Goal: Information Seeking & Learning: Learn about a topic

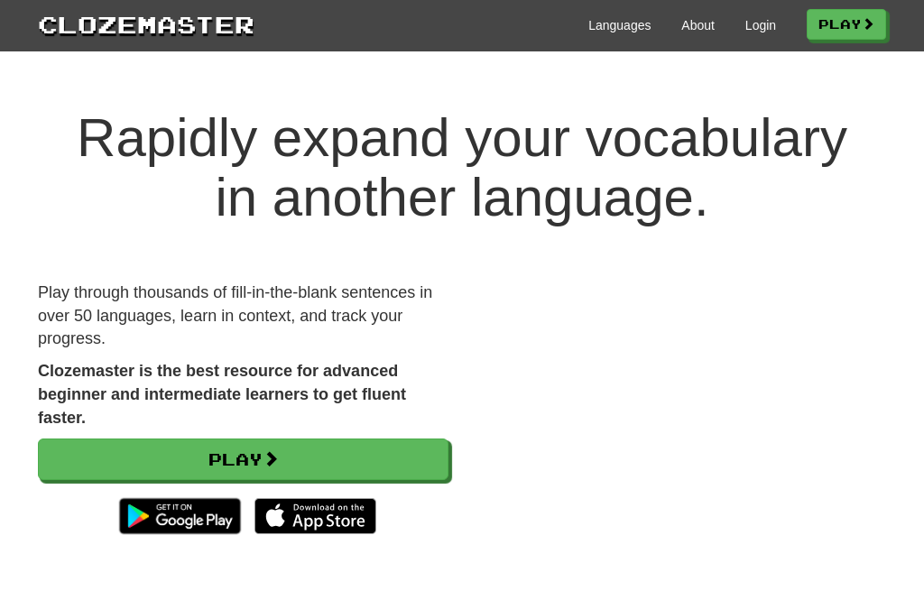
click at [753, 22] on link "Login" at bounding box center [761, 25] width 31 height 18
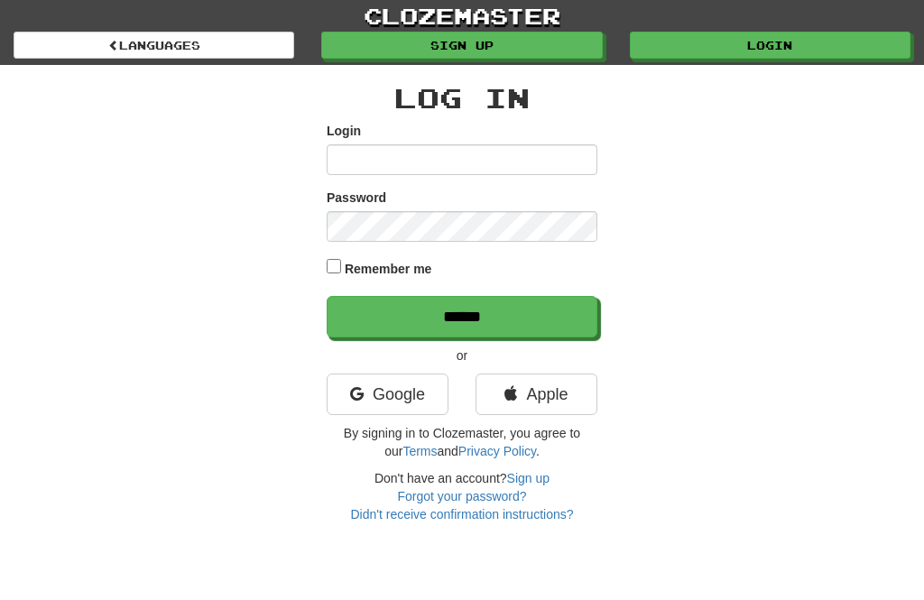
click at [407, 389] on link "Google" at bounding box center [388, 395] width 122 height 42
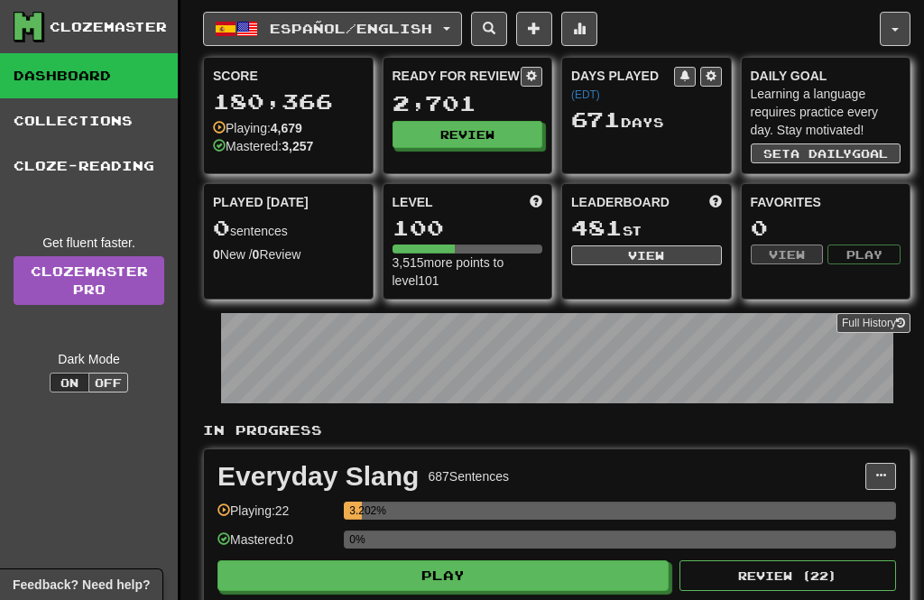
click at [385, 28] on span "Español / English" at bounding box center [351, 28] width 162 height 15
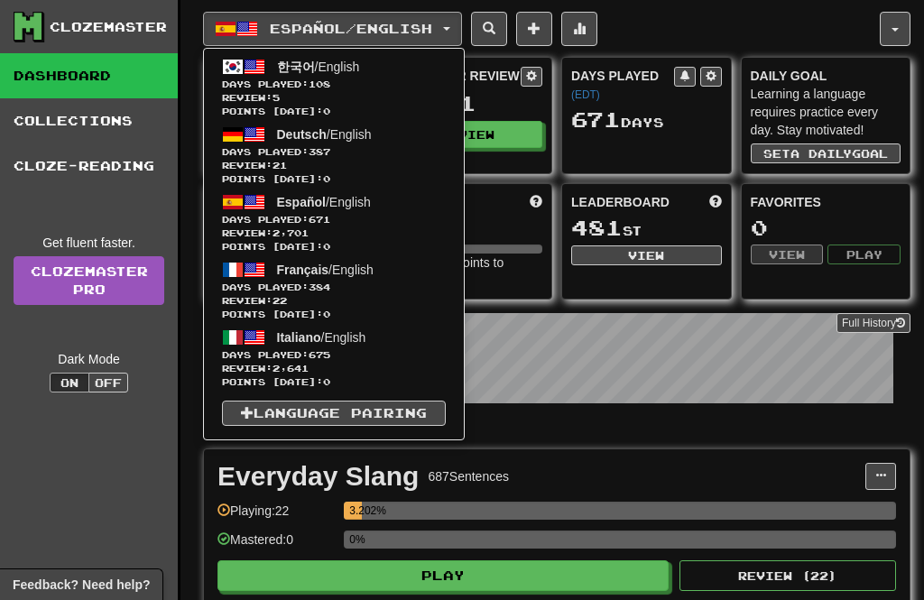
click at [375, 89] on span "Days Played: 108" at bounding box center [334, 85] width 224 height 14
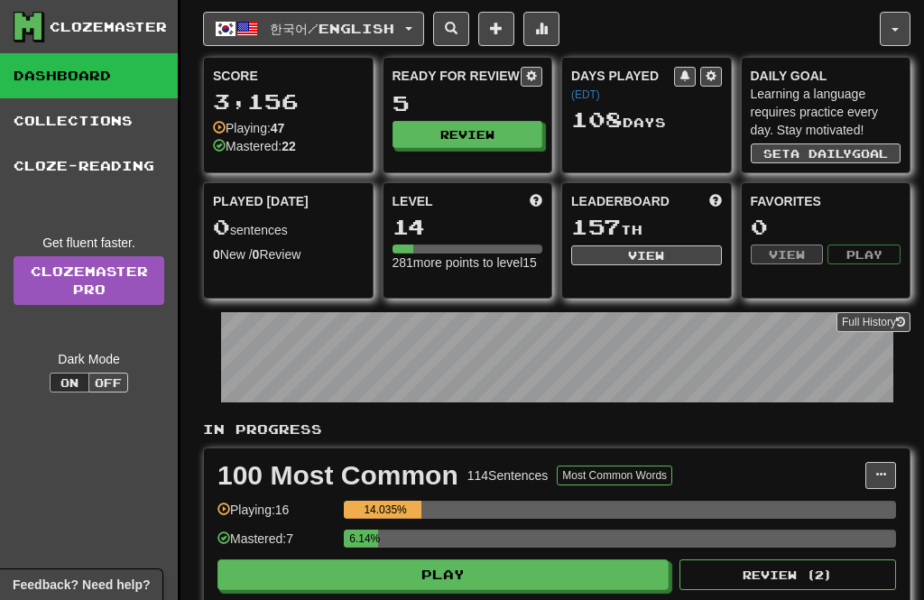
click at [466, 125] on button "Review" at bounding box center [468, 134] width 151 height 27
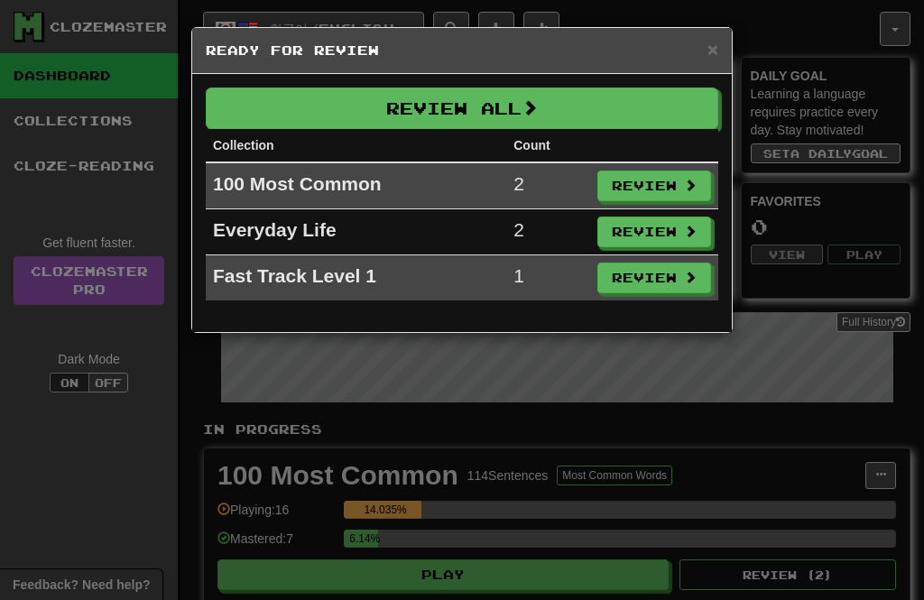
click at [473, 105] on button "Review All" at bounding box center [462, 109] width 513 height 42
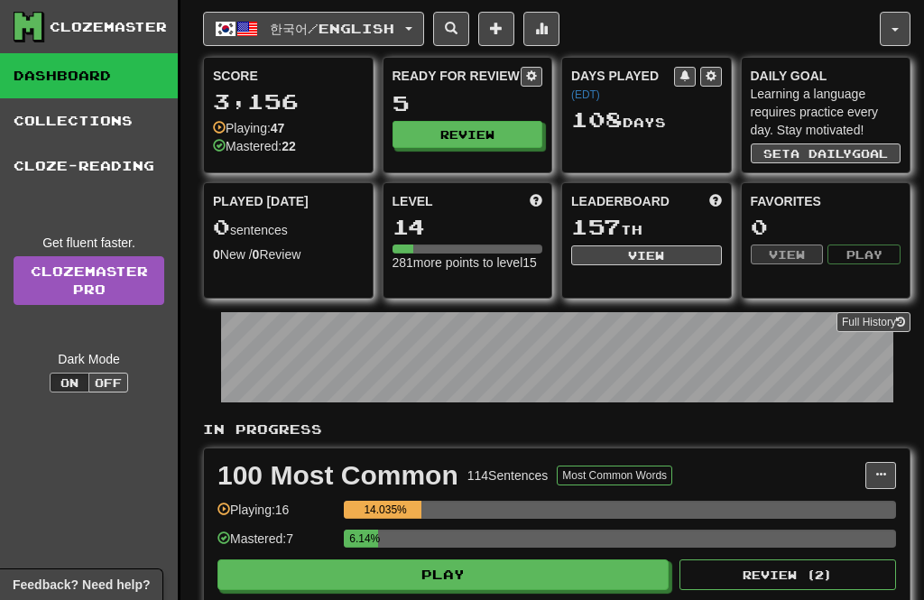
select select "**"
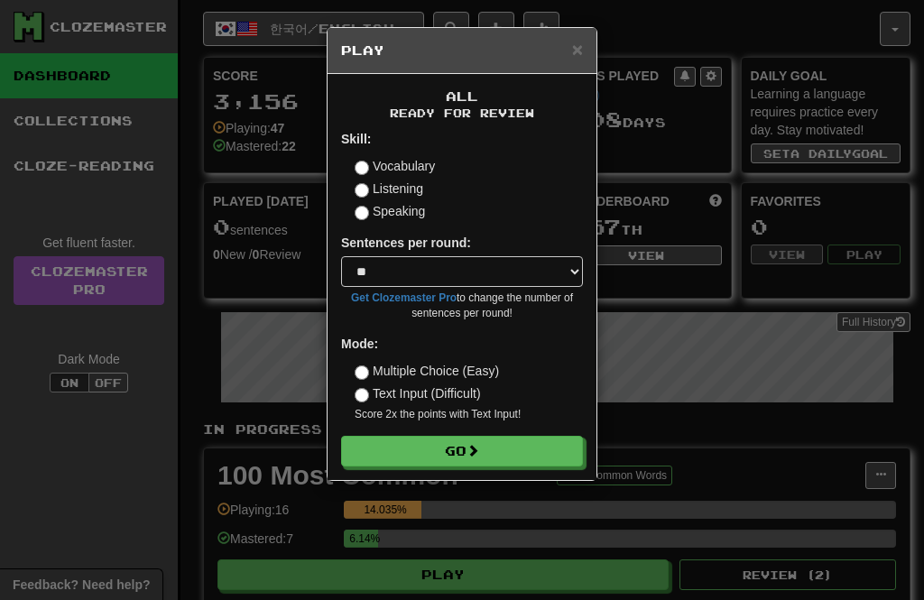
click at [515, 436] on button "Go" at bounding box center [462, 451] width 242 height 31
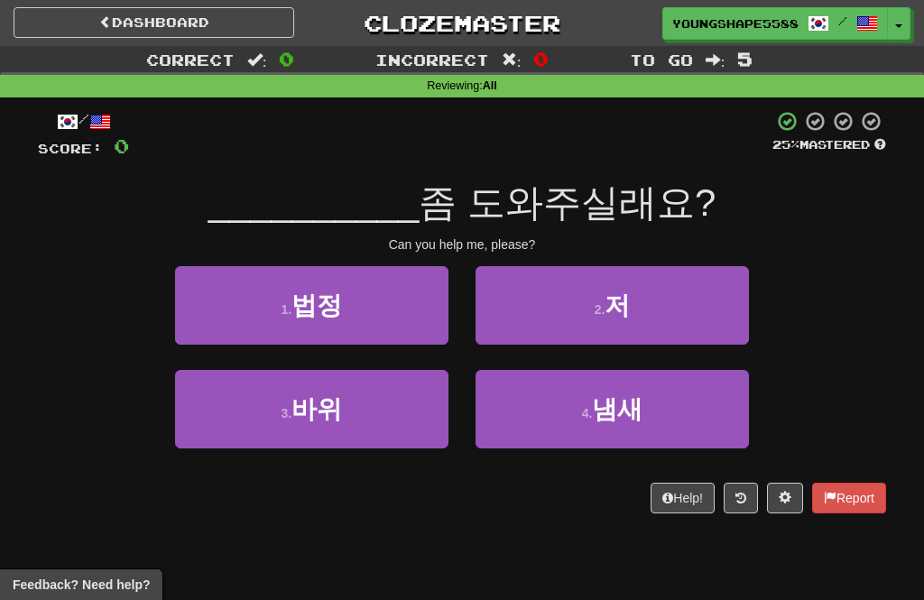
click at [642, 307] on button "2 . 저" at bounding box center [612, 305] width 273 height 79
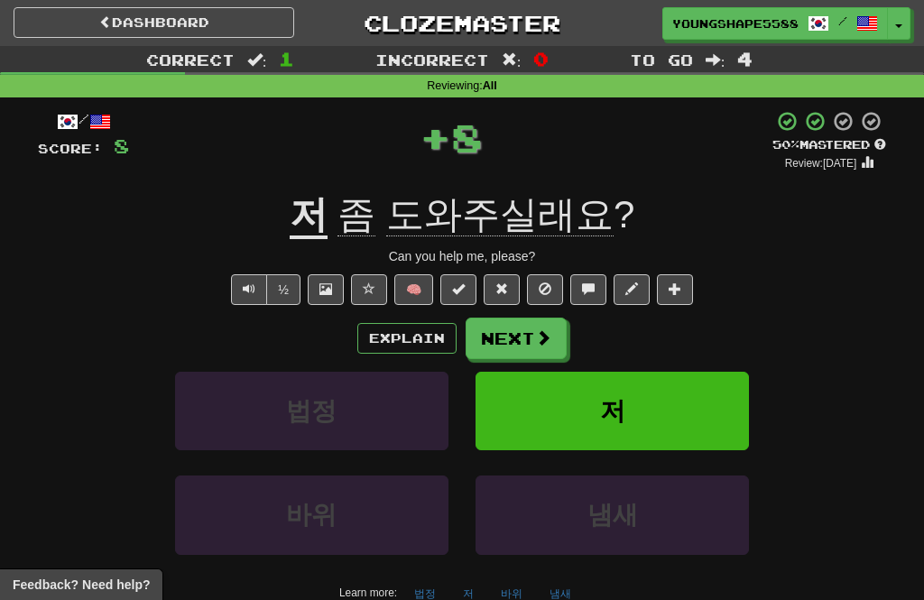
click at [545, 337] on span at bounding box center [543, 337] width 16 height 16
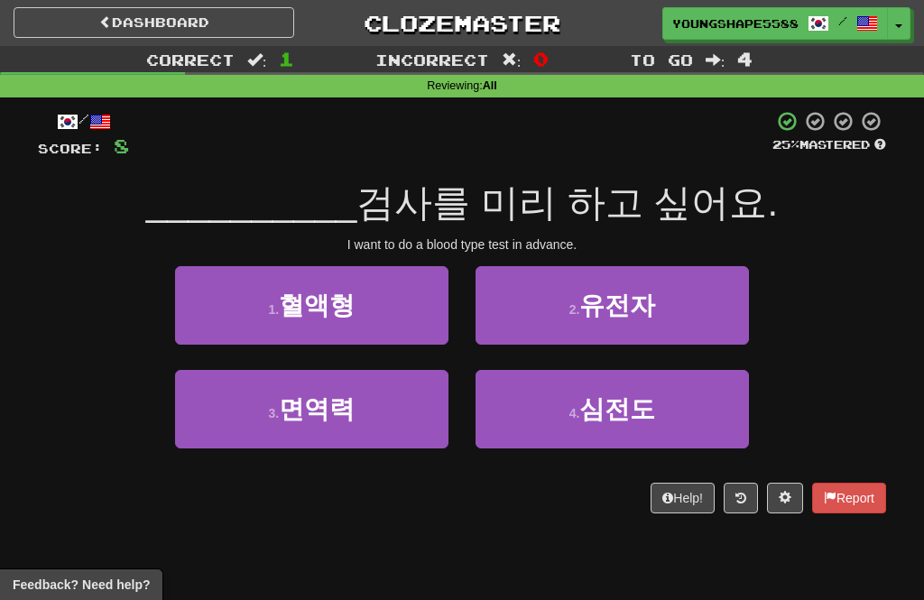
click at [585, 321] on button "2 . 유전자" at bounding box center [612, 305] width 273 height 79
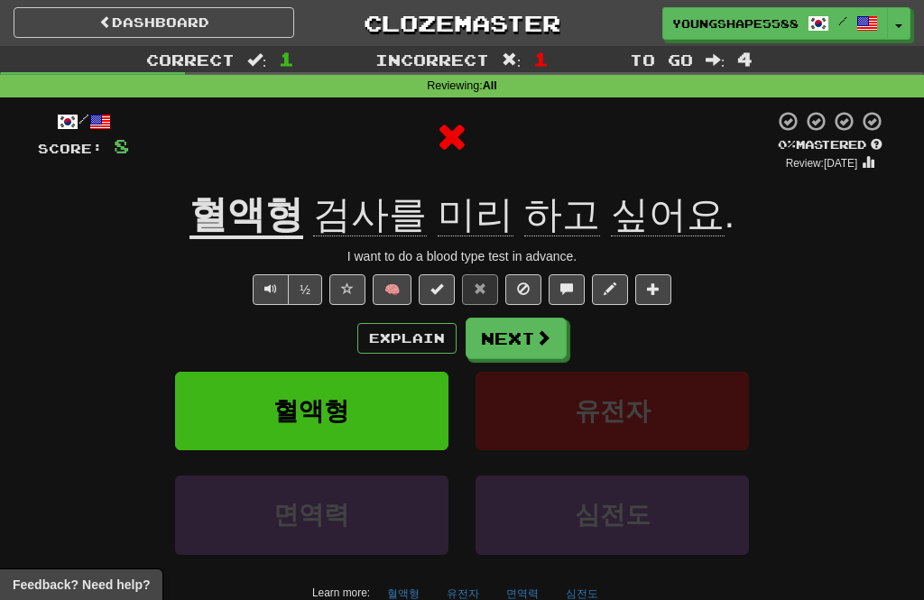
click at [541, 340] on span at bounding box center [543, 337] width 16 height 16
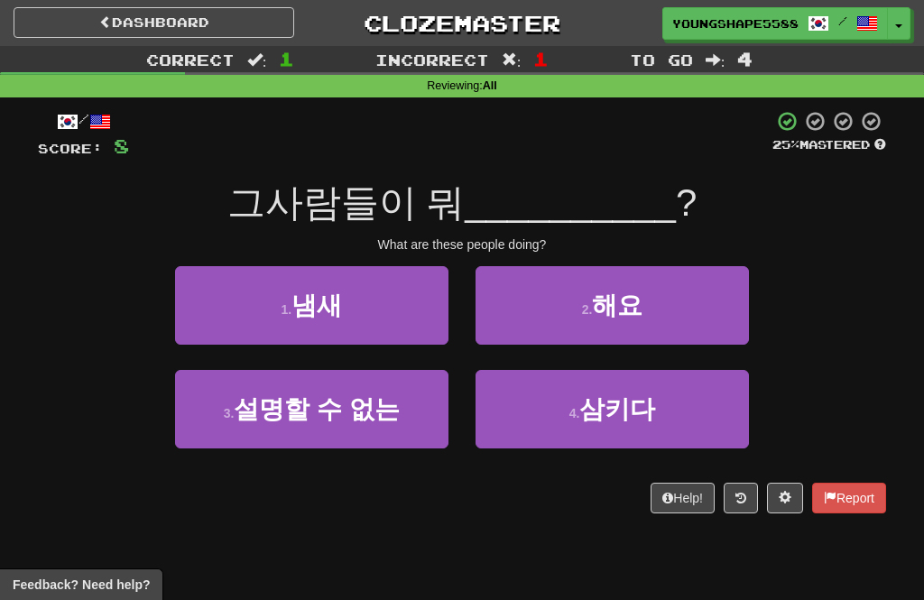
click at [570, 429] on button "4 . 삼키다" at bounding box center [612, 409] width 273 height 79
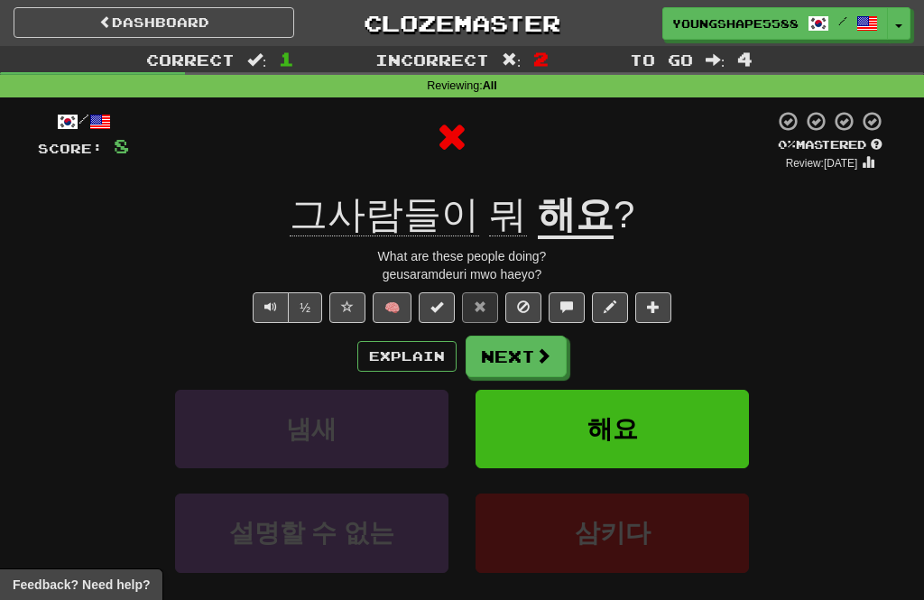
click at [521, 357] on button "Next" at bounding box center [516, 357] width 101 height 42
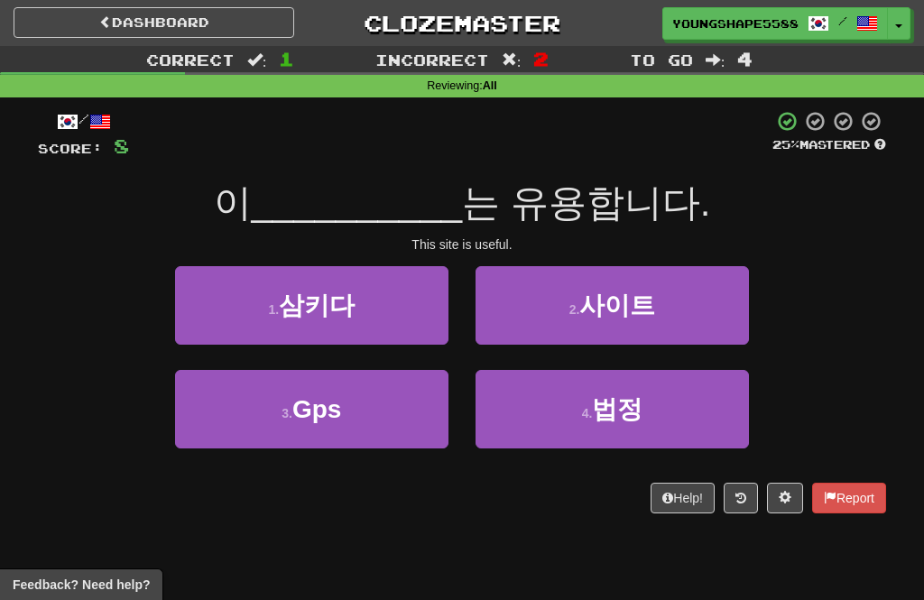
click at [589, 415] on small "4 ." at bounding box center [587, 413] width 11 height 14
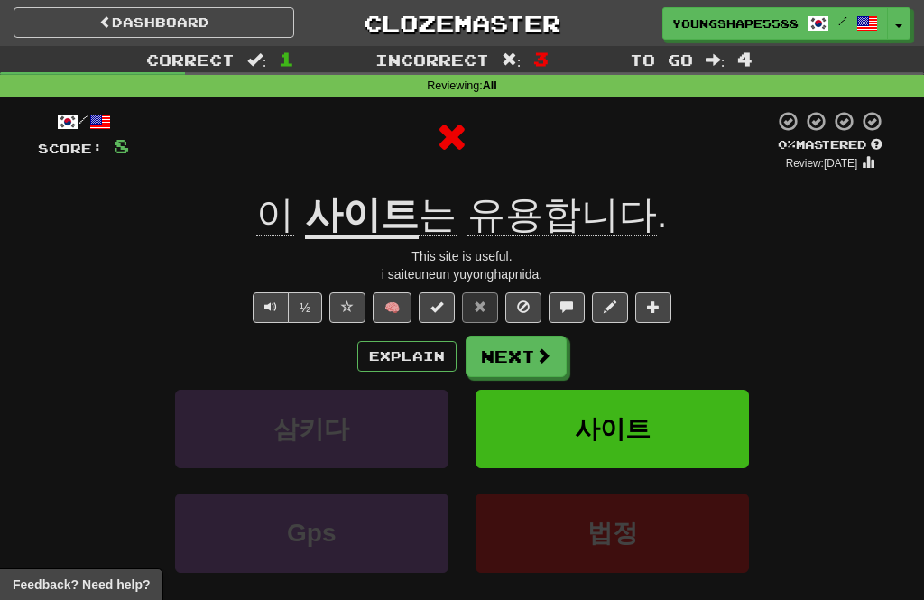
click at [526, 356] on button "Next" at bounding box center [516, 357] width 101 height 42
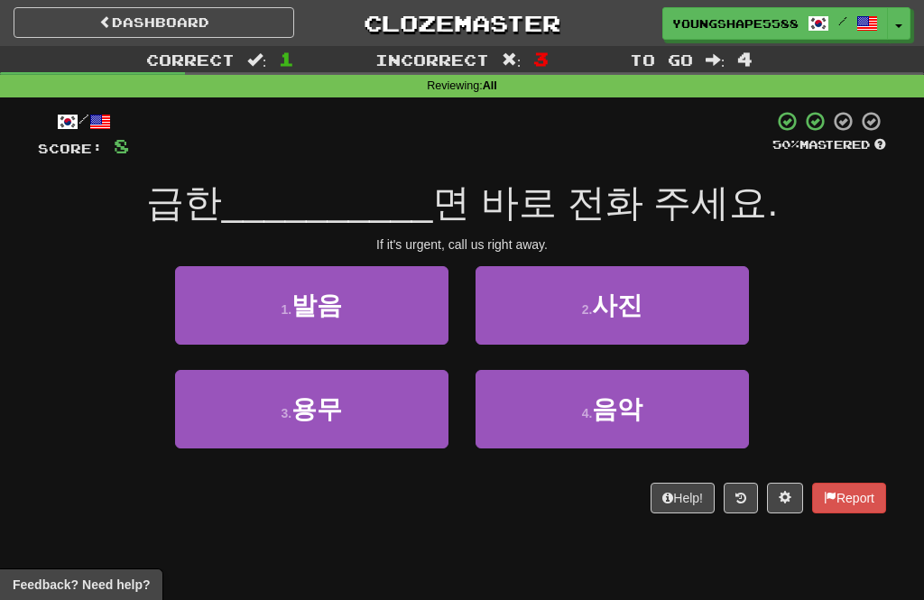
click at [595, 317] on button "2 . 사진" at bounding box center [612, 305] width 273 height 79
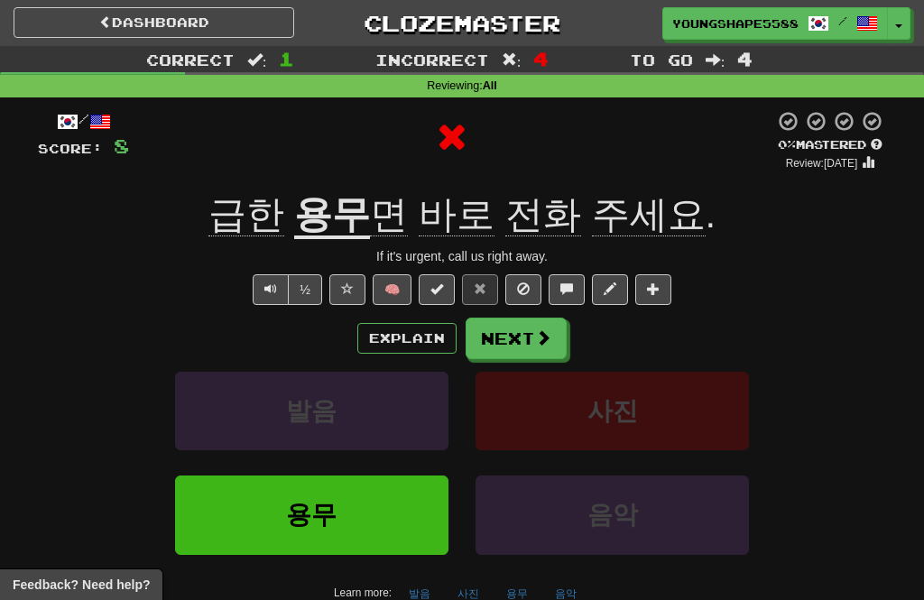
click at [529, 337] on button "Next" at bounding box center [516, 339] width 101 height 42
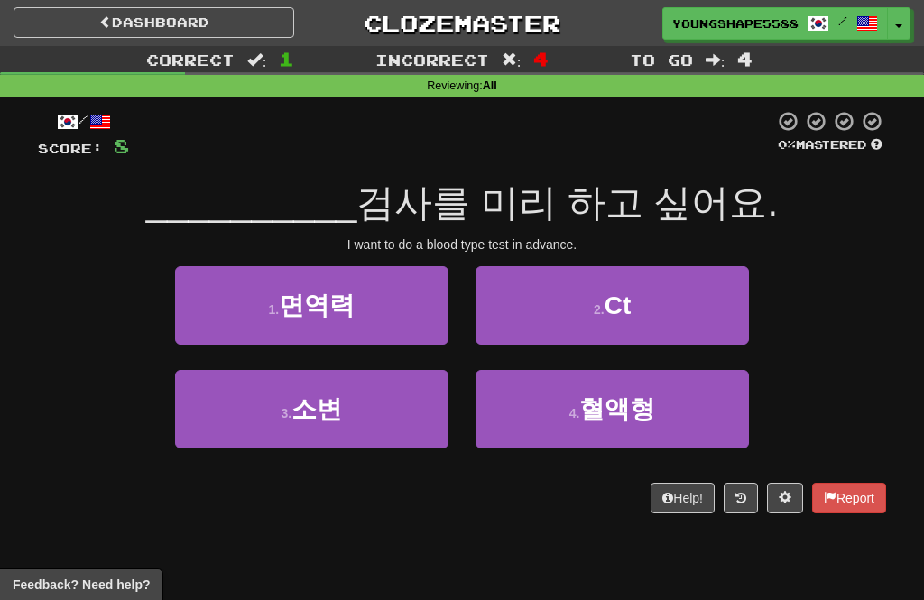
click at [571, 411] on button "4 . 혈액형" at bounding box center [612, 409] width 273 height 79
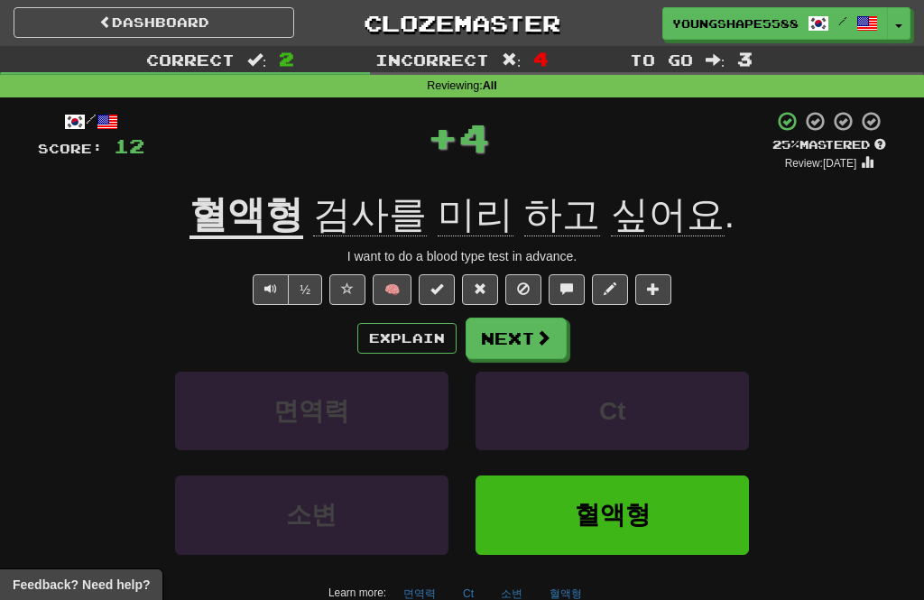
click at [537, 337] on span at bounding box center [543, 337] width 16 height 16
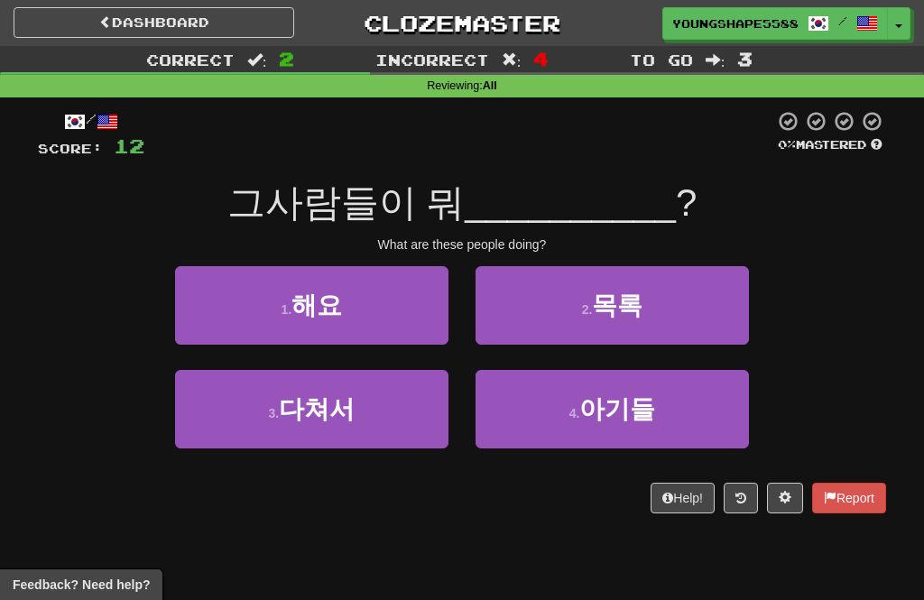
click at [410, 328] on button "1 . 해요" at bounding box center [311, 305] width 273 height 79
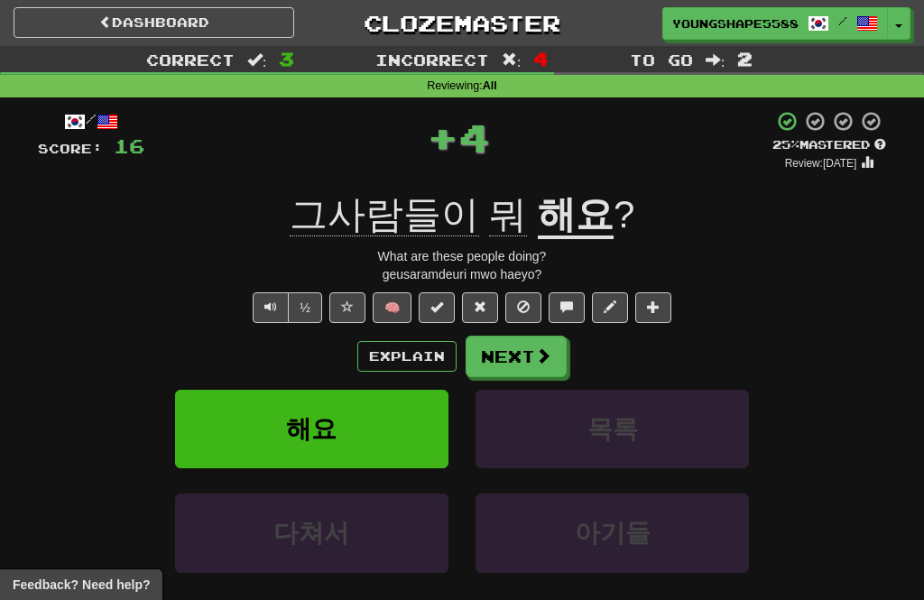
click at [533, 358] on button "Next" at bounding box center [516, 357] width 101 height 42
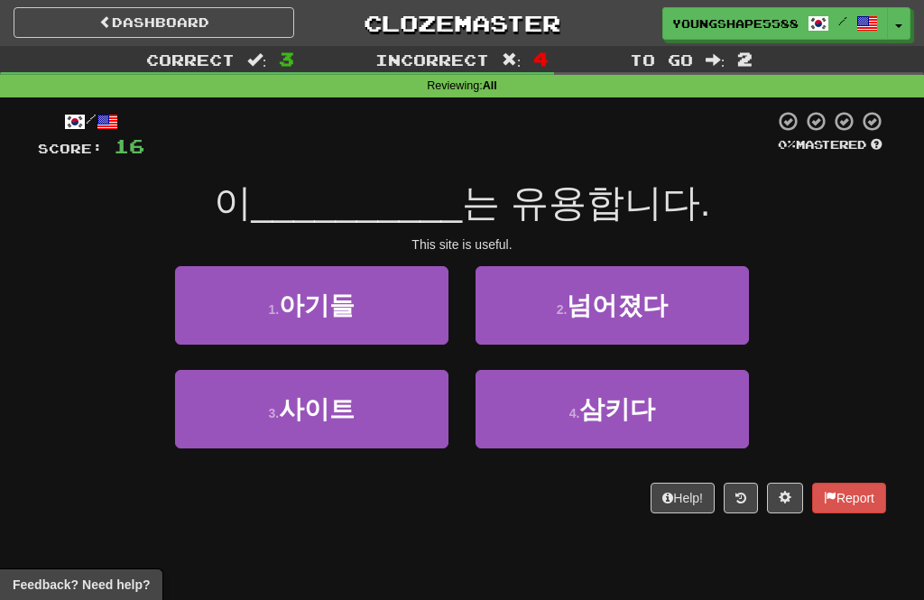
click at [425, 333] on button "1 . 아기들" at bounding box center [311, 305] width 273 height 79
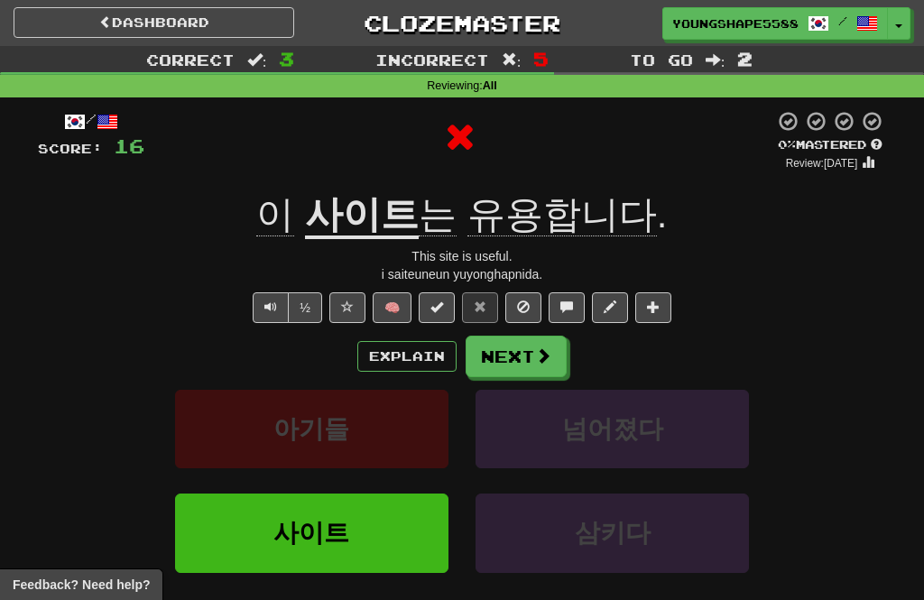
click at [528, 359] on button "Next" at bounding box center [516, 357] width 101 height 42
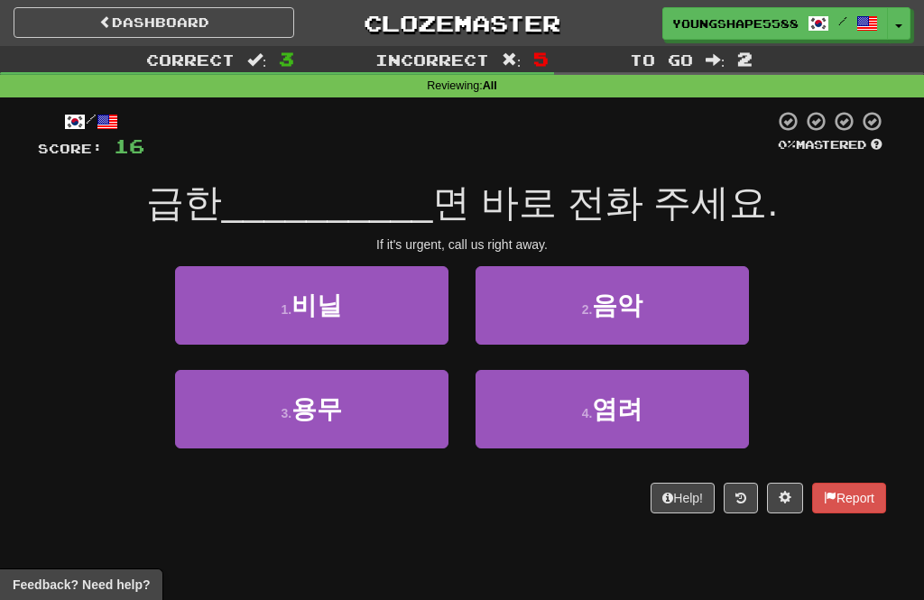
click at [636, 325] on button "2 . 음악" at bounding box center [612, 305] width 273 height 79
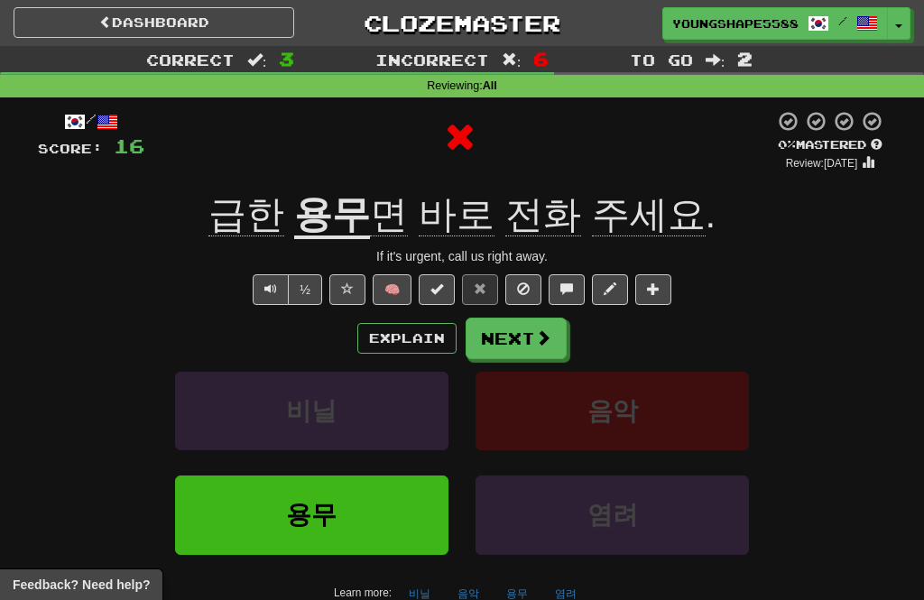
click at [530, 337] on button "Next" at bounding box center [516, 339] width 101 height 42
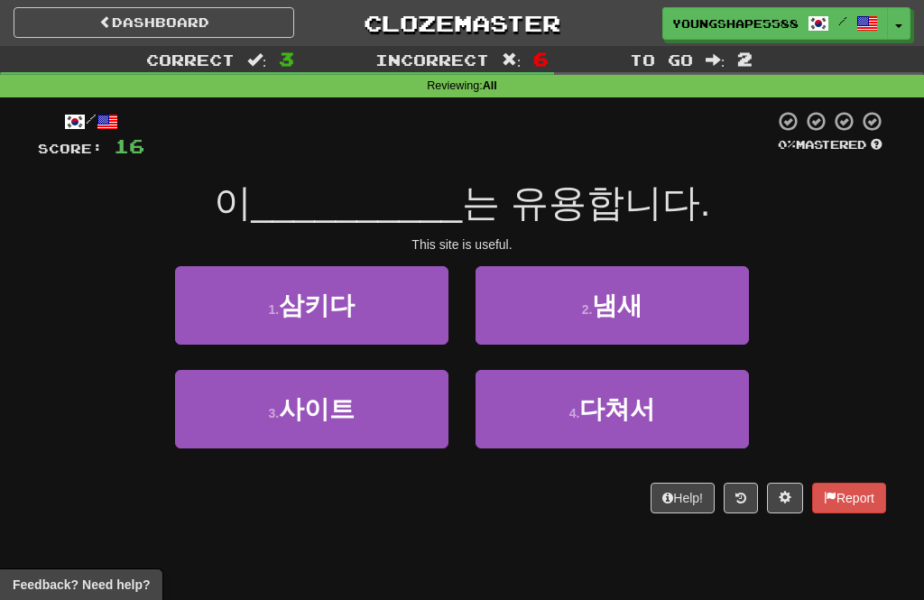
click at [403, 419] on button "3 . 사이트" at bounding box center [311, 409] width 273 height 79
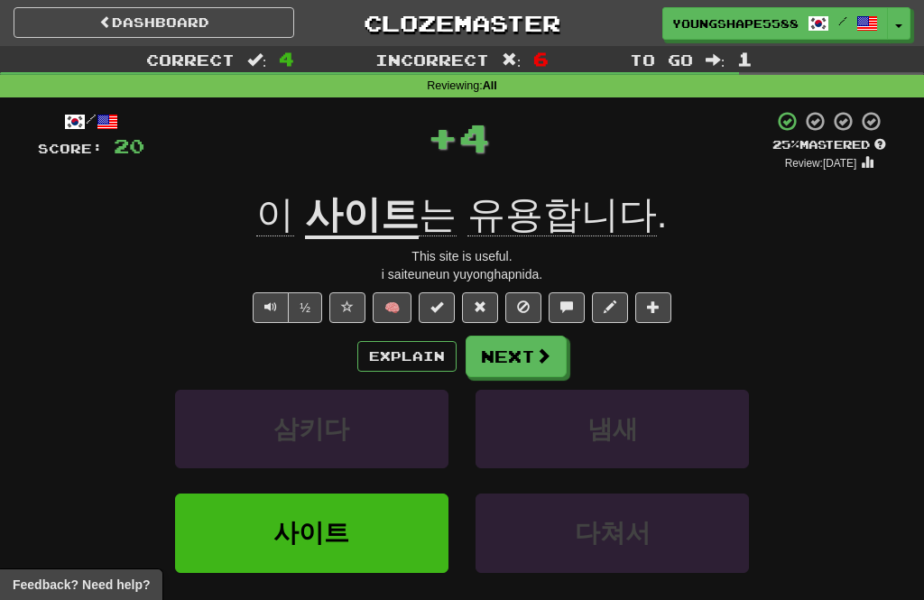
click at [535, 359] on span at bounding box center [543, 355] width 16 height 16
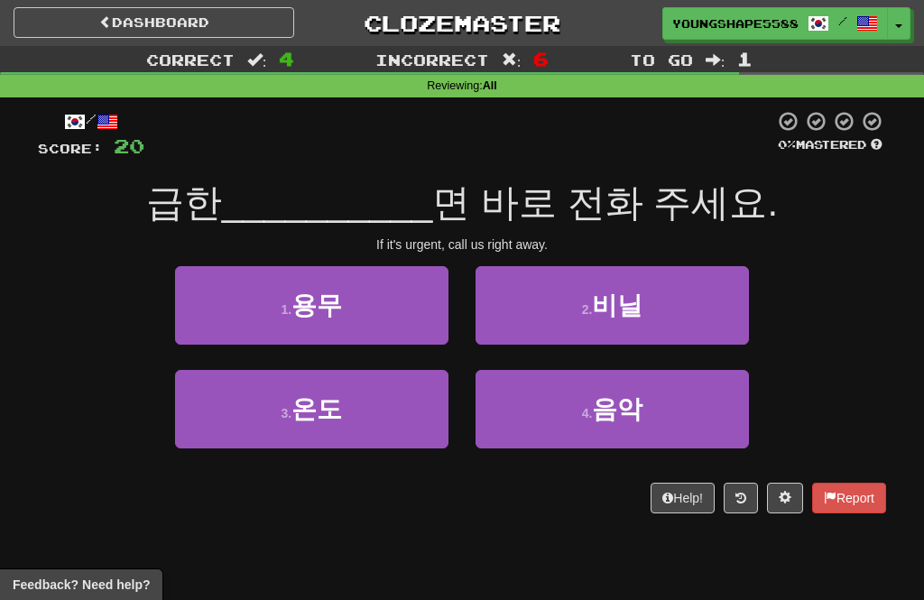
click at [633, 412] on span "음악" at bounding box center [617, 409] width 51 height 28
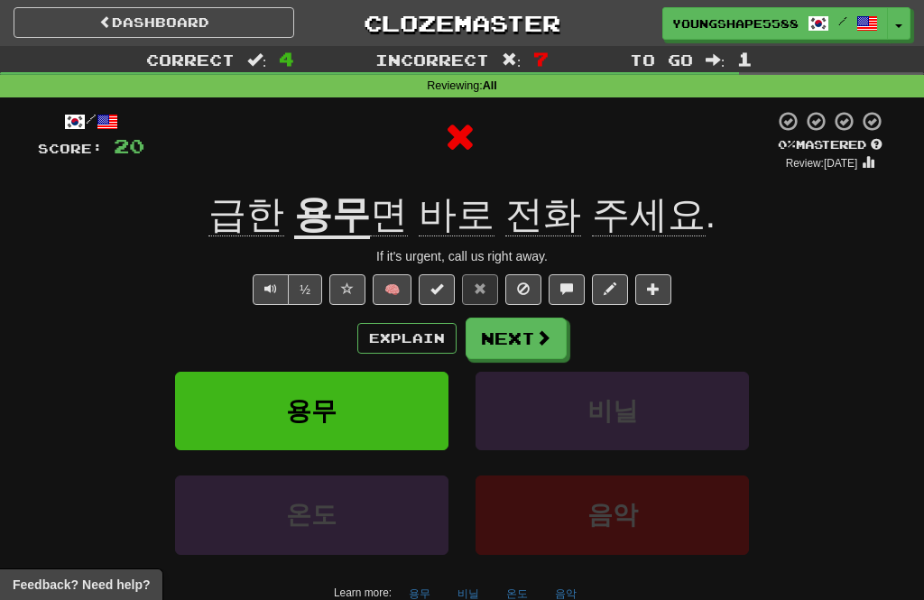
click at [528, 342] on button "Next" at bounding box center [516, 339] width 101 height 42
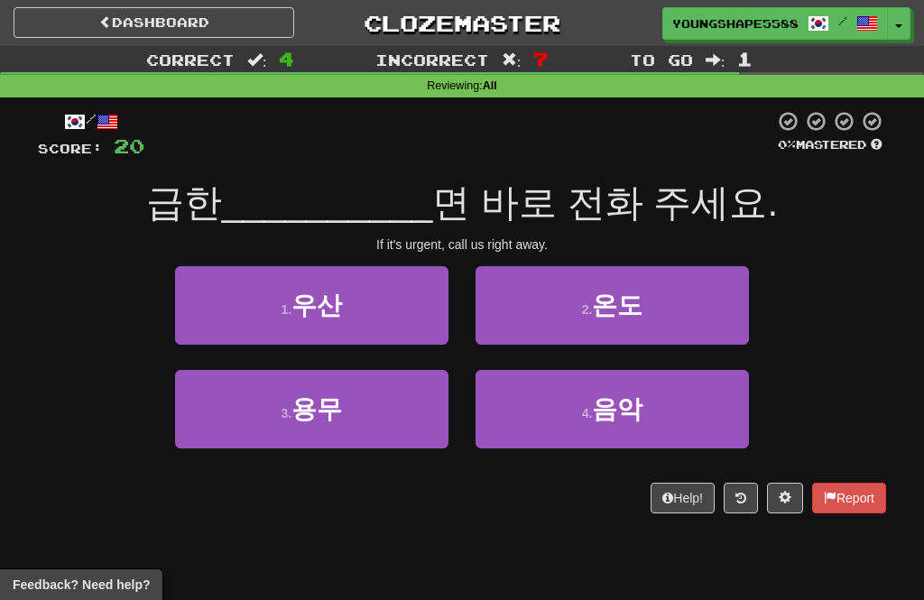
click at [617, 405] on span "음악" at bounding box center [617, 409] width 51 height 28
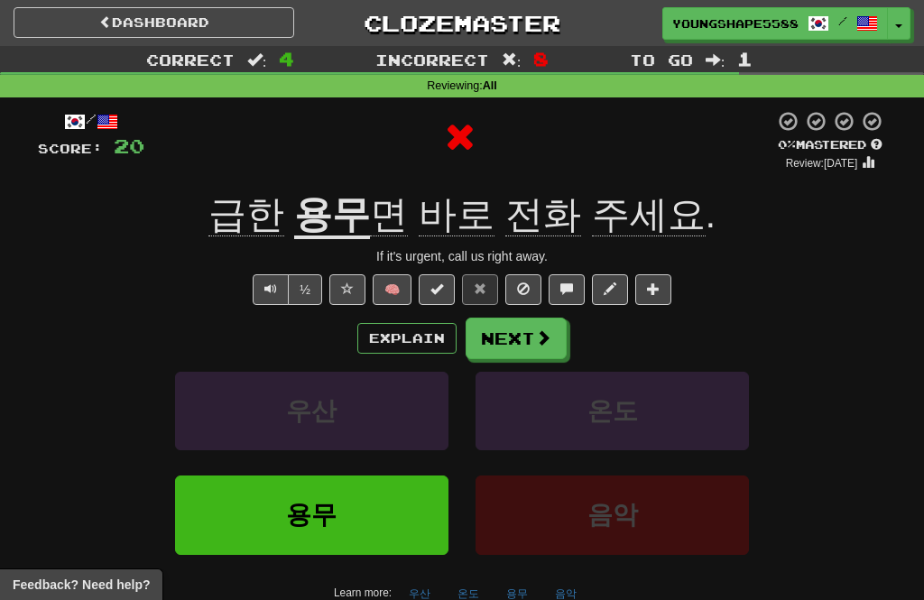
click at [533, 330] on button "Next" at bounding box center [516, 339] width 101 height 42
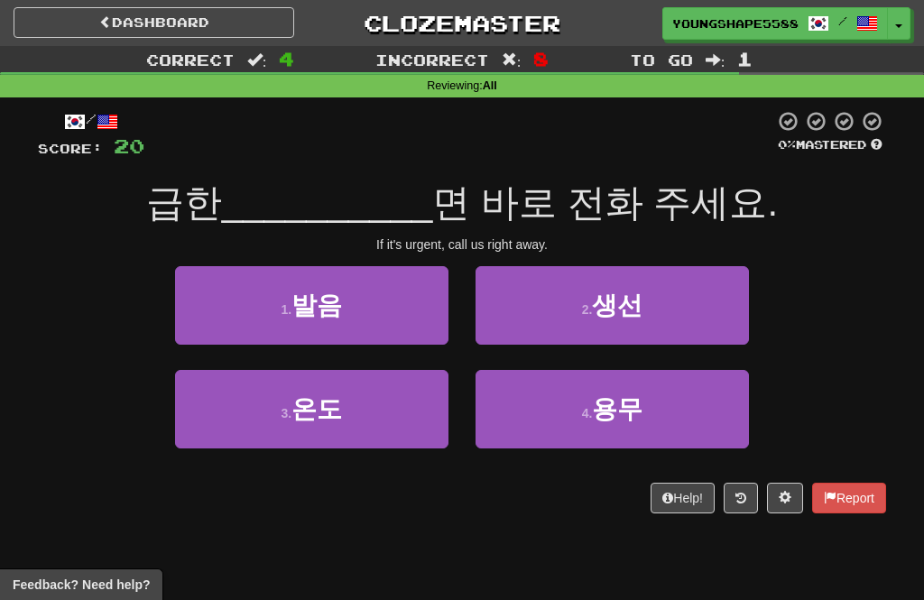
click at [411, 328] on button "1 . 발음" at bounding box center [311, 305] width 273 height 79
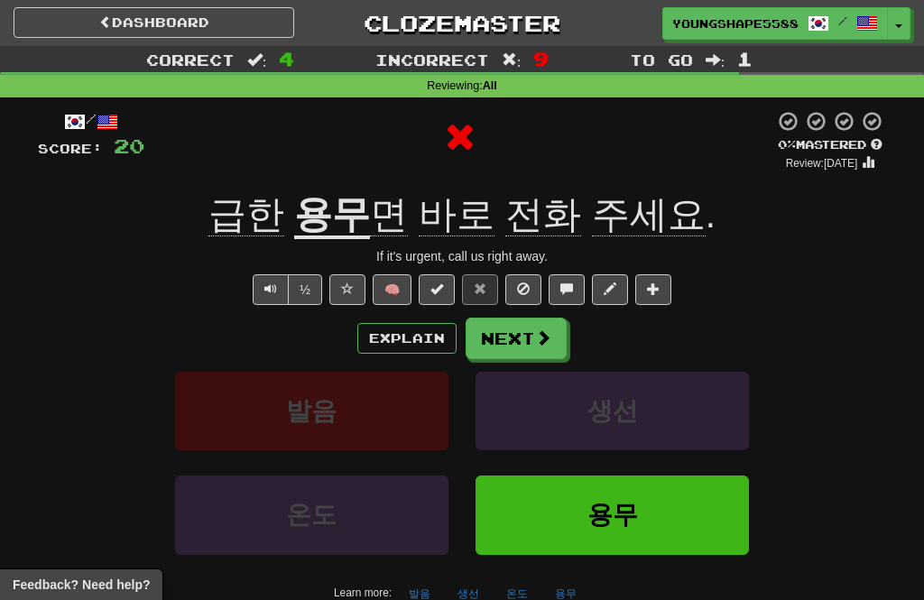
click at [537, 338] on span at bounding box center [543, 337] width 16 height 16
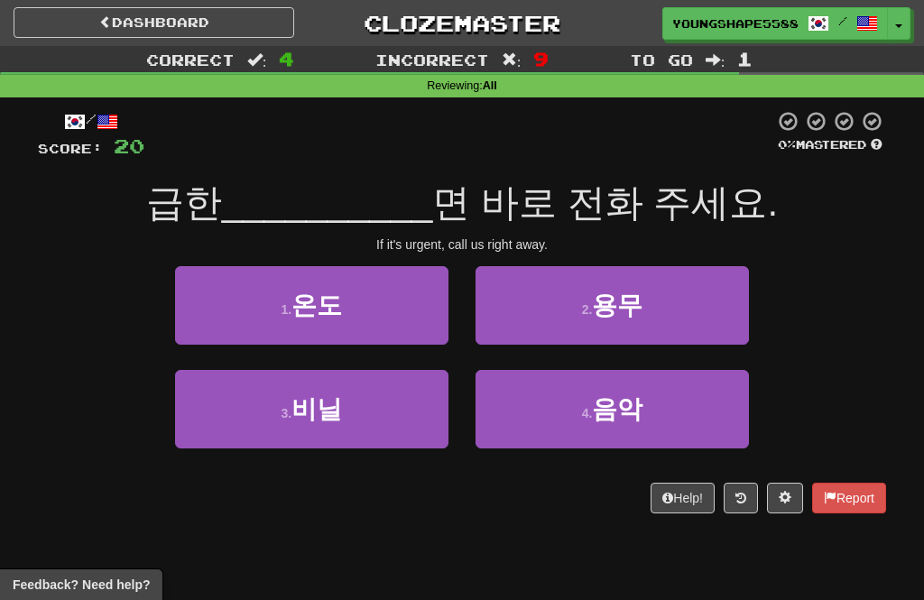
click at [668, 319] on button "2 . 용무" at bounding box center [612, 305] width 273 height 79
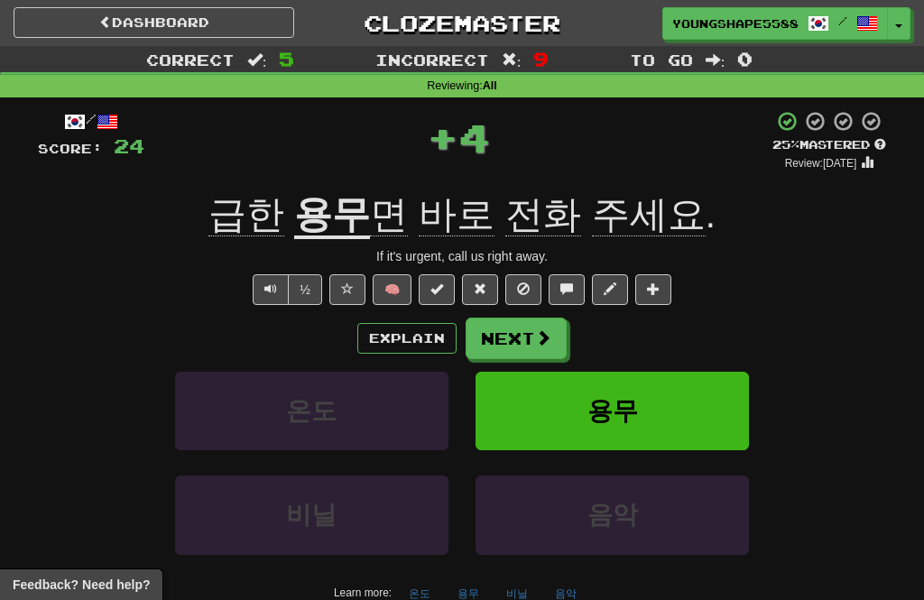
click at [548, 340] on span at bounding box center [543, 337] width 16 height 16
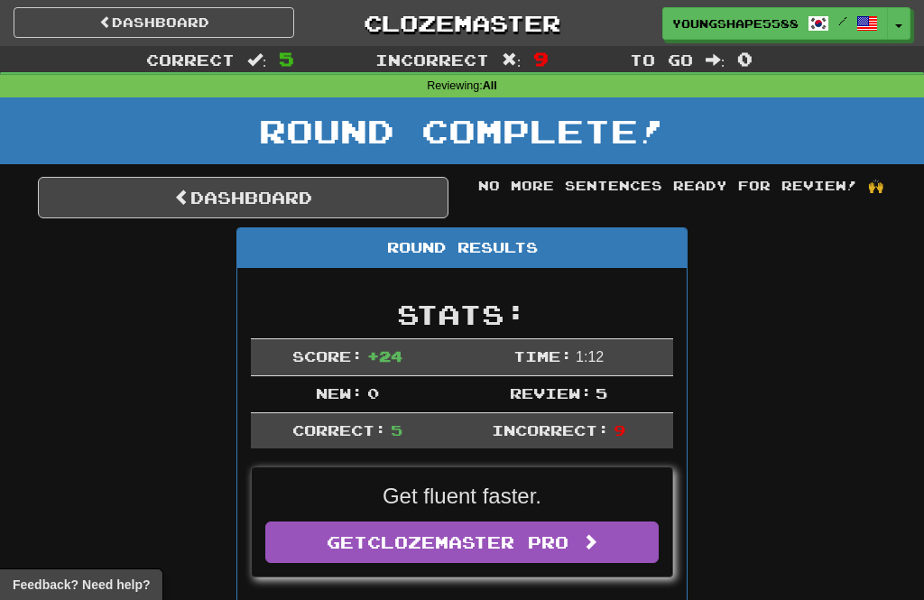
click at [292, 197] on link "Dashboard" at bounding box center [243, 198] width 411 height 42
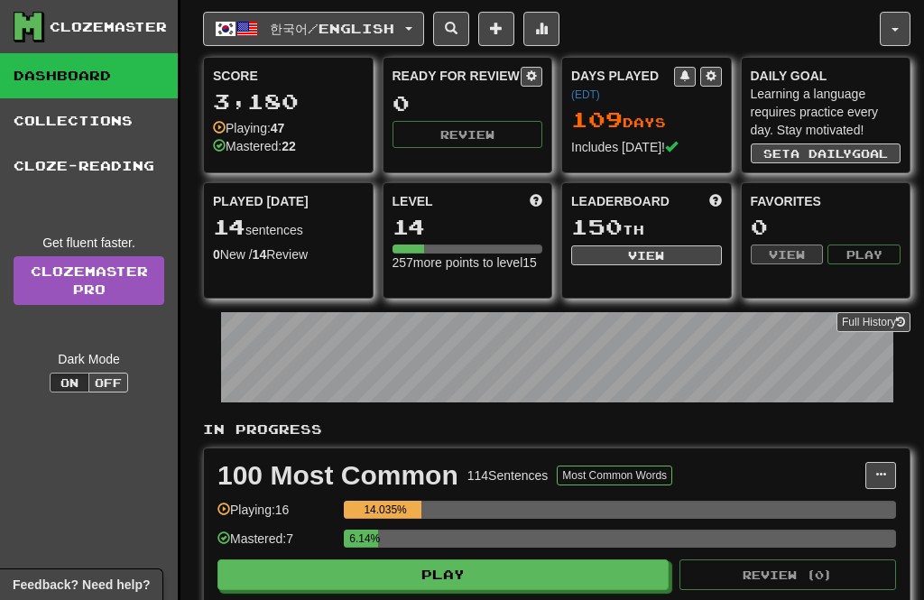
click at [375, 44] on button "한국어 / English" at bounding box center [313, 29] width 221 height 34
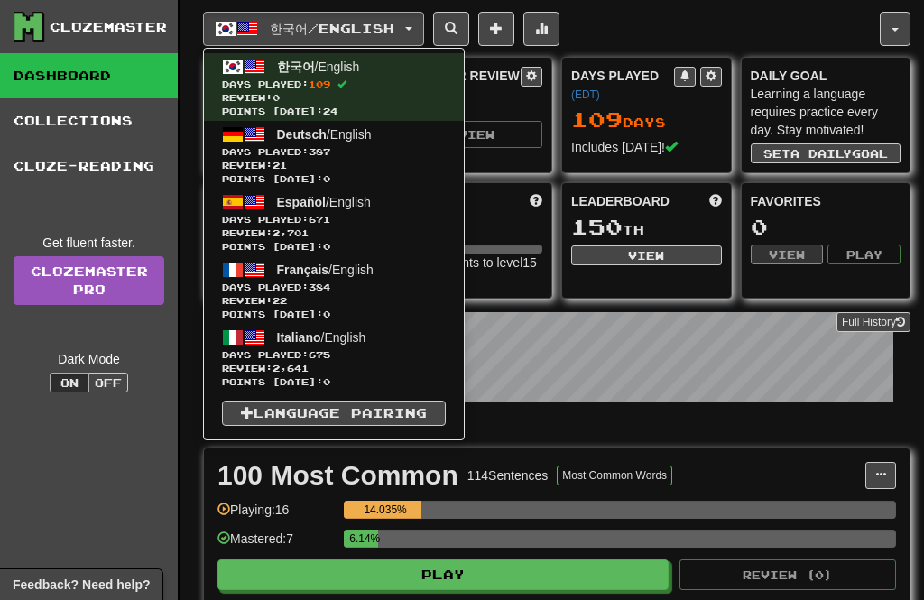
click at [363, 157] on span "Days Played: 387" at bounding box center [334, 152] width 224 height 14
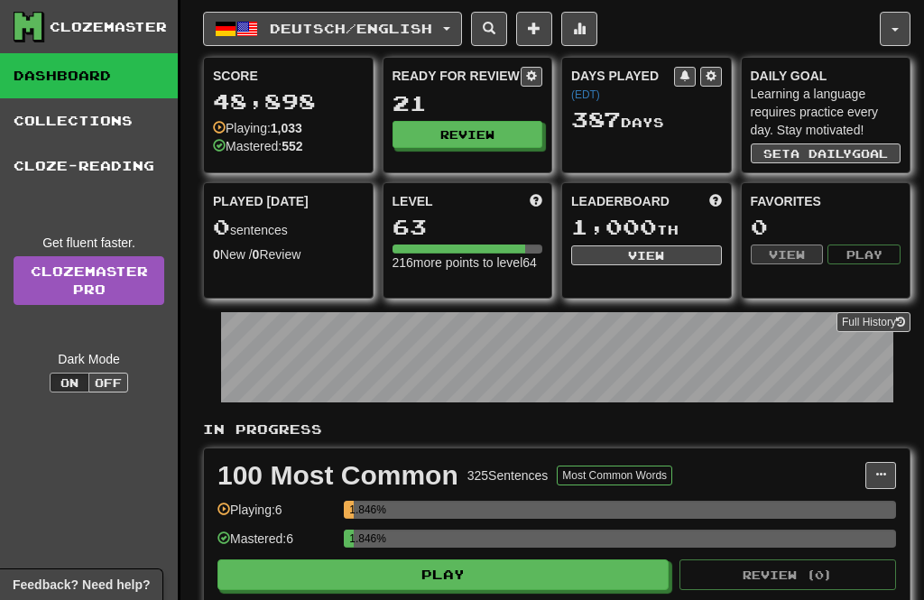
click at [495, 140] on button "Review" at bounding box center [468, 134] width 151 height 27
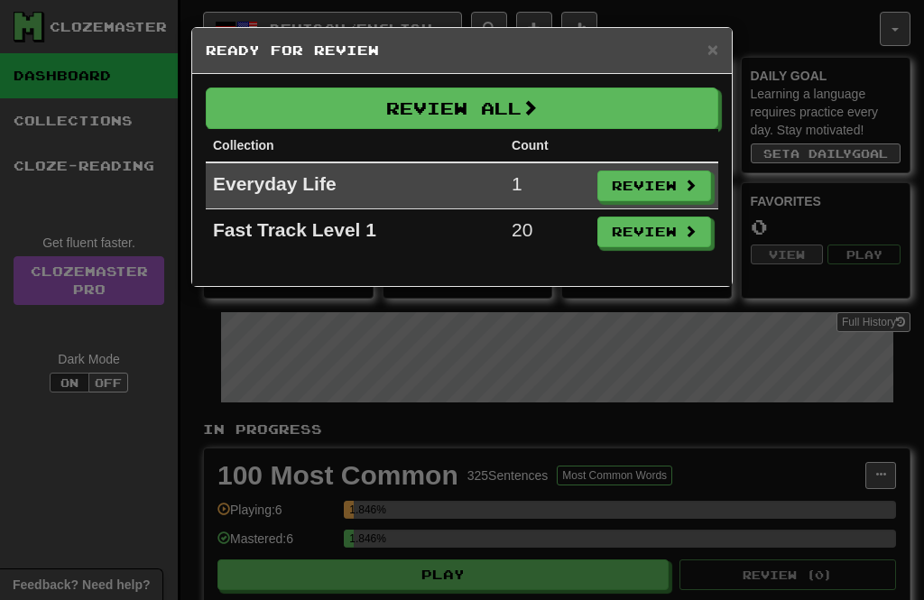
click at [469, 91] on button "Review All" at bounding box center [462, 109] width 513 height 42
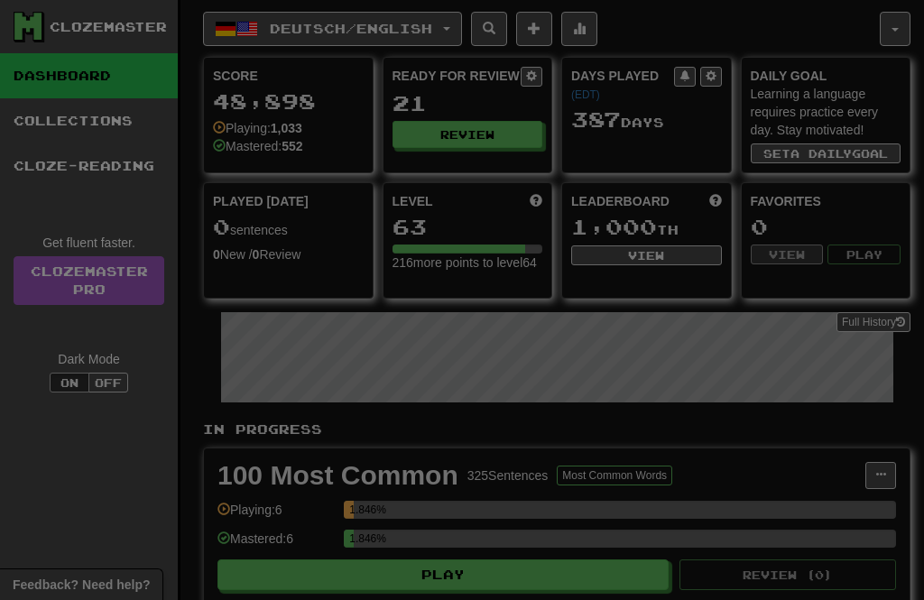
select select "**"
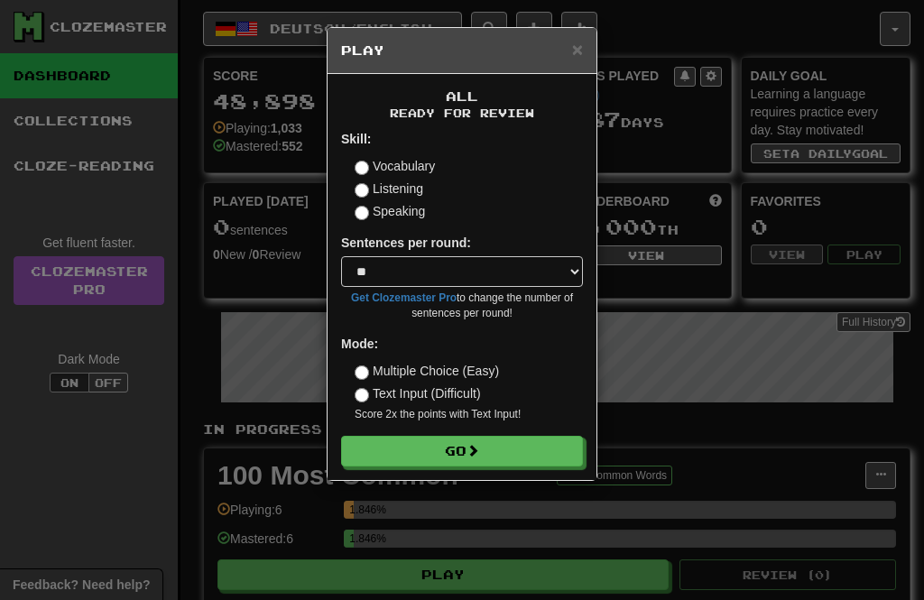
click at [468, 443] on button "Go" at bounding box center [462, 451] width 242 height 31
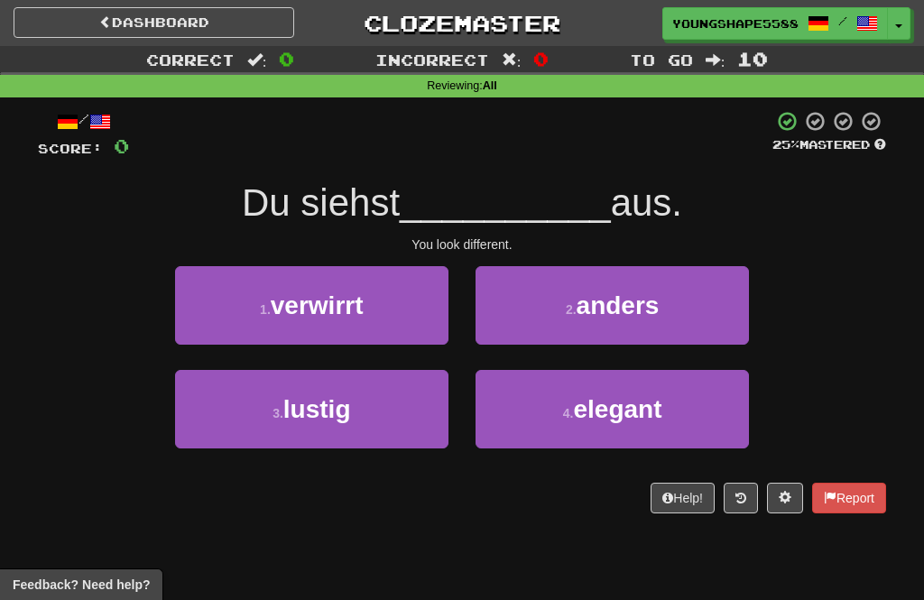
click at [412, 316] on button "1 . verwirrt" at bounding box center [311, 305] width 273 height 79
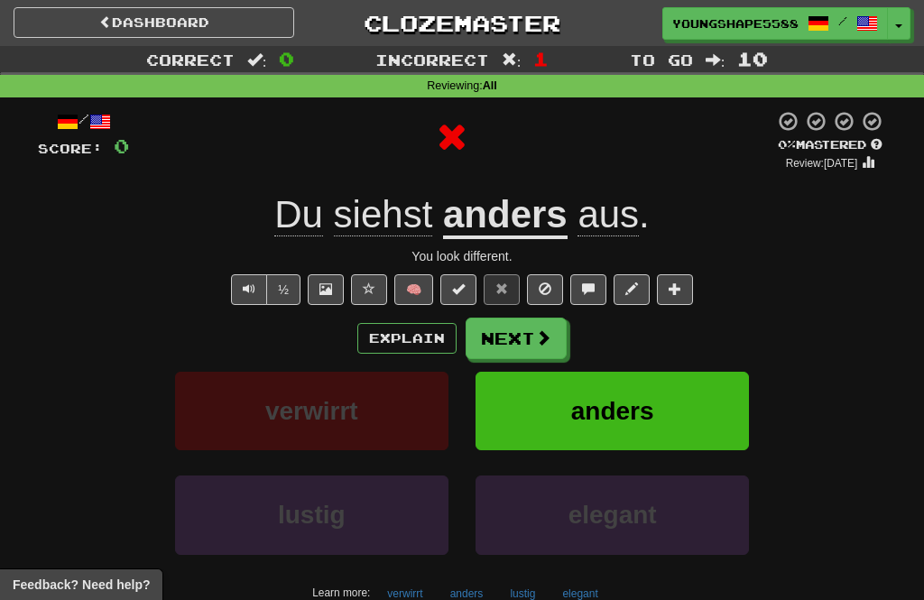
click at [528, 349] on button "Next" at bounding box center [516, 339] width 101 height 42
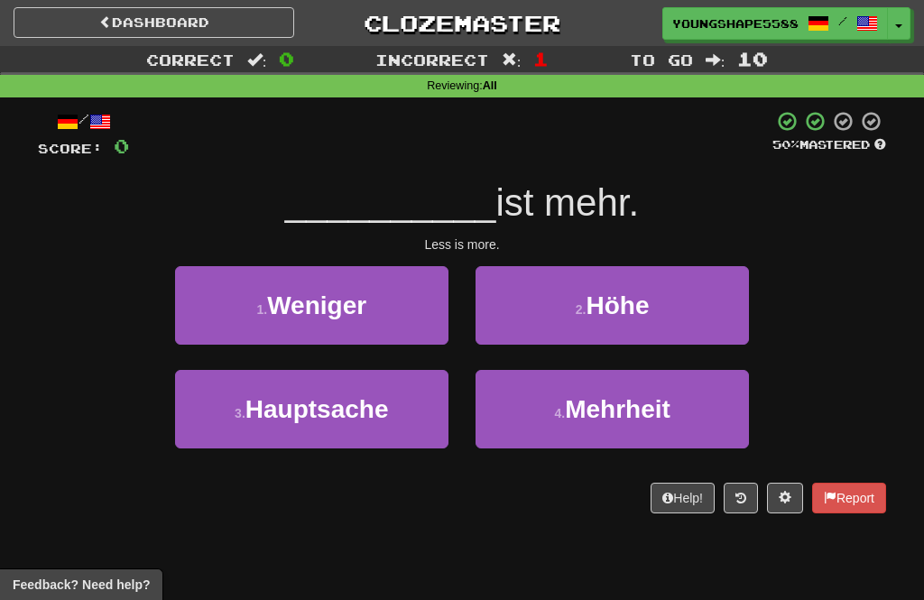
click at [602, 315] on span "Höhe" at bounding box center [617, 306] width 63 height 28
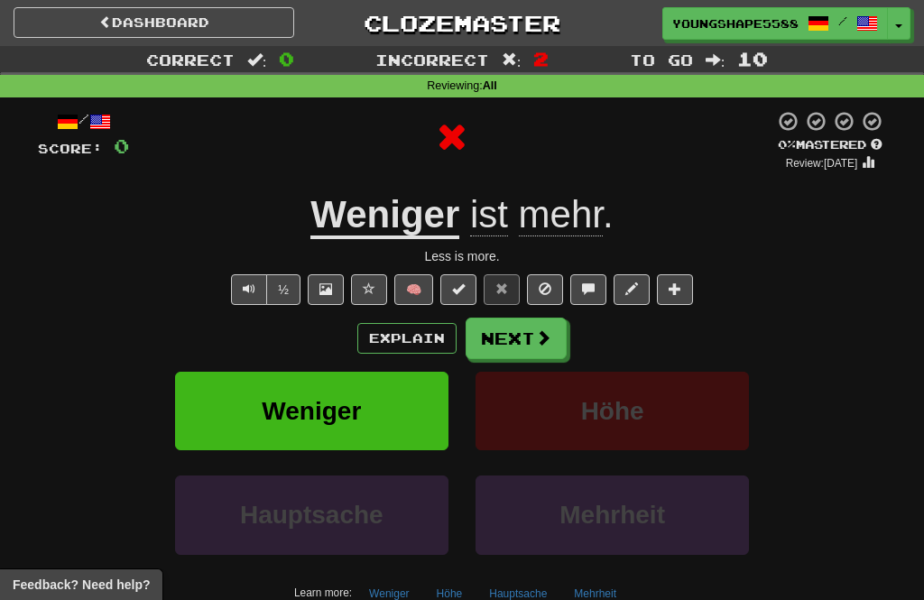
click at [530, 339] on button "Next" at bounding box center [516, 339] width 101 height 42
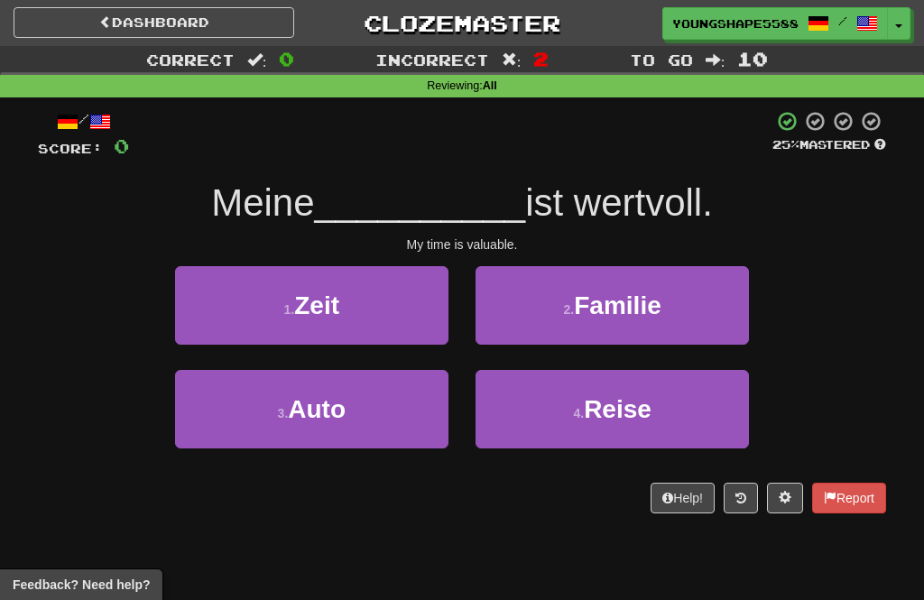
click at [389, 334] on button "1 . Zeit" at bounding box center [311, 305] width 273 height 79
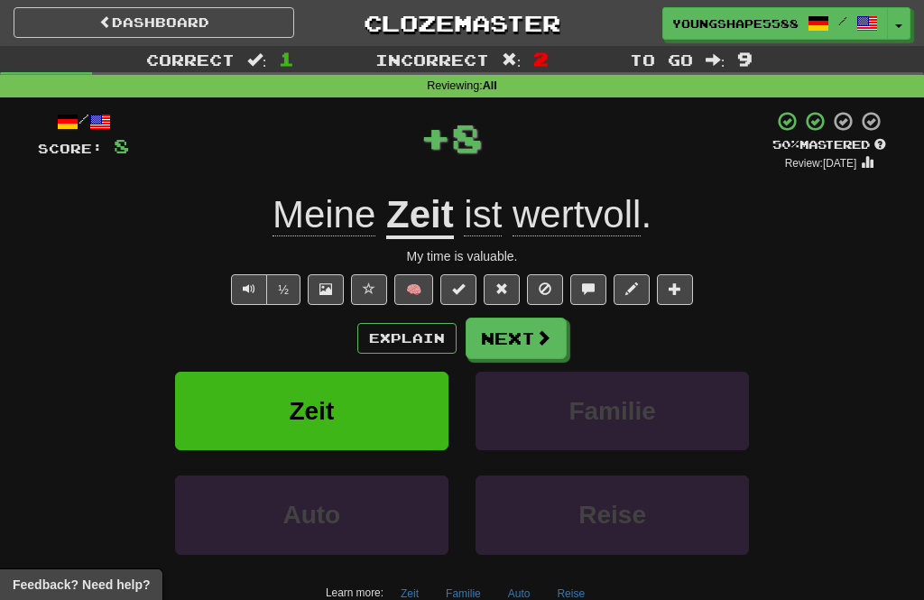
click at [511, 349] on button "Next" at bounding box center [516, 339] width 101 height 42
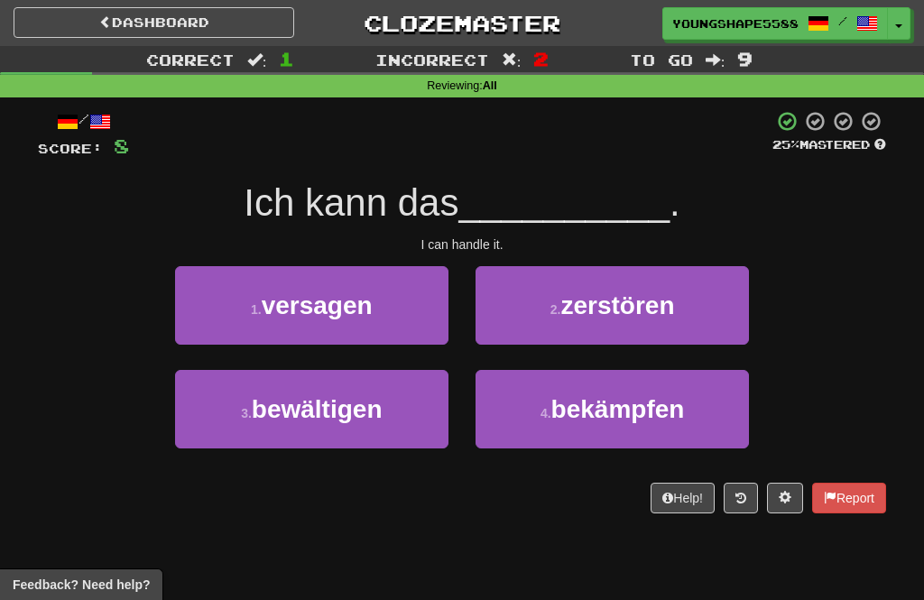
click at [567, 320] on button "2 . zerstören" at bounding box center [612, 305] width 273 height 79
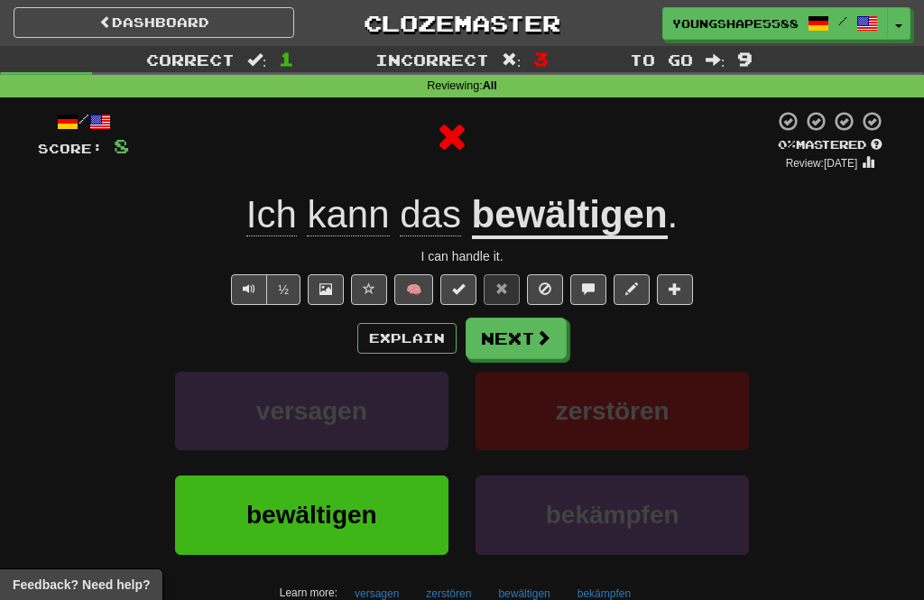
click at [529, 346] on button "Next" at bounding box center [516, 339] width 101 height 42
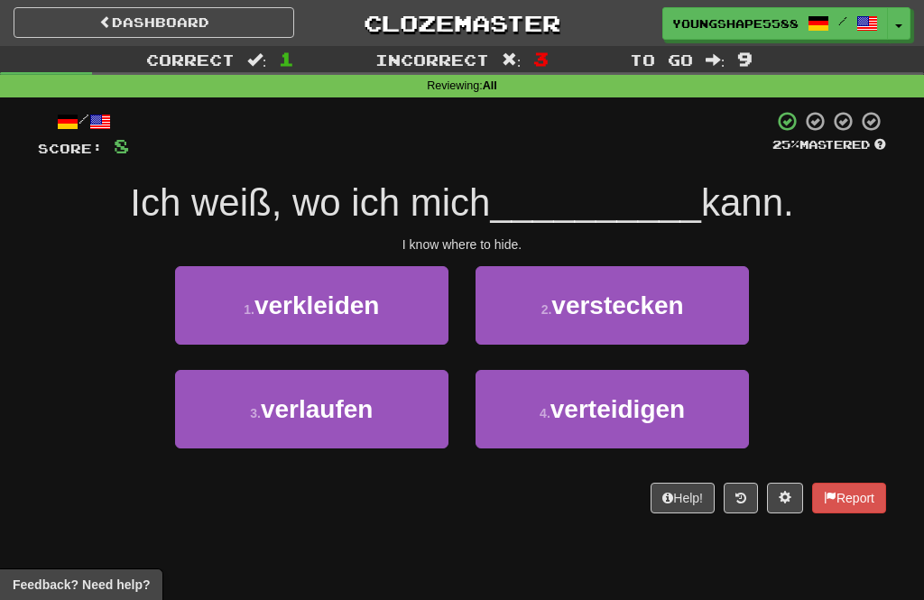
click at [400, 339] on button "1 . verkleiden" at bounding box center [311, 305] width 273 height 79
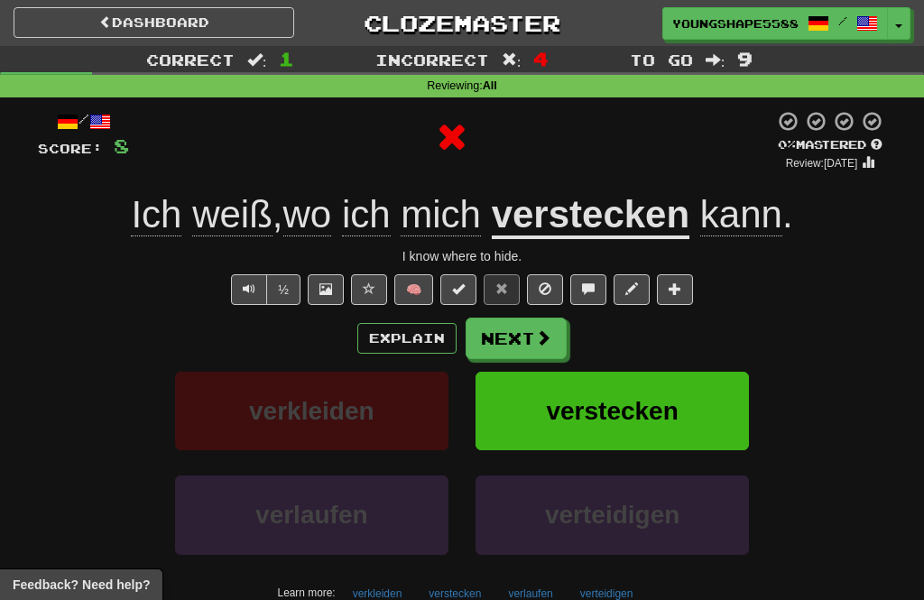
click at [528, 340] on button "Next" at bounding box center [516, 339] width 101 height 42
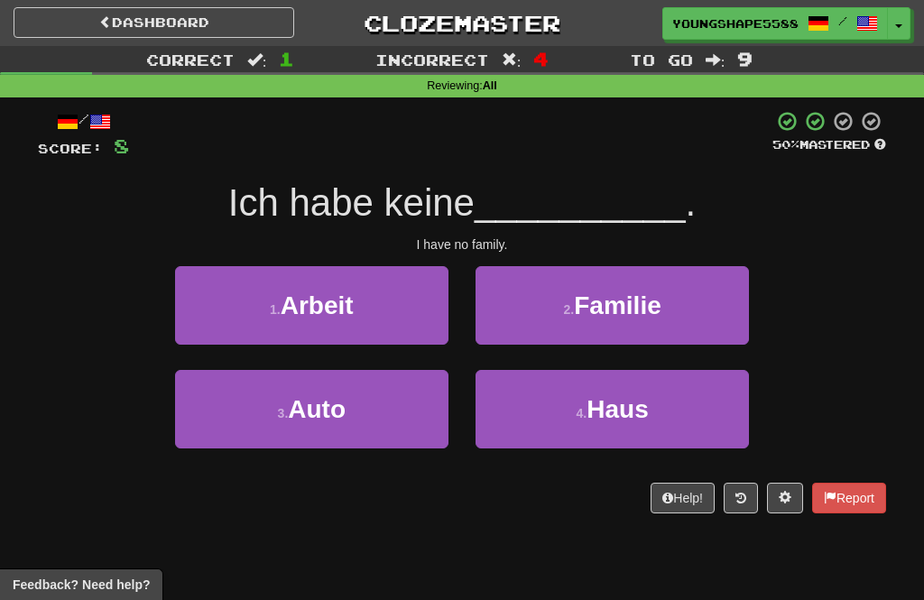
click at [577, 327] on button "2 . Familie" at bounding box center [612, 305] width 273 height 79
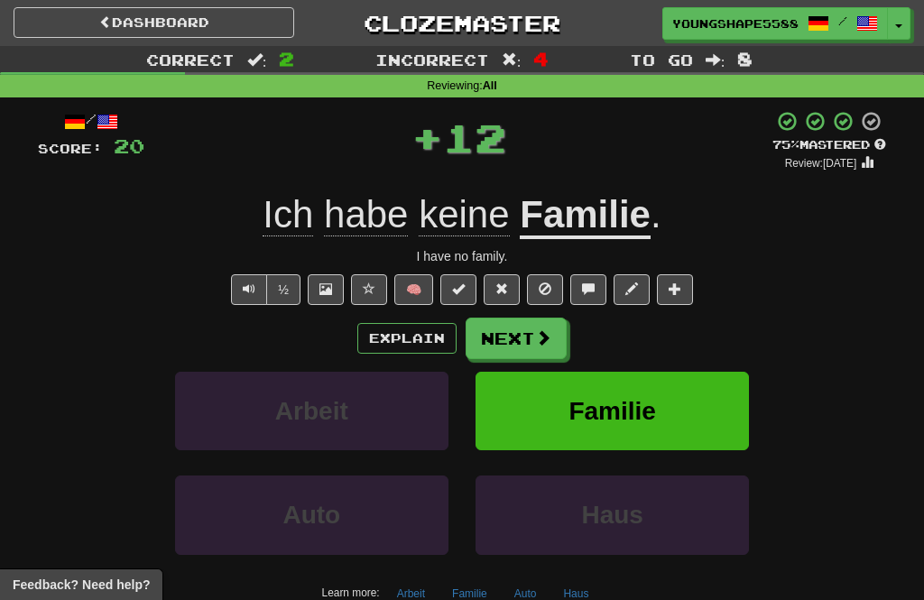
click at [527, 343] on button "Next" at bounding box center [516, 339] width 101 height 42
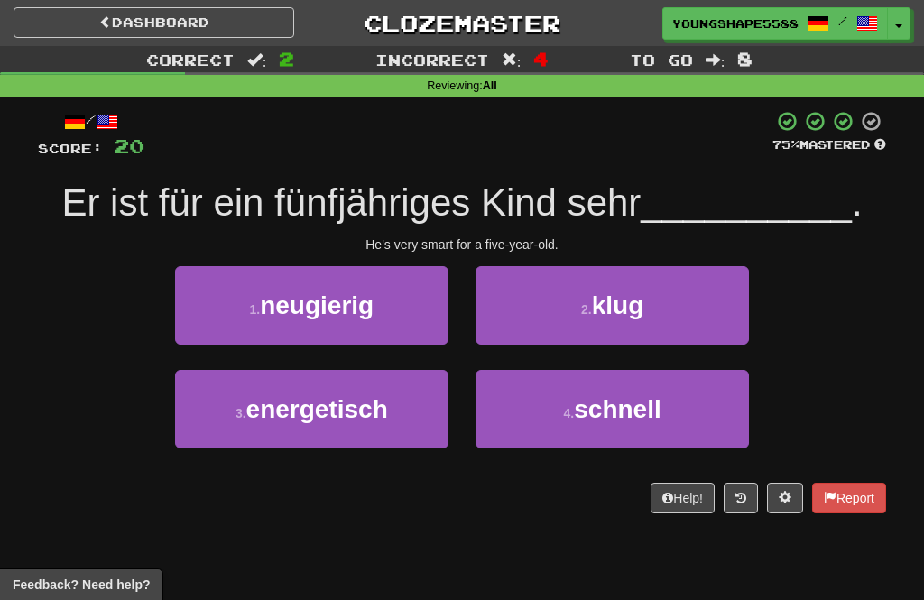
click at [365, 320] on button "1 . neugierig" at bounding box center [311, 305] width 273 height 79
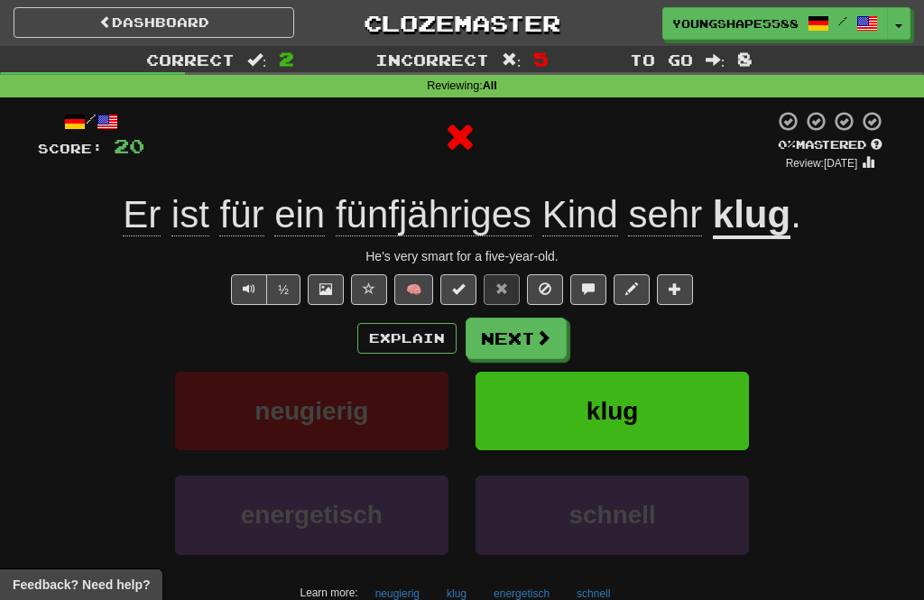
click at [513, 340] on button "Next" at bounding box center [516, 339] width 101 height 42
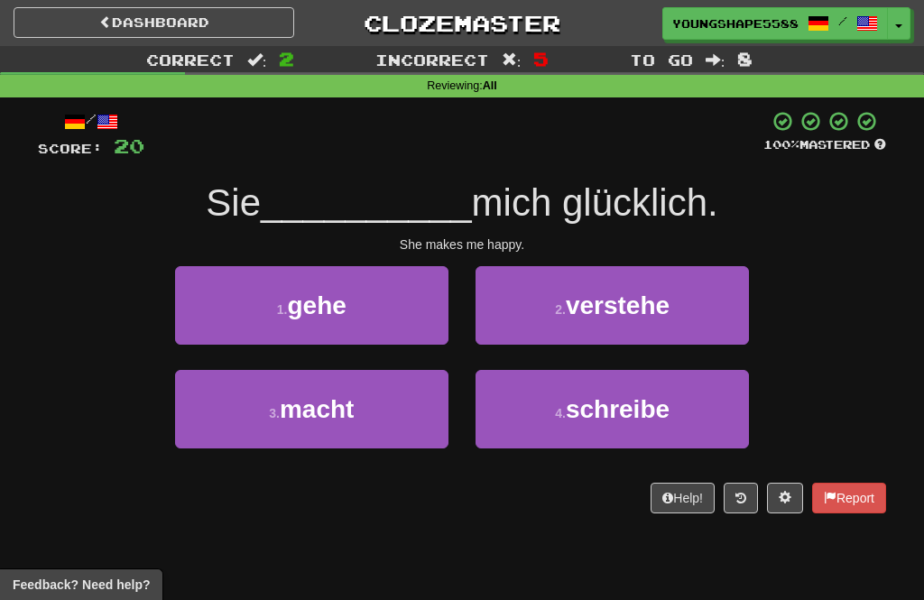
click at [385, 436] on button "3 . macht" at bounding box center [311, 409] width 273 height 79
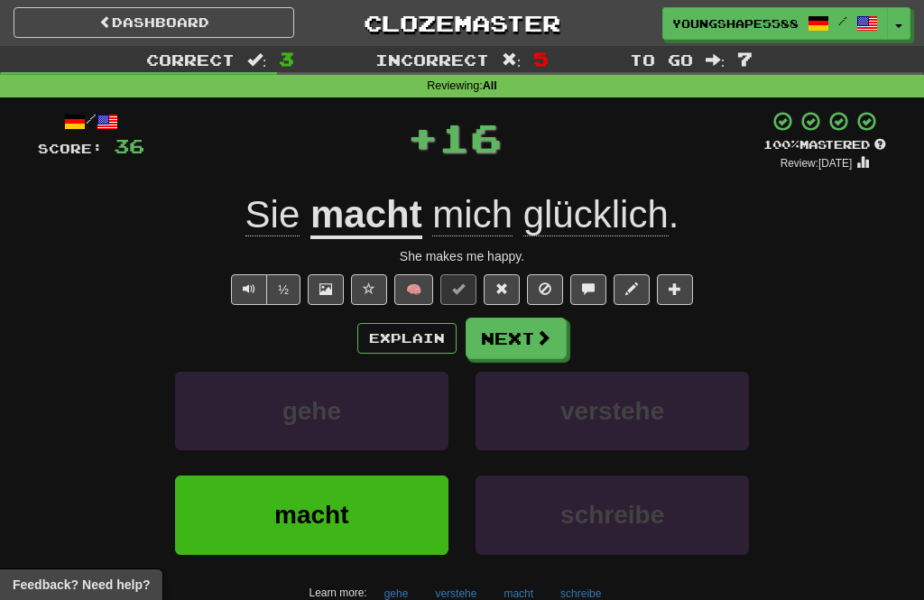
click at [530, 340] on button "Next" at bounding box center [516, 339] width 101 height 42
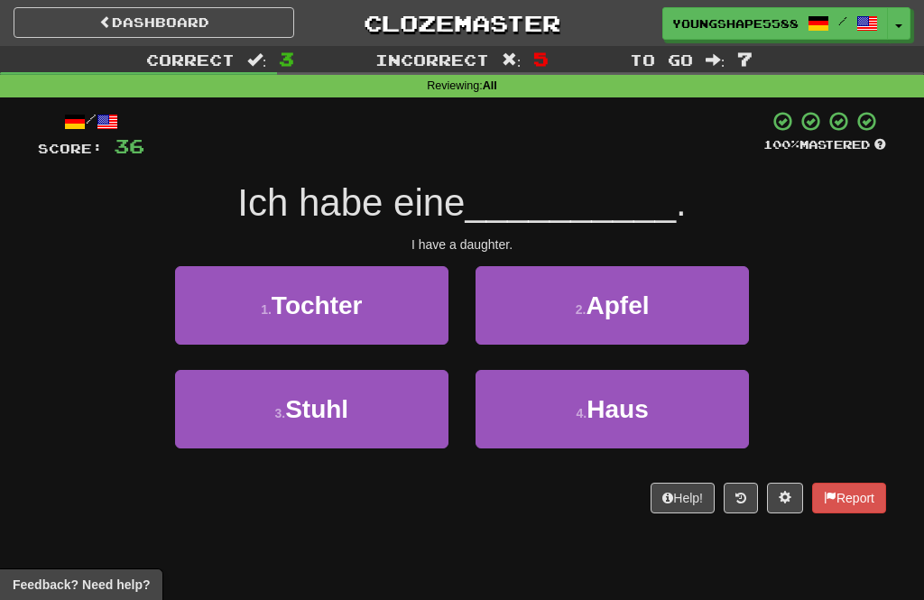
click at [390, 321] on button "1 . Tochter" at bounding box center [311, 305] width 273 height 79
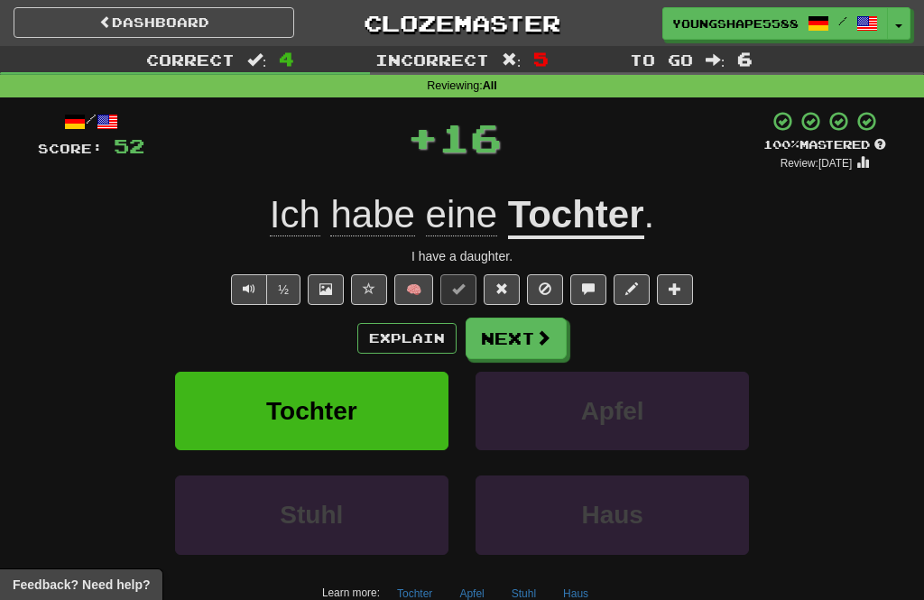
click at [534, 346] on button "Next" at bounding box center [516, 339] width 101 height 42
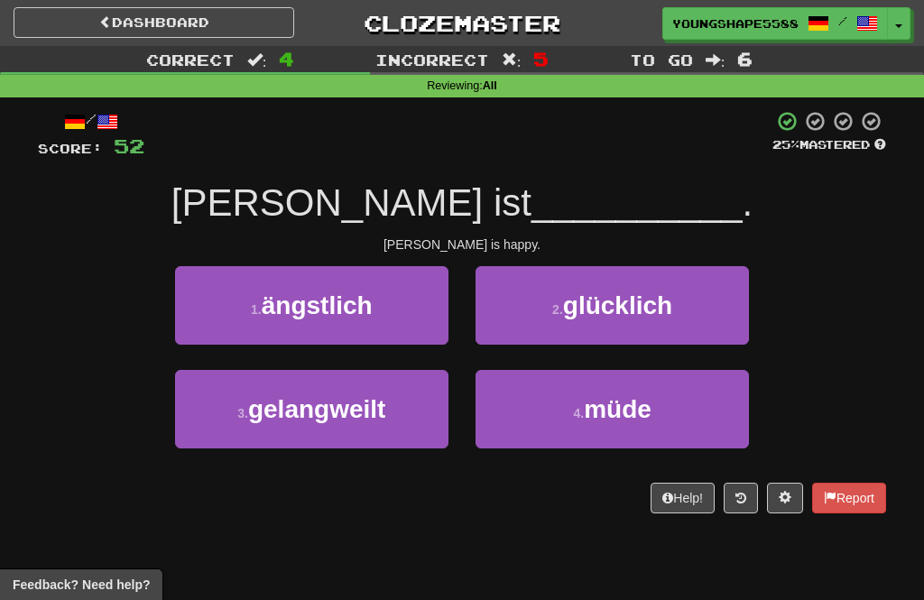
click at [595, 399] on span "müde" at bounding box center [618, 409] width 68 height 28
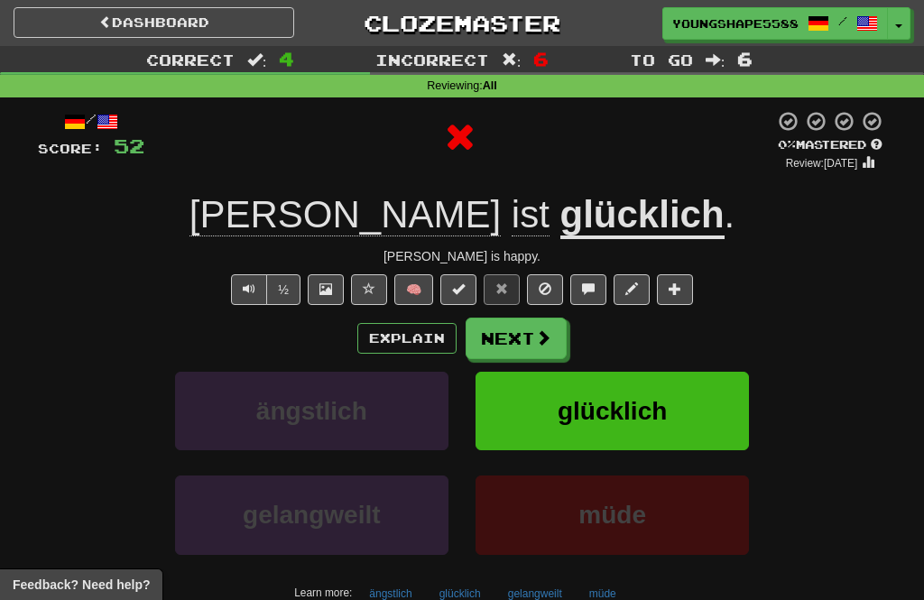
click at [527, 354] on button "Next" at bounding box center [516, 339] width 101 height 42
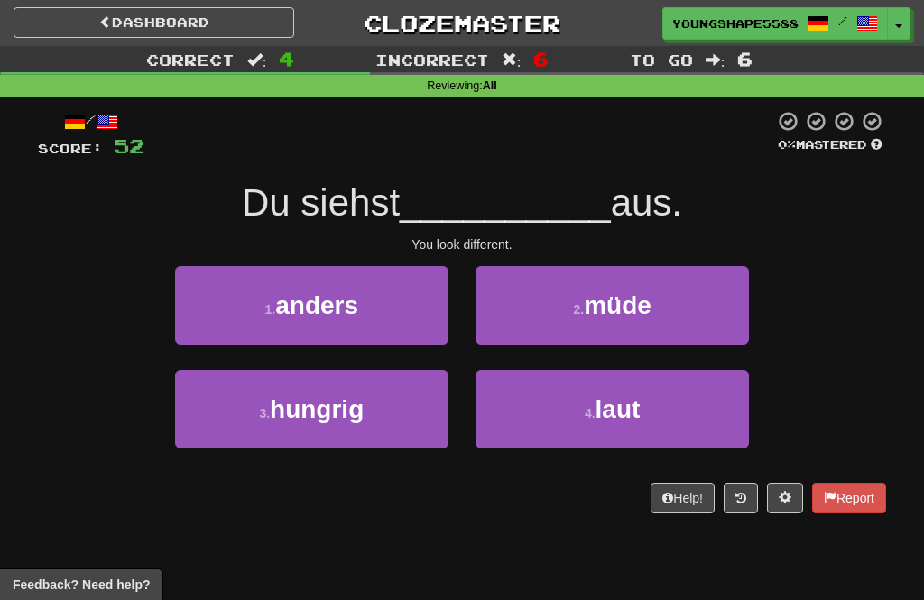
click at [380, 330] on button "1 . anders" at bounding box center [311, 305] width 273 height 79
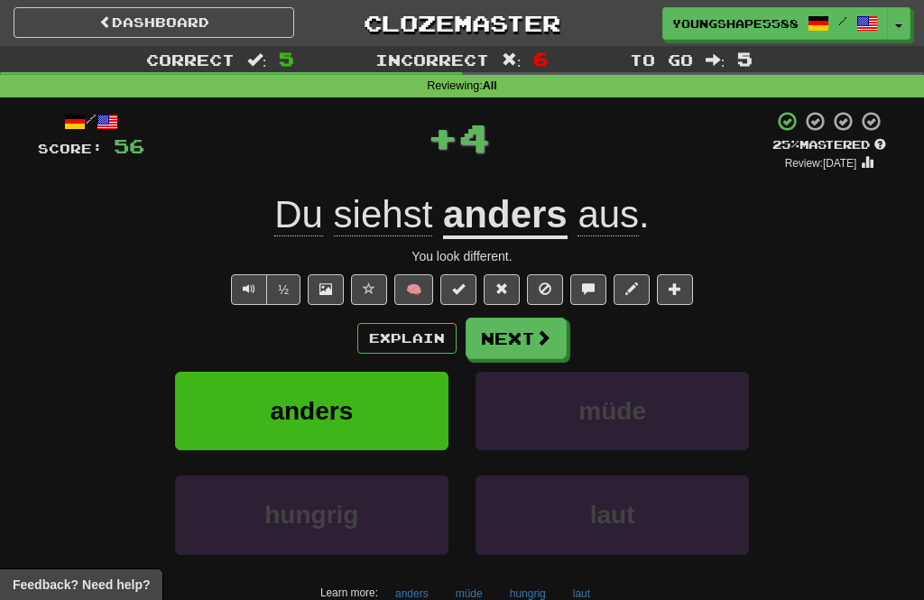
click at [533, 340] on button "Next" at bounding box center [516, 339] width 101 height 42
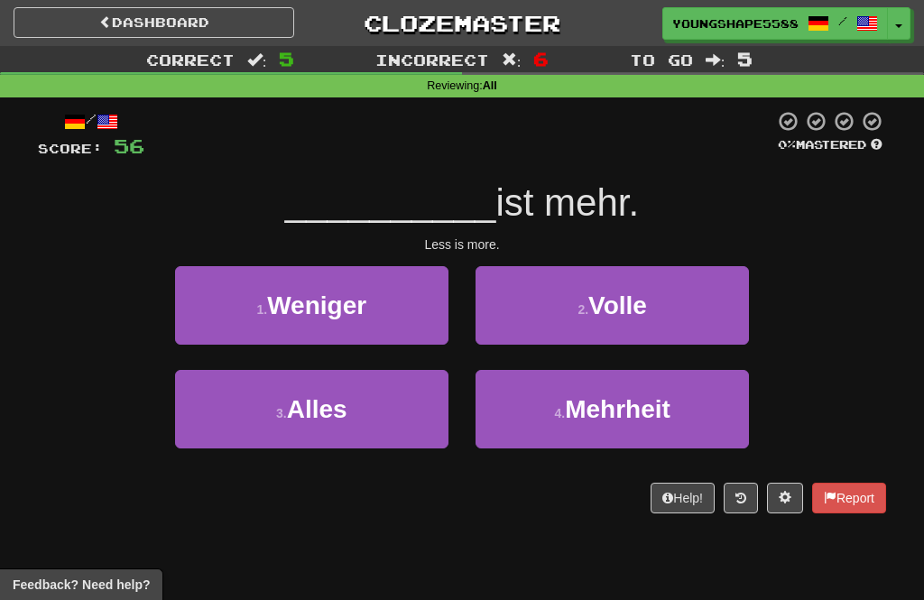
click at [416, 370] on button "3 . Alles" at bounding box center [311, 409] width 273 height 79
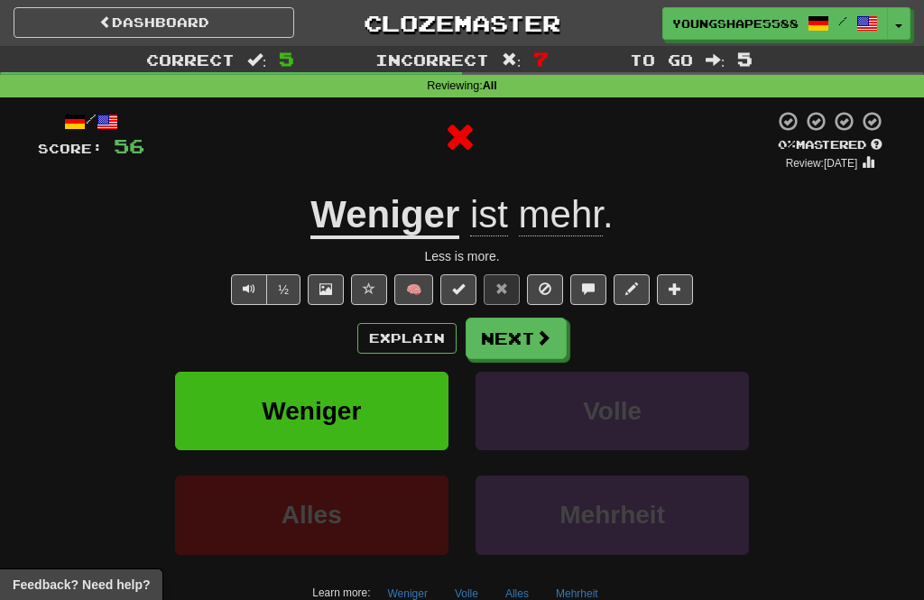
click at [519, 354] on button "Next" at bounding box center [516, 339] width 101 height 42
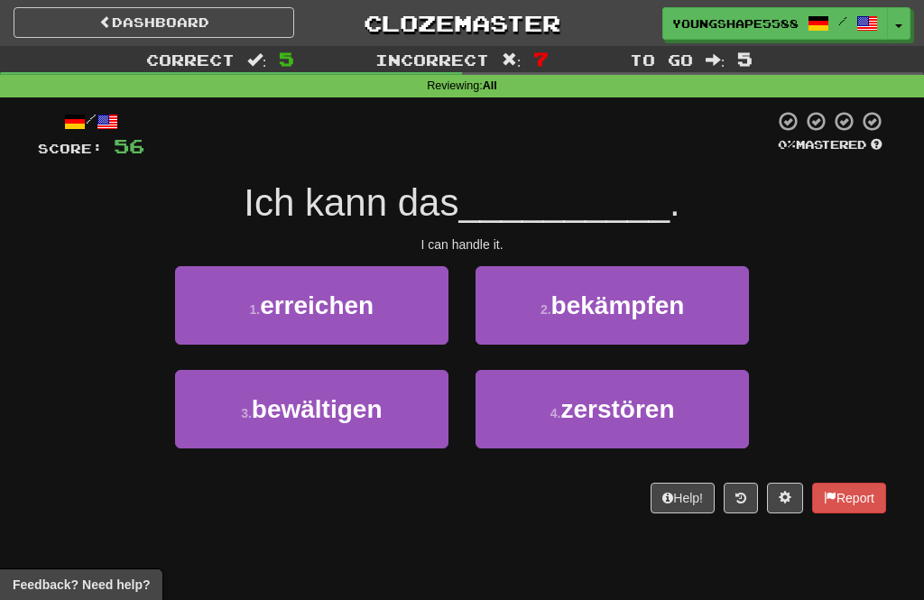
click at [382, 435] on button "3 . bewältigen" at bounding box center [311, 409] width 273 height 79
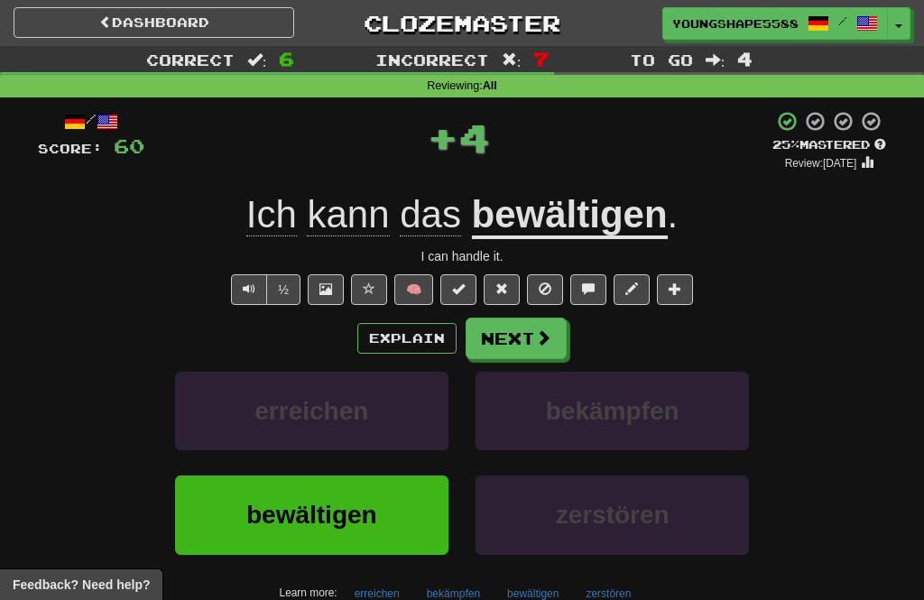
click at [528, 349] on button "Next" at bounding box center [516, 339] width 101 height 42
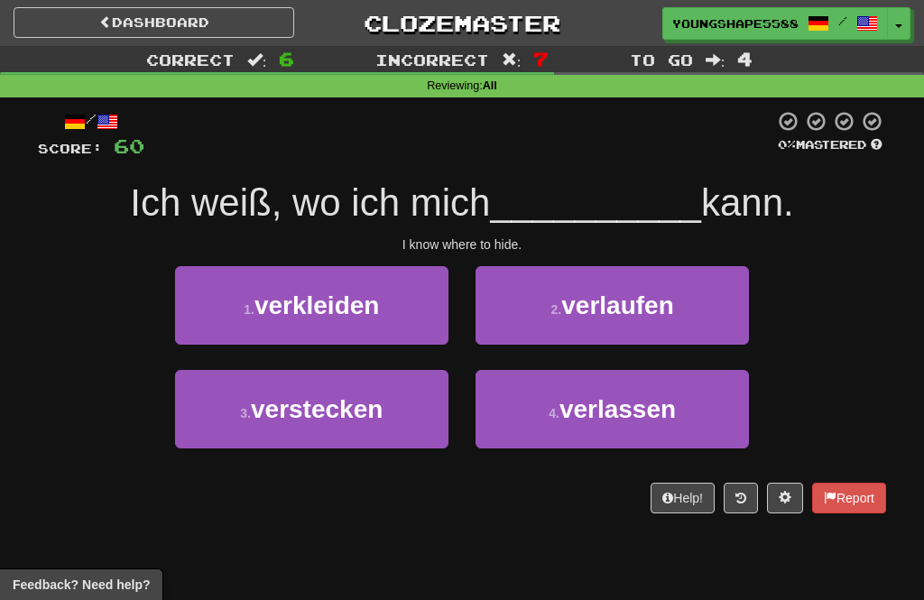
click at [544, 329] on button "2 . verlaufen" at bounding box center [612, 305] width 273 height 79
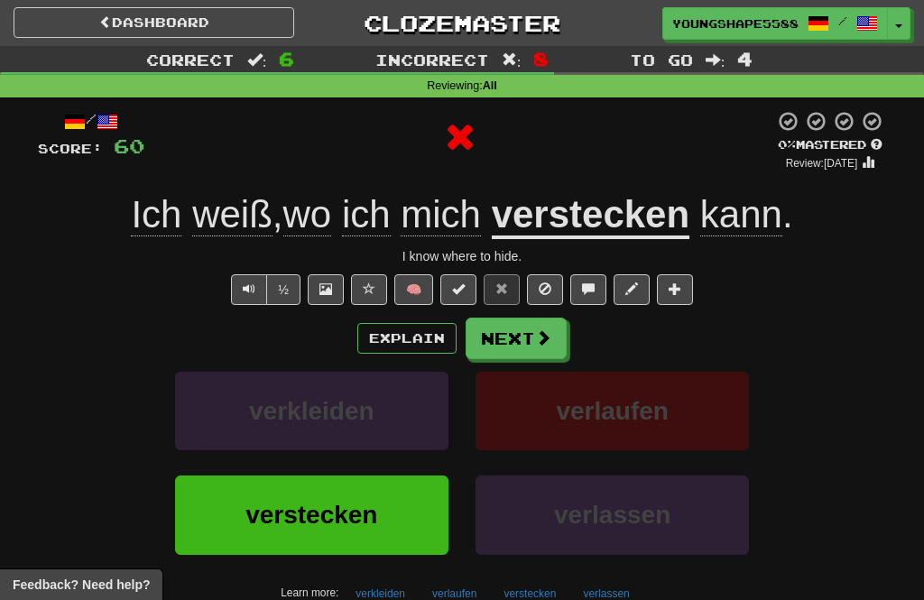
click at [533, 345] on button "Next" at bounding box center [516, 339] width 101 height 42
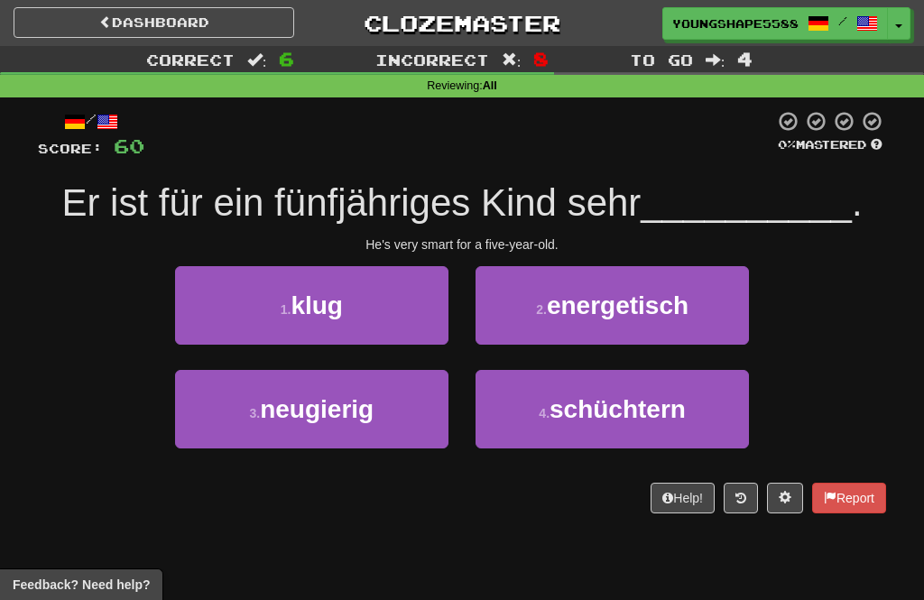
click at [404, 327] on button "1 . klug" at bounding box center [311, 305] width 273 height 79
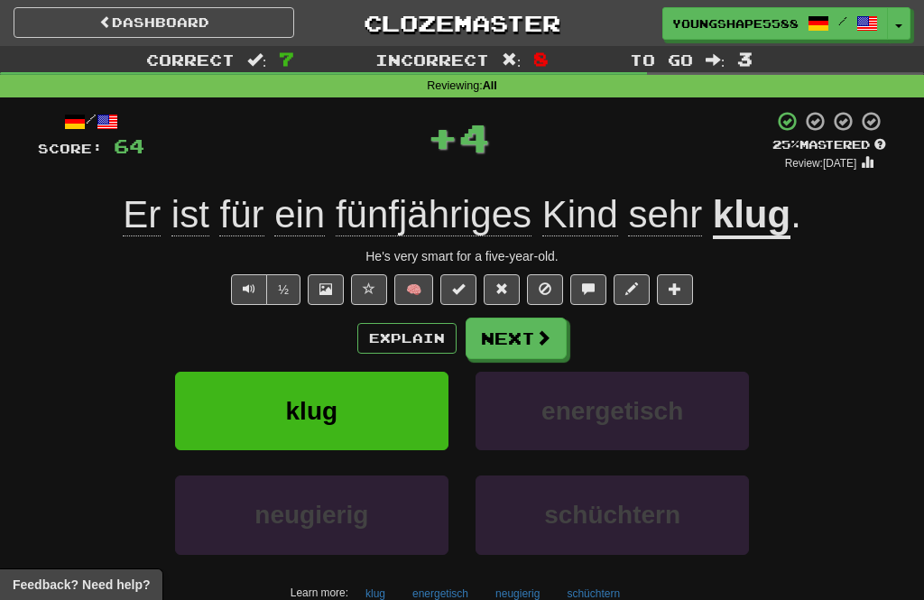
click at [518, 344] on button "Next" at bounding box center [516, 339] width 101 height 42
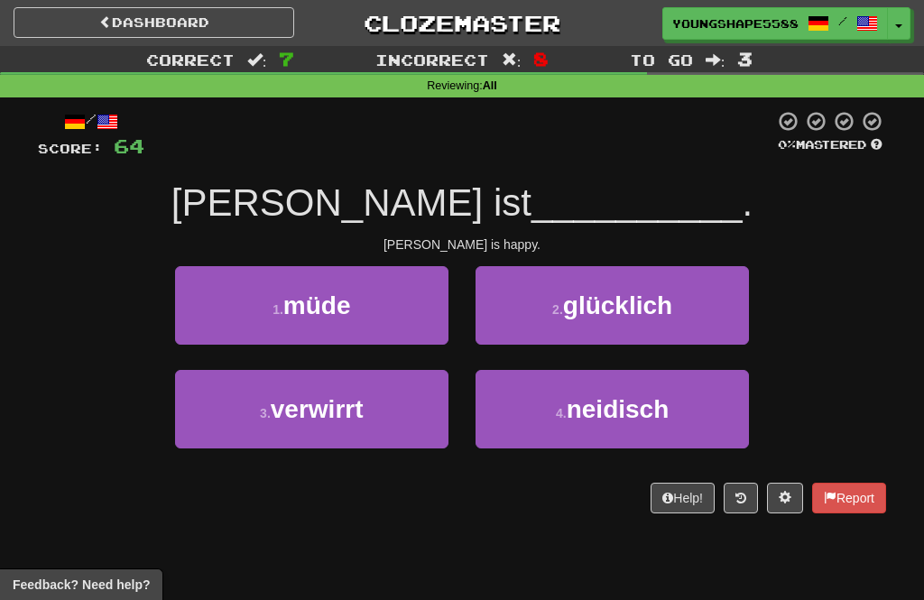
click at [585, 306] on span "glücklich" at bounding box center [617, 306] width 109 height 28
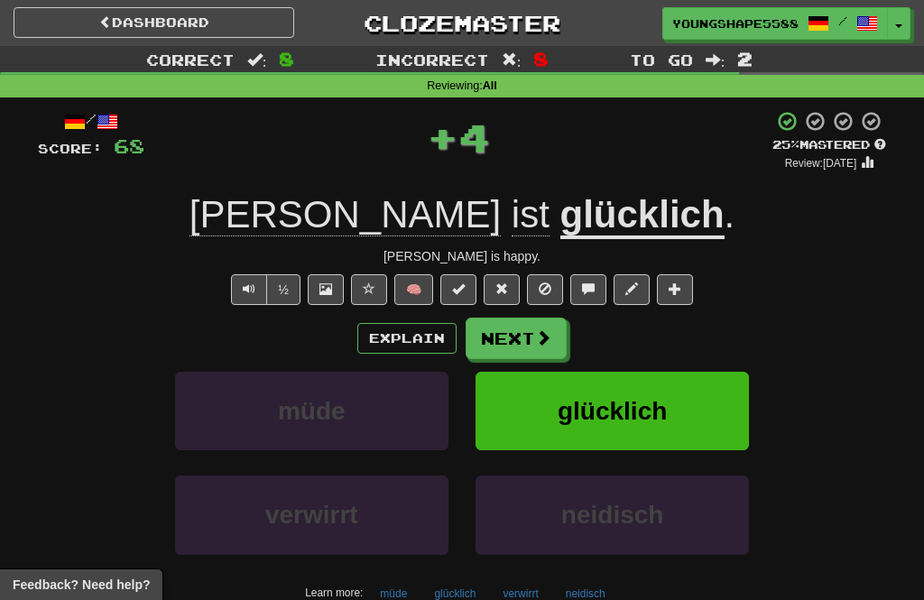
click at [534, 353] on button "Next" at bounding box center [516, 339] width 101 height 42
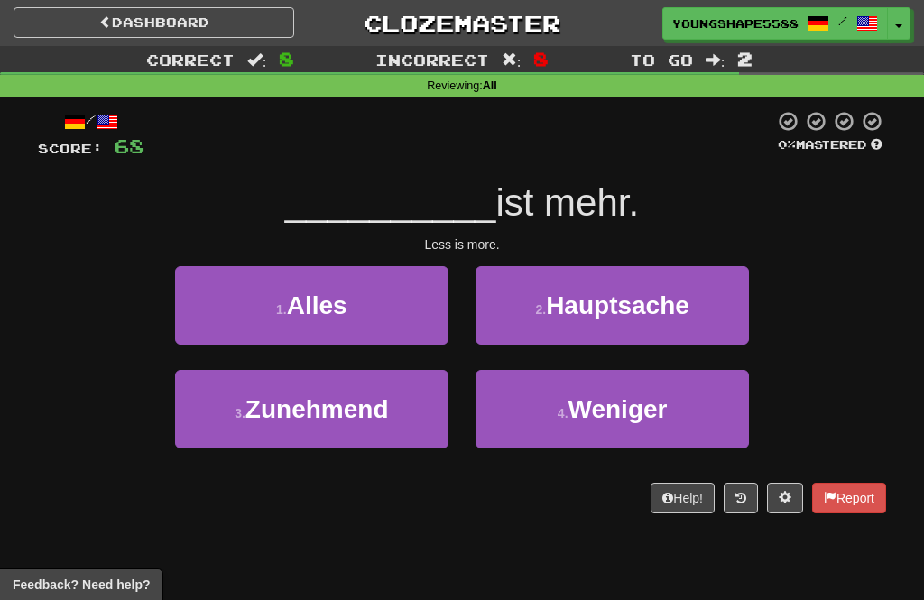
click at [543, 419] on button "4 . Weniger" at bounding box center [612, 409] width 273 height 79
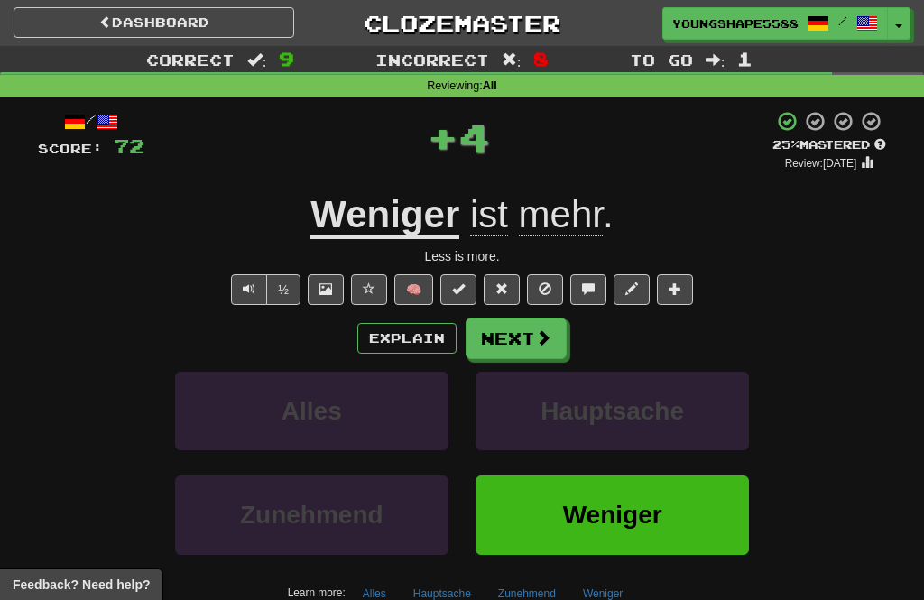
click at [535, 346] on button "Next" at bounding box center [516, 339] width 101 height 42
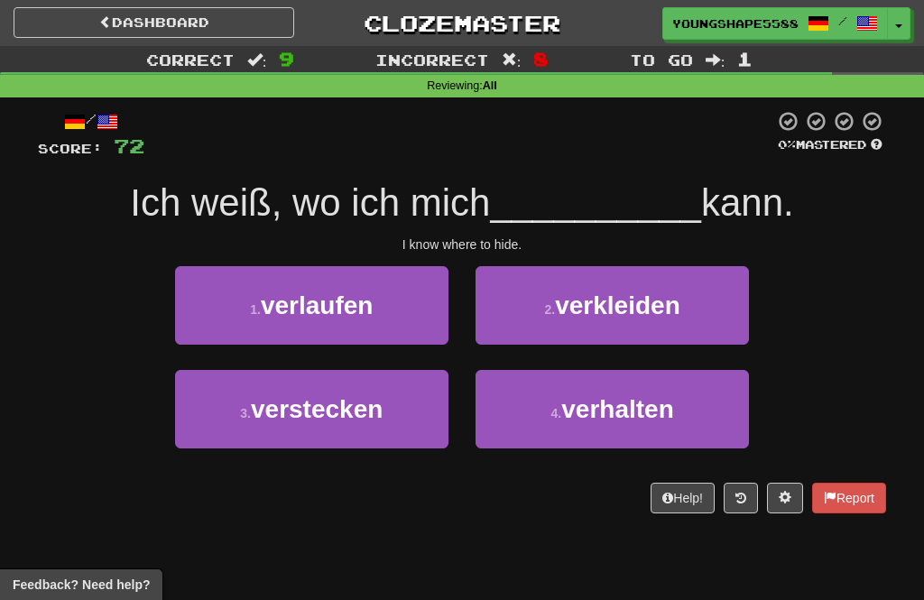
click at [414, 420] on button "3 . verstecken" at bounding box center [311, 409] width 273 height 79
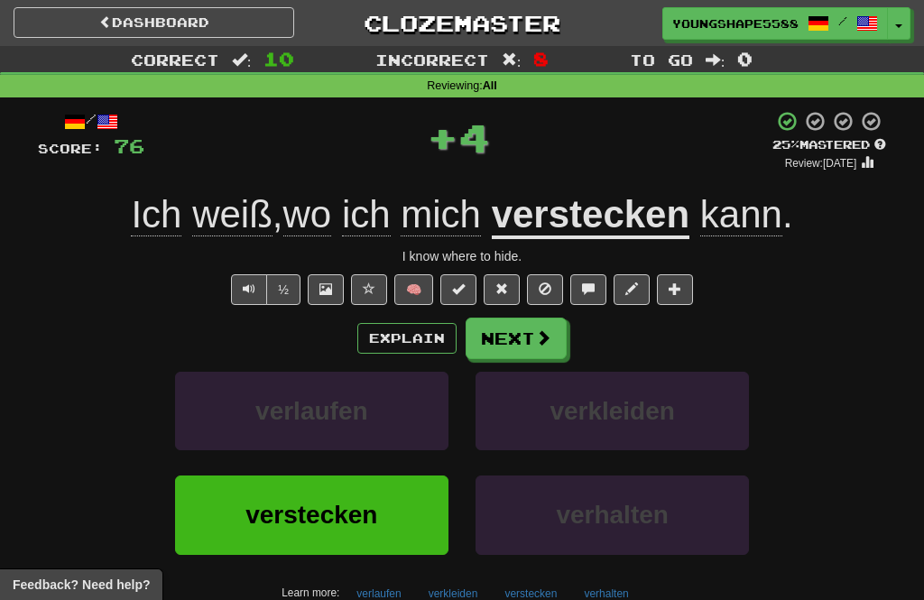
click at [514, 344] on button "Next" at bounding box center [516, 339] width 101 height 42
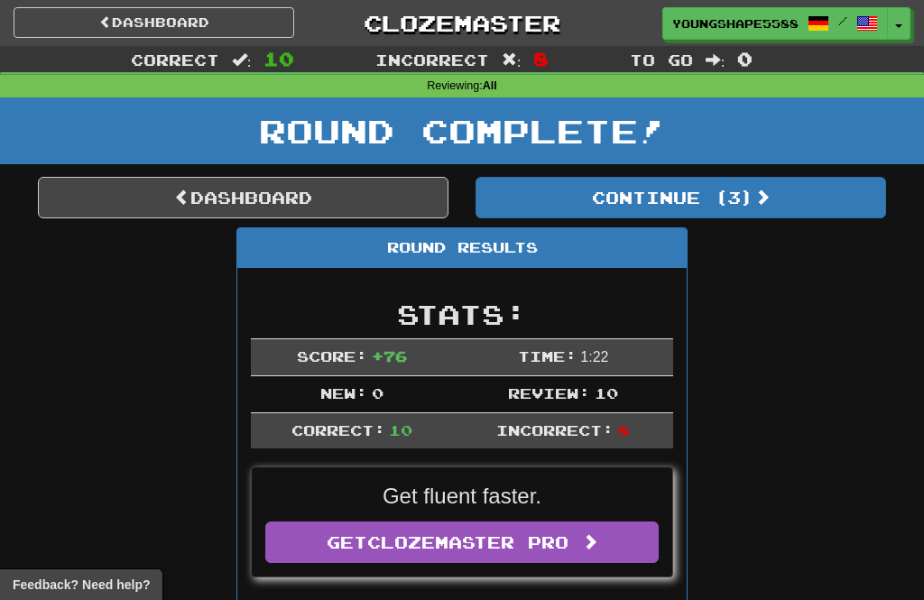
click at [595, 212] on button "Continue ( 3 )" at bounding box center [681, 198] width 411 height 42
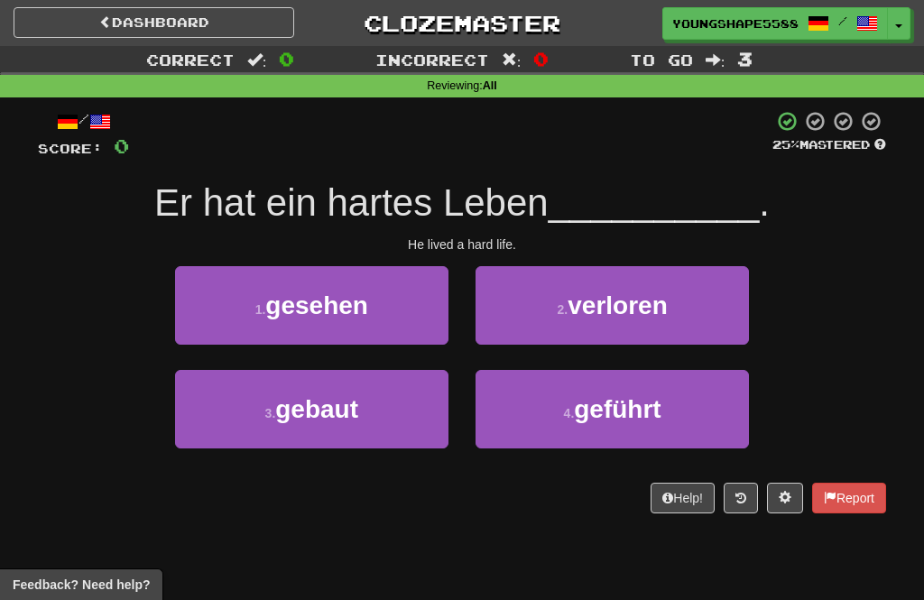
click at [661, 412] on span "geführt" at bounding box center [617, 409] width 87 height 28
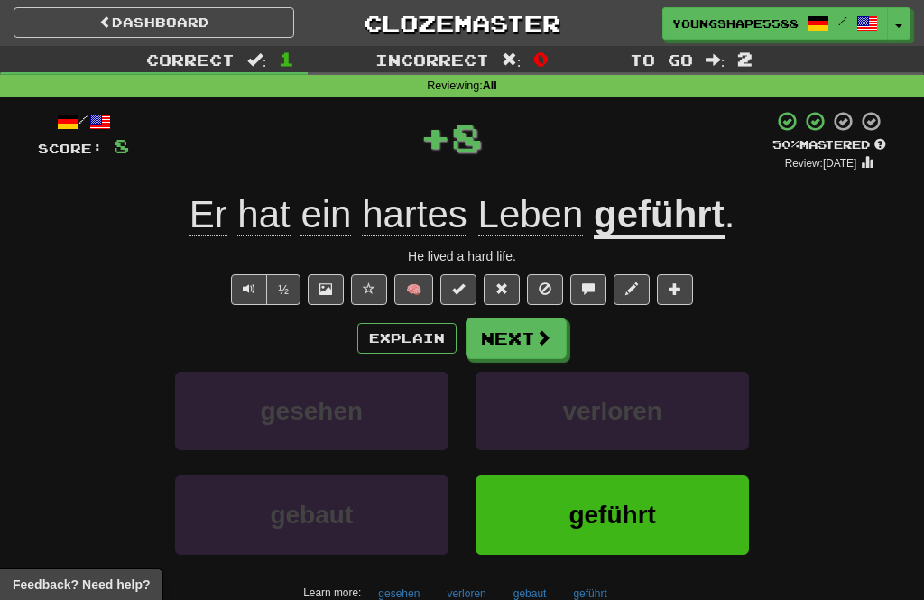
click at [544, 354] on button "Next" at bounding box center [516, 339] width 101 height 42
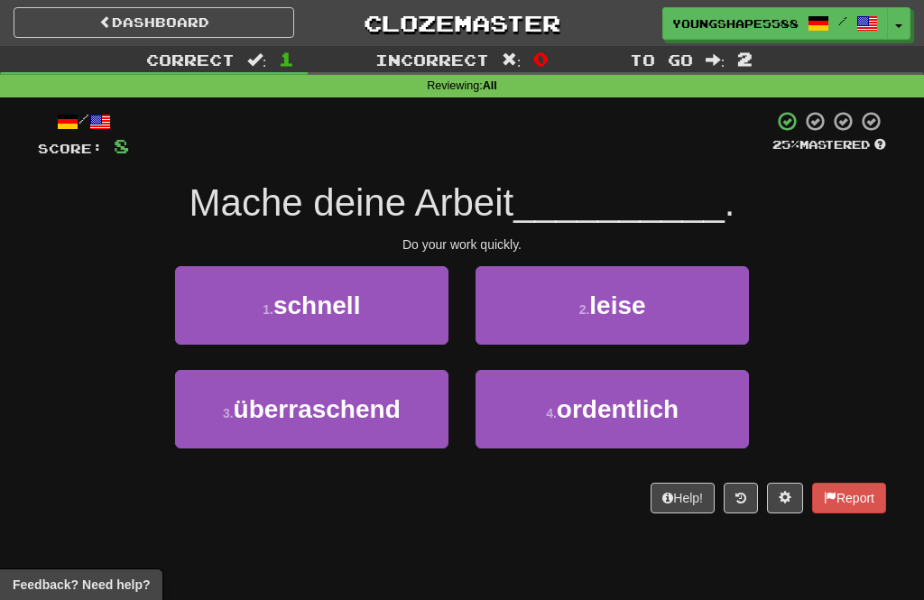
click at [410, 411] on button "3 . überraschend" at bounding box center [311, 409] width 273 height 79
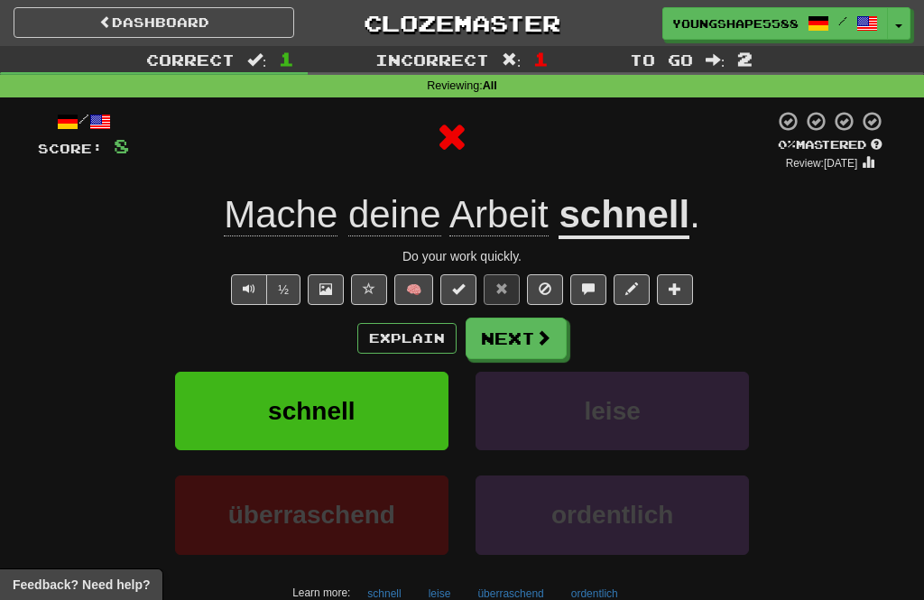
click at [550, 344] on span at bounding box center [543, 337] width 16 height 16
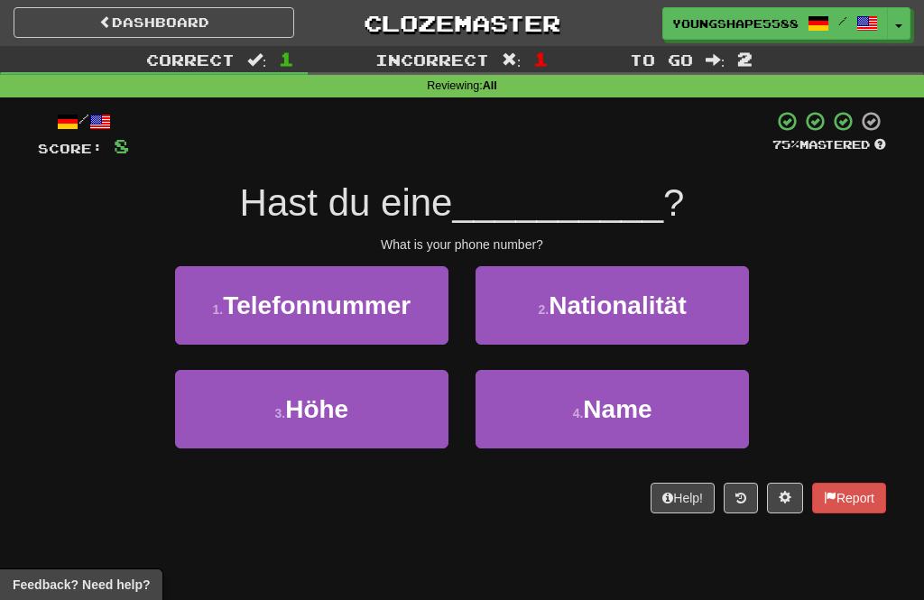
click at [402, 310] on span "Telefonnummer" at bounding box center [317, 306] width 188 height 28
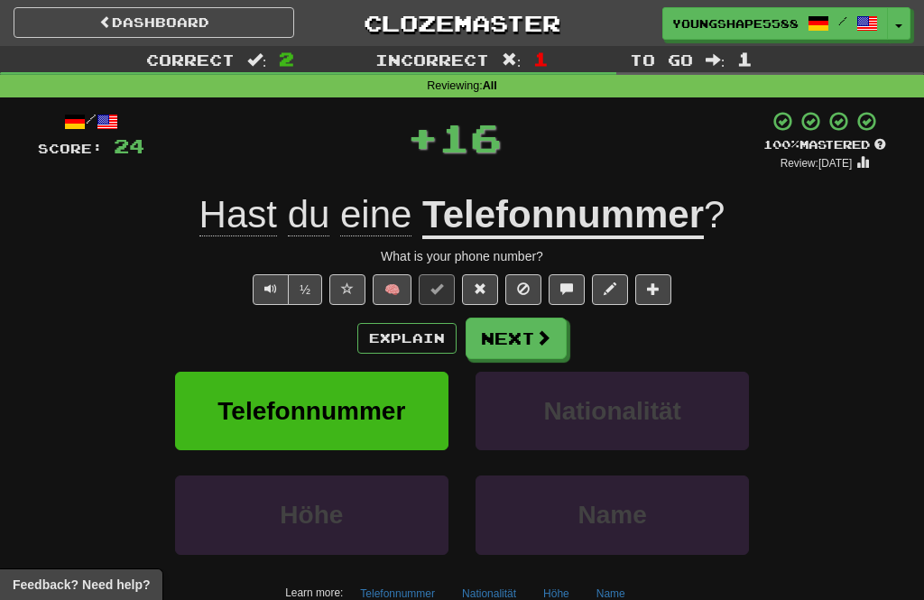
click at [548, 341] on span at bounding box center [543, 337] width 16 height 16
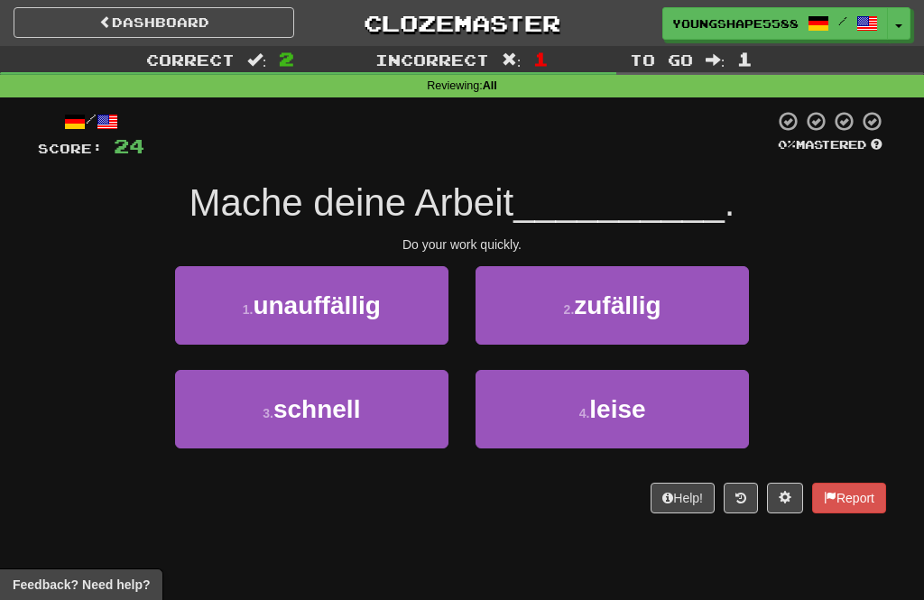
click at [420, 315] on button "1 . unauffällig" at bounding box center [311, 305] width 273 height 79
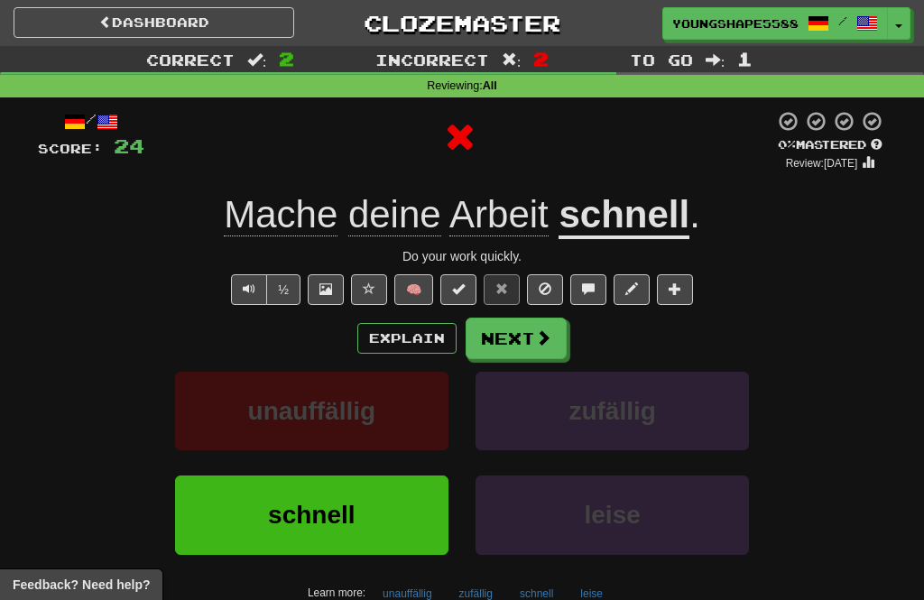
click at [539, 346] on button "Next" at bounding box center [516, 339] width 101 height 42
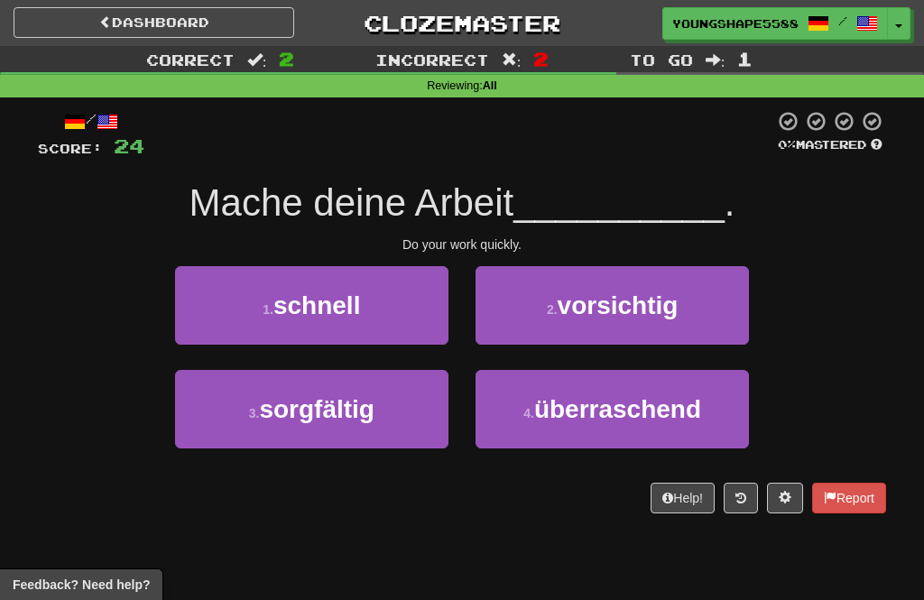
click at [398, 337] on button "1 . schnell" at bounding box center [311, 305] width 273 height 79
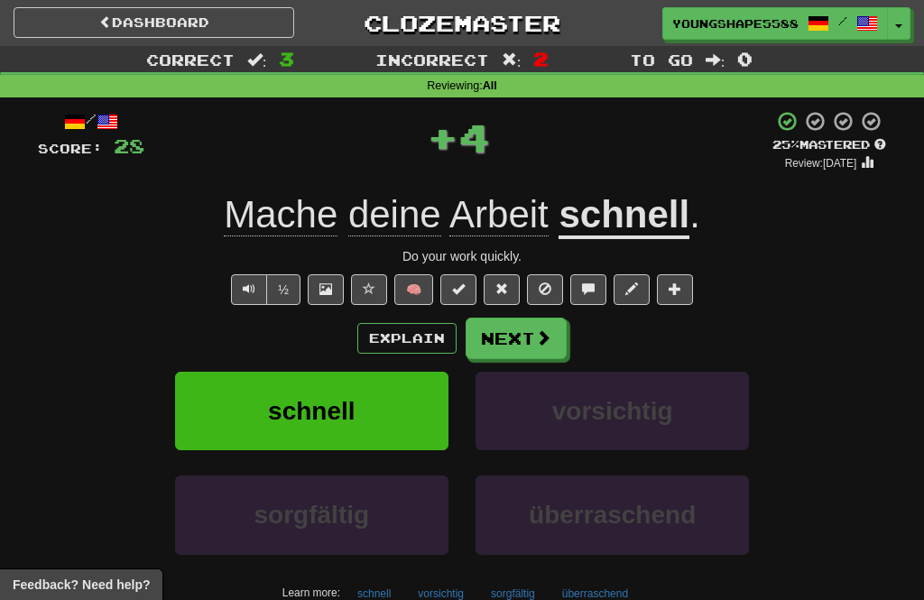
click at [525, 347] on button "Next" at bounding box center [516, 339] width 101 height 42
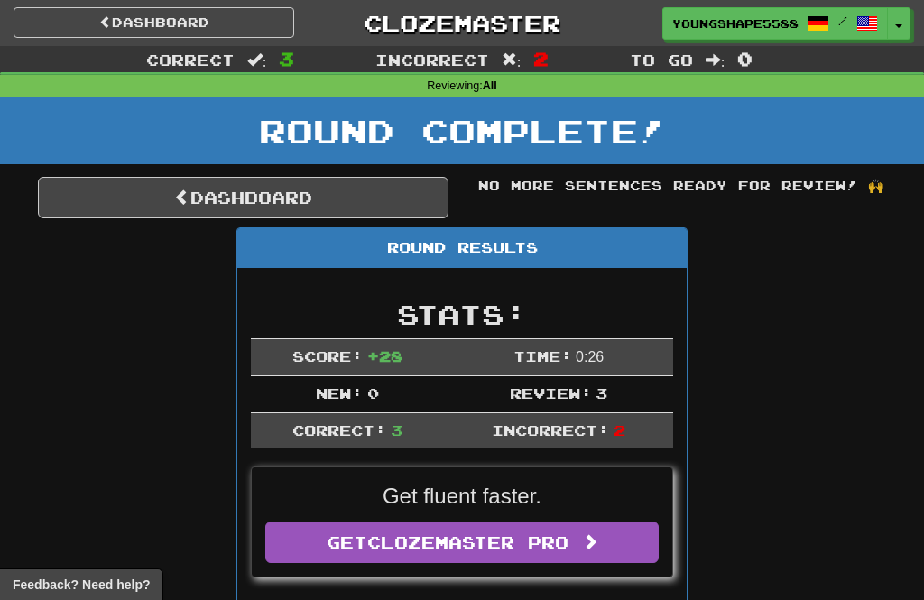
click at [403, 212] on link "Dashboard" at bounding box center [243, 198] width 411 height 42
click at [391, 211] on link "Dashboard" at bounding box center [243, 198] width 411 height 42
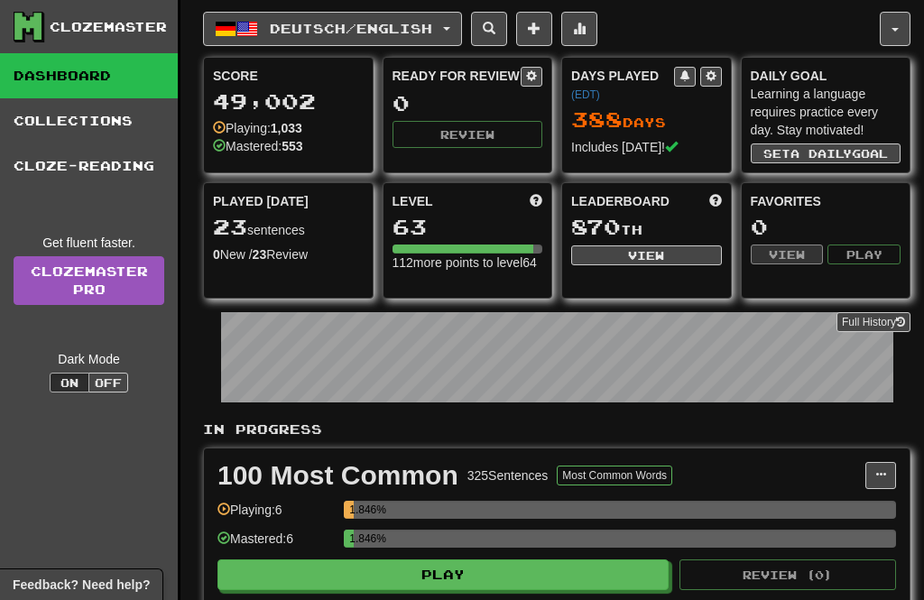
click at [342, 25] on span "Deutsch / English" at bounding box center [351, 28] width 162 height 15
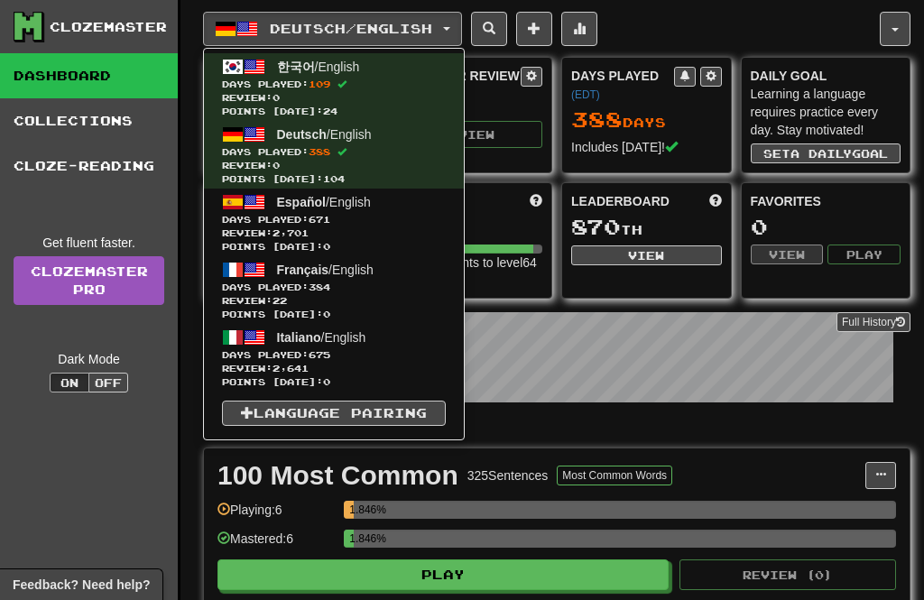
click at [341, 276] on span "Français / English" at bounding box center [325, 270] width 97 height 14
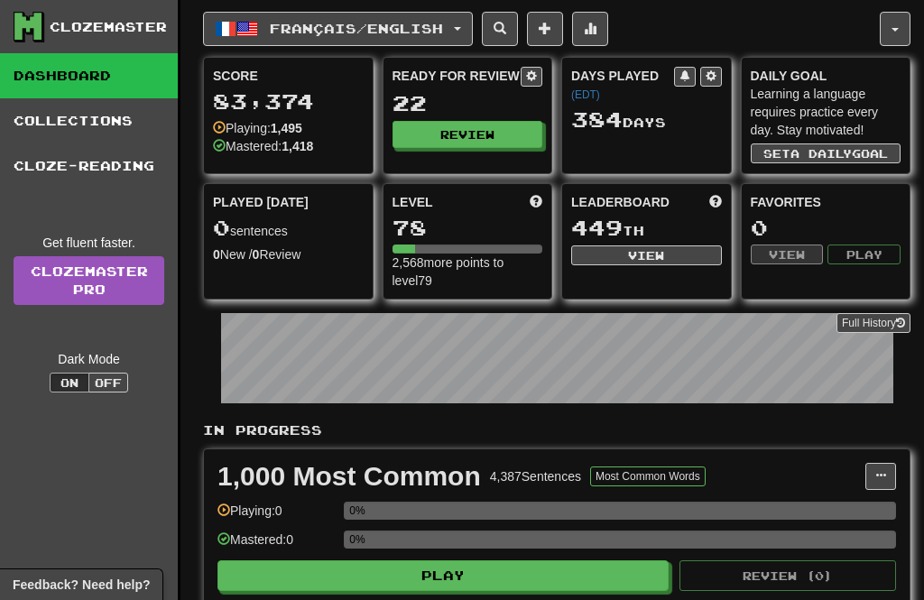
click at [461, 138] on button "Review" at bounding box center [468, 134] width 151 height 27
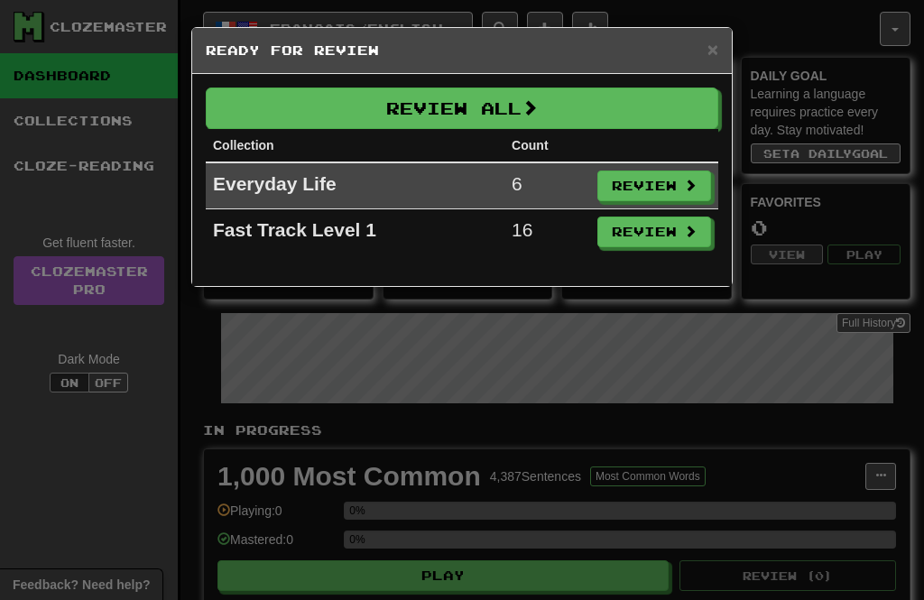
click at [489, 125] on button "Review All" at bounding box center [462, 109] width 513 height 42
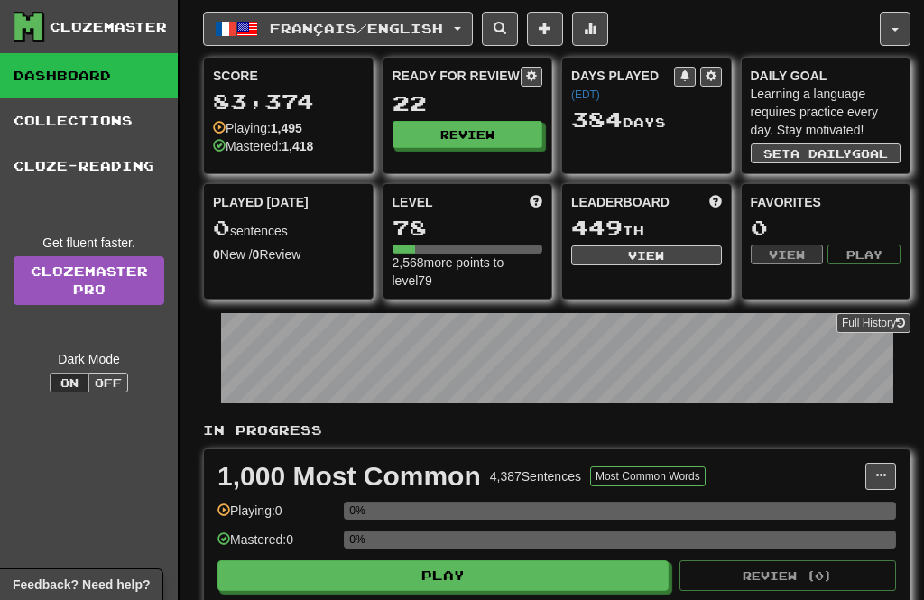
select select "**"
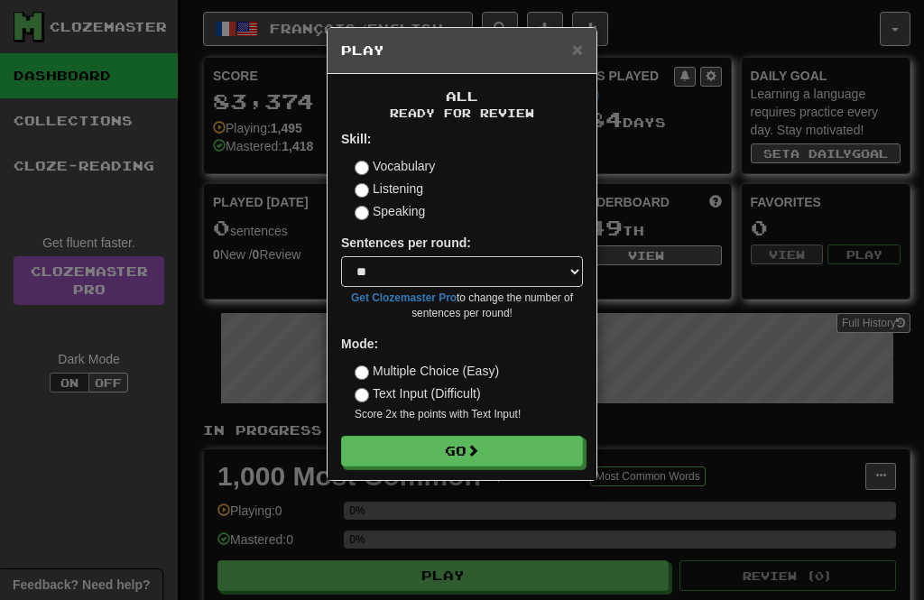
click at [548, 447] on button "Go" at bounding box center [462, 451] width 242 height 31
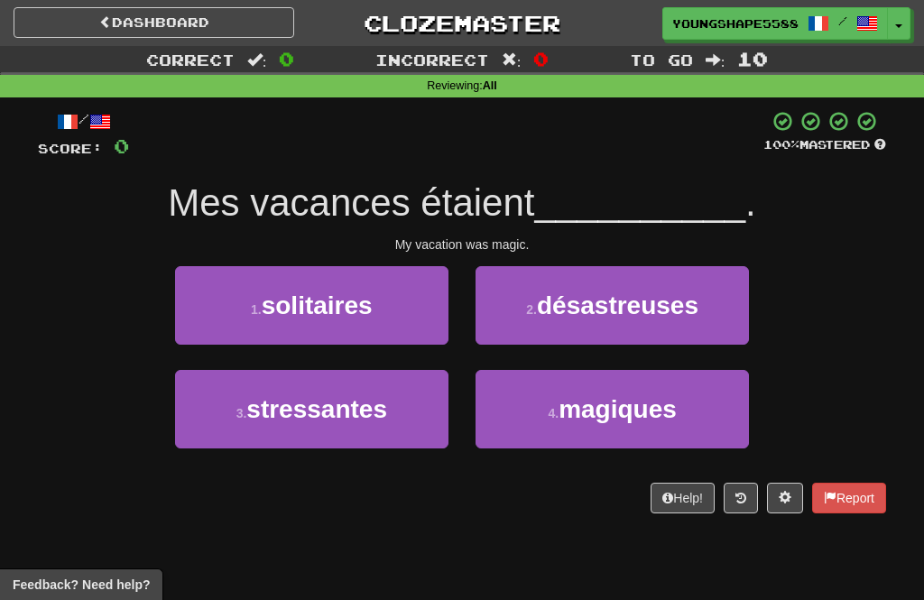
click at [625, 403] on span "magiques" at bounding box center [618, 409] width 118 height 28
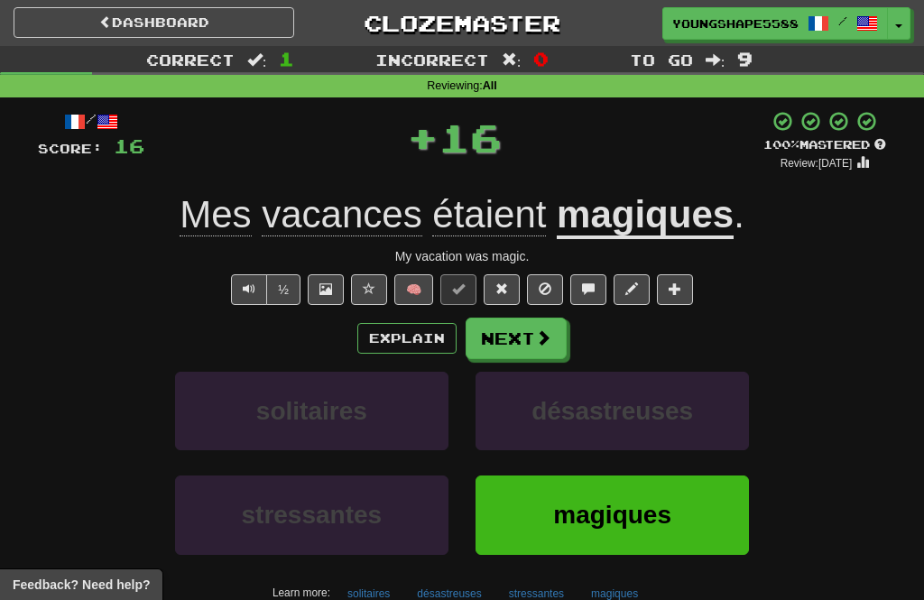
click at [551, 339] on span at bounding box center [543, 337] width 16 height 16
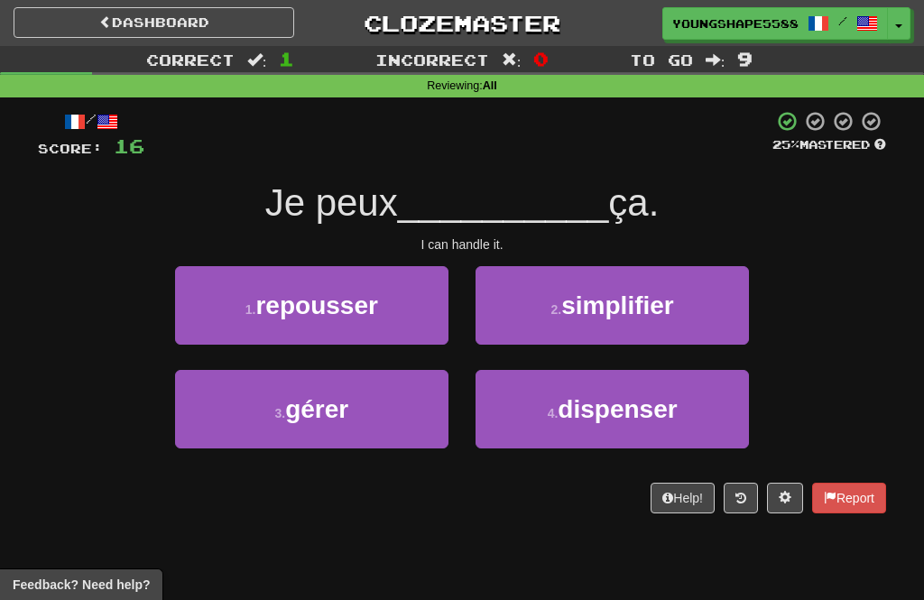
click at [403, 421] on button "3 . gérer" at bounding box center [311, 409] width 273 height 79
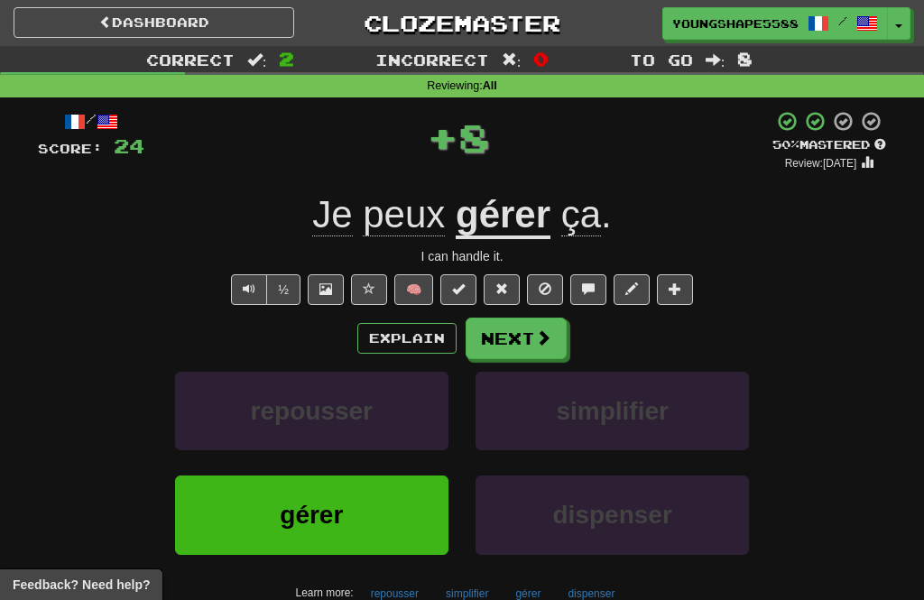
click at [542, 341] on span at bounding box center [543, 337] width 16 height 16
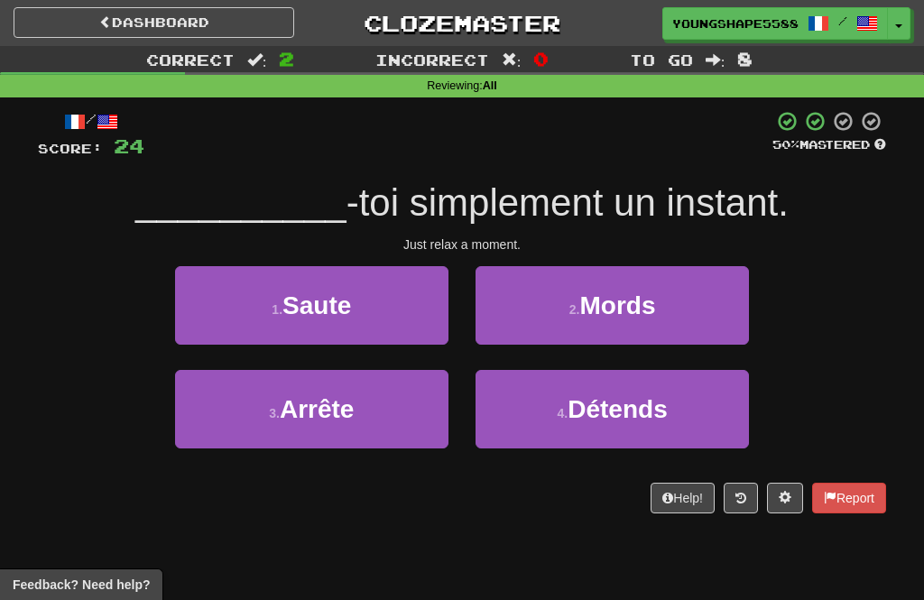
click at [415, 417] on button "3 . Arrête" at bounding box center [311, 409] width 273 height 79
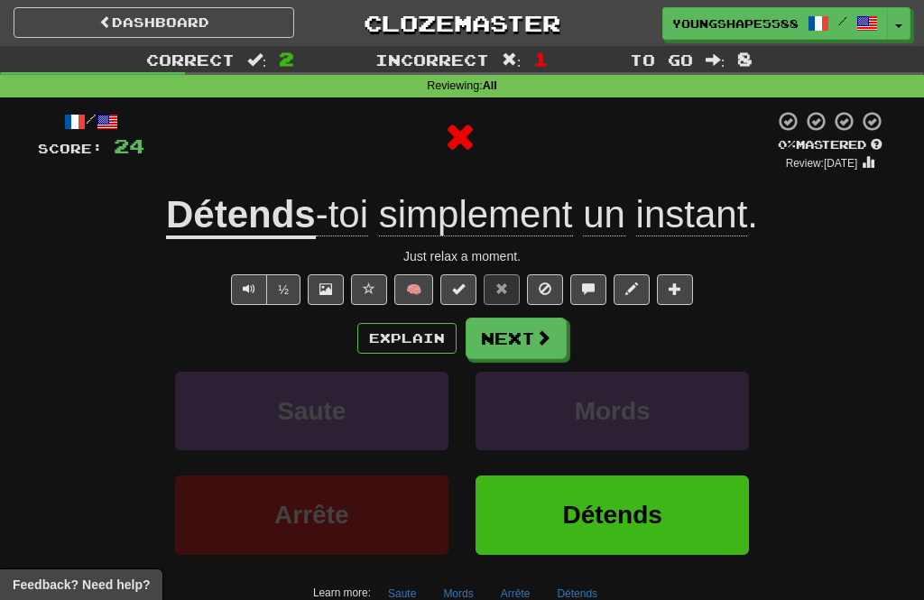
click at [542, 341] on span at bounding box center [543, 337] width 16 height 16
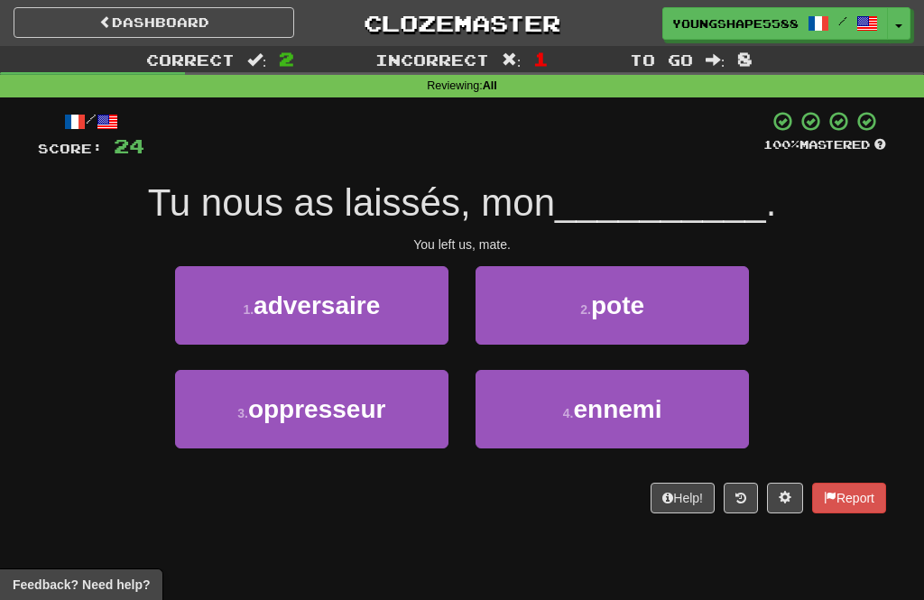
click at [682, 309] on button "2 . pote" at bounding box center [612, 305] width 273 height 79
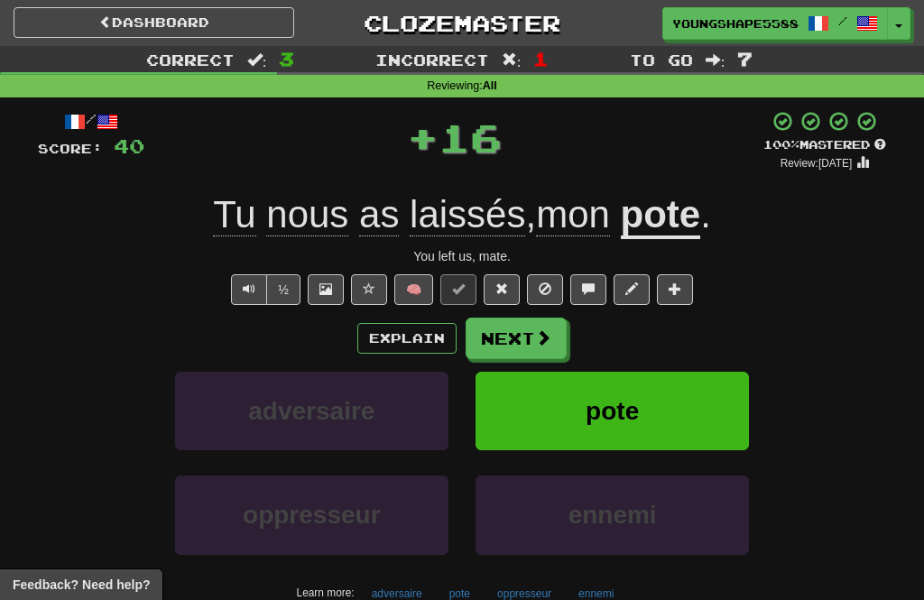
click at [549, 346] on button "Next" at bounding box center [516, 339] width 101 height 42
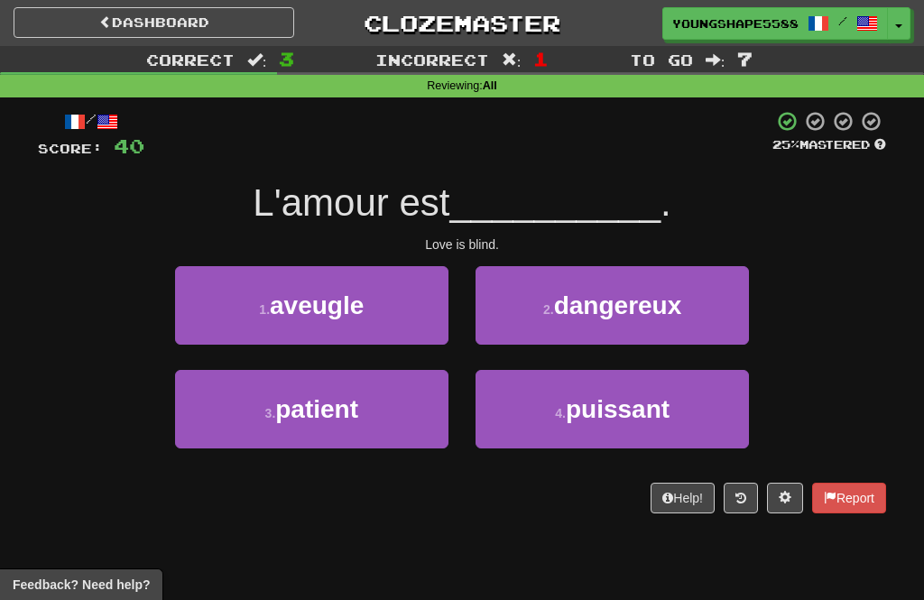
click at [432, 329] on button "1 . aveugle" at bounding box center [311, 305] width 273 height 79
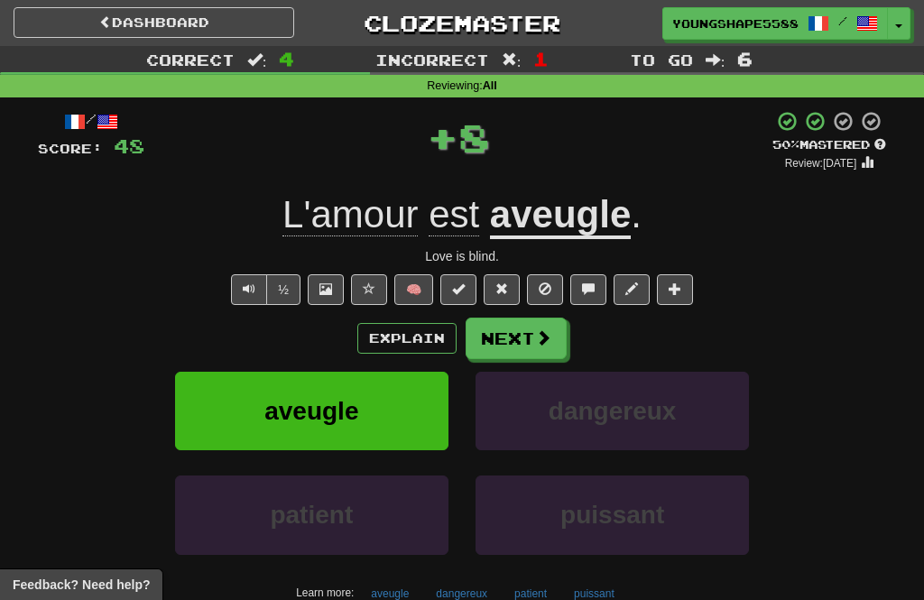
click at [545, 347] on button "Next" at bounding box center [516, 339] width 101 height 42
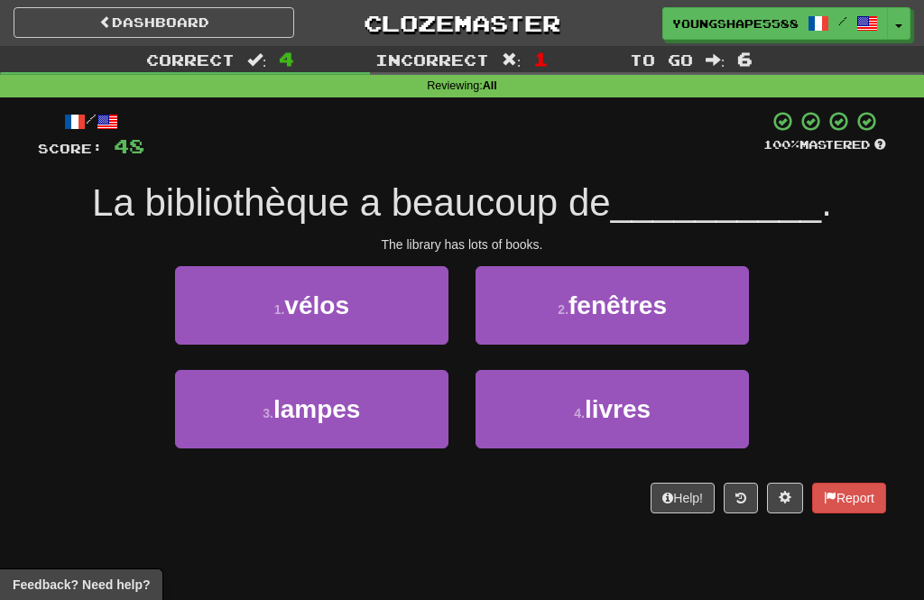
click at [585, 428] on button "4 . livres" at bounding box center [612, 409] width 273 height 79
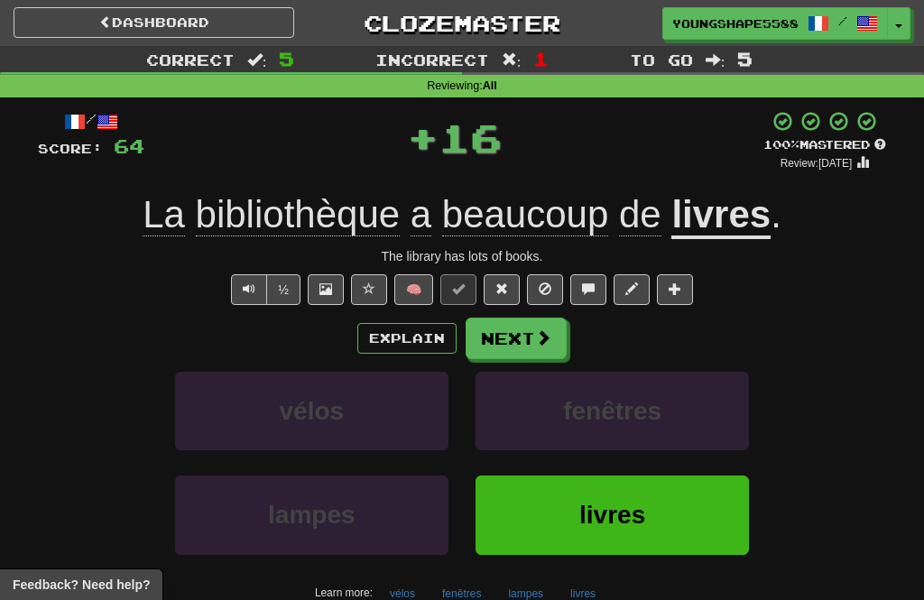
click at [542, 339] on span at bounding box center [543, 337] width 16 height 16
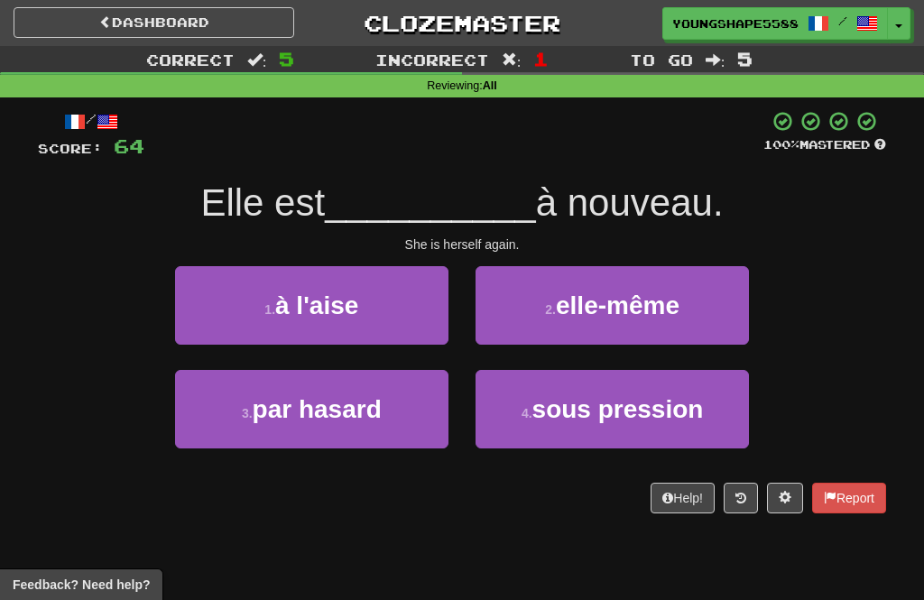
click at [704, 311] on button "2 . elle-même" at bounding box center [612, 305] width 273 height 79
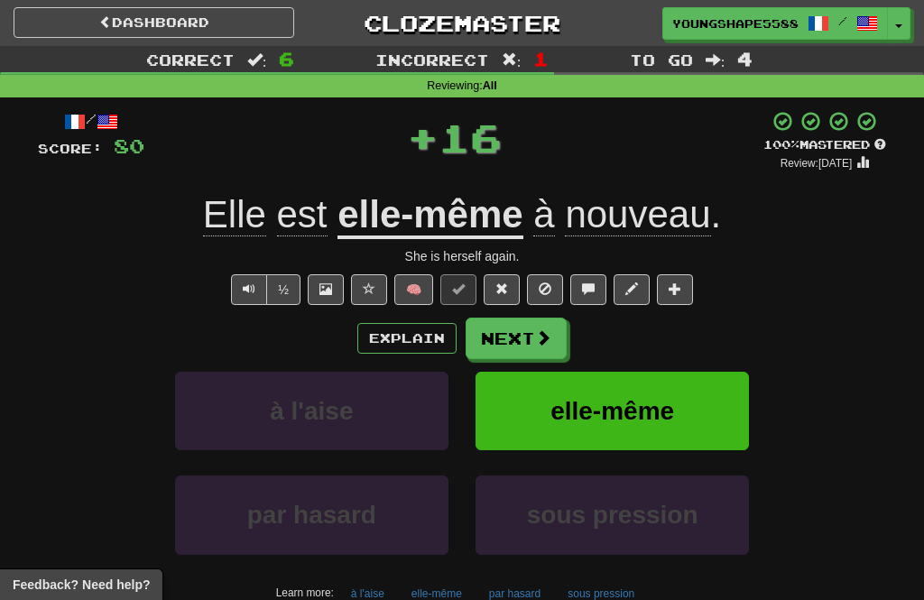
click at [546, 332] on span at bounding box center [543, 337] width 16 height 16
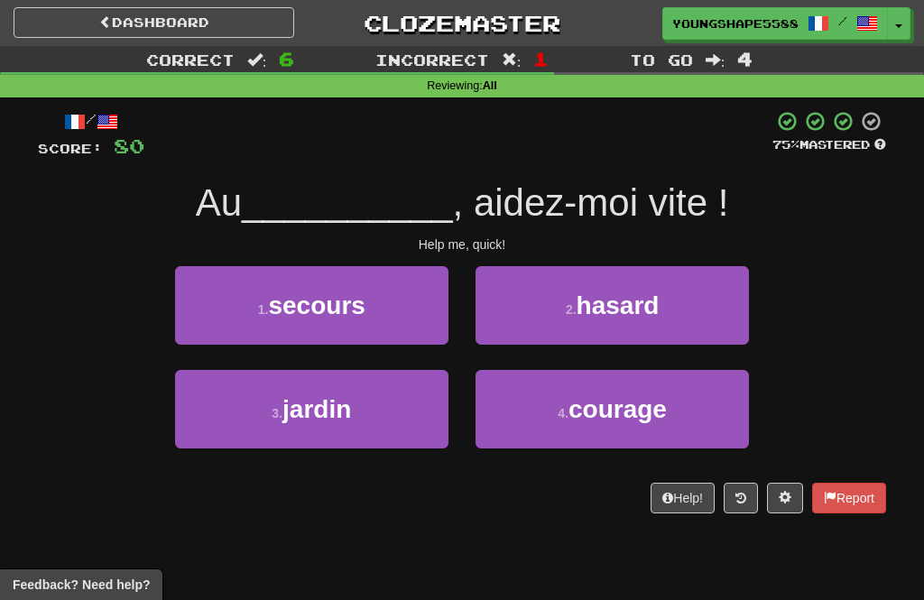
click at [375, 318] on button "1 . secours" at bounding box center [311, 305] width 273 height 79
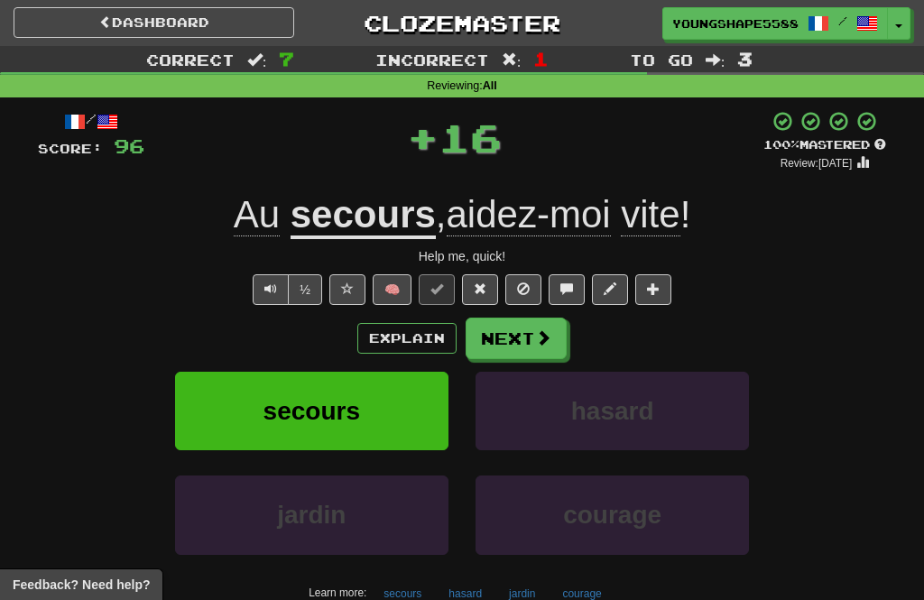
click at [515, 347] on button "Next" at bounding box center [516, 339] width 101 height 42
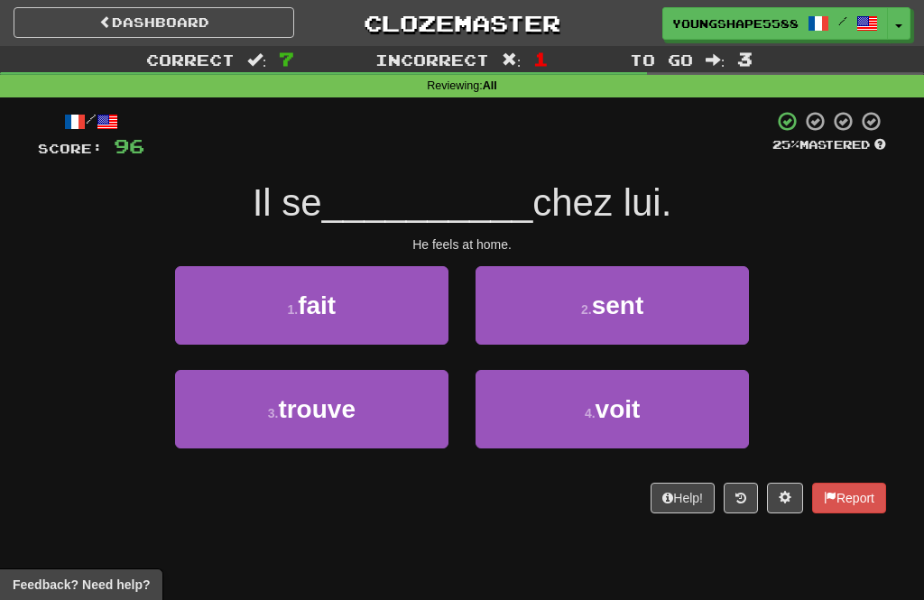
click at [411, 334] on button "1 . fait" at bounding box center [311, 305] width 273 height 79
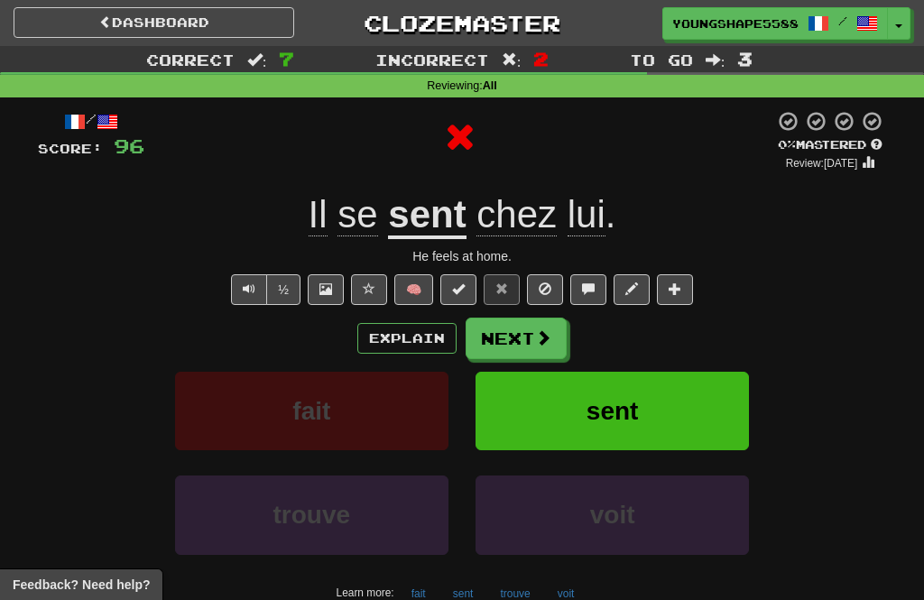
click at [522, 341] on button "Next" at bounding box center [516, 339] width 101 height 42
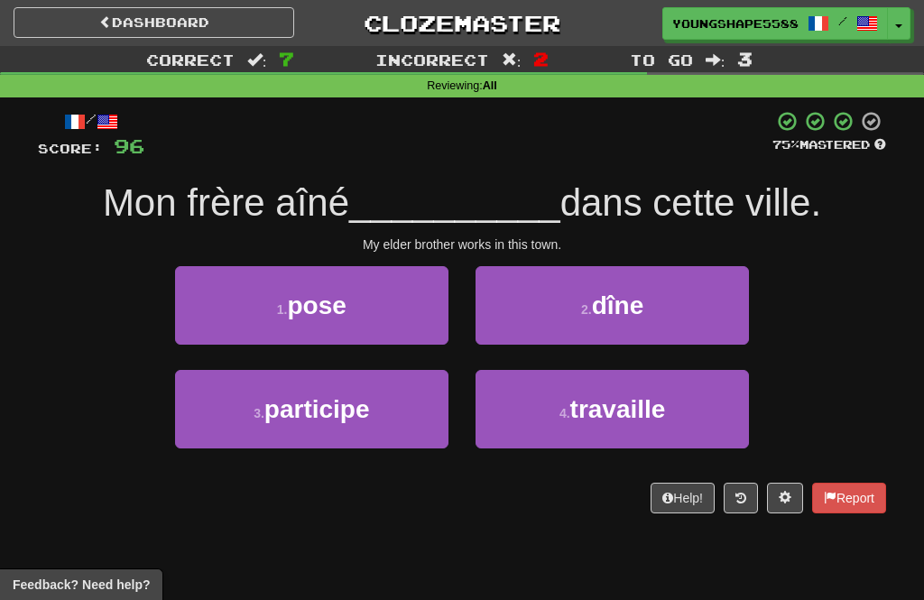
click at [565, 427] on button "4 . travaille" at bounding box center [612, 409] width 273 height 79
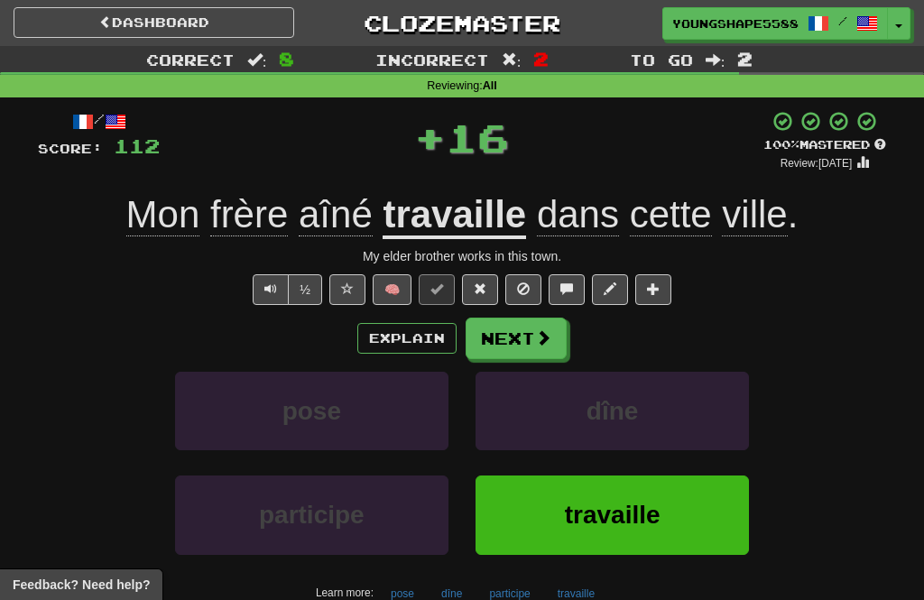
click at [552, 344] on button "Next" at bounding box center [516, 339] width 101 height 42
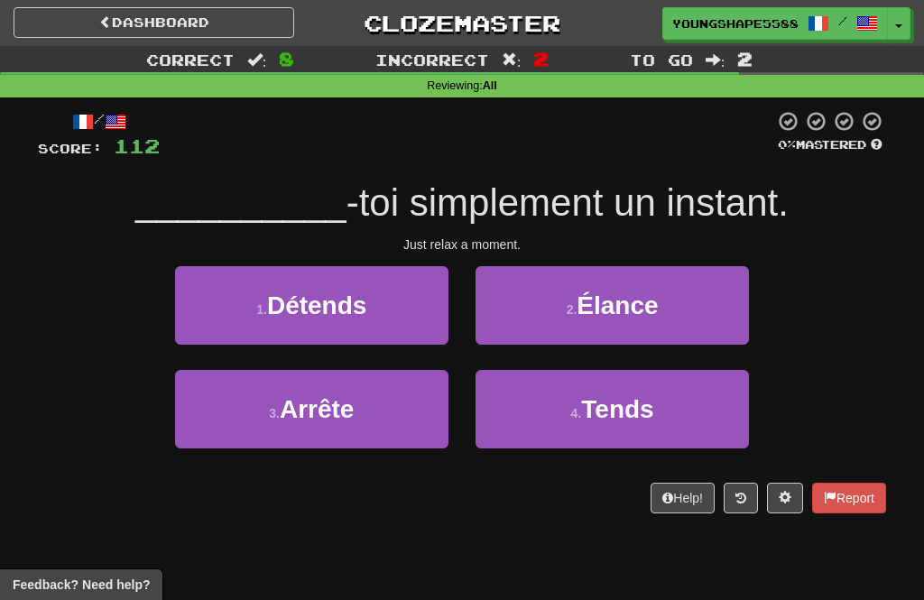
click at [413, 329] on button "1 . Détends" at bounding box center [311, 305] width 273 height 79
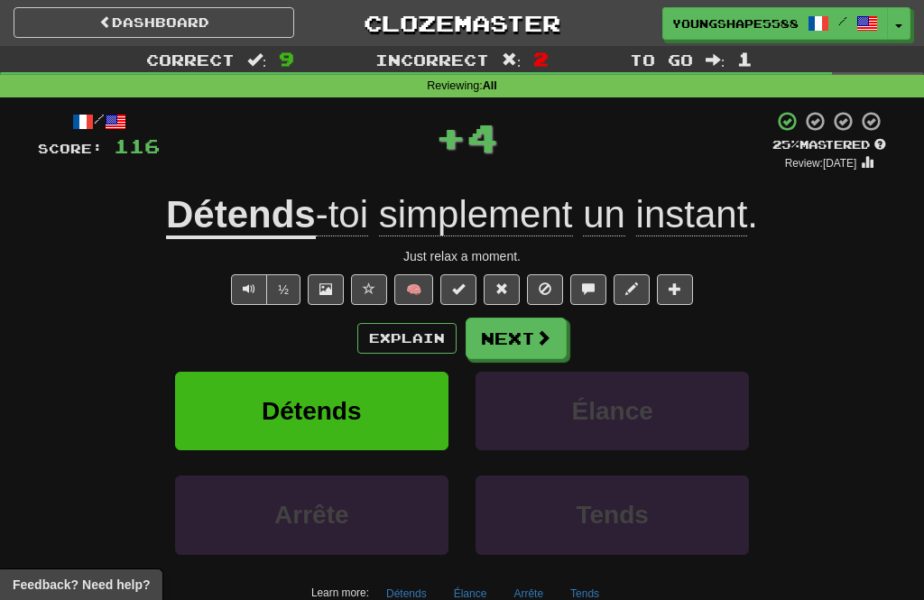
click at [514, 339] on button "Next" at bounding box center [516, 339] width 101 height 42
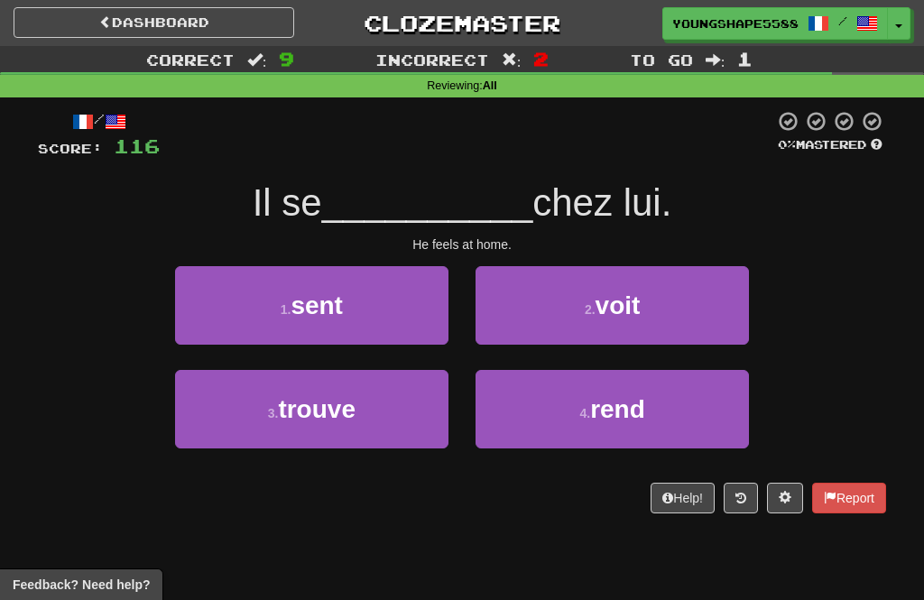
click at [414, 325] on button "1 . sent" at bounding box center [311, 305] width 273 height 79
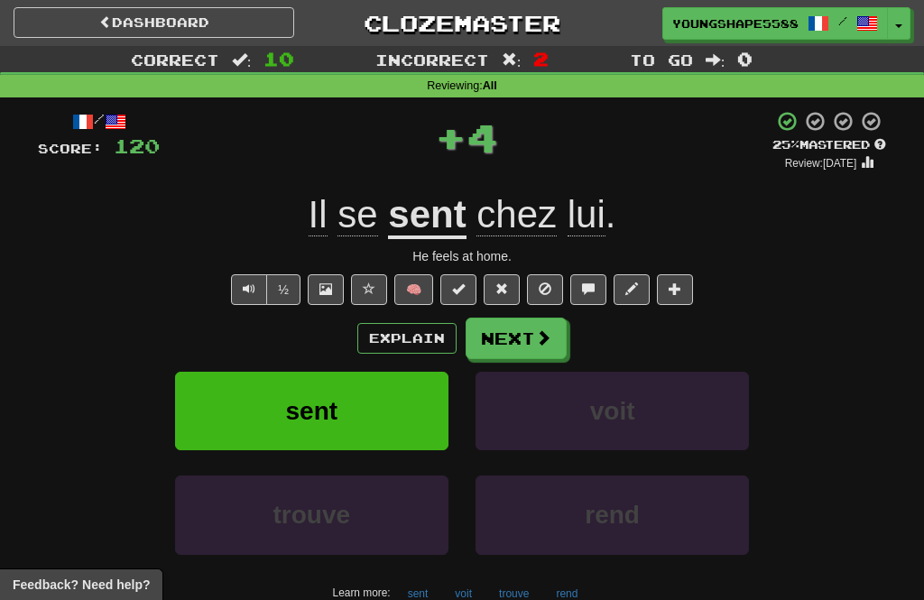
click at [535, 339] on span at bounding box center [543, 337] width 16 height 16
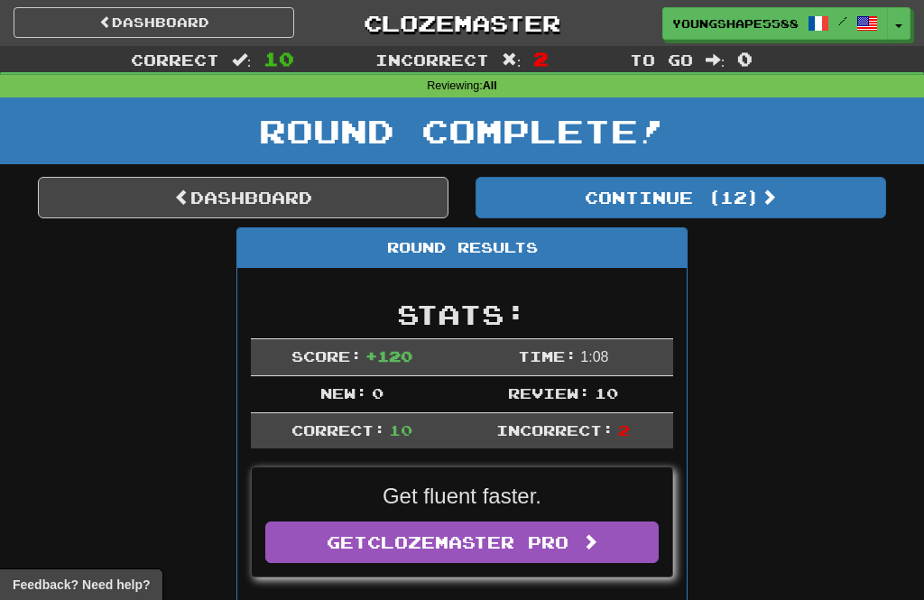
click at [703, 199] on button "Continue ( 12 )" at bounding box center [681, 198] width 411 height 42
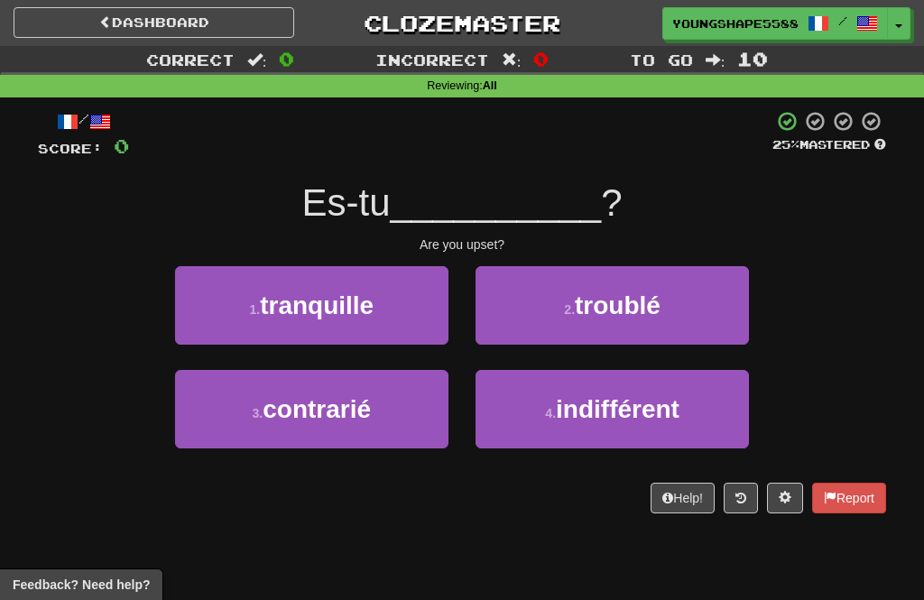
click at [416, 429] on button "3 . contrarié" at bounding box center [311, 409] width 273 height 79
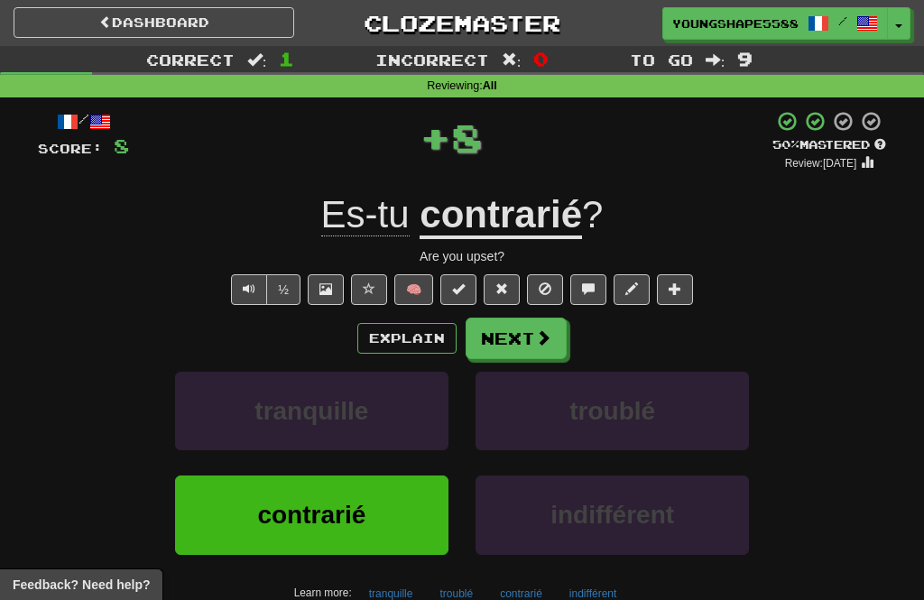
click at [554, 349] on button "Next" at bounding box center [516, 339] width 101 height 42
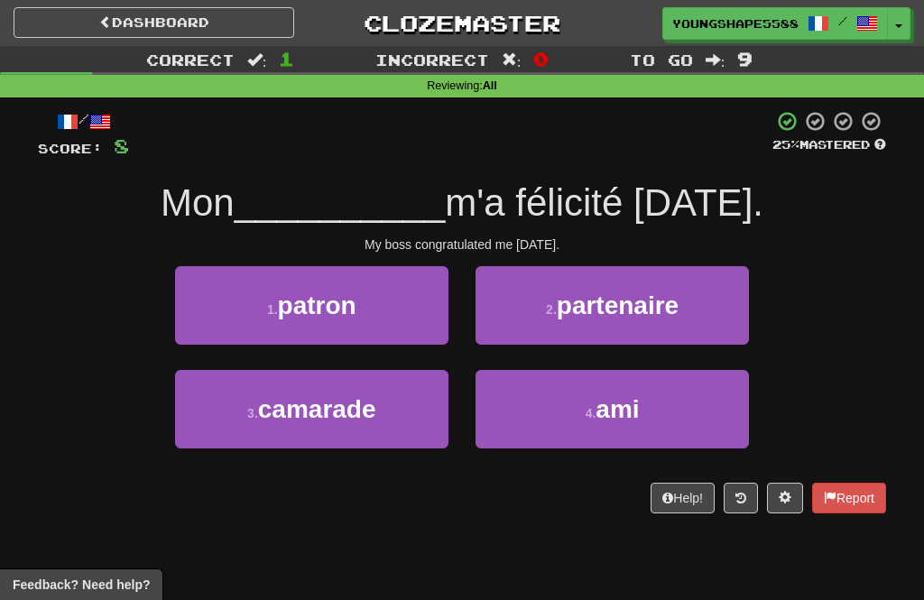
click at [405, 338] on button "1 . patron" at bounding box center [311, 305] width 273 height 79
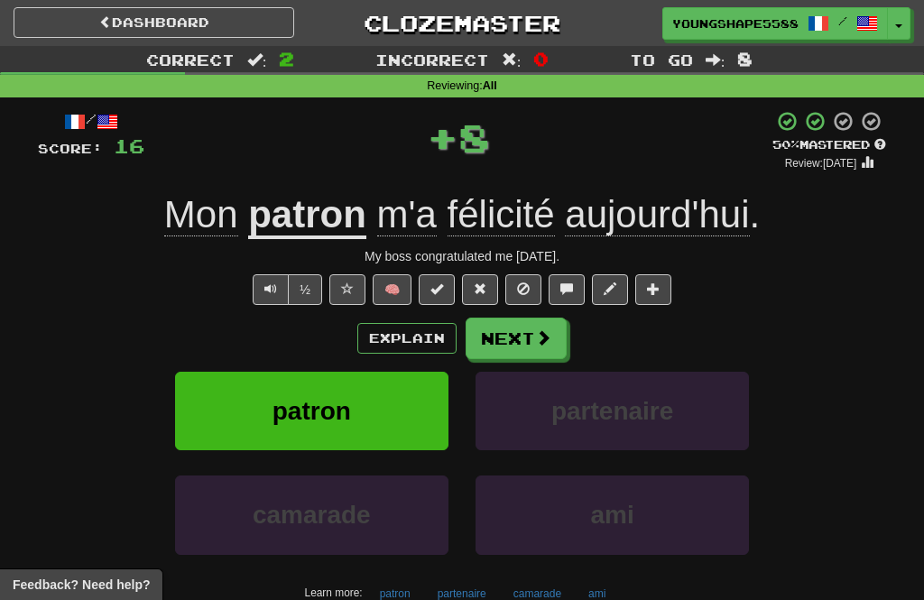
click at [535, 341] on span at bounding box center [543, 337] width 16 height 16
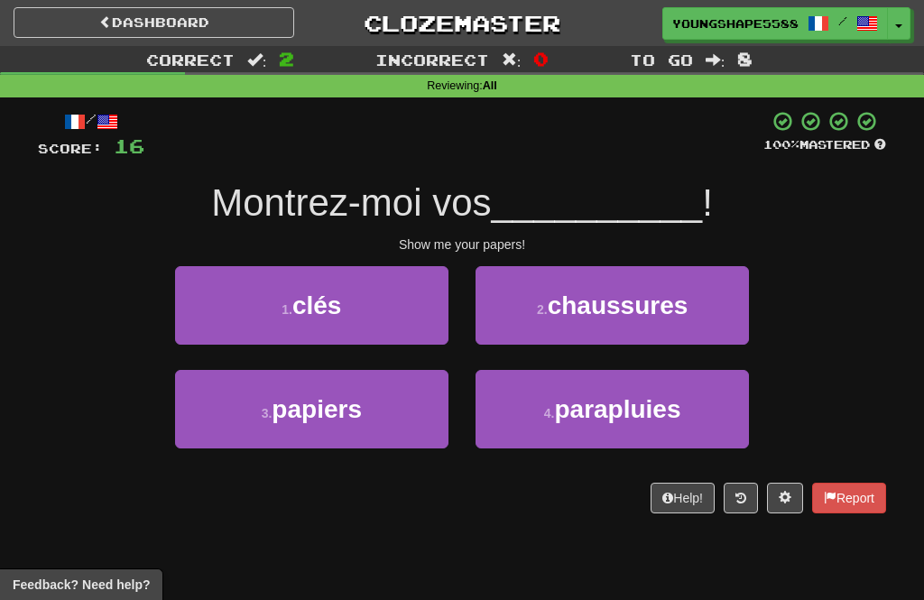
click at [410, 427] on button "3 . papiers" at bounding box center [311, 409] width 273 height 79
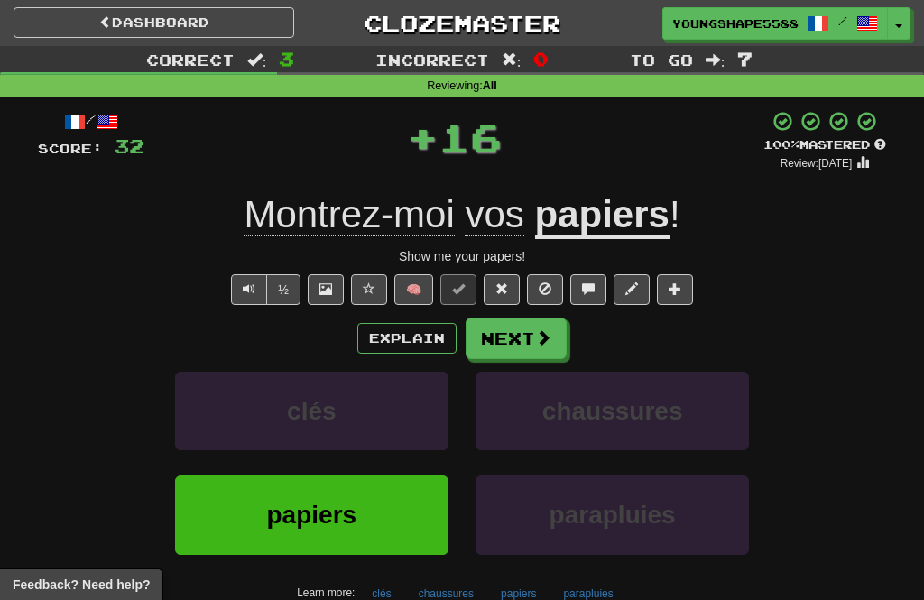
click at [545, 347] on button "Next" at bounding box center [516, 339] width 101 height 42
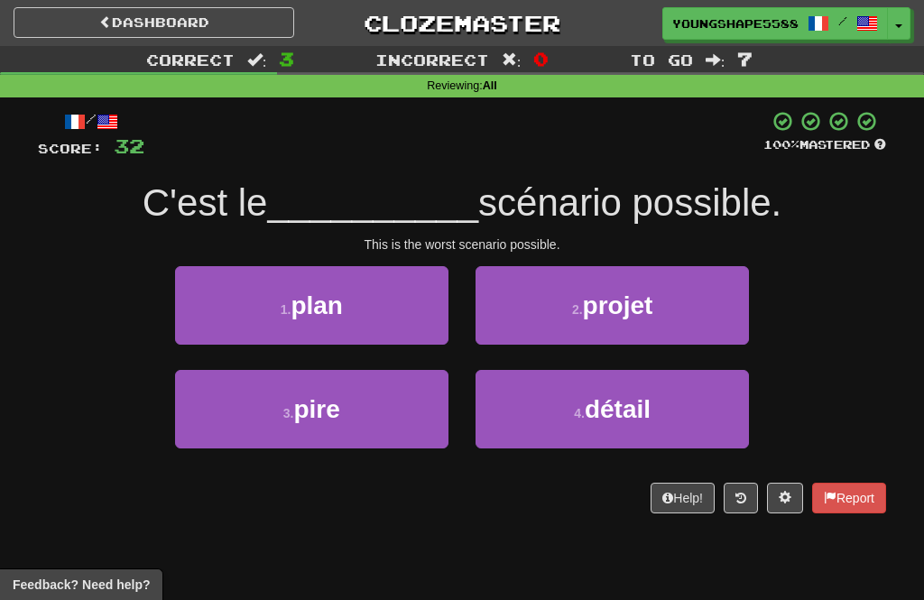
click at [605, 318] on span "projet" at bounding box center [618, 306] width 70 height 28
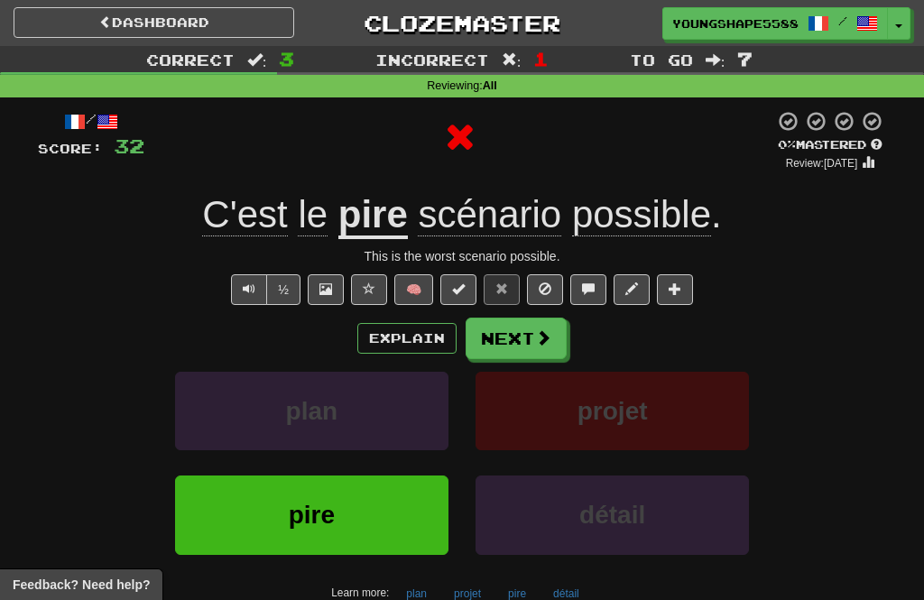
click at [541, 338] on span at bounding box center [543, 337] width 16 height 16
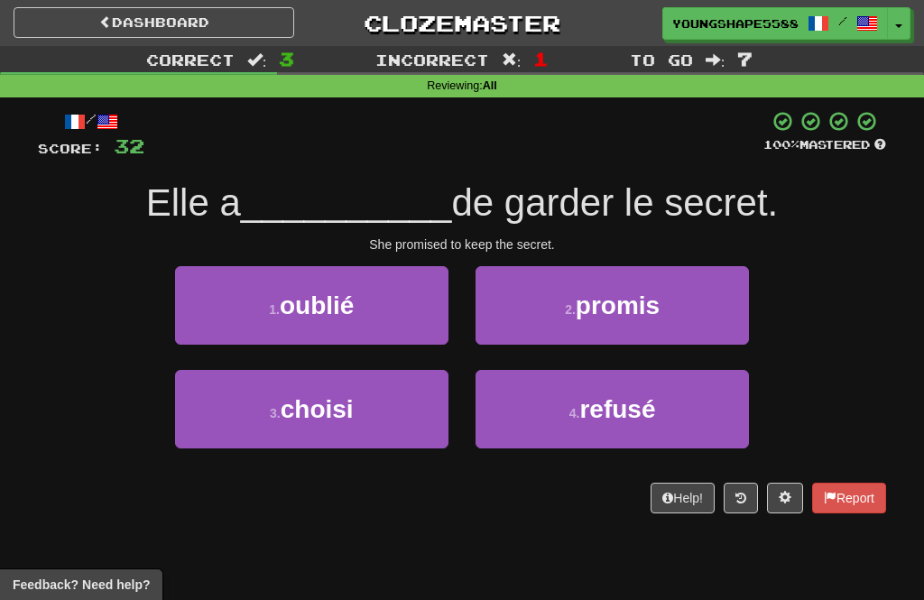
click at [607, 317] on span "promis" at bounding box center [618, 306] width 84 height 28
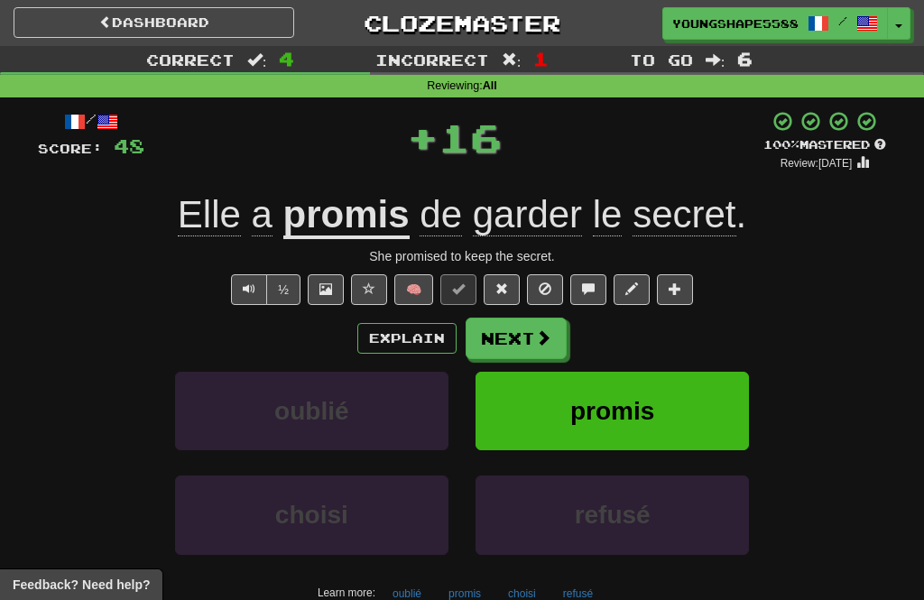
click at [558, 333] on button "Next" at bounding box center [516, 339] width 101 height 42
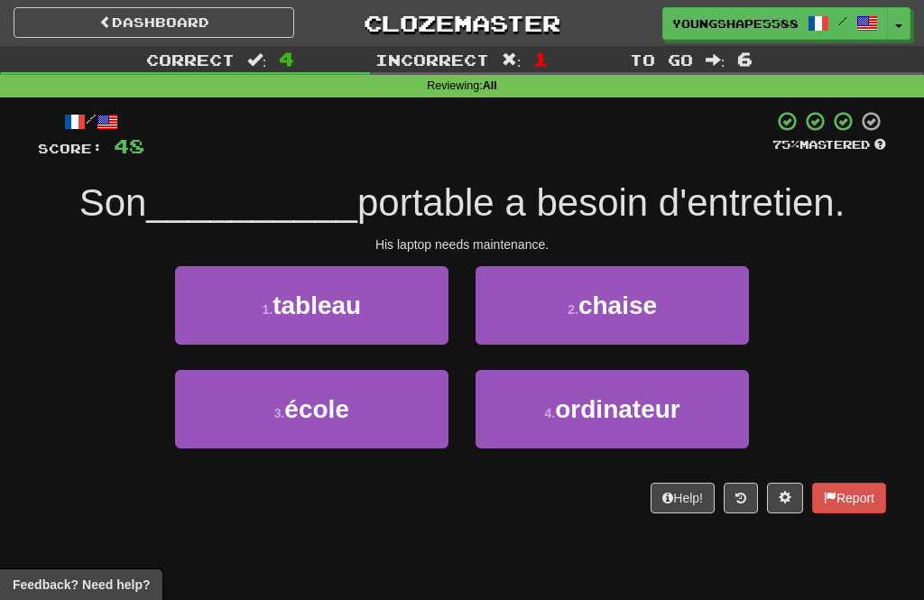
click at [571, 422] on button "4 . ordinateur" at bounding box center [612, 409] width 273 height 79
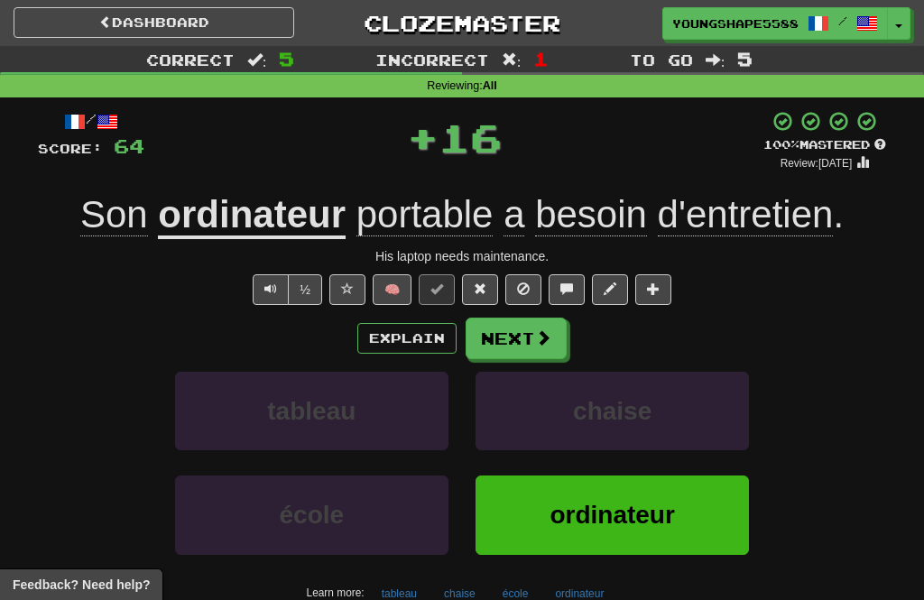
click at [539, 348] on button "Next" at bounding box center [516, 339] width 101 height 42
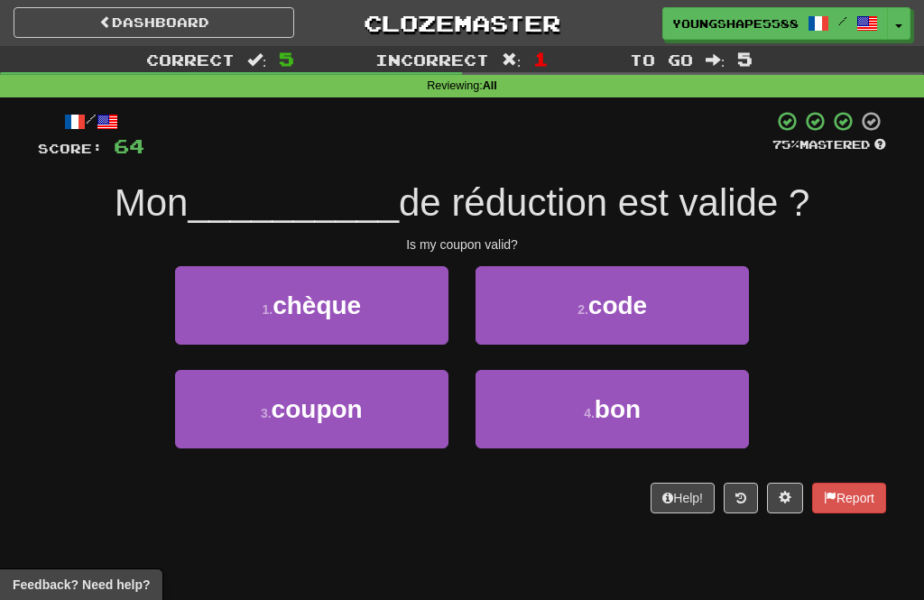
click at [388, 436] on button "3 . coupon" at bounding box center [311, 409] width 273 height 79
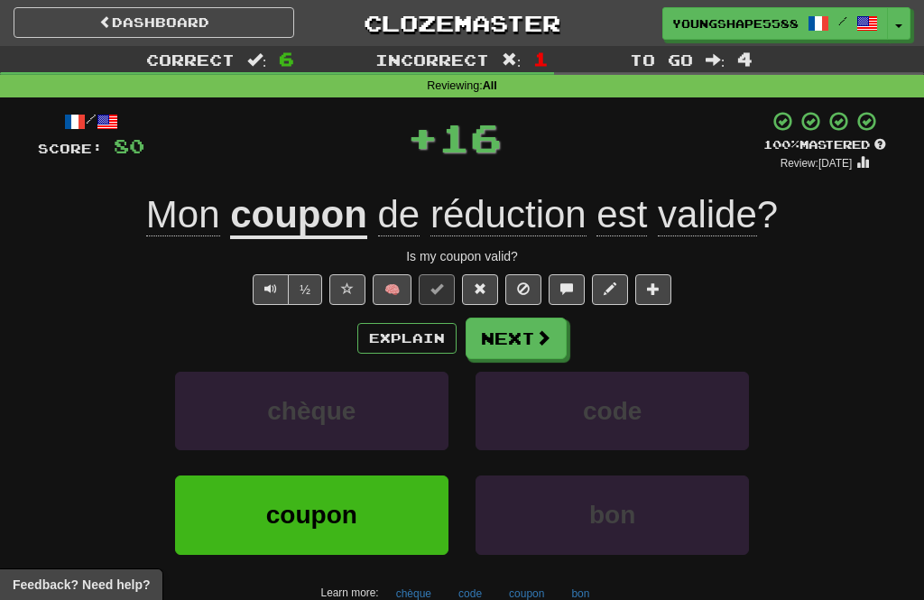
click at [551, 344] on button "Next" at bounding box center [516, 339] width 101 height 42
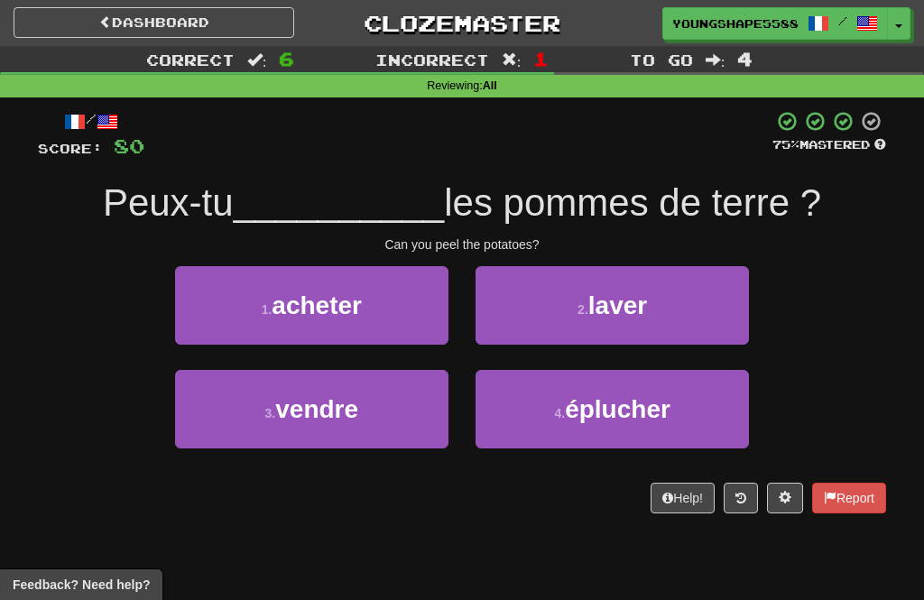
click at [546, 421] on button "4 . éplucher" at bounding box center [612, 409] width 273 height 79
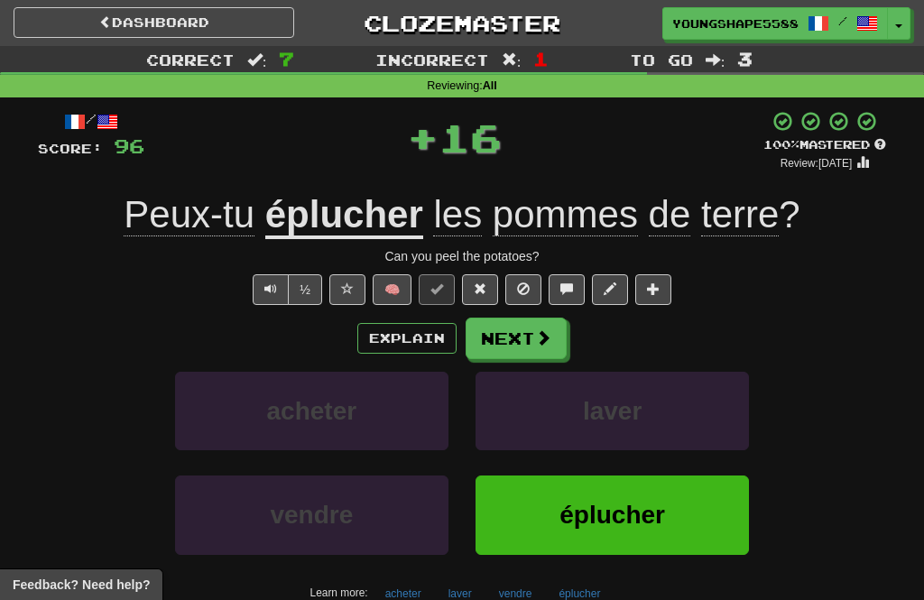
click at [551, 345] on button "Next" at bounding box center [516, 339] width 101 height 42
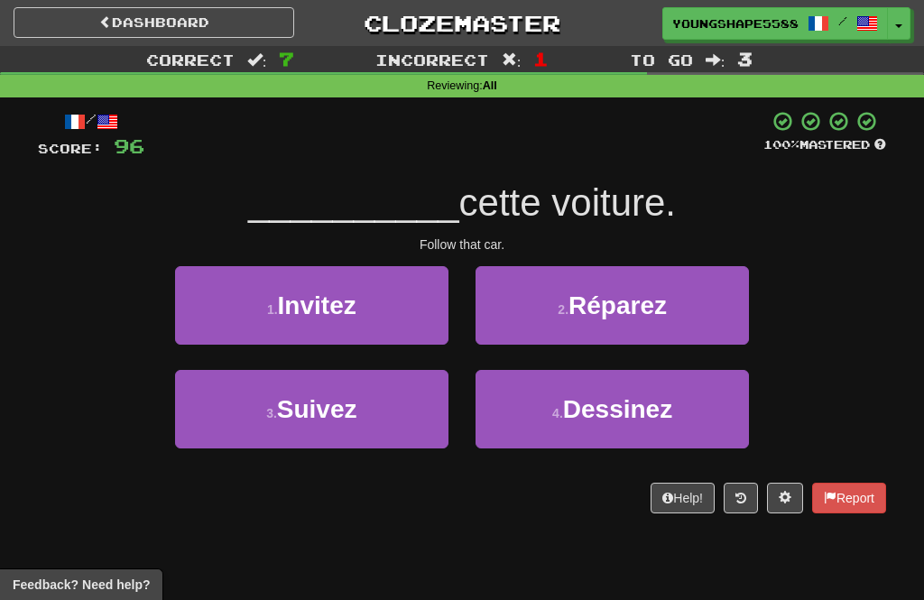
click at [401, 424] on button "3 . Suivez" at bounding box center [311, 409] width 273 height 79
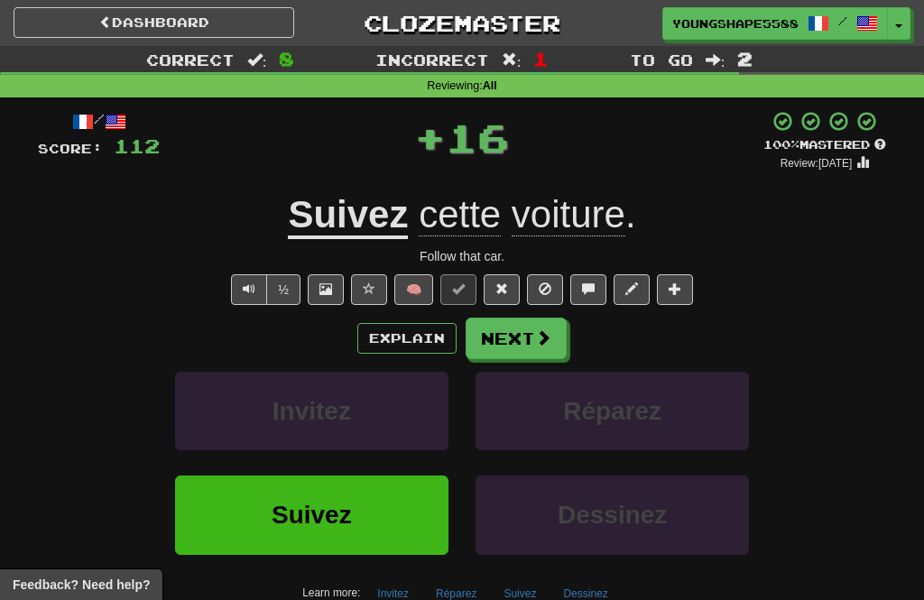
click at [542, 340] on span at bounding box center [543, 337] width 16 height 16
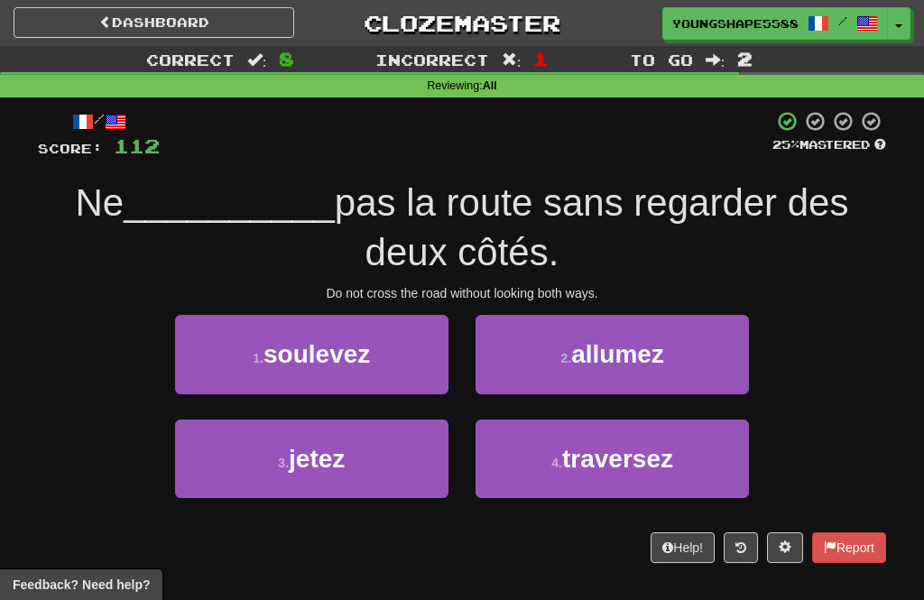
click at [558, 471] on button "4 . traversez" at bounding box center [612, 459] width 273 height 79
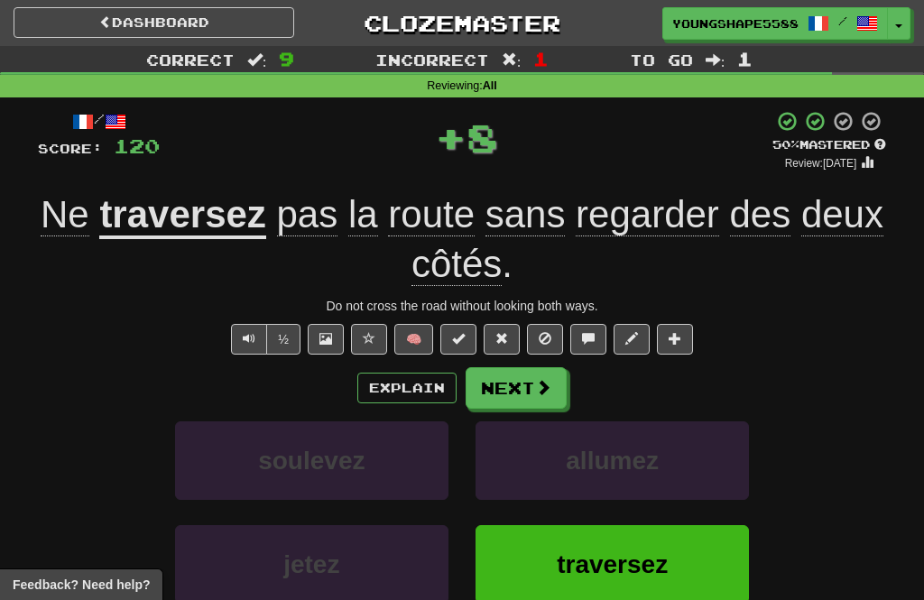
click at [560, 396] on button "Next" at bounding box center [516, 388] width 101 height 42
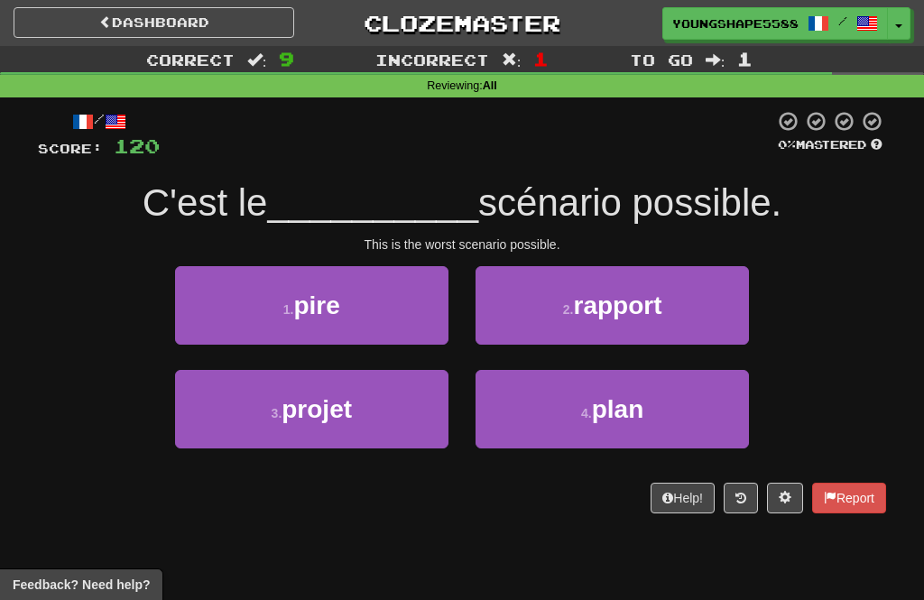
click at [411, 328] on button "1 . pire" at bounding box center [311, 305] width 273 height 79
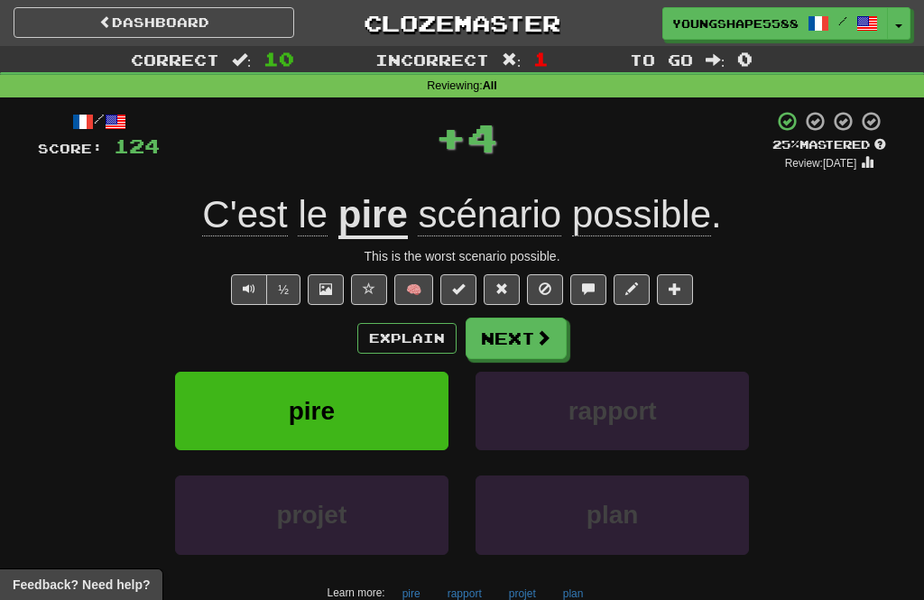
click at [537, 341] on span at bounding box center [543, 337] width 16 height 16
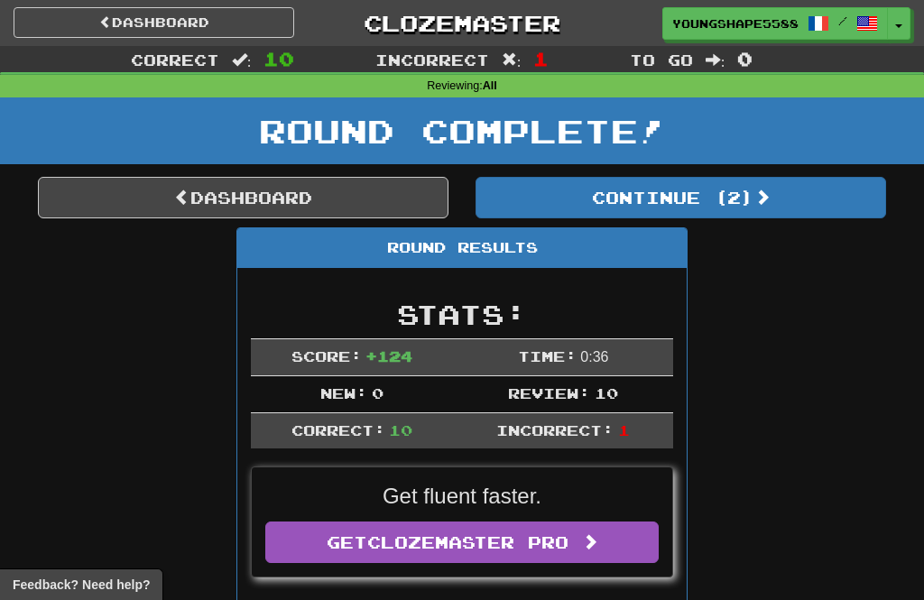
click at [676, 215] on button "Continue ( 2 )" at bounding box center [681, 198] width 411 height 42
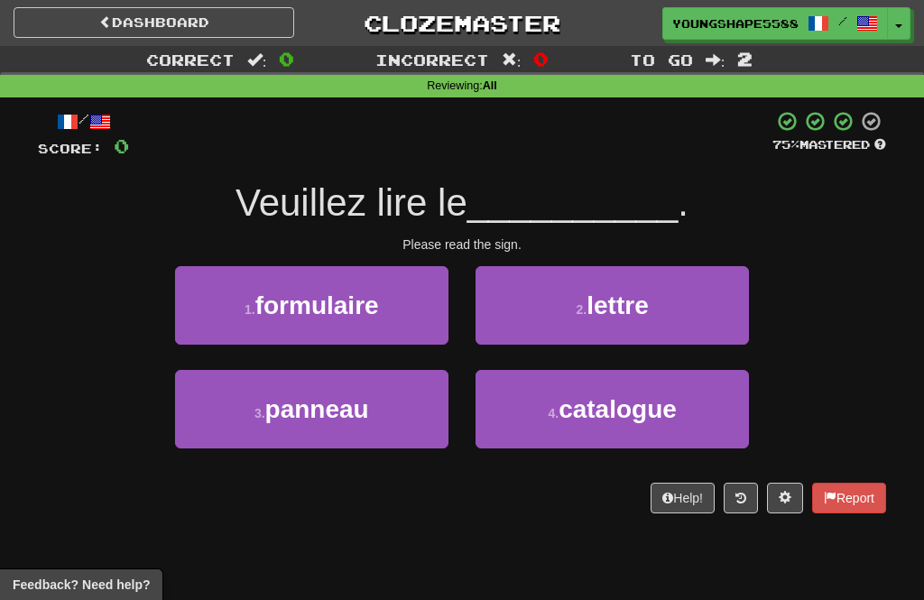
click at [679, 310] on button "2 . lettre" at bounding box center [612, 305] width 273 height 79
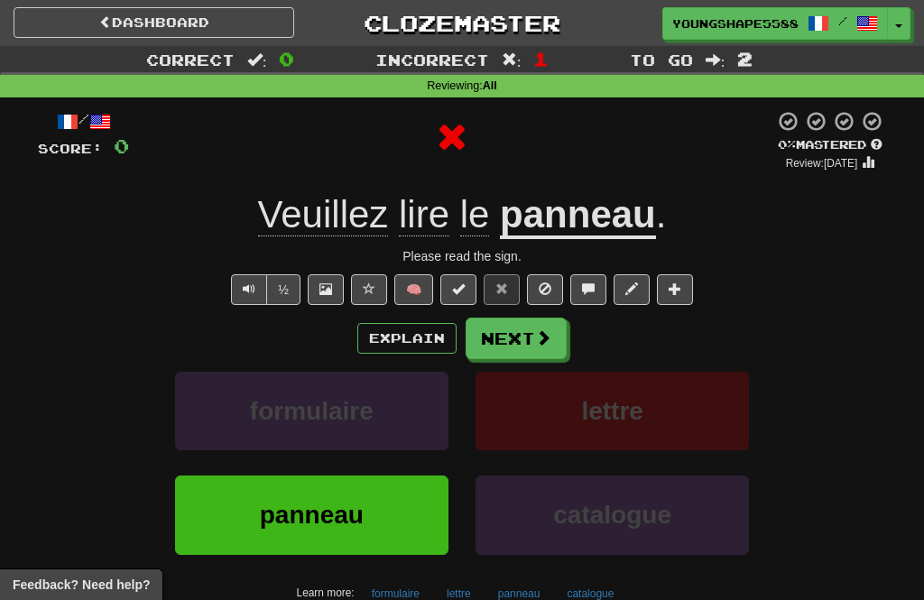
click at [566, 338] on button "Next" at bounding box center [516, 339] width 101 height 42
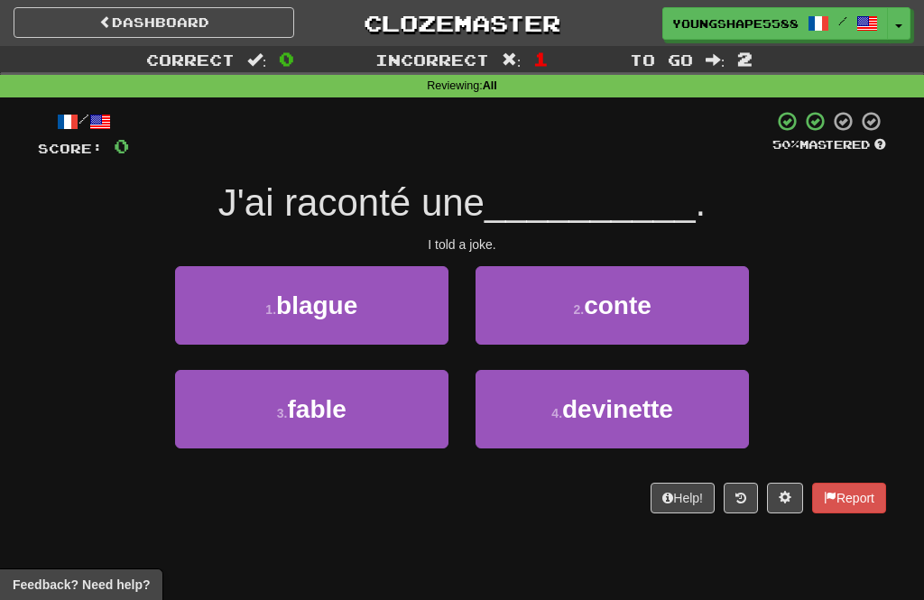
click at [400, 330] on button "1 . blague" at bounding box center [311, 305] width 273 height 79
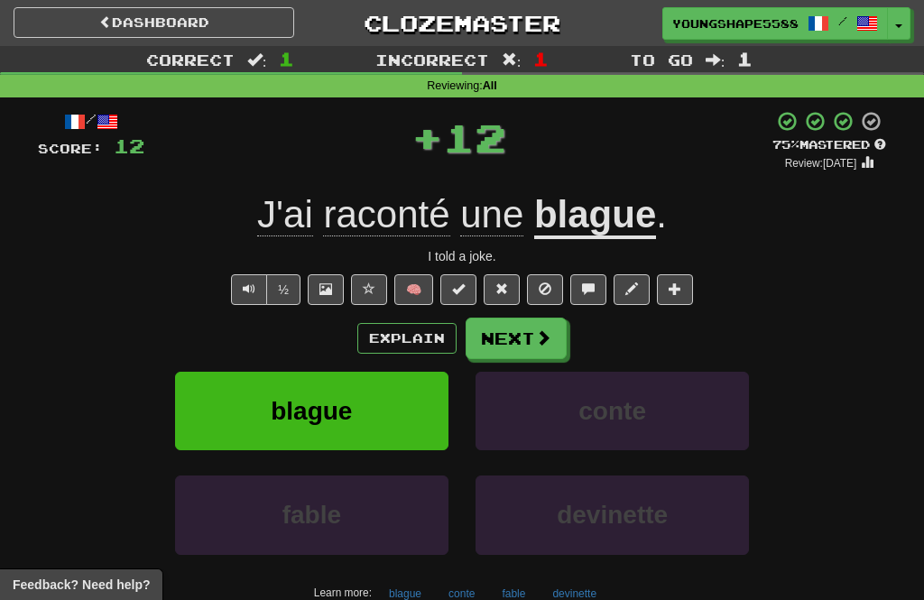
click at [528, 332] on button "Next" at bounding box center [516, 339] width 101 height 42
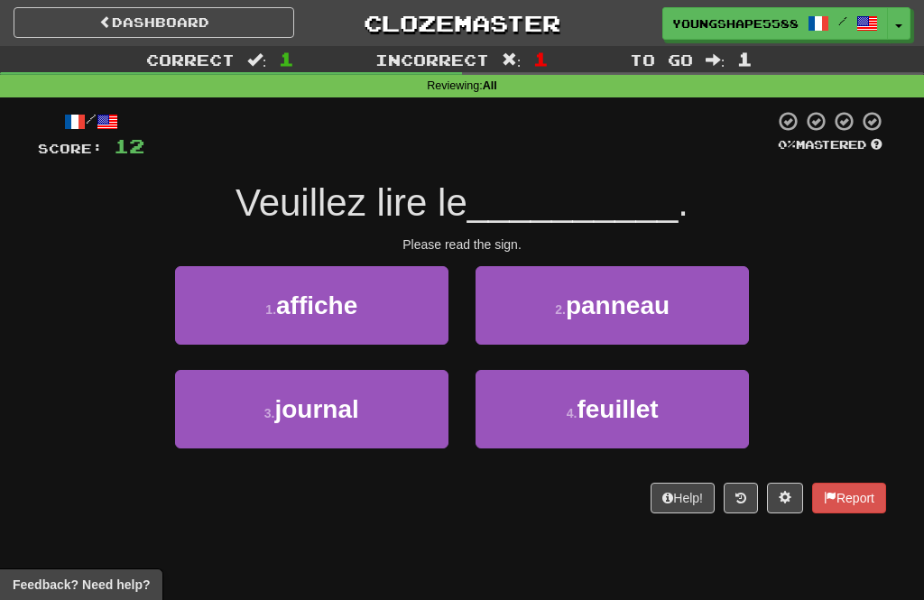
click at [660, 311] on span "panneau" at bounding box center [618, 306] width 104 height 28
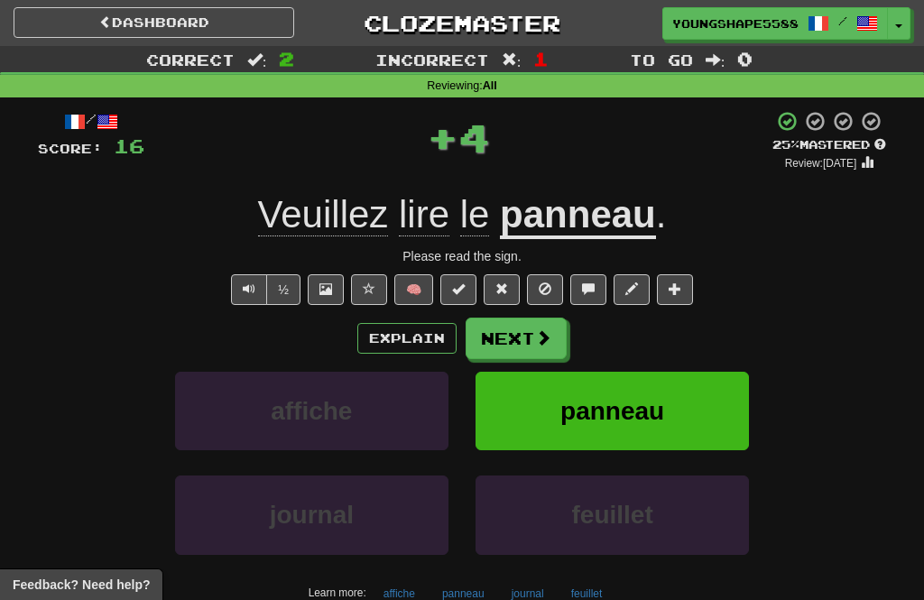
click at [553, 339] on button "Next" at bounding box center [516, 339] width 101 height 42
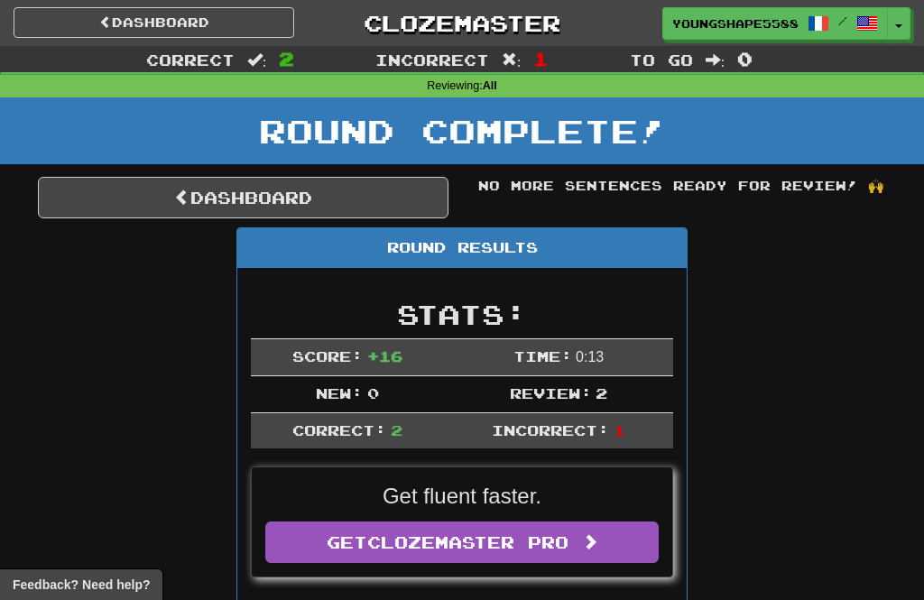
click at [420, 192] on link "Dashboard" at bounding box center [243, 198] width 411 height 42
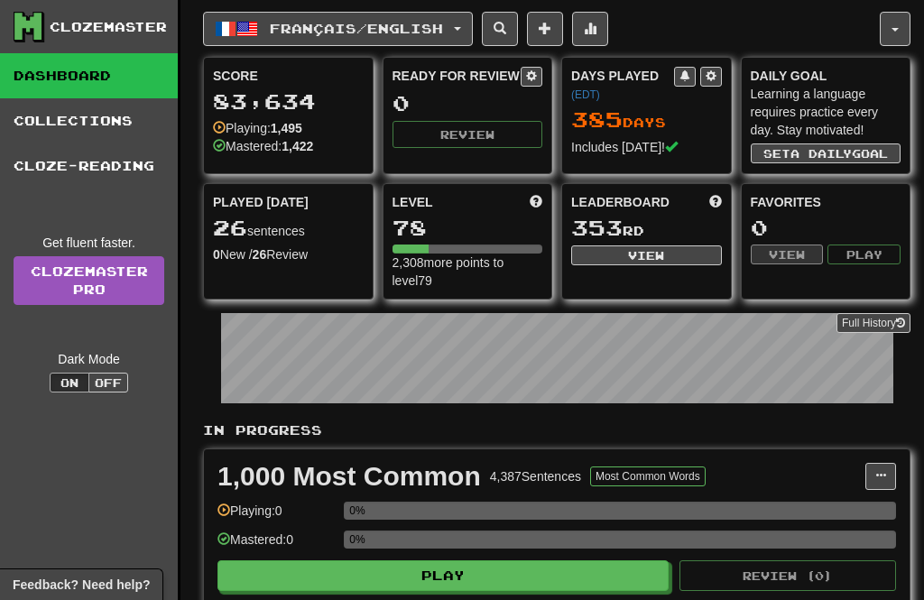
click at [423, 34] on span "Français / English" at bounding box center [356, 28] width 173 height 15
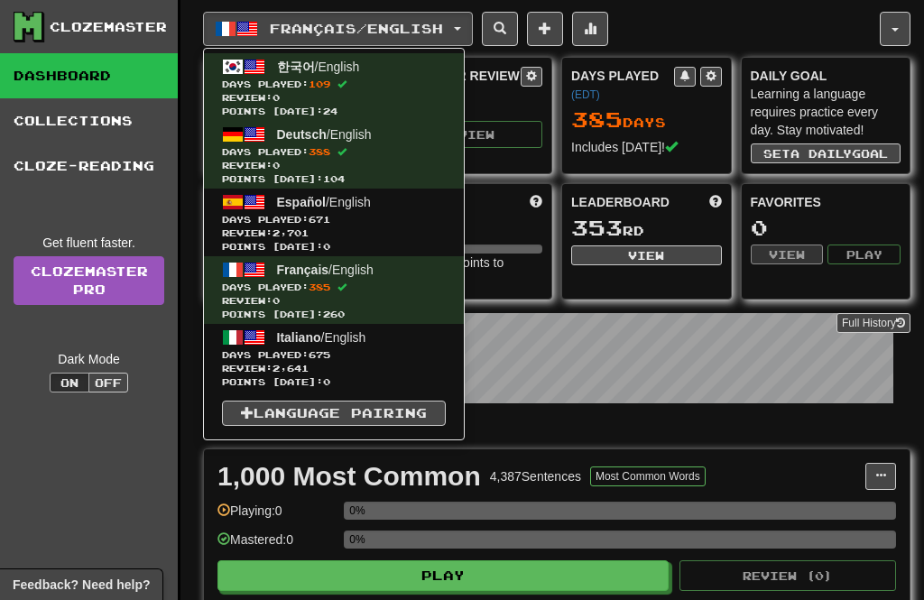
click at [399, 366] on span "Review: 2,641" at bounding box center [334, 369] width 224 height 14
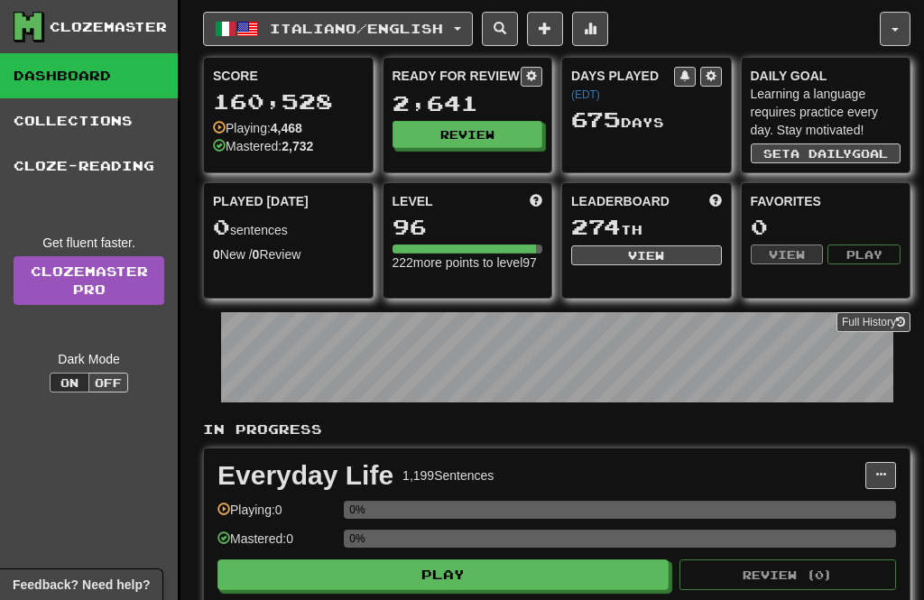
click at [507, 144] on button "Review" at bounding box center [468, 134] width 151 height 27
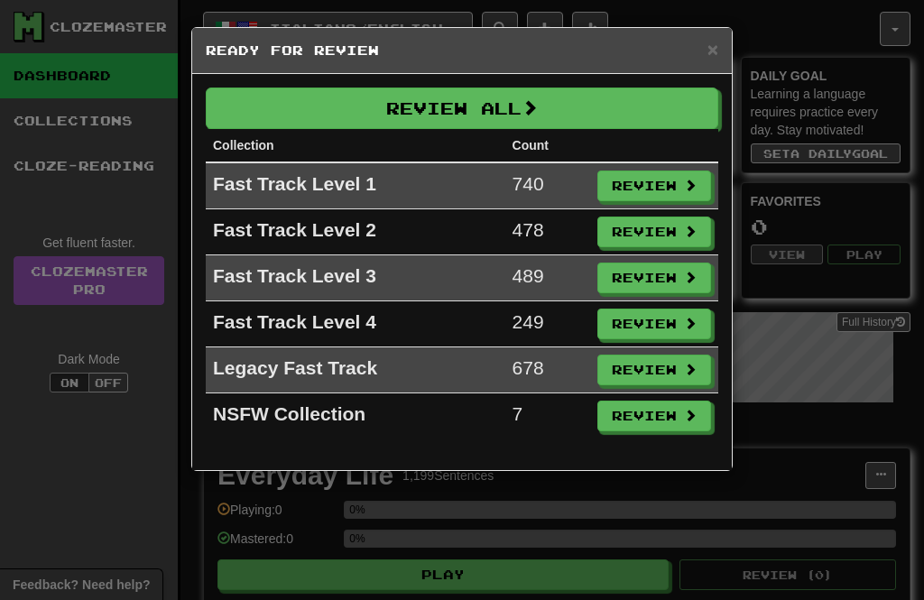
click at [480, 113] on button "Review All" at bounding box center [462, 109] width 513 height 42
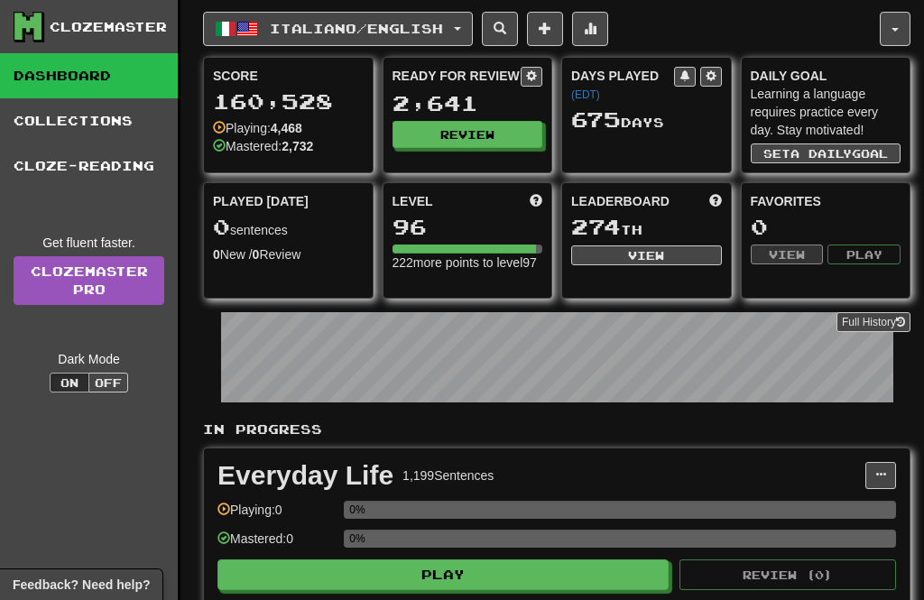
select select "**"
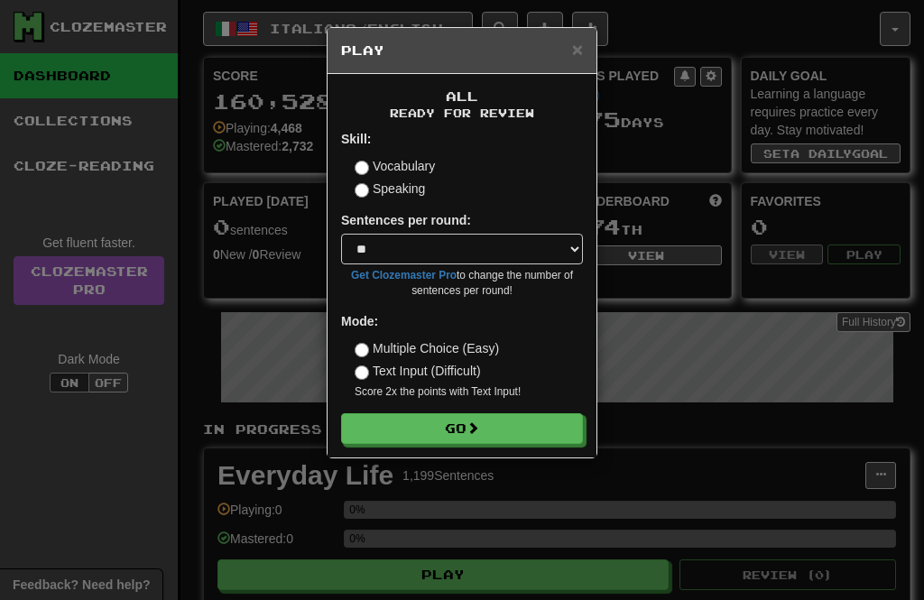
click at [550, 433] on button "Go" at bounding box center [462, 428] width 242 height 31
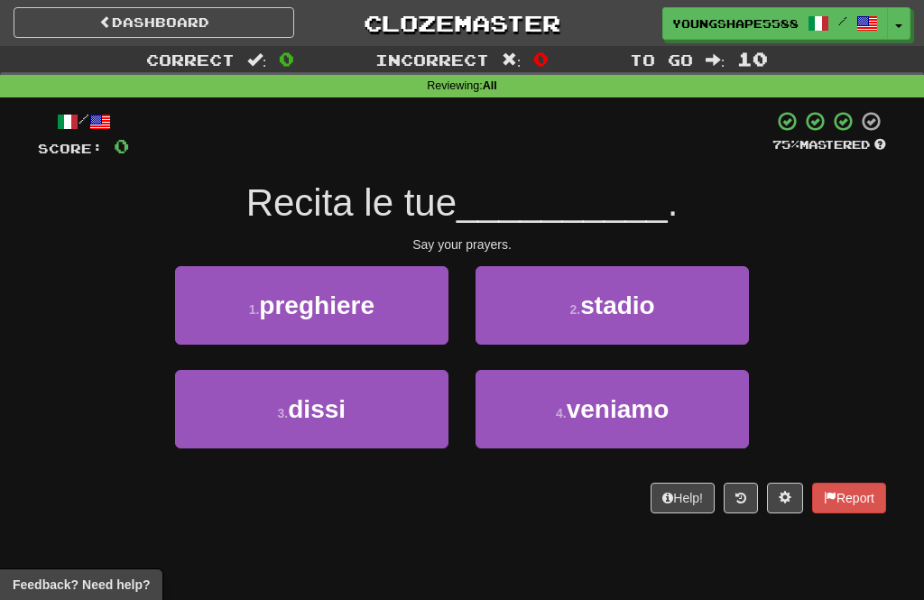
click at [431, 326] on button "1 . preghiere" at bounding box center [311, 305] width 273 height 79
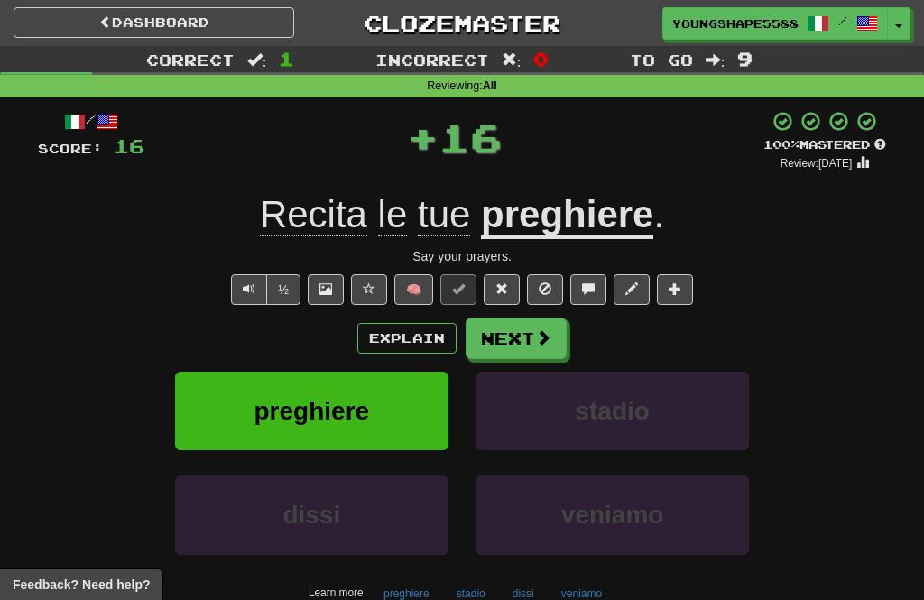
click at [544, 339] on span at bounding box center [543, 337] width 16 height 16
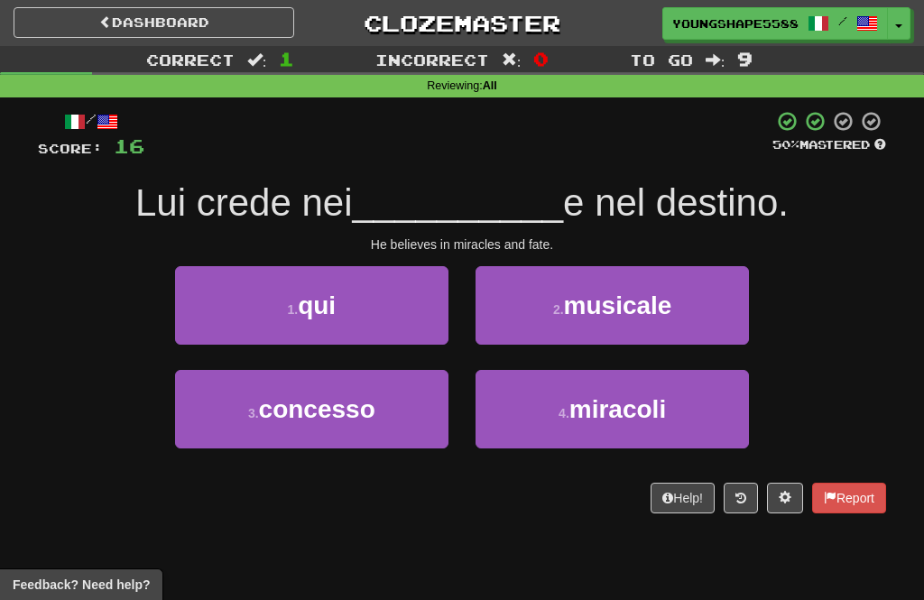
click at [576, 430] on button "4 . [GEOGRAPHIC_DATA]" at bounding box center [612, 409] width 273 height 79
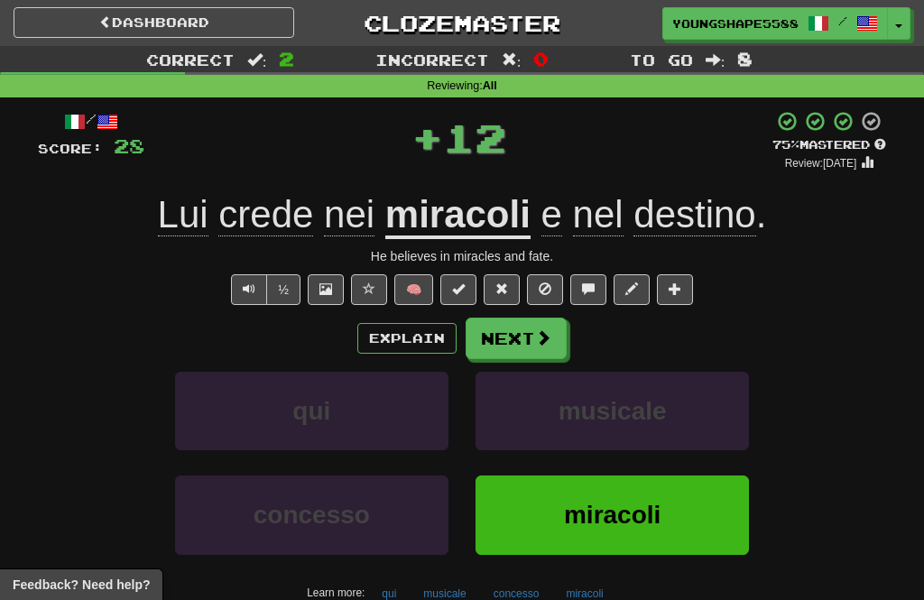
click at [550, 339] on span at bounding box center [543, 337] width 16 height 16
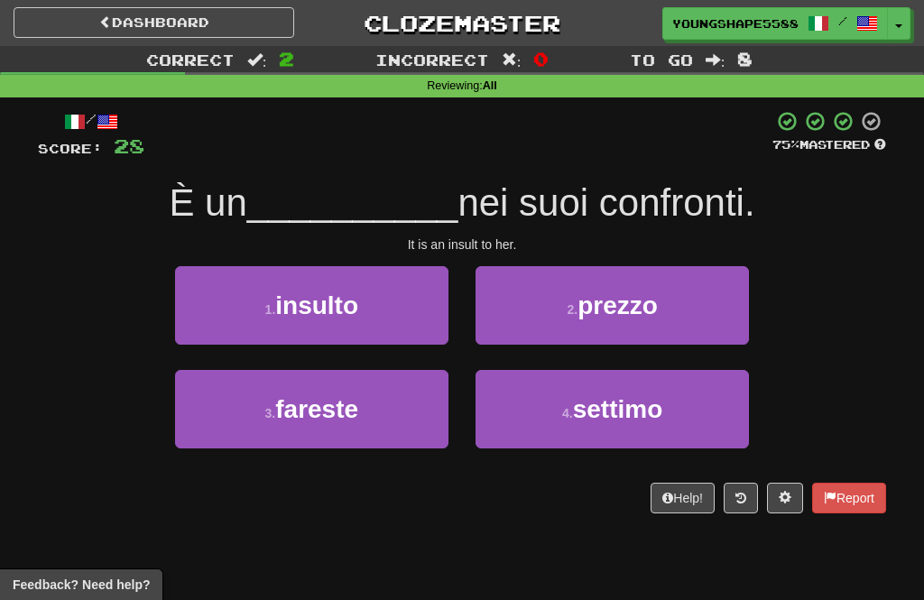
click at [406, 330] on button "1 . insulto" at bounding box center [311, 305] width 273 height 79
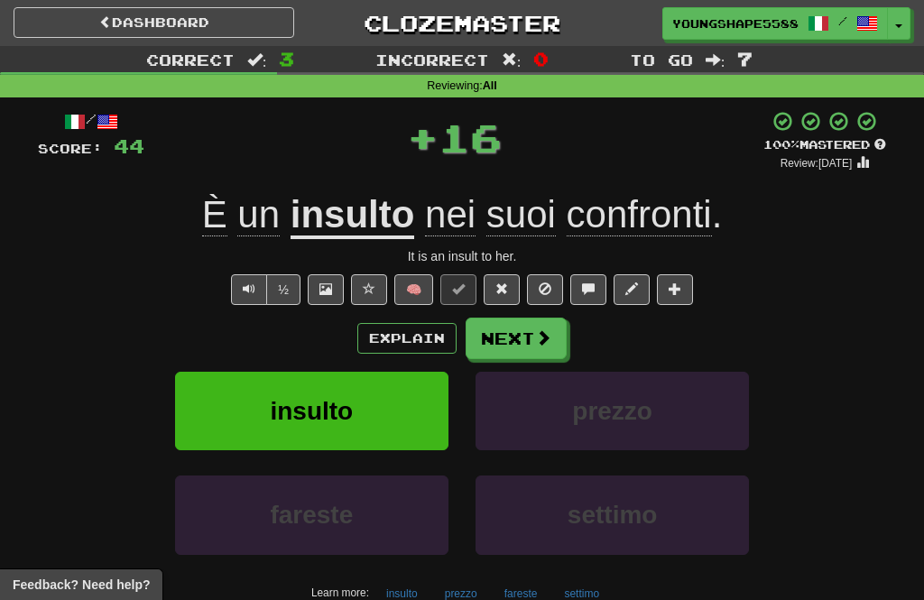
click at [551, 339] on button "Next" at bounding box center [516, 339] width 101 height 42
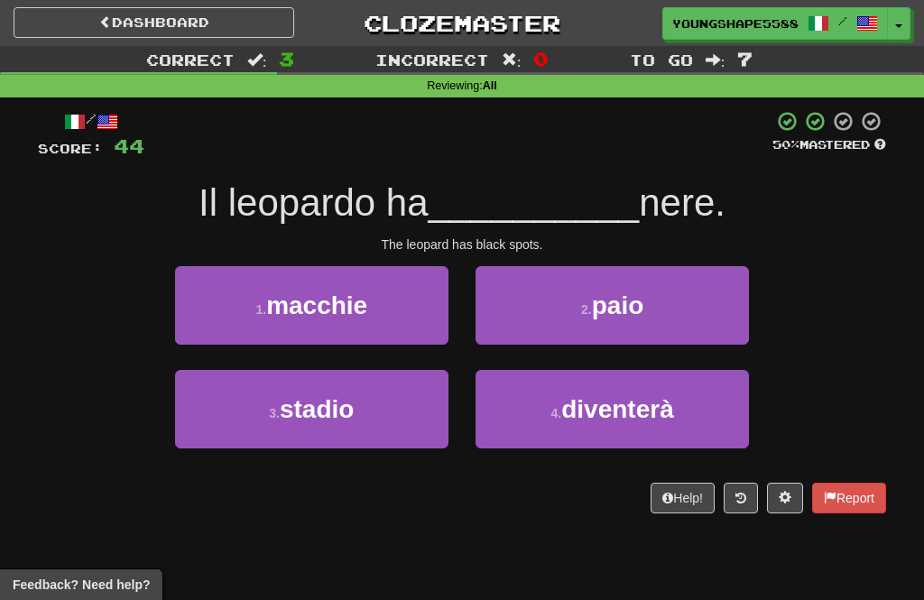
click at [410, 318] on button "1 . macchie" at bounding box center [311, 305] width 273 height 79
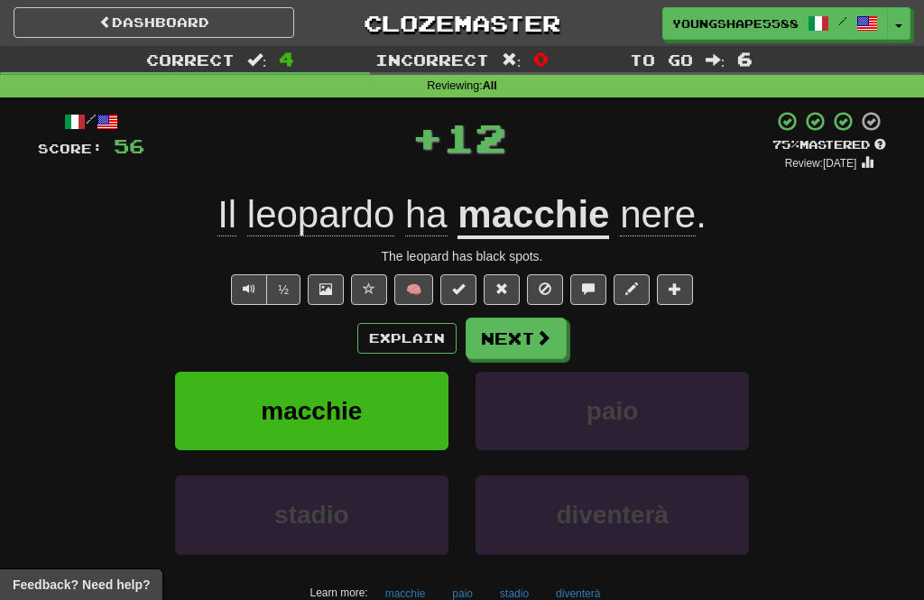
click at [542, 349] on button "Next" at bounding box center [516, 339] width 101 height 42
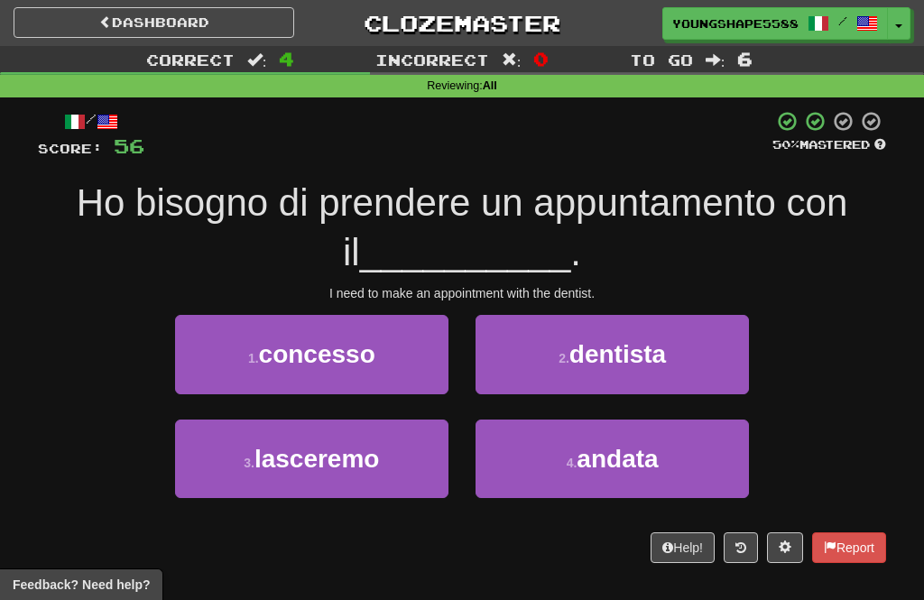
click at [607, 352] on span "dentista" at bounding box center [618, 354] width 97 height 28
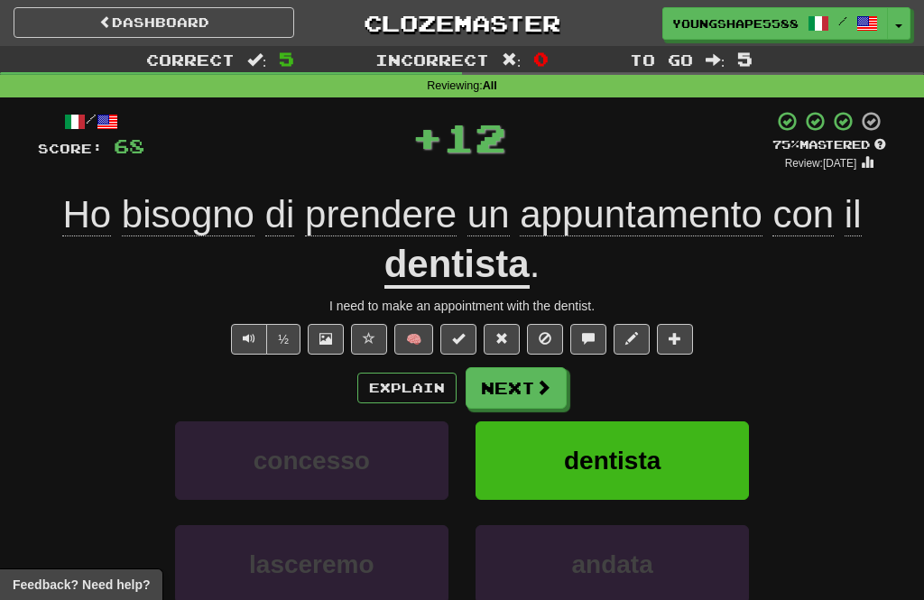
click at [547, 385] on span at bounding box center [543, 387] width 16 height 16
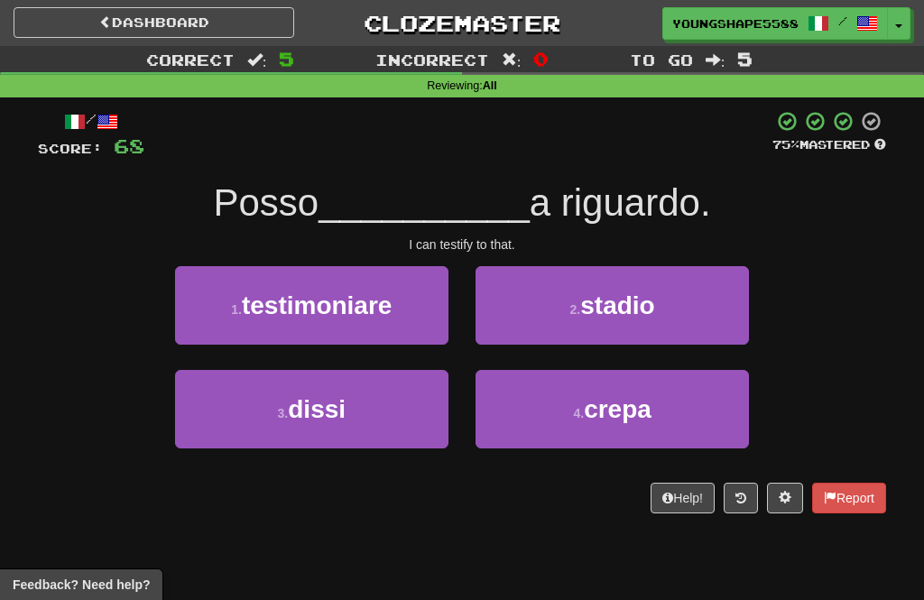
click at [401, 315] on button "1 . testimoniare" at bounding box center [311, 305] width 273 height 79
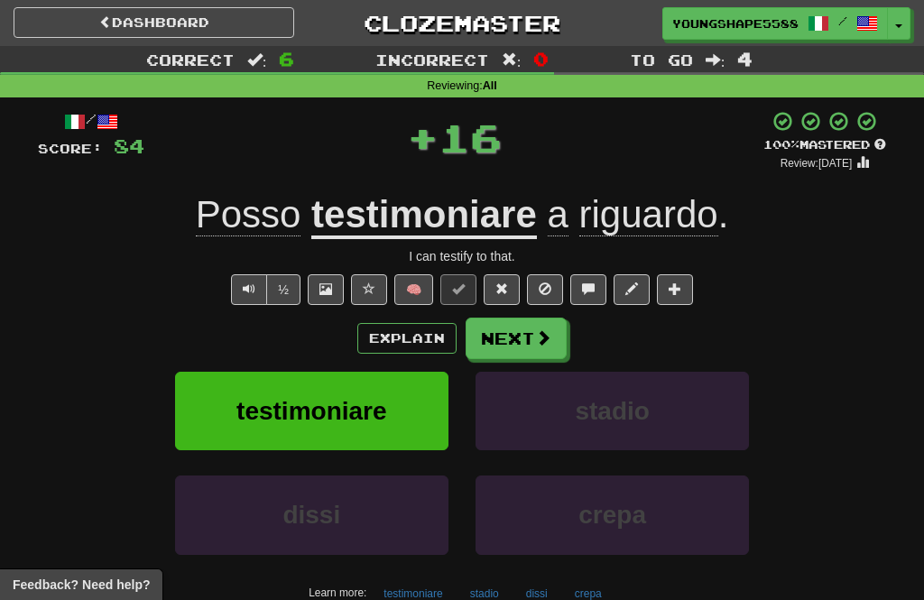
click at [537, 346] on button "Next" at bounding box center [516, 339] width 101 height 42
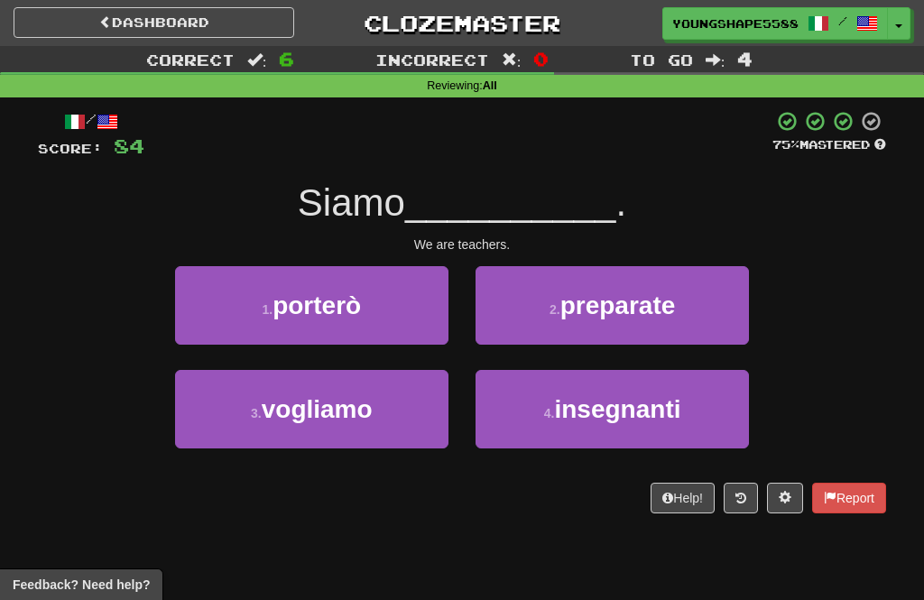
click at [622, 416] on span "insegnanti" at bounding box center [617, 409] width 126 height 28
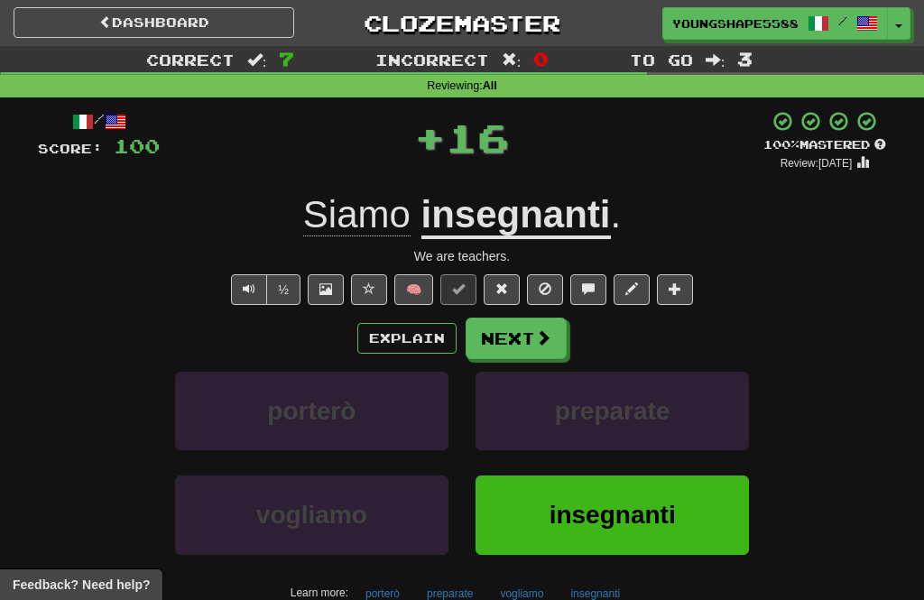
click at [558, 356] on button "Next" at bounding box center [516, 339] width 101 height 42
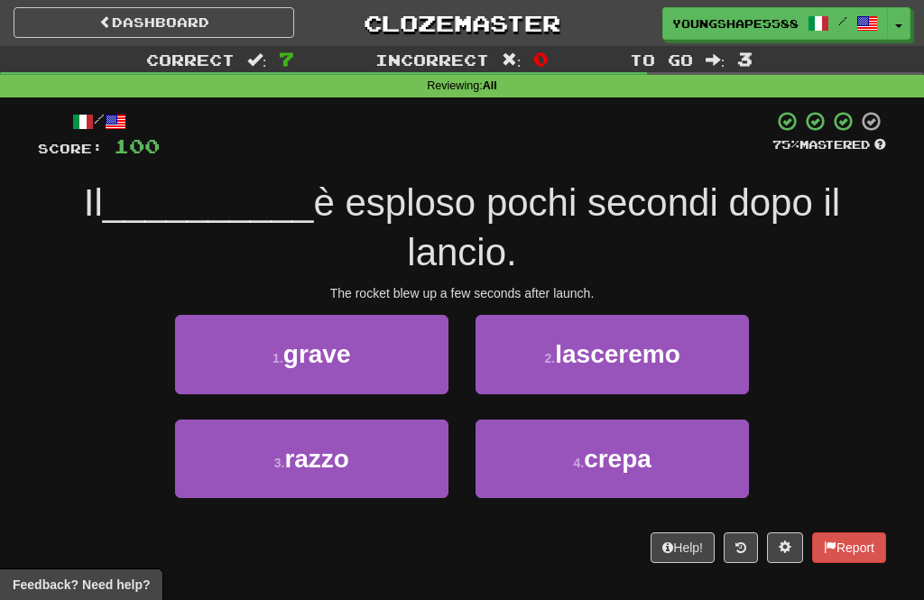
click at [432, 463] on button "3 . razzo" at bounding box center [311, 459] width 273 height 79
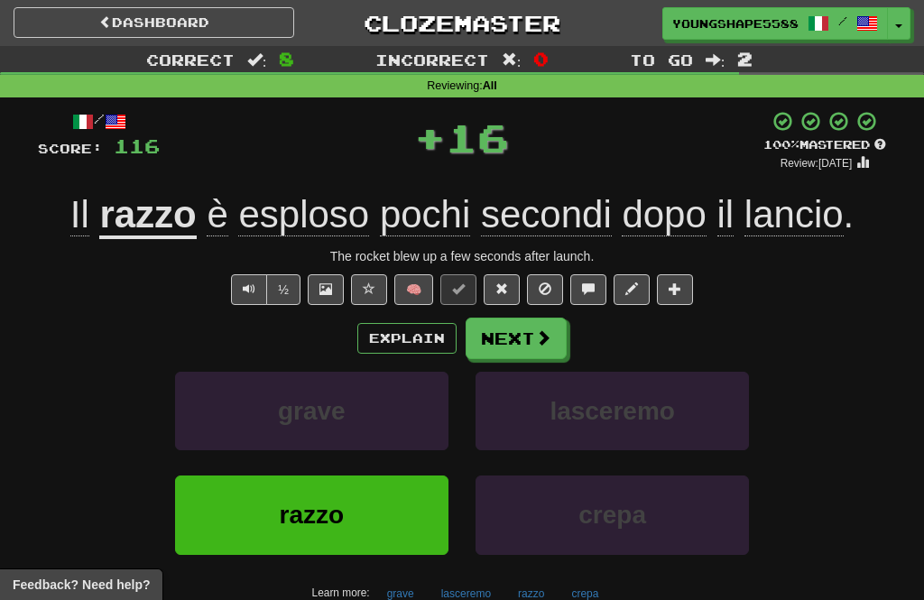
click at [531, 345] on button "Next" at bounding box center [516, 339] width 101 height 42
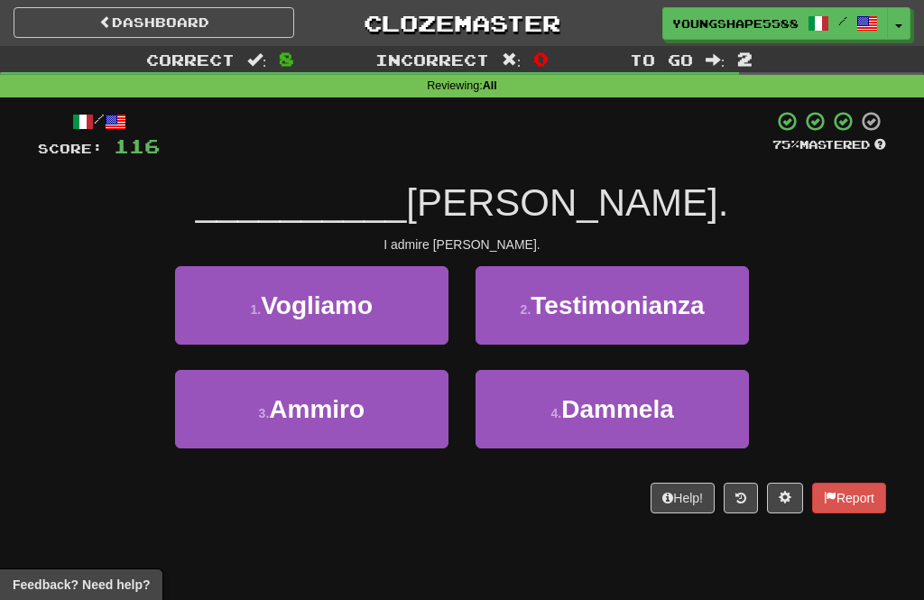
click at [408, 438] on button "3 . [GEOGRAPHIC_DATA]" at bounding box center [311, 409] width 273 height 79
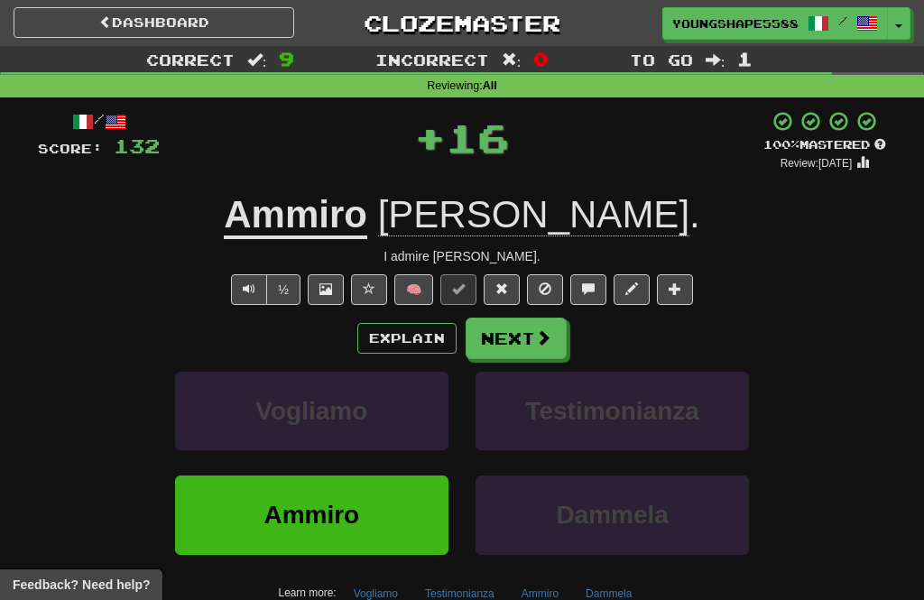
click at [538, 340] on span at bounding box center [543, 337] width 16 height 16
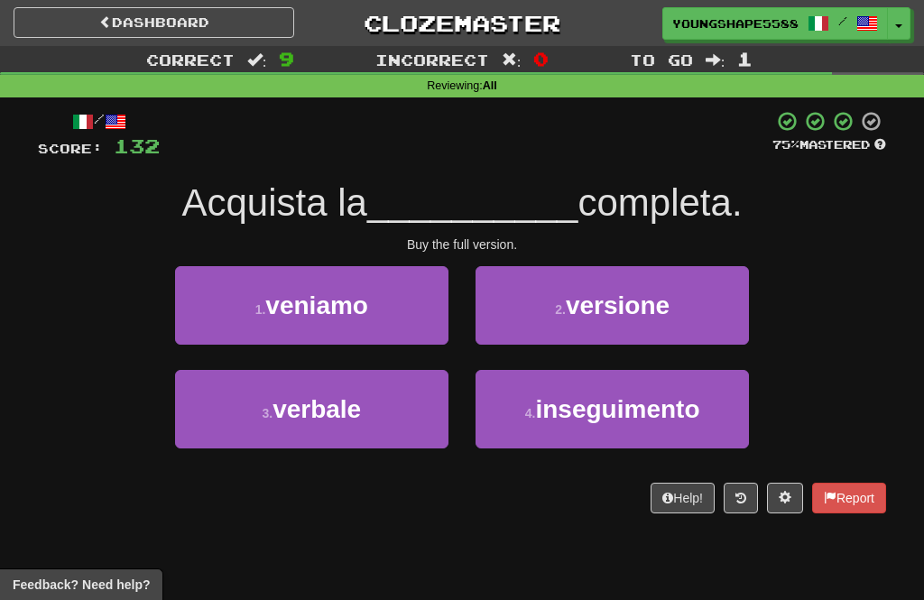
click at [600, 308] on span "versione" at bounding box center [618, 306] width 104 height 28
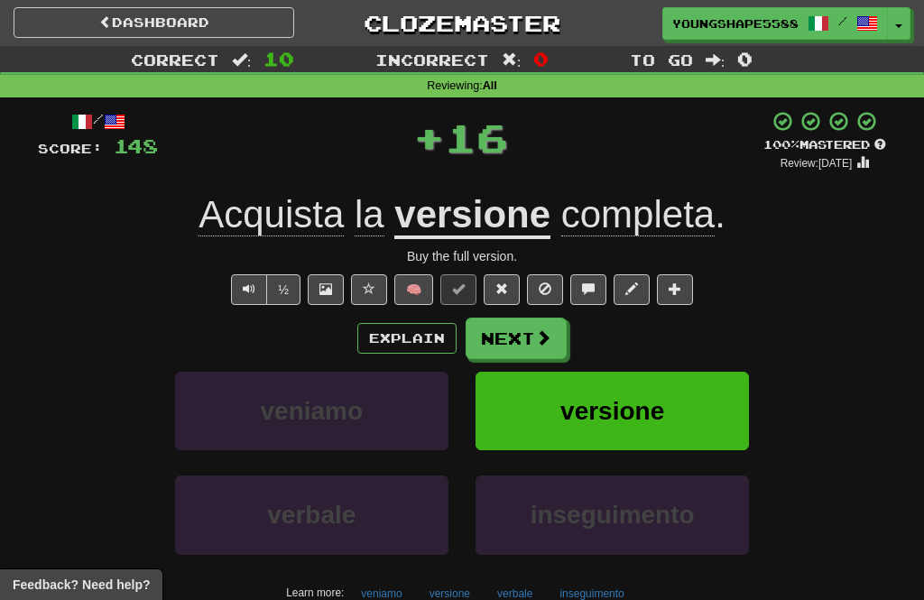
click at [555, 335] on button "Next" at bounding box center [516, 339] width 101 height 42
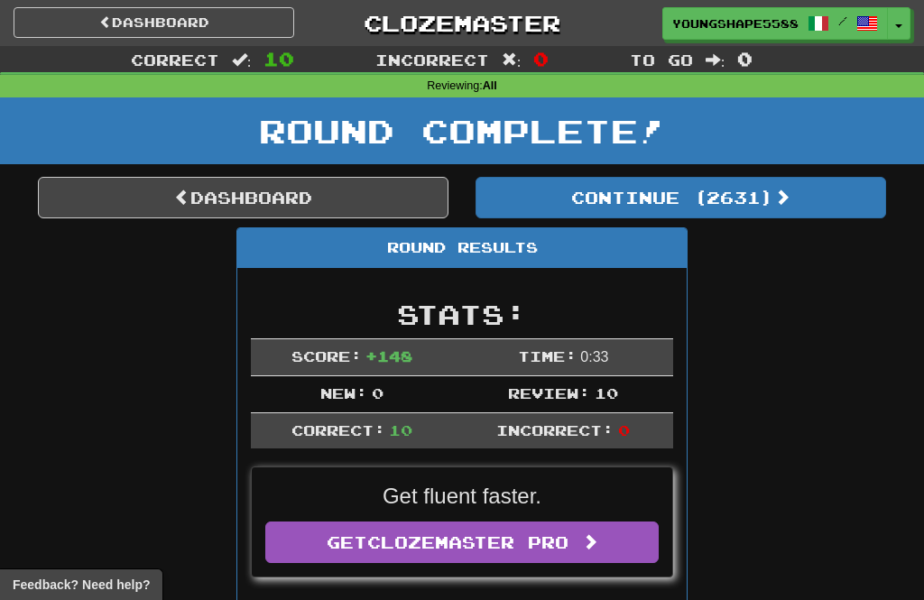
click at [675, 206] on button "Continue ( 2631 )" at bounding box center [681, 198] width 411 height 42
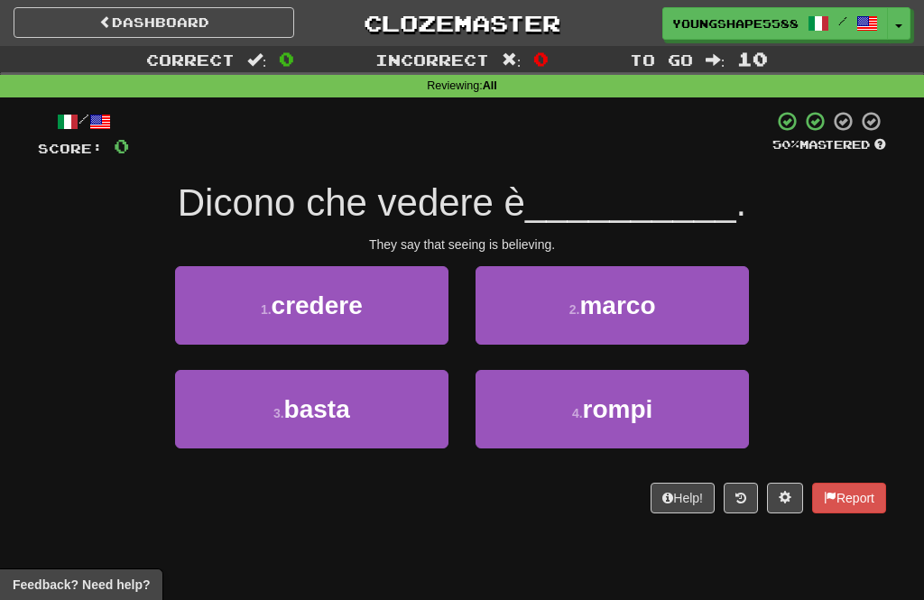
click at [385, 327] on button "1 . credere" at bounding box center [311, 305] width 273 height 79
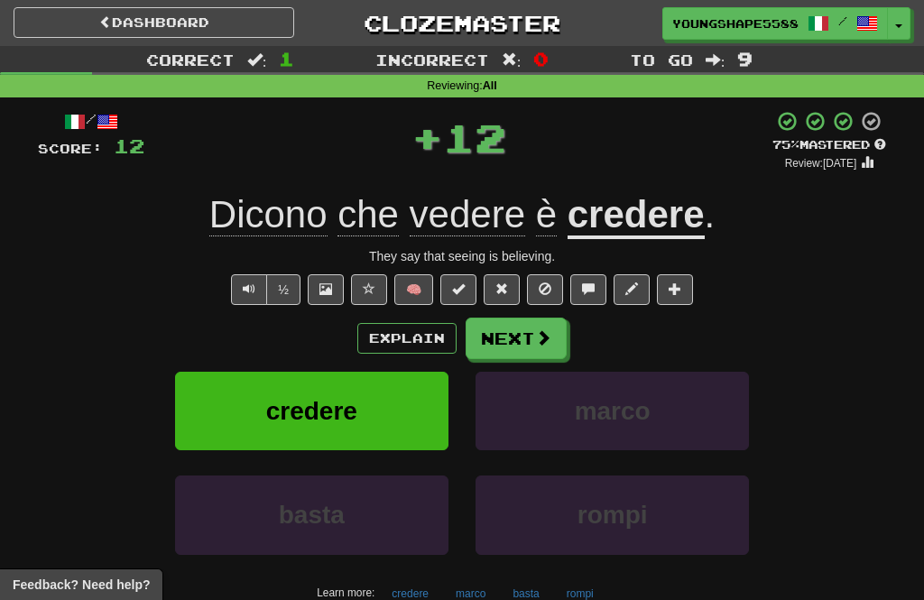
click at [512, 337] on button "Next" at bounding box center [516, 339] width 101 height 42
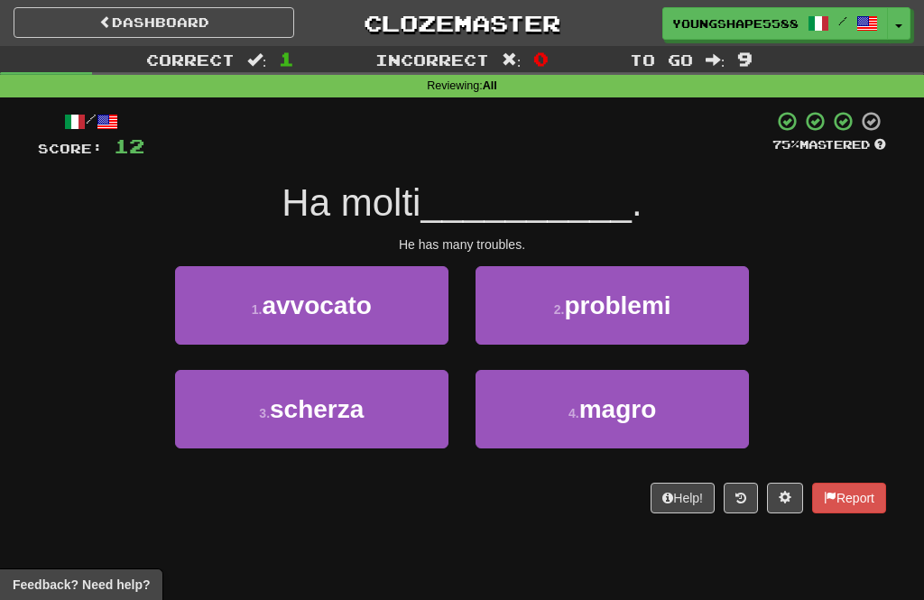
click at [595, 303] on span "problemi" at bounding box center [617, 306] width 107 height 28
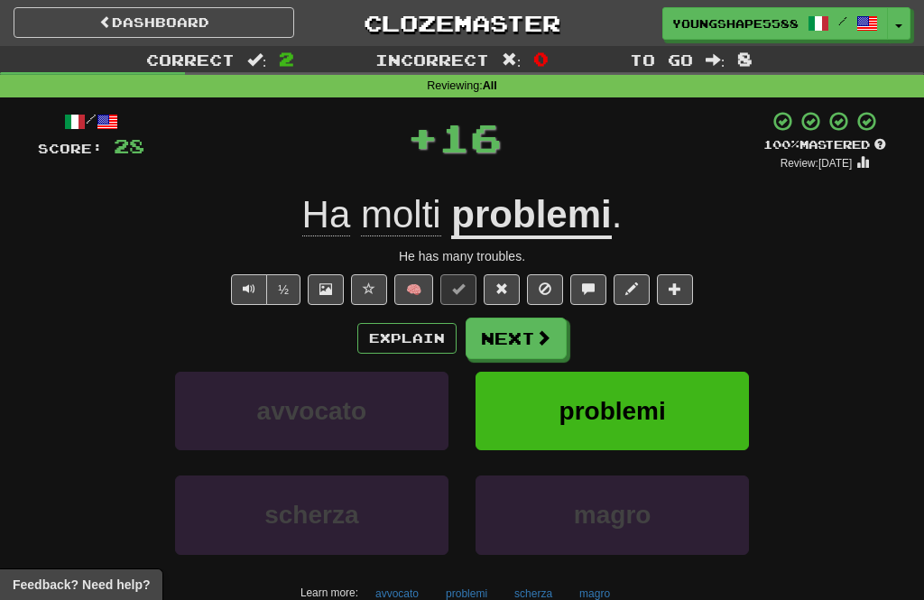
click at [533, 337] on button "Next" at bounding box center [516, 339] width 101 height 42
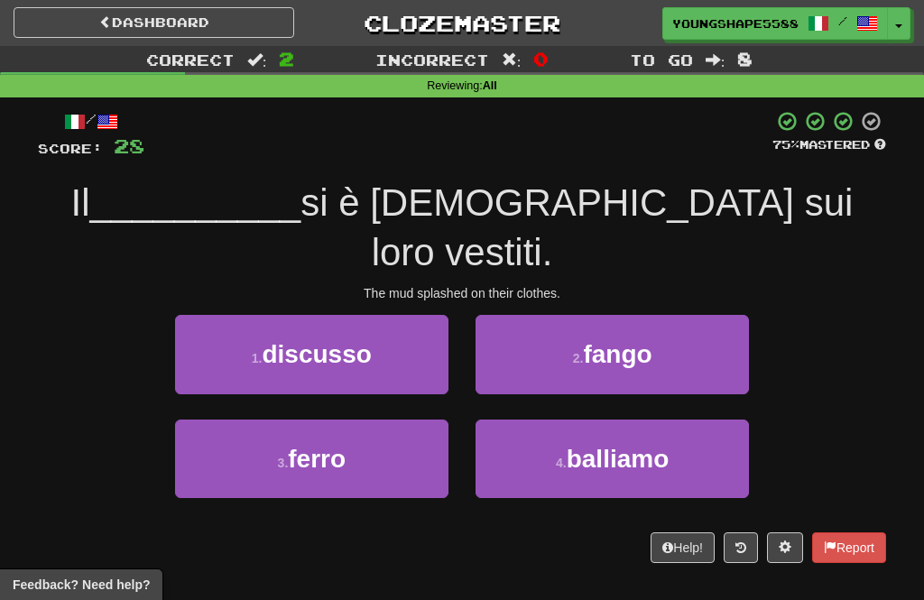
click at [416, 421] on button "3 . ferro" at bounding box center [311, 459] width 273 height 79
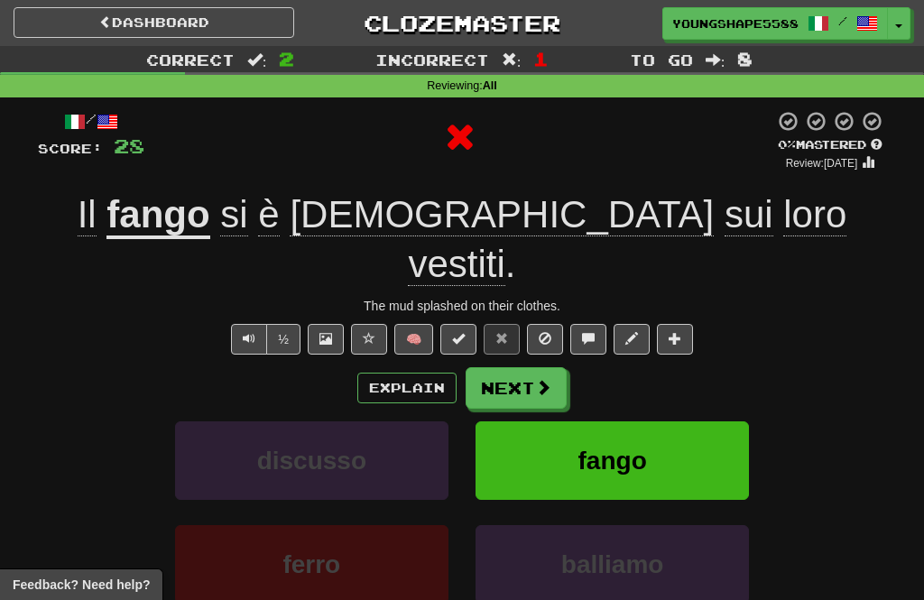
click at [537, 379] on span at bounding box center [543, 387] width 16 height 16
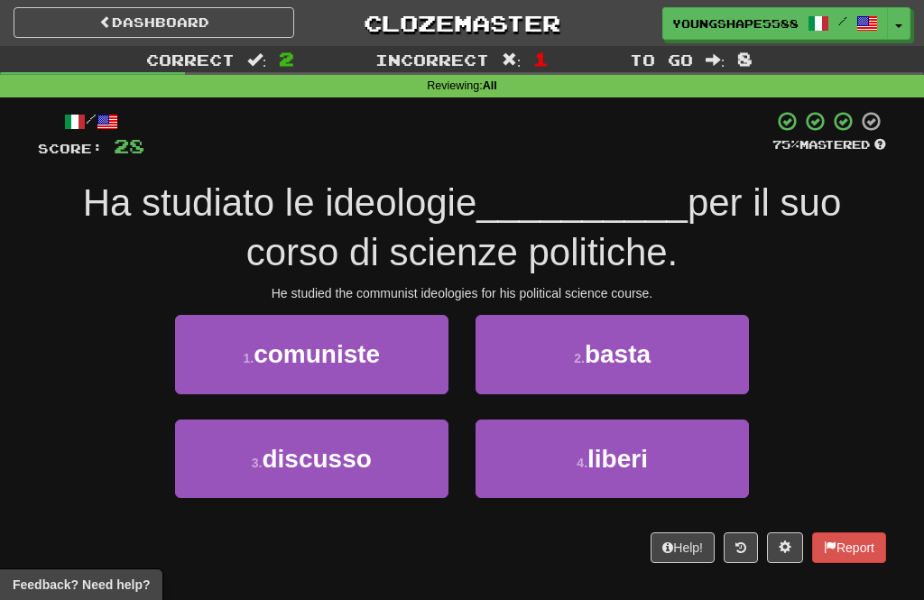
click at [385, 452] on button "3 . discusso" at bounding box center [311, 459] width 273 height 79
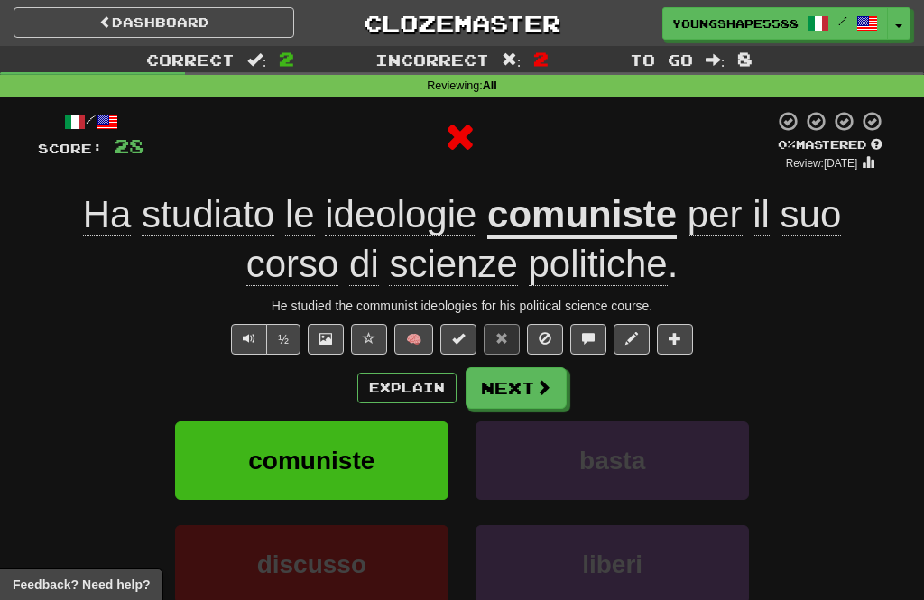
click at [524, 389] on button "Next" at bounding box center [516, 388] width 101 height 42
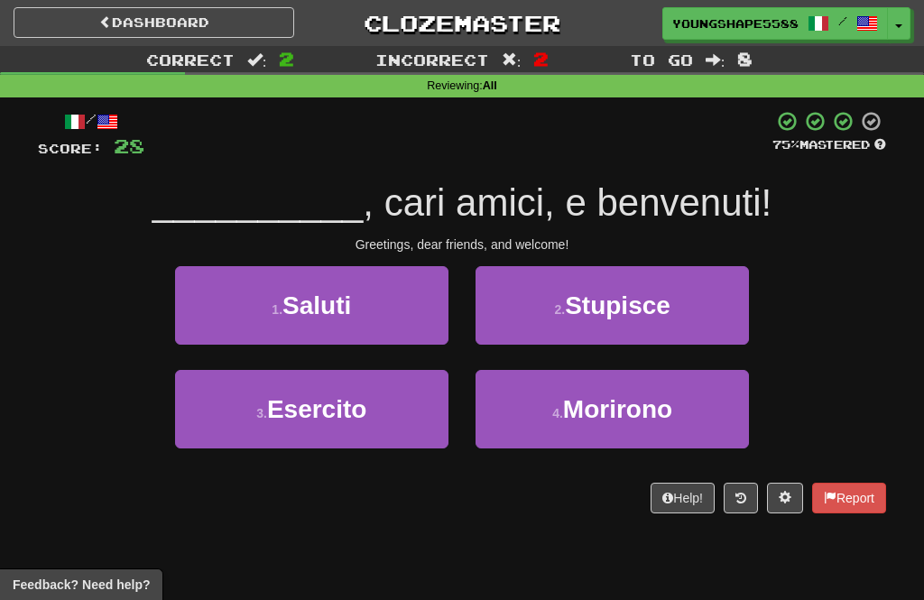
click at [436, 327] on button "1 . [GEOGRAPHIC_DATA]" at bounding box center [311, 305] width 273 height 79
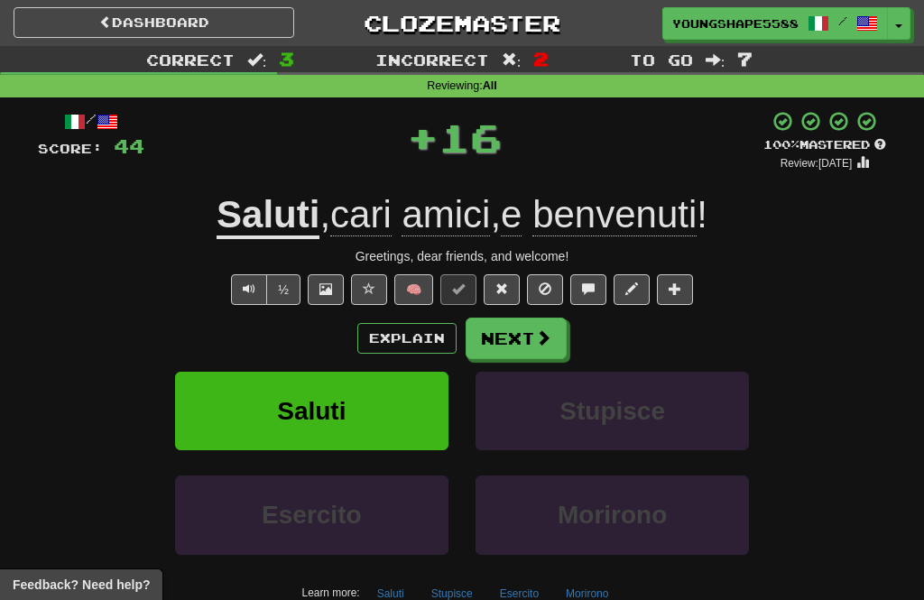
click at [533, 337] on button "Next" at bounding box center [516, 339] width 101 height 42
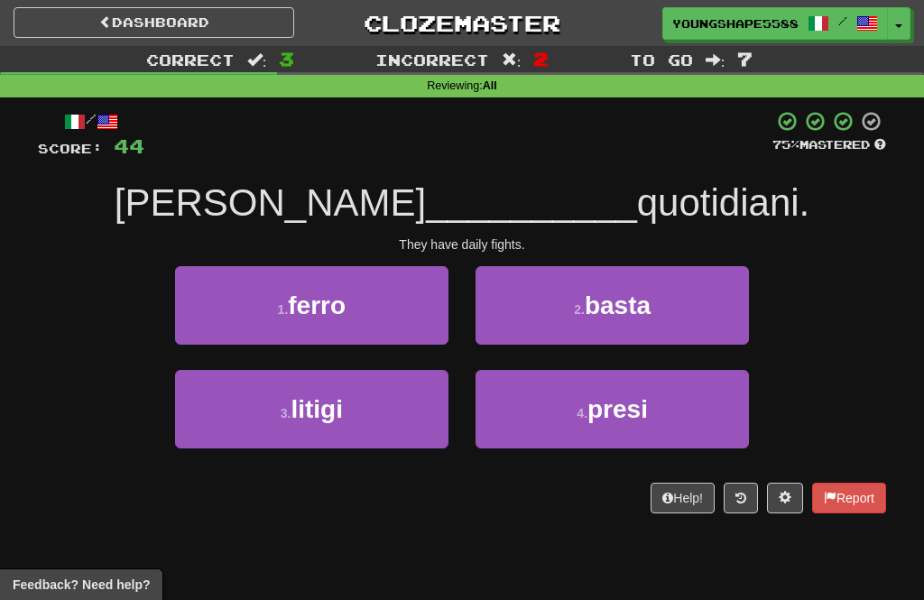
click at [390, 436] on button "3 . litigi" at bounding box center [311, 409] width 273 height 79
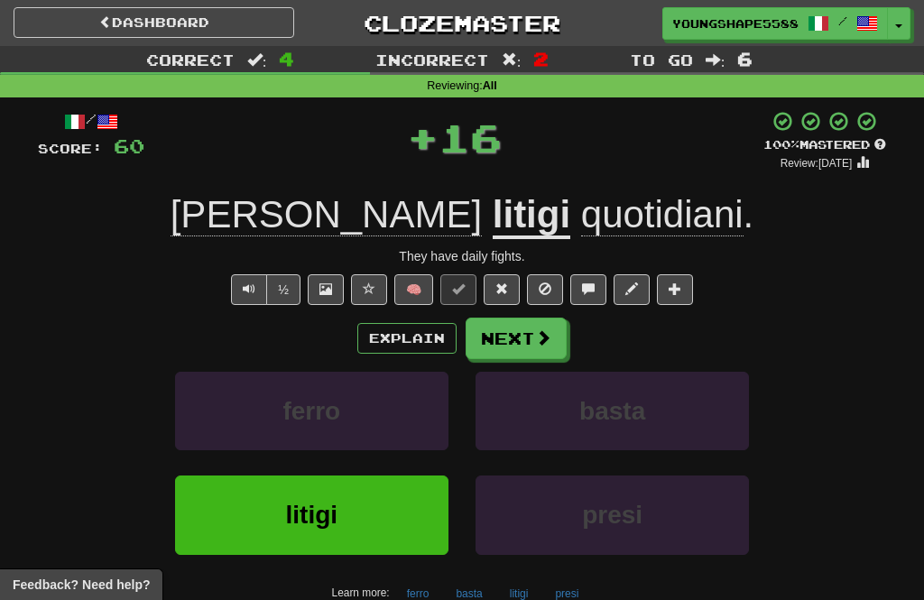
click at [516, 350] on button "Next" at bounding box center [516, 339] width 101 height 42
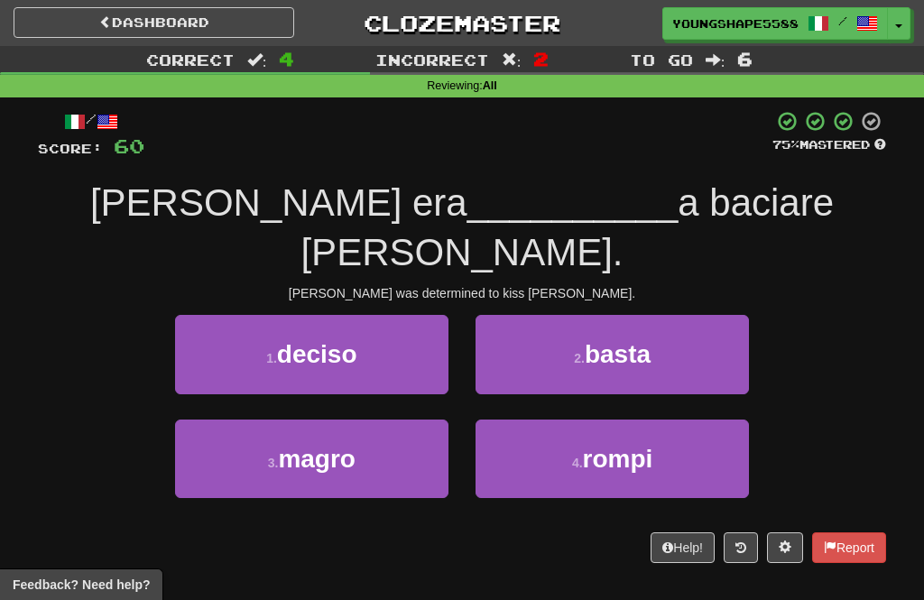
click at [589, 340] on span "basta" at bounding box center [618, 354] width 66 height 28
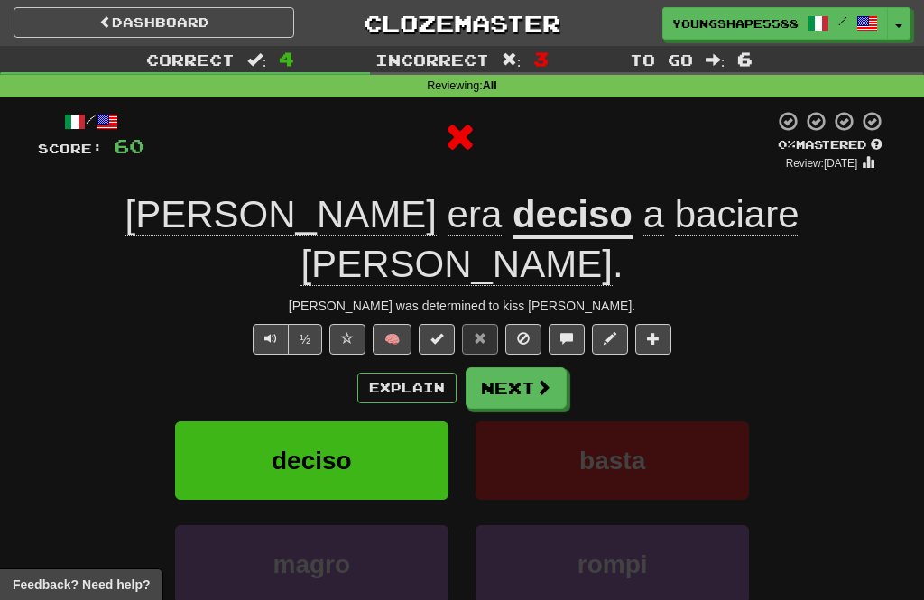
click at [551, 379] on span at bounding box center [543, 387] width 16 height 16
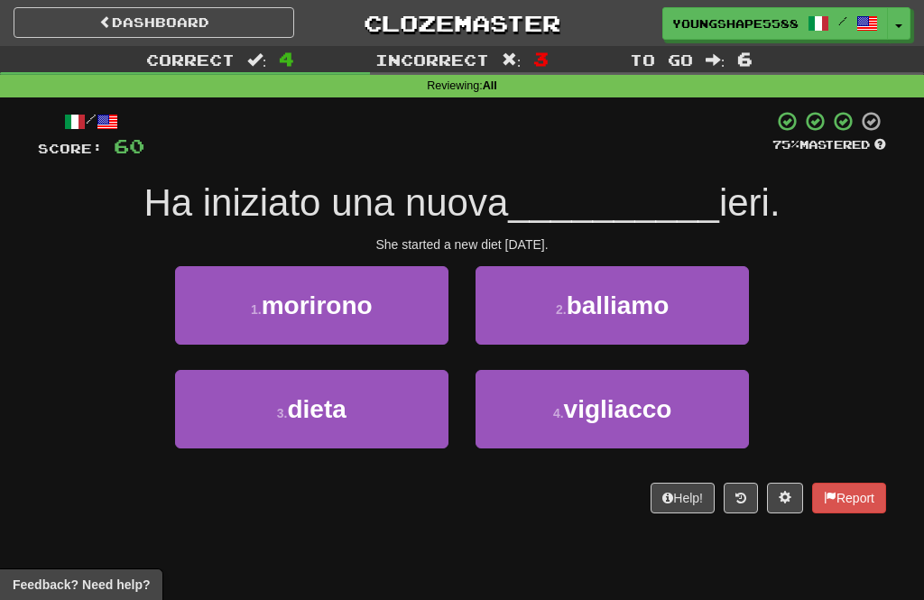
click at [394, 428] on button "3 . dieta" at bounding box center [311, 409] width 273 height 79
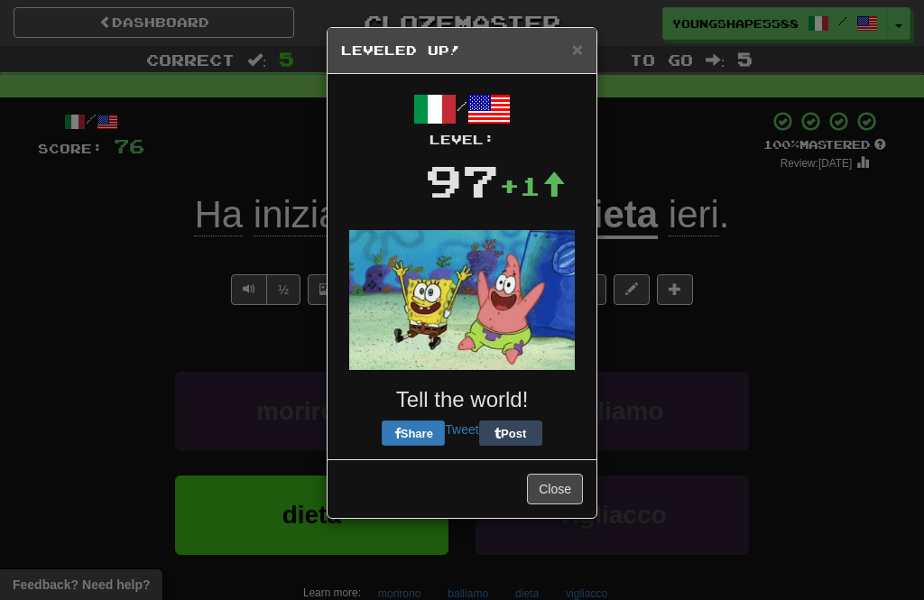
click at [555, 493] on button "Close" at bounding box center [555, 489] width 56 height 31
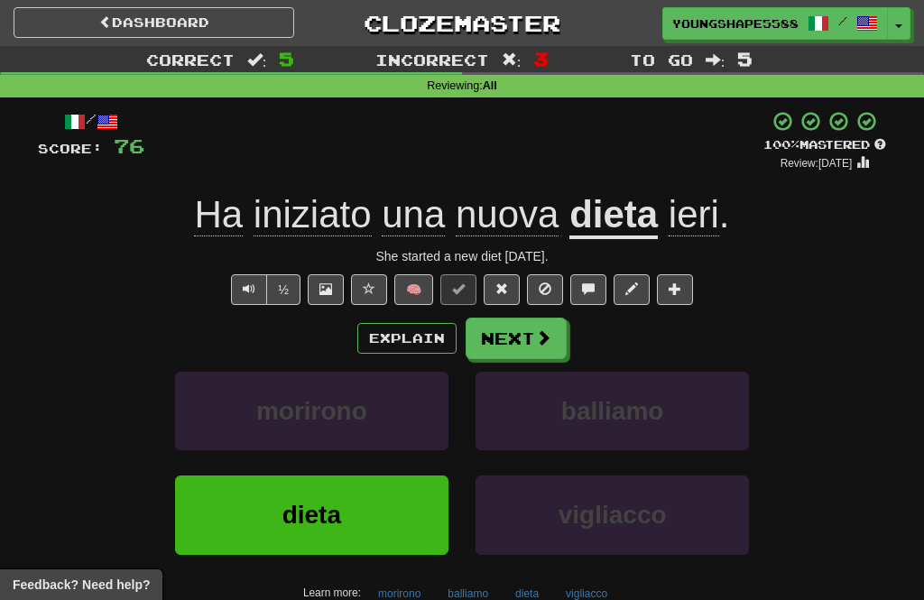
click at [540, 344] on span at bounding box center [543, 337] width 16 height 16
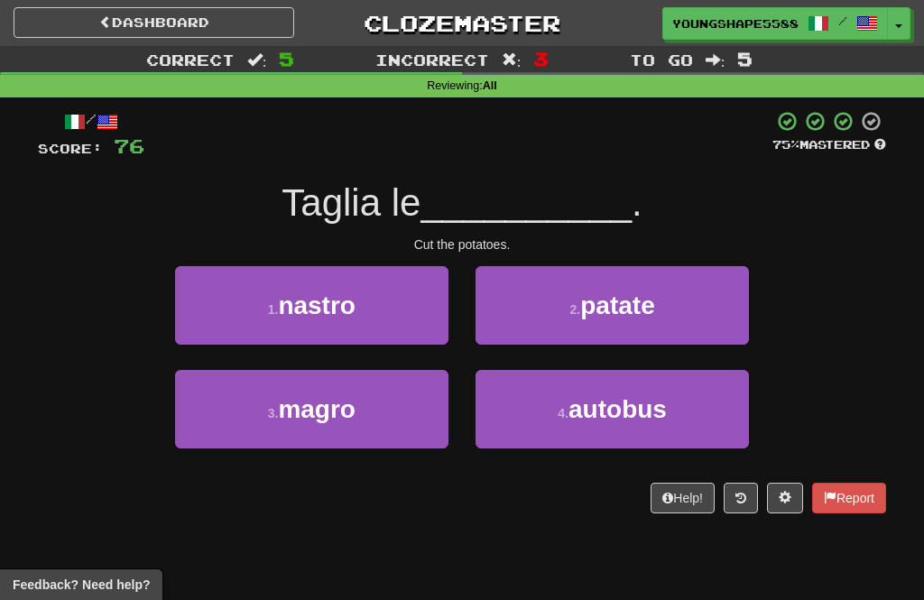
click at [592, 316] on span "patate" at bounding box center [617, 306] width 74 height 28
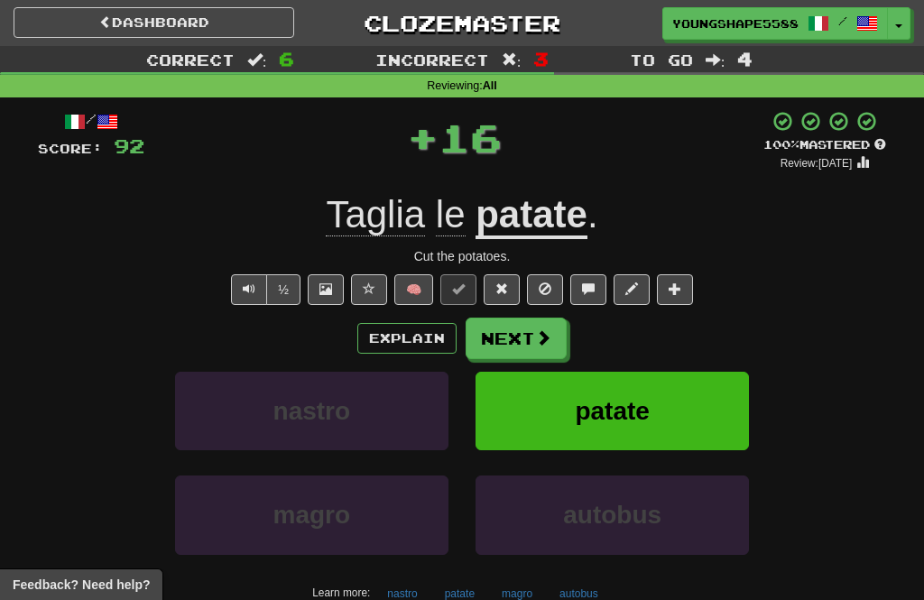
click at [545, 346] on button "Next" at bounding box center [516, 339] width 101 height 42
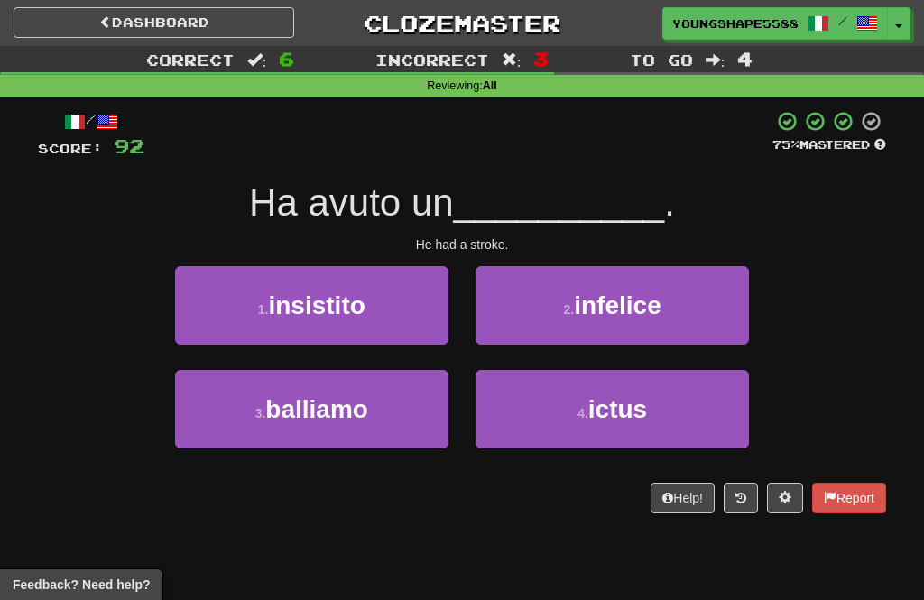
click at [643, 405] on span "ictus" at bounding box center [617, 409] width 59 height 28
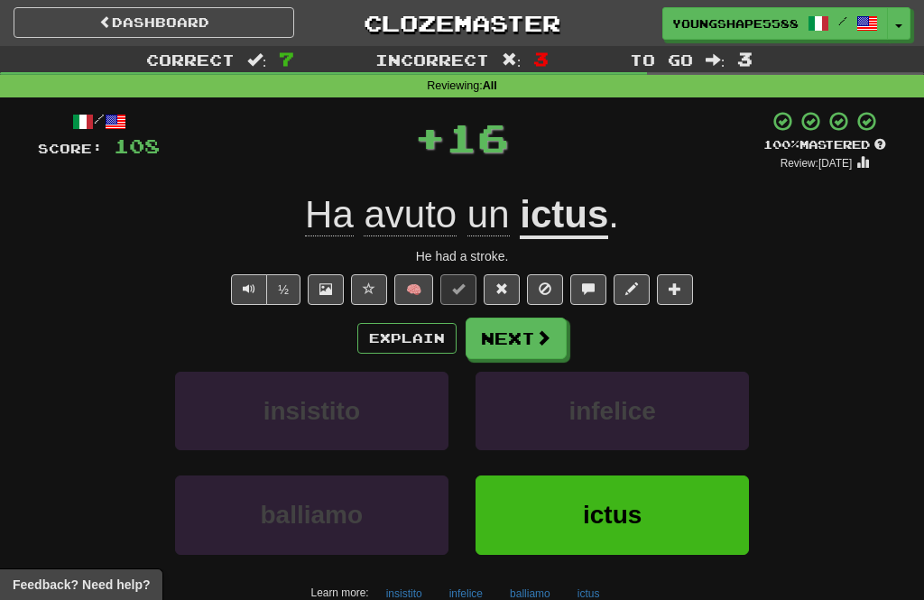
click at [554, 344] on button "Next" at bounding box center [516, 339] width 101 height 42
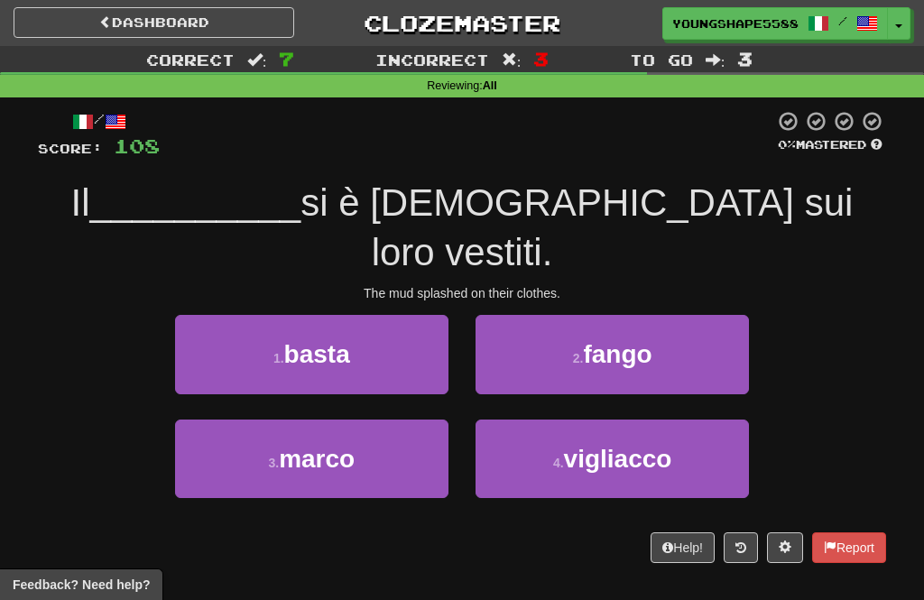
click at [607, 340] on span "fango" at bounding box center [617, 354] width 69 height 28
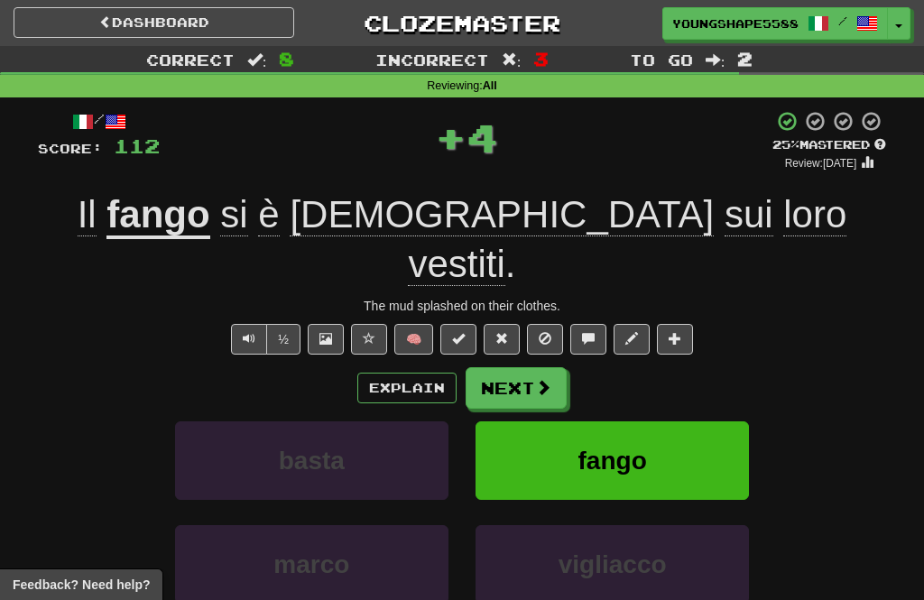
click at [549, 379] on span at bounding box center [543, 387] width 16 height 16
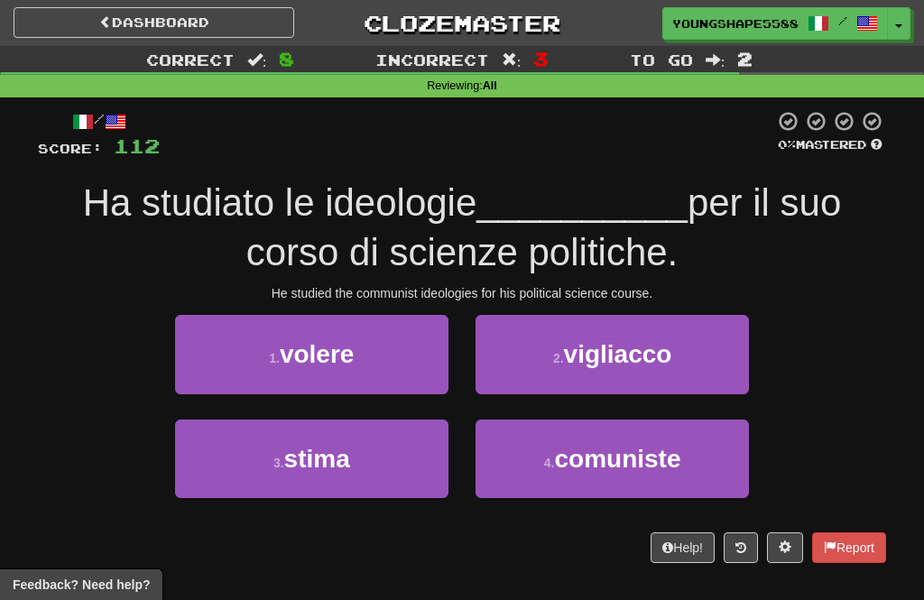
click at [570, 456] on span "comuniste" at bounding box center [617, 459] width 126 height 28
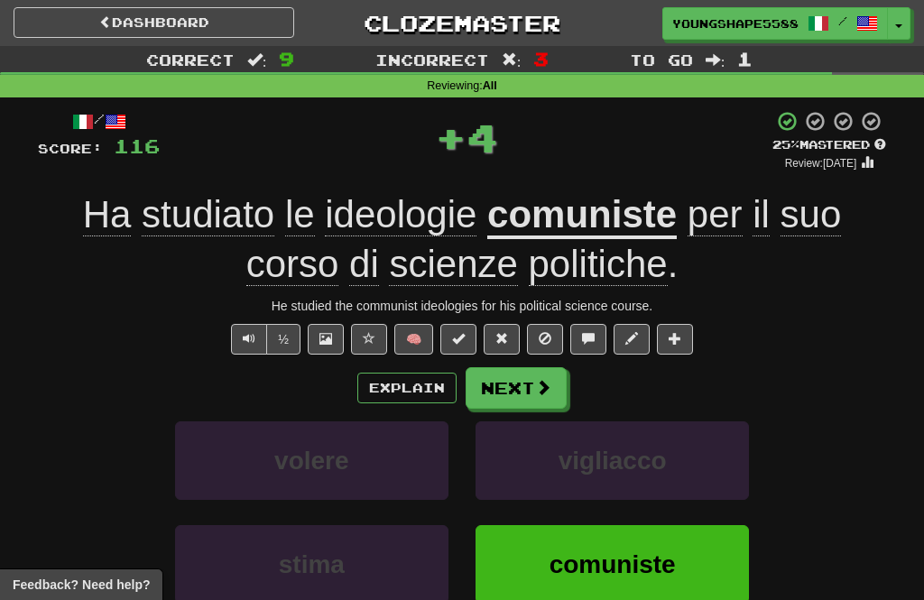
click at [552, 389] on button "Next" at bounding box center [516, 388] width 101 height 42
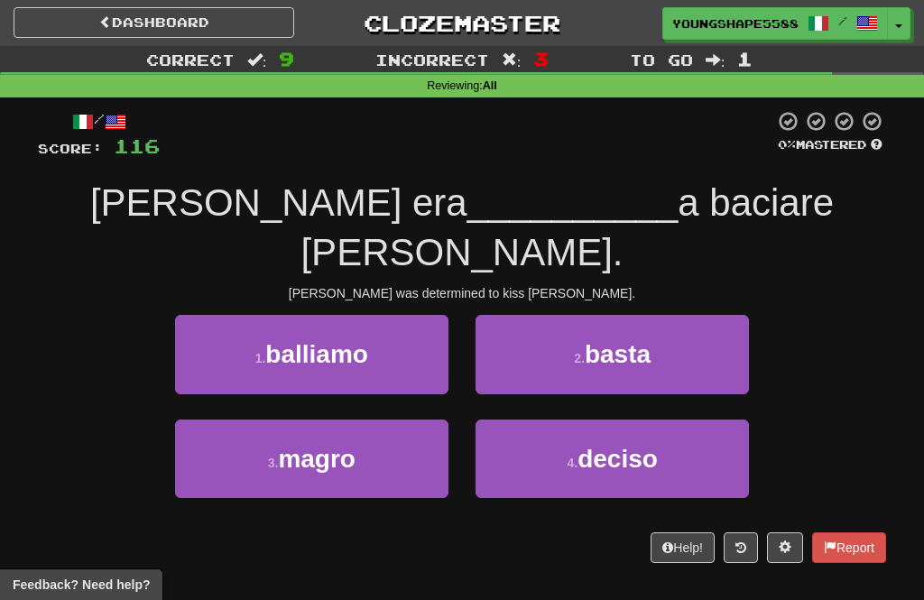
click at [613, 445] on span "deciso" at bounding box center [618, 459] width 80 height 28
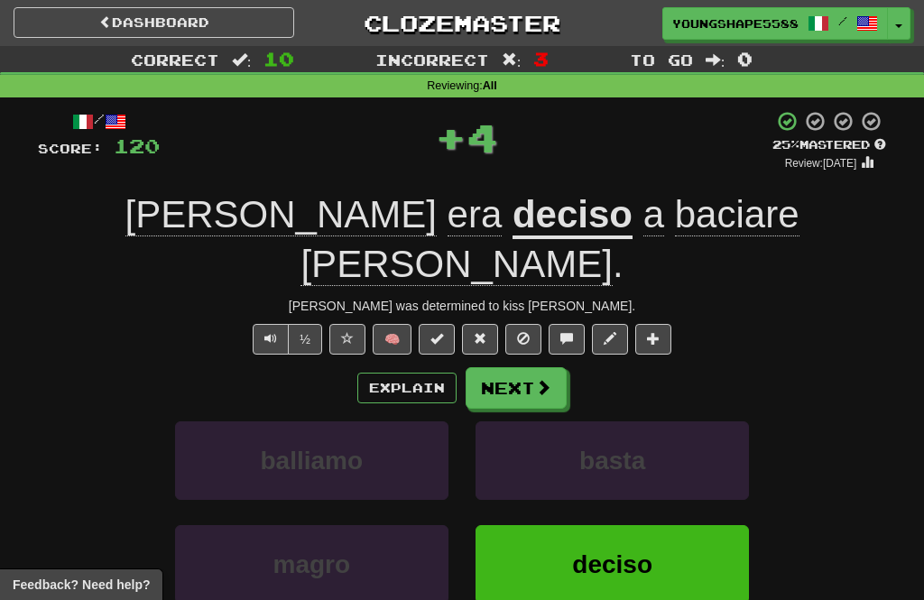
click at [564, 367] on button "Next" at bounding box center [516, 388] width 101 height 42
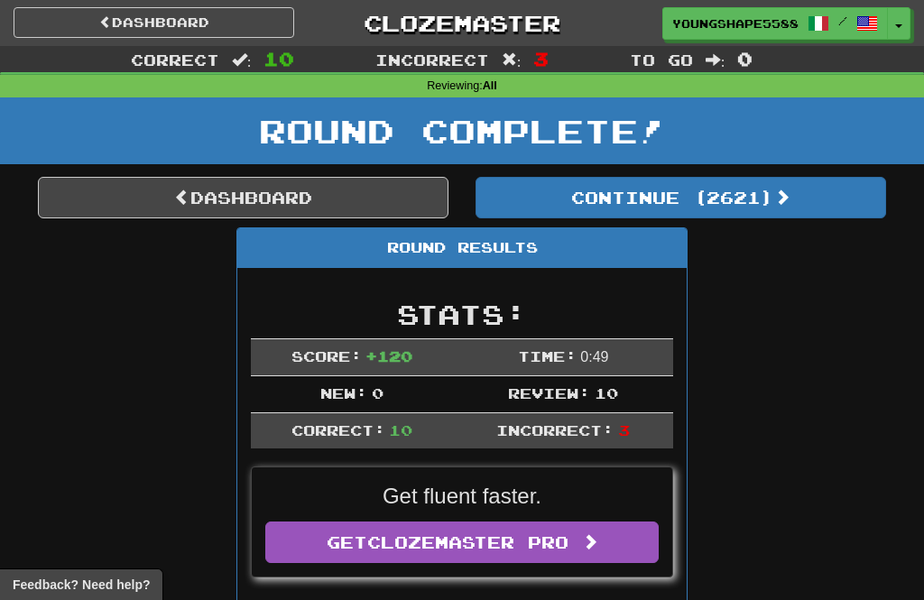
click at [654, 216] on button "Continue ( 2621 )" at bounding box center [681, 198] width 411 height 42
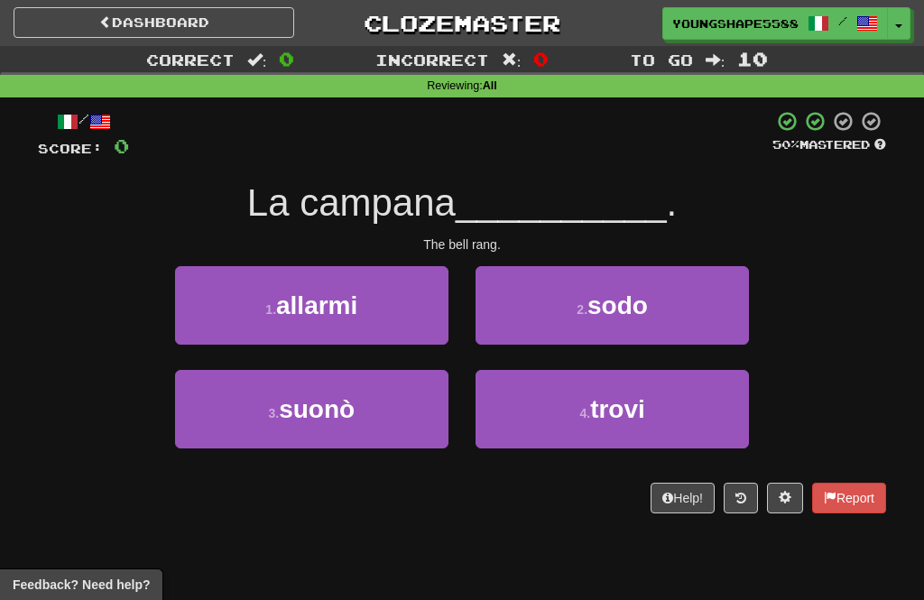
click at [412, 421] on button "3 . suonò" at bounding box center [311, 409] width 273 height 79
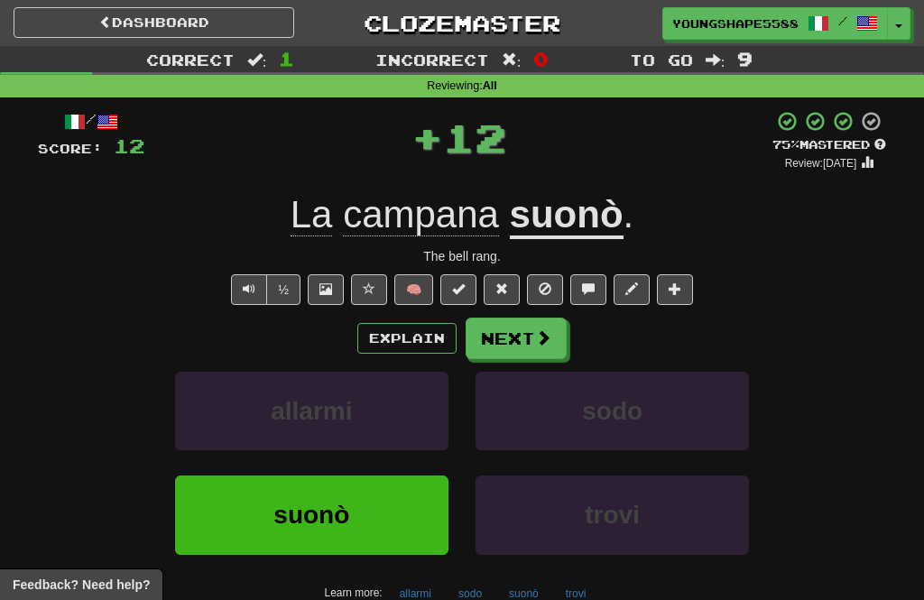
click at [545, 343] on span at bounding box center [543, 337] width 16 height 16
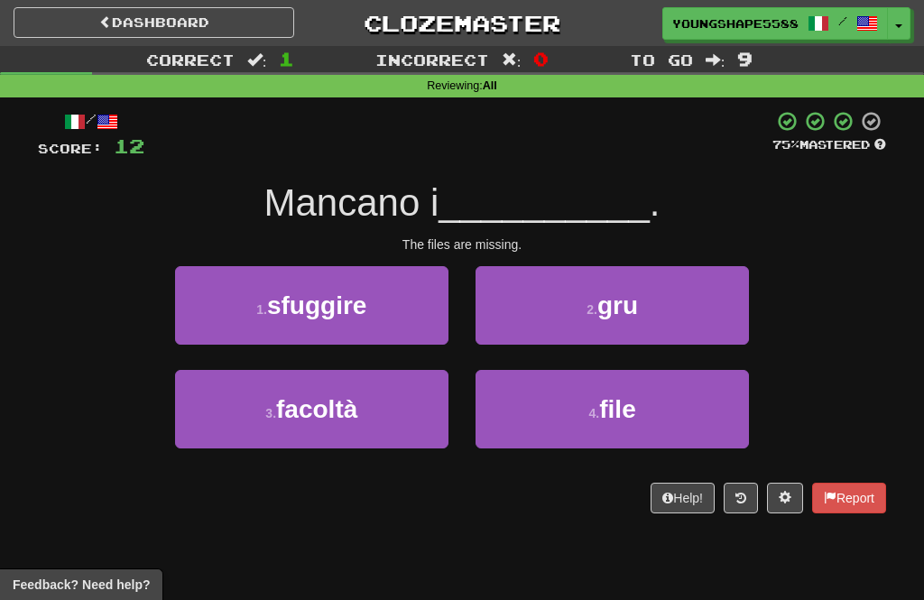
click at [551, 420] on button "4 . file" at bounding box center [612, 409] width 273 height 79
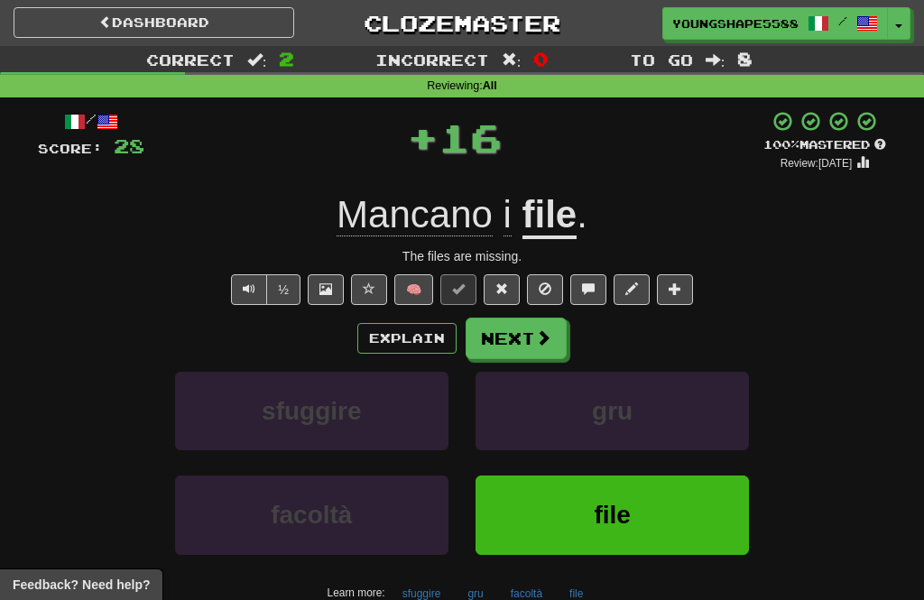
click at [564, 335] on button "Next" at bounding box center [516, 339] width 101 height 42
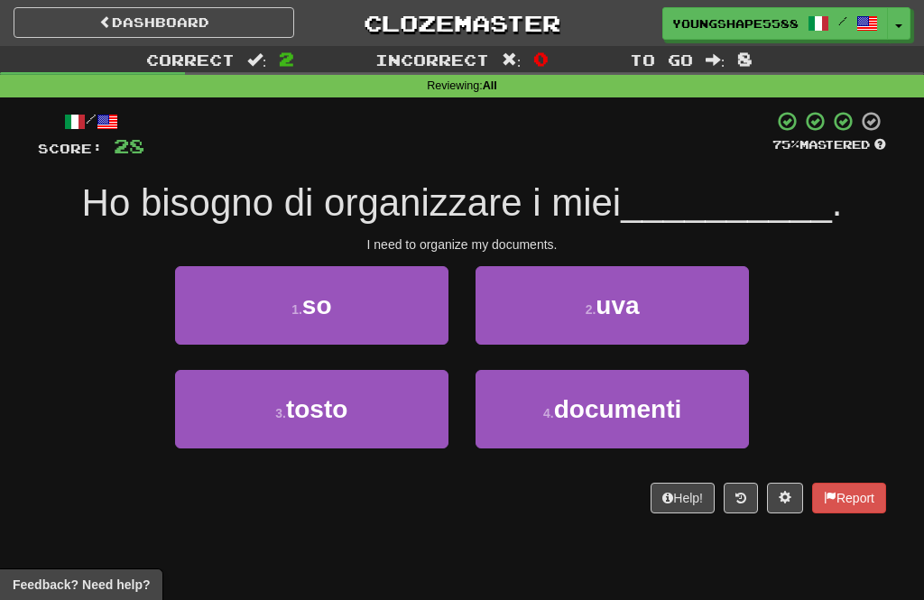
click at [545, 407] on small "4 ." at bounding box center [548, 413] width 11 height 14
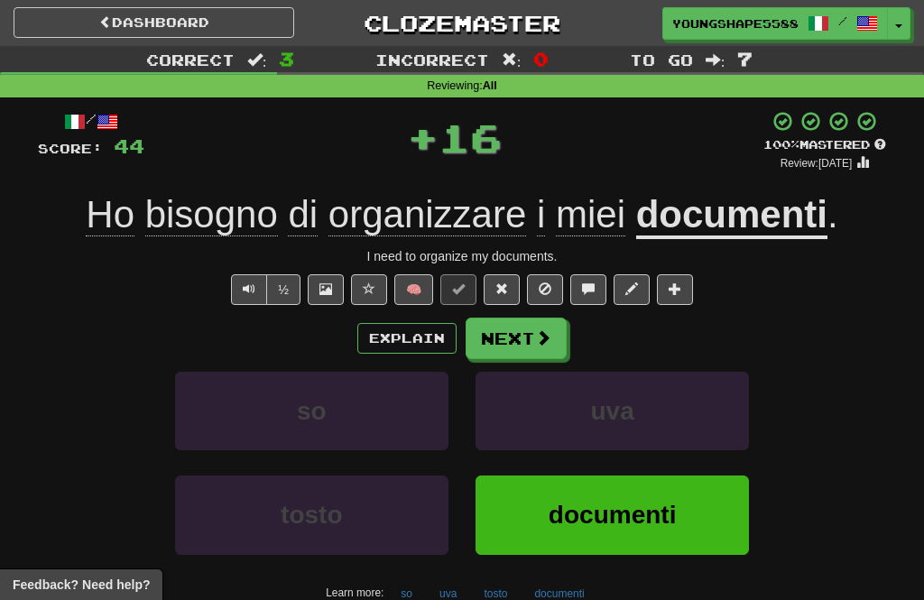
click at [563, 335] on button "Next" at bounding box center [516, 339] width 101 height 42
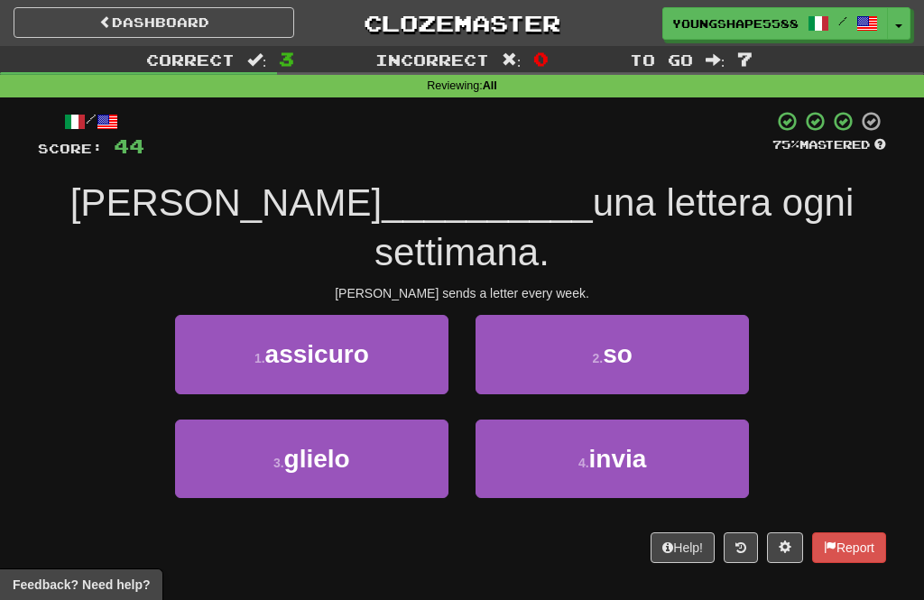
click at [556, 420] on button "4 . invia" at bounding box center [612, 459] width 273 height 79
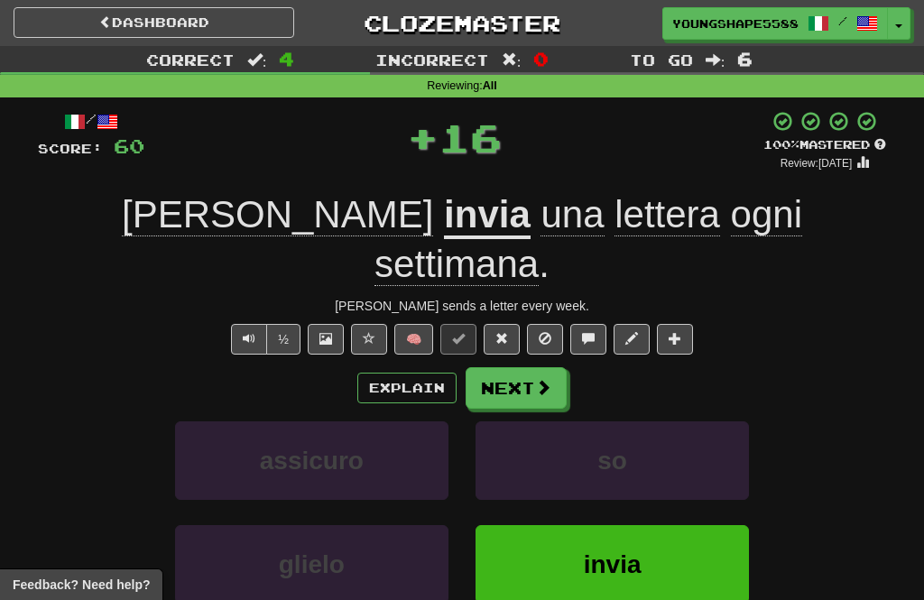
click at [563, 367] on button "Next" at bounding box center [516, 388] width 101 height 42
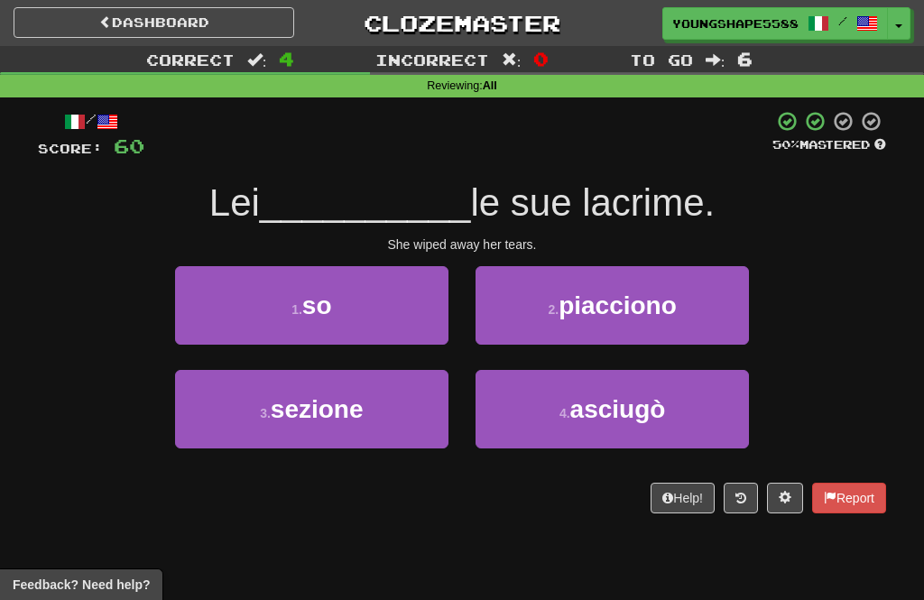
click at [557, 412] on button "4 . asciugò" at bounding box center [612, 409] width 273 height 79
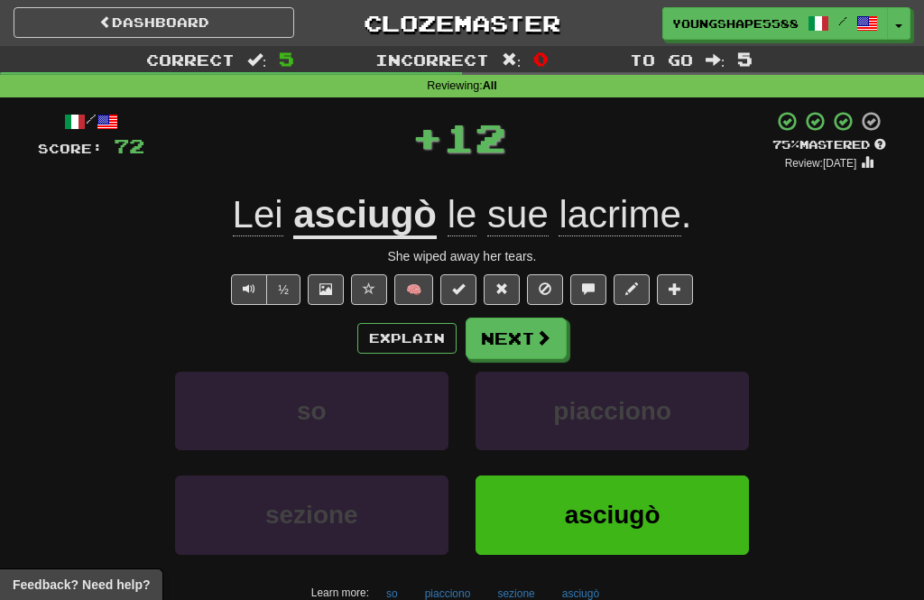
click at [529, 340] on button "Next" at bounding box center [516, 339] width 101 height 42
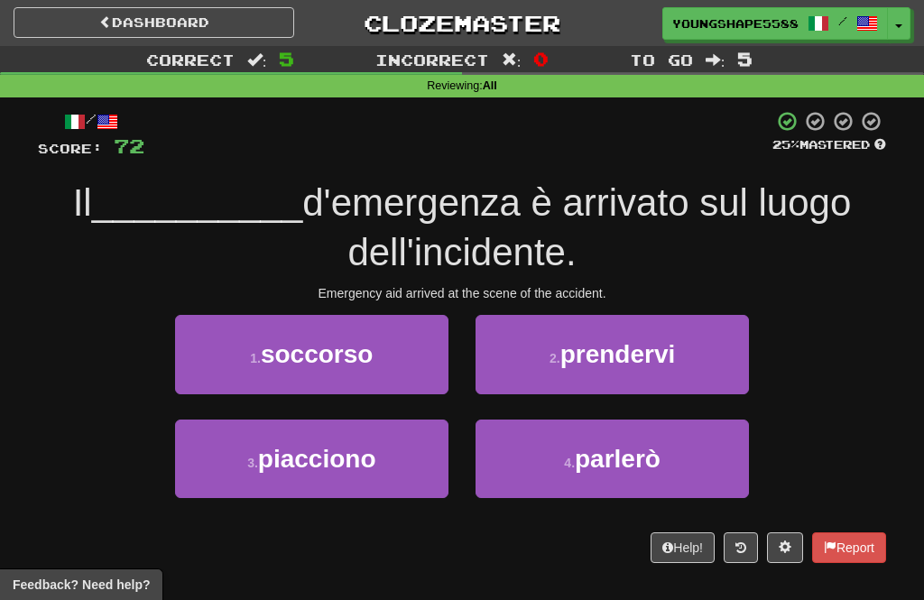
click at [399, 377] on button "1 . soccorso" at bounding box center [311, 354] width 273 height 79
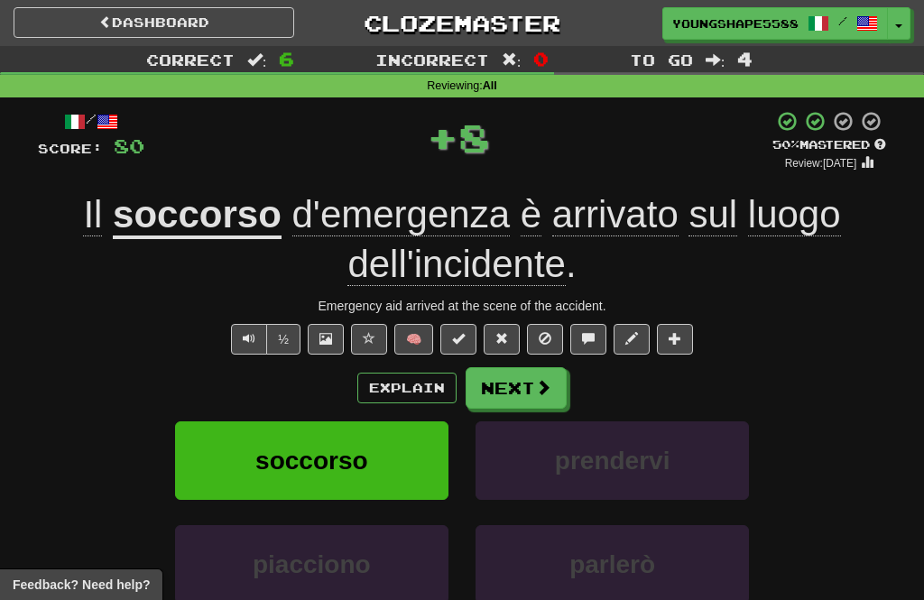
click at [535, 381] on span at bounding box center [543, 387] width 16 height 16
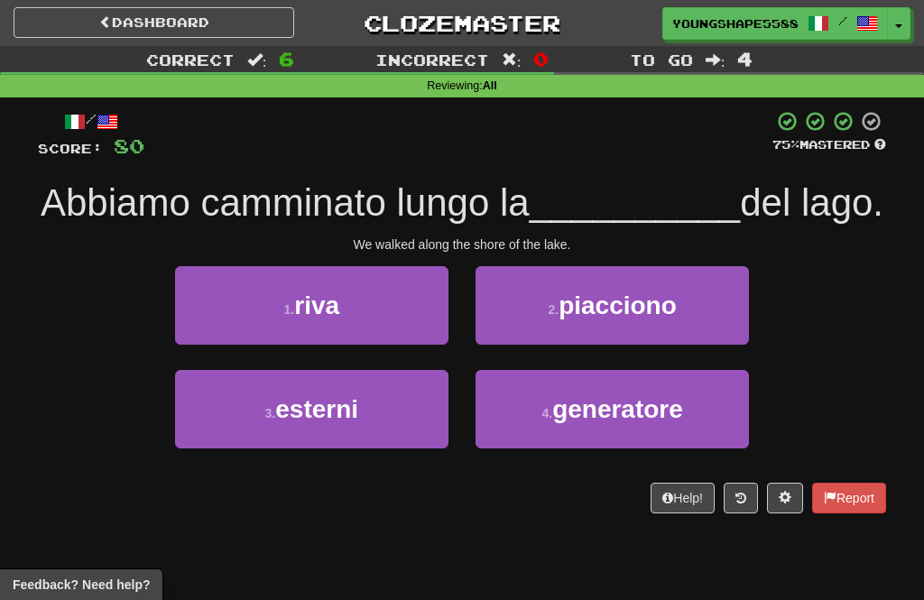
click at [412, 345] on button "1 . riva" at bounding box center [311, 305] width 273 height 79
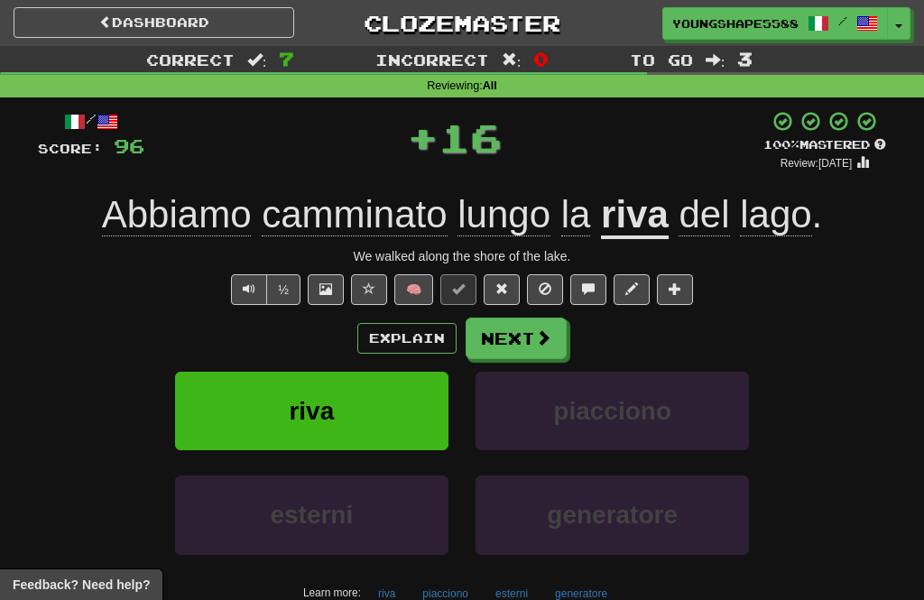
click at [546, 355] on button "Next" at bounding box center [516, 339] width 101 height 42
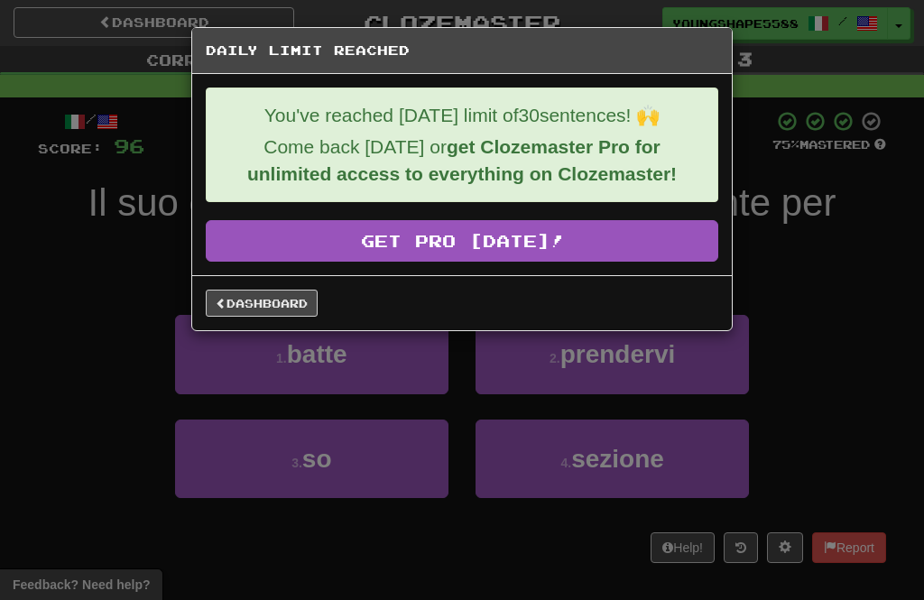
click at [296, 298] on link "Dashboard" at bounding box center [262, 303] width 112 height 27
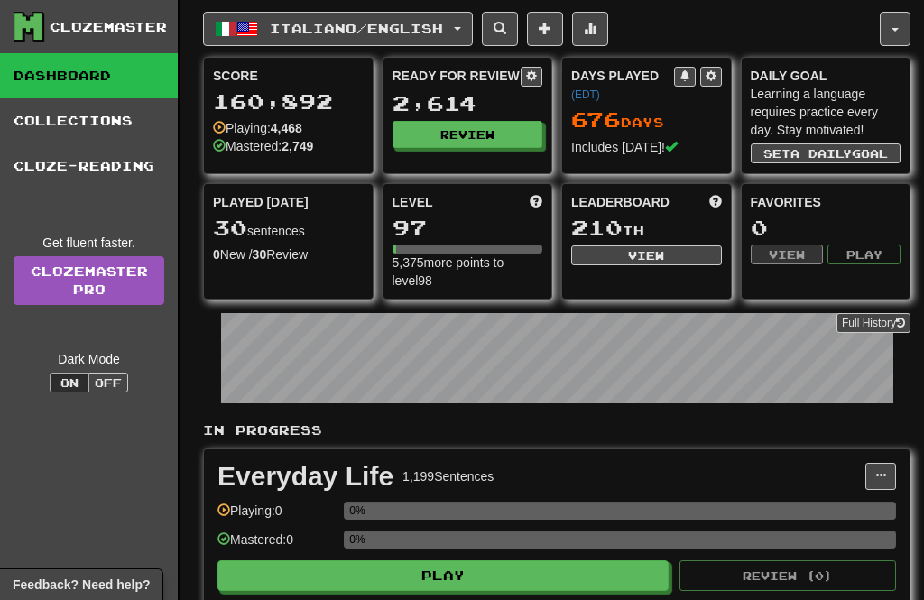
click at [459, 38] on button "Italiano / English" at bounding box center [338, 29] width 270 height 34
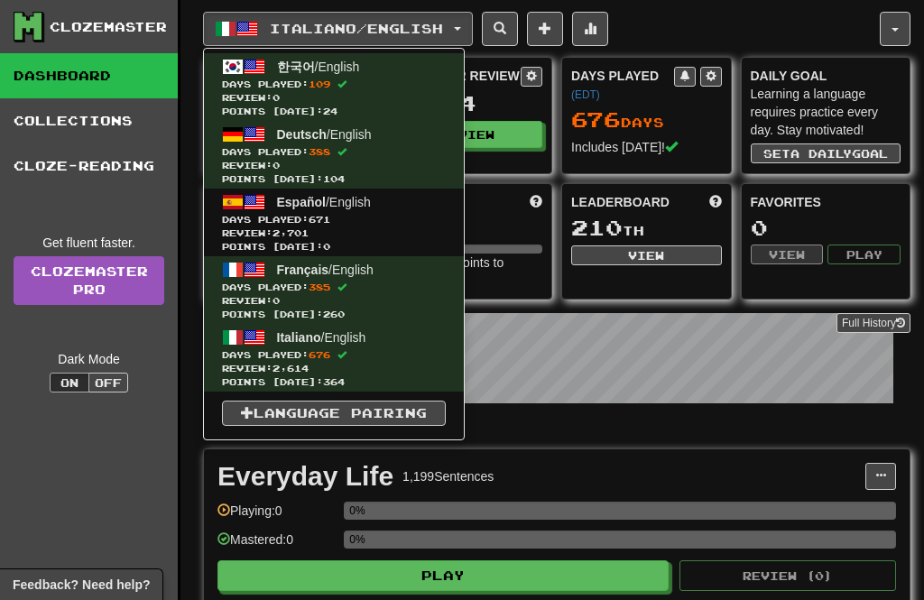
click at [417, 225] on span "Days Played: 671" at bounding box center [334, 220] width 224 height 14
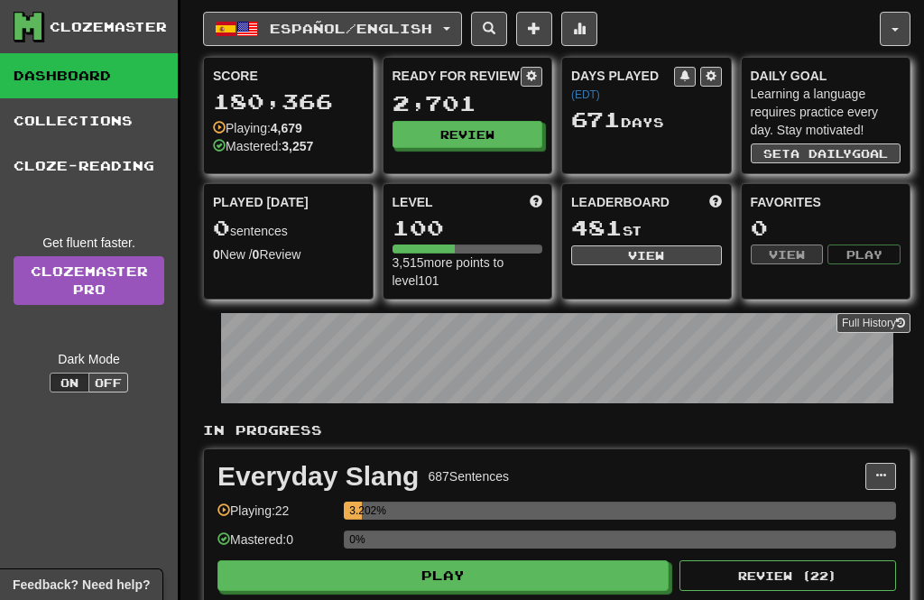
click at [479, 138] on button "Review" at bounding box center [468, 134] width 151 height 27
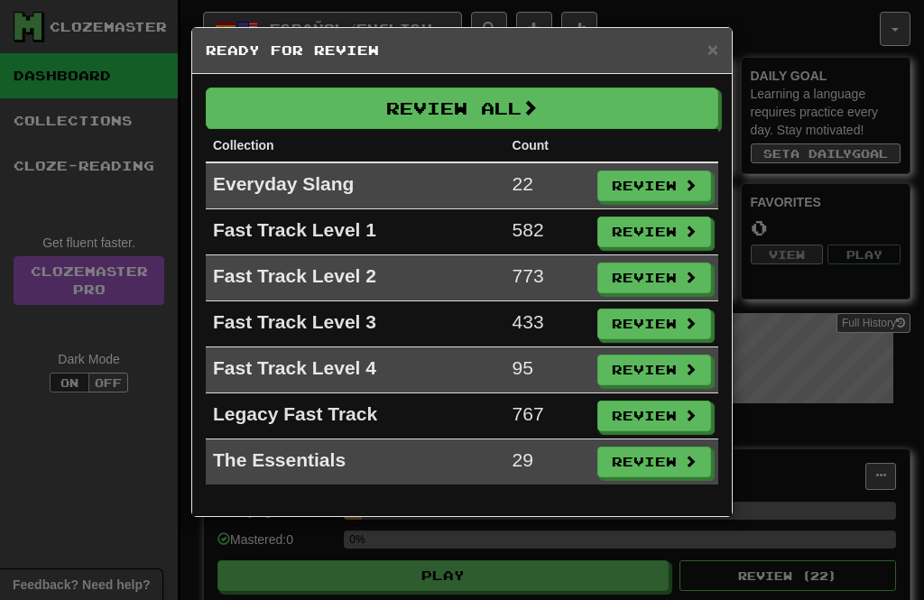
click at [344, 105] on button "Review All" at bounding box center [462, 109] width 513 height 42
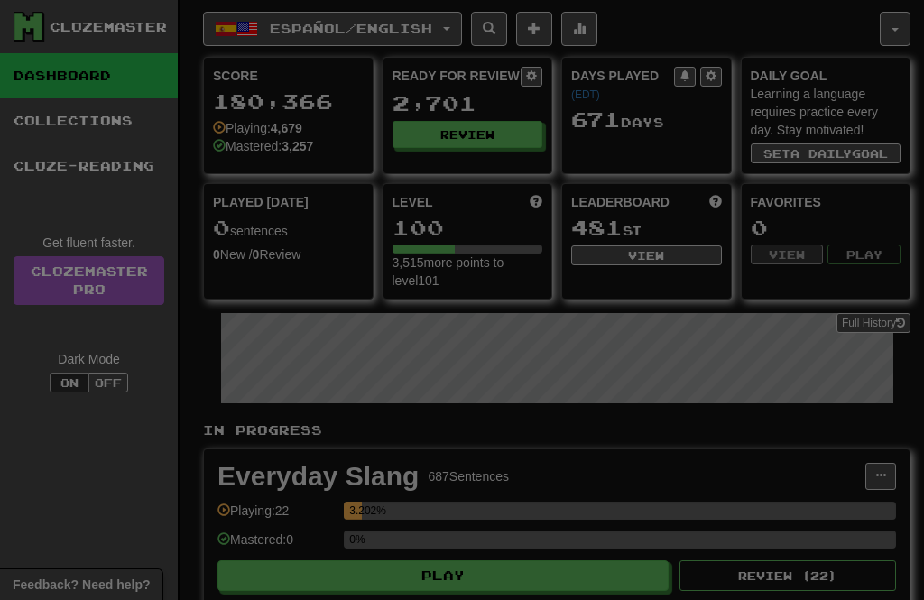
select select "**"
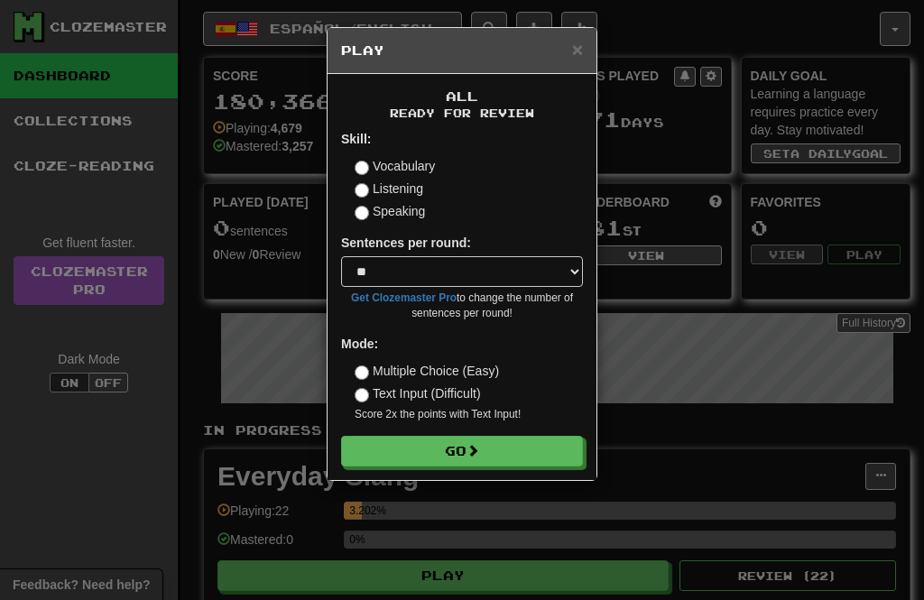
click at [462, 452] on button "Go" at bounding box center [462, 451] width 242 height 31
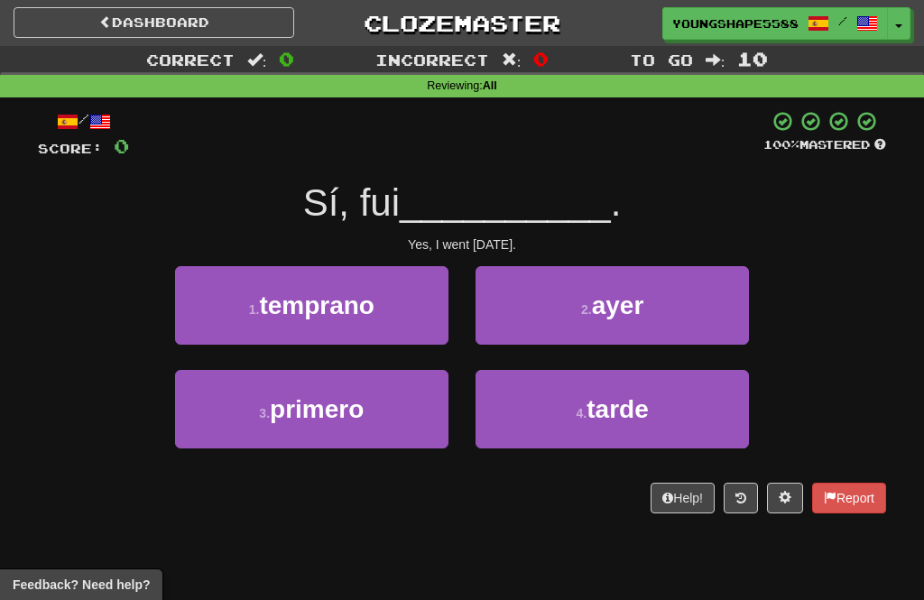
click at [550, 324] on button "2 . ayer" at bounding box center [612, 305] width 273 height 79
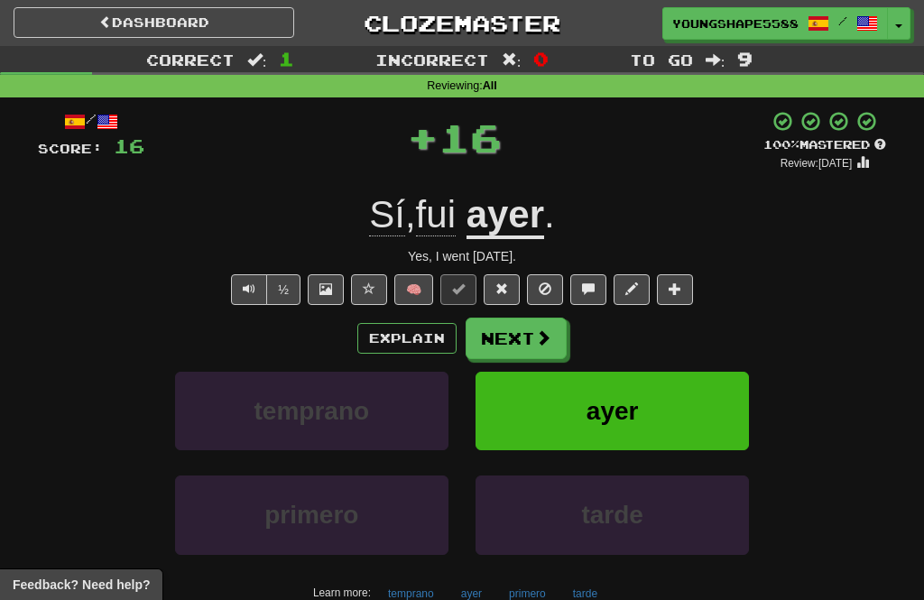
click at [519, 341] on button "Next" at bounding box center [516, 339] width 101 height 42
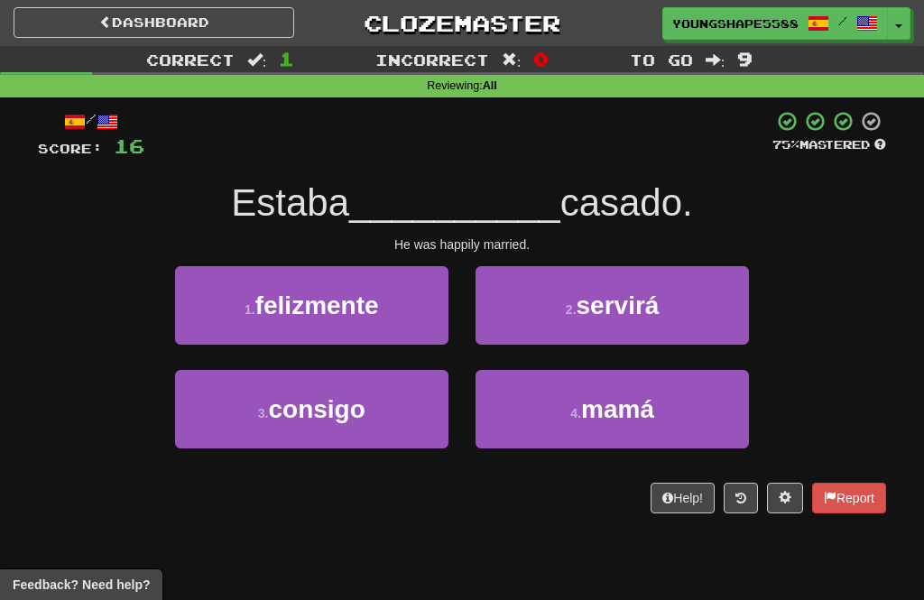
click at [375, 312] on span "felizmente" at bounding box center [317, 306] width 124 height 28
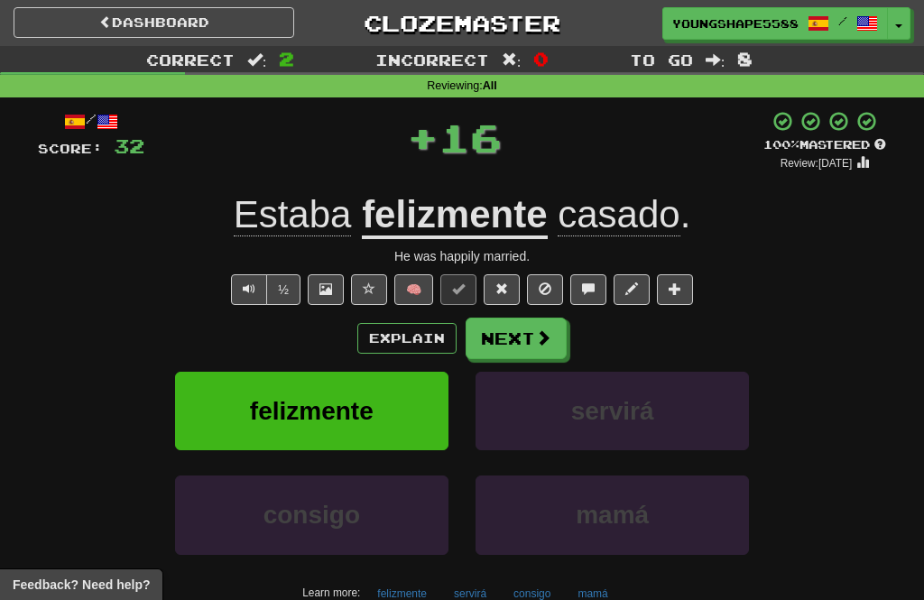
click at [521, 334] on button "Next" at bounding box center [516, 339] width 101 height 42
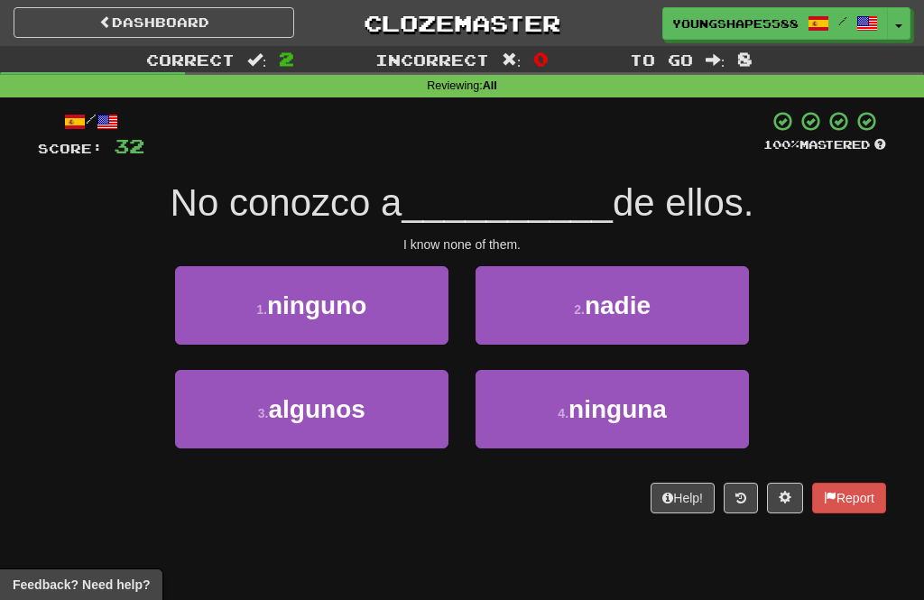
click at [565, 309] on button "2 . nadie" at bounding box center [612, 305] width 273 height 79
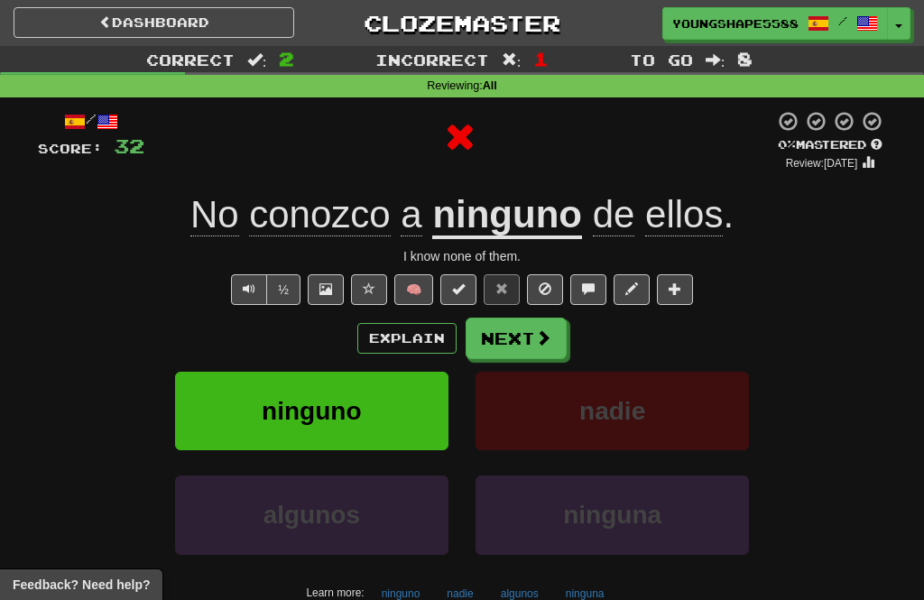
click at [523, 330] on button "Next" at bounding box center [516, 339] width 101 height 42
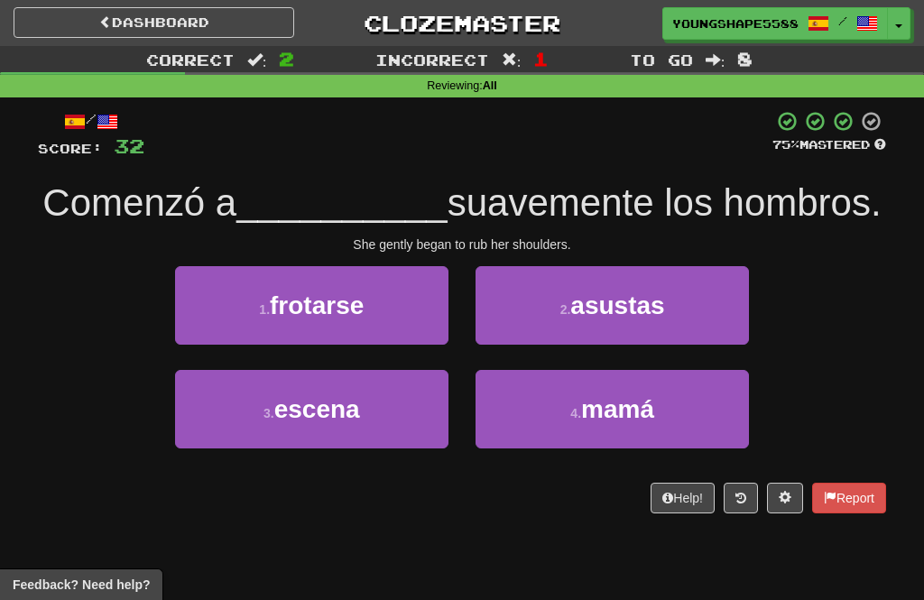
click at [377, 320] on button "1 . frotarse" at bounding box center [311, 305] width 273 height 79
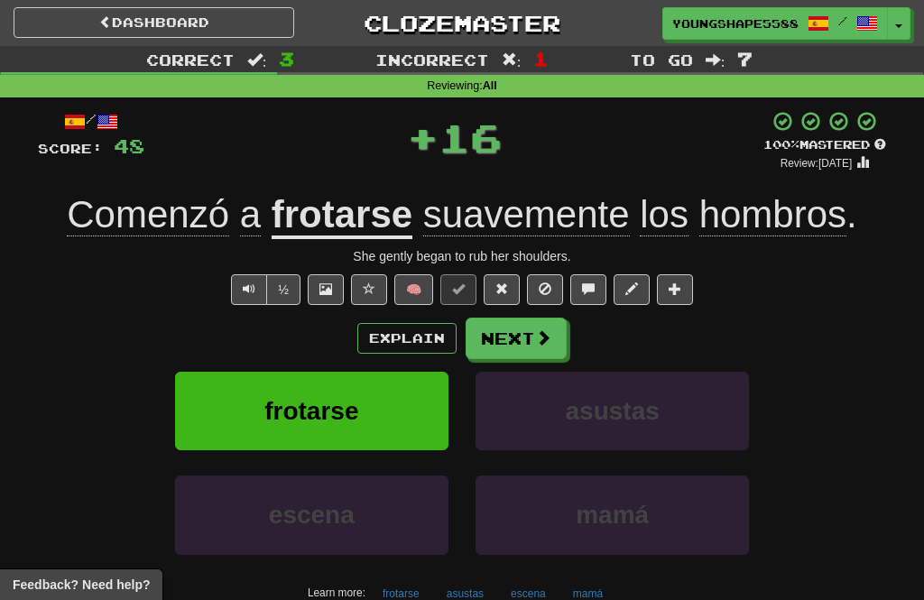
click at [525, 341] on button "Next" at bounding box center [516, 339] width 101 height 42
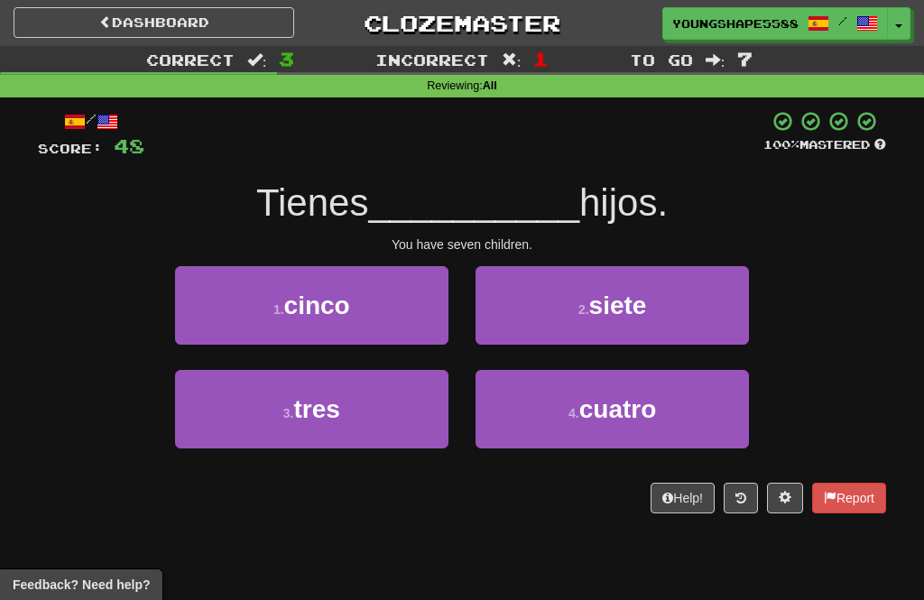
click at [583, 324] on button "2 . siete" at bounding box center [612, 305] width 273 height 79
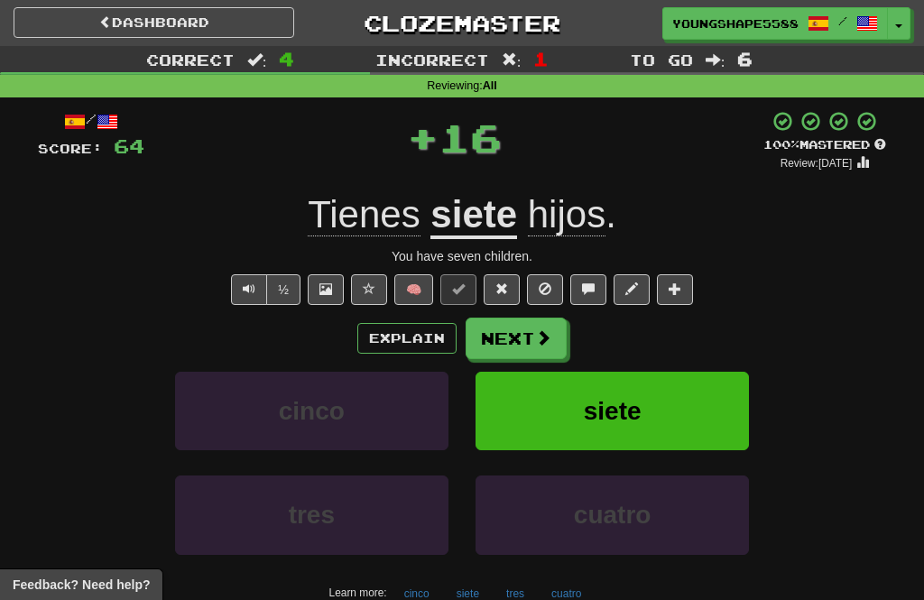
click at [524, 335] on button "Next" at bounding box center [516, 339] width 101 height 42
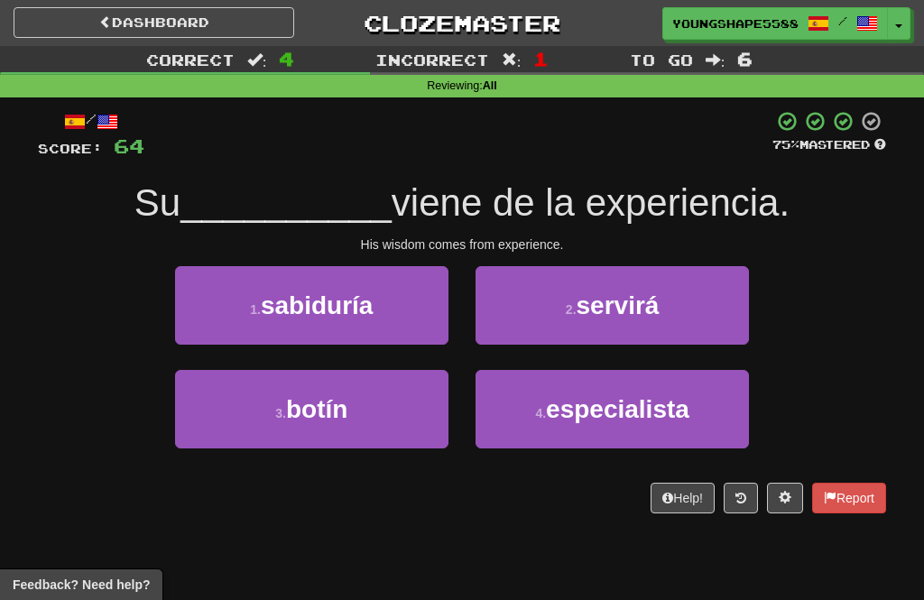
click at [378, 308] on button "1 . sabiduría" at bounding box center [311, 305] width 273 height 79
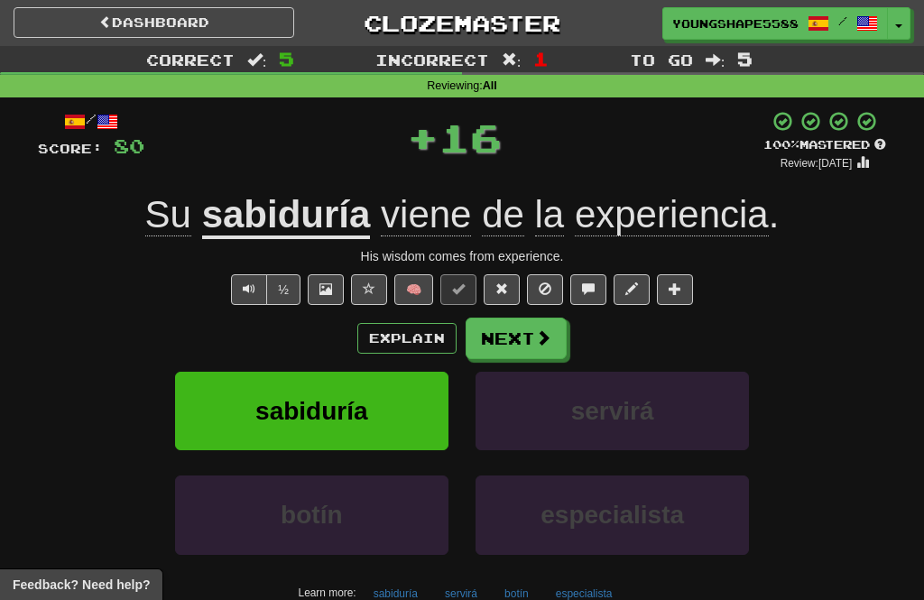
click at [521, 350] on button "Next" at bounding box center [516, 339] width 101 height 42
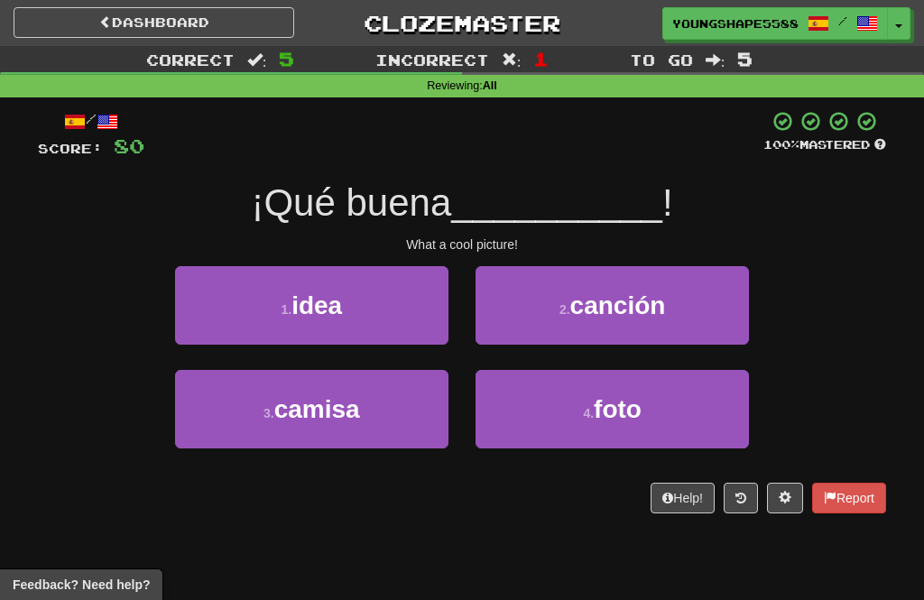
click at [569, 403] on button "4 . foto" at bounding box center [612, 409] width 273 height 79
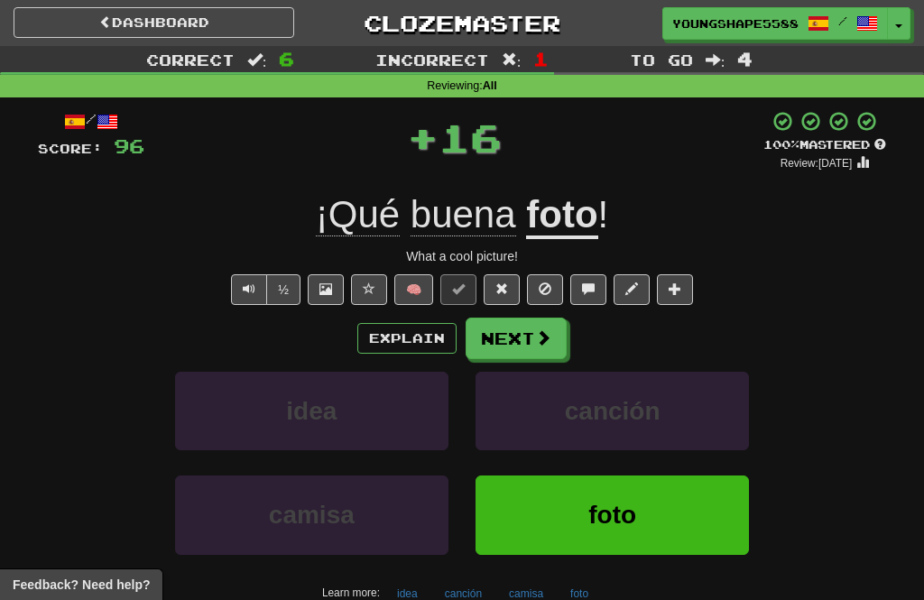
click at [513, 331] on button "Next" at bounding box center [516, 339] width 101 height 42
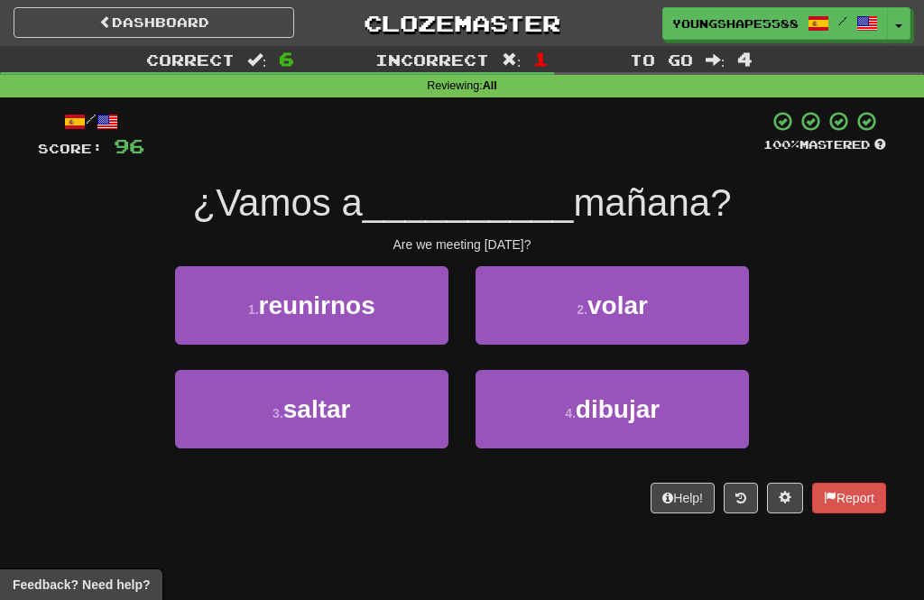
click at [358, 302] on span "reunirnos" at bounding box center [317, 306] width 116 height 28
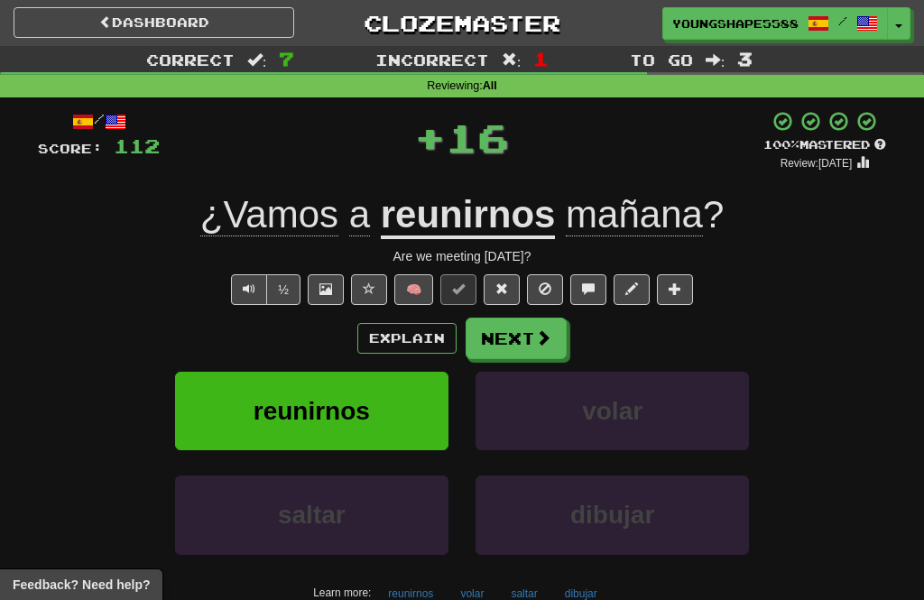
click at [514, 348] on button "Next" at bounding box center [516, 339] width 101 height 42
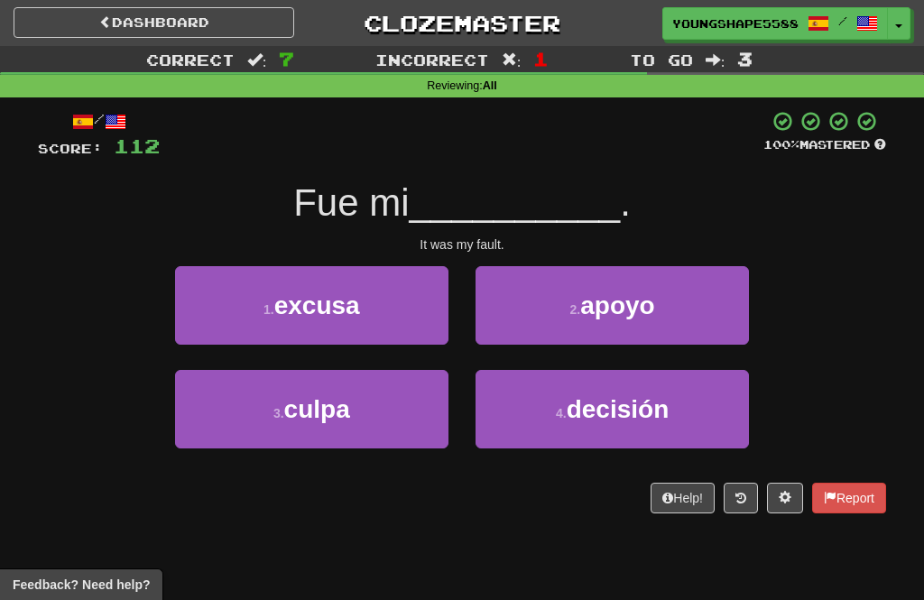
click at [346, 418] on span "culpa" at bounding box center [317, 409] width 66 height 28
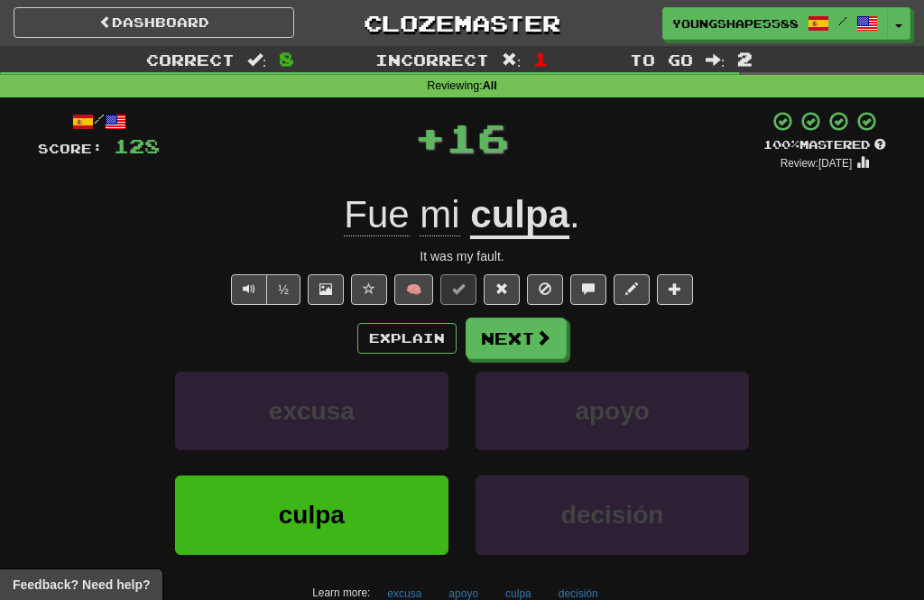
click at [512, 347] on button "Next" at bounding box center [516, 339] width 101 height 42
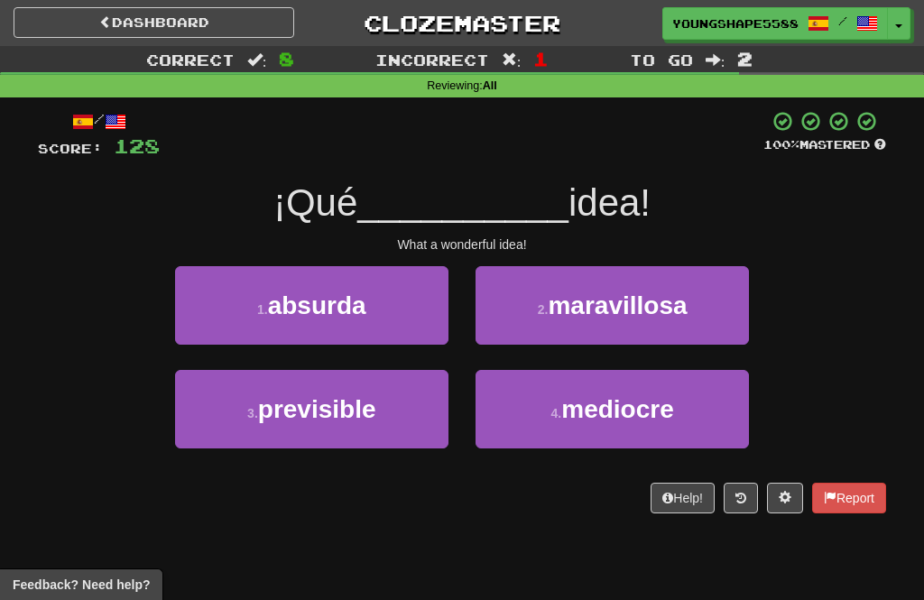
click at [531, 307] on button "2 . maravillosa" at bounding box center [612, 305] width 273 height 79
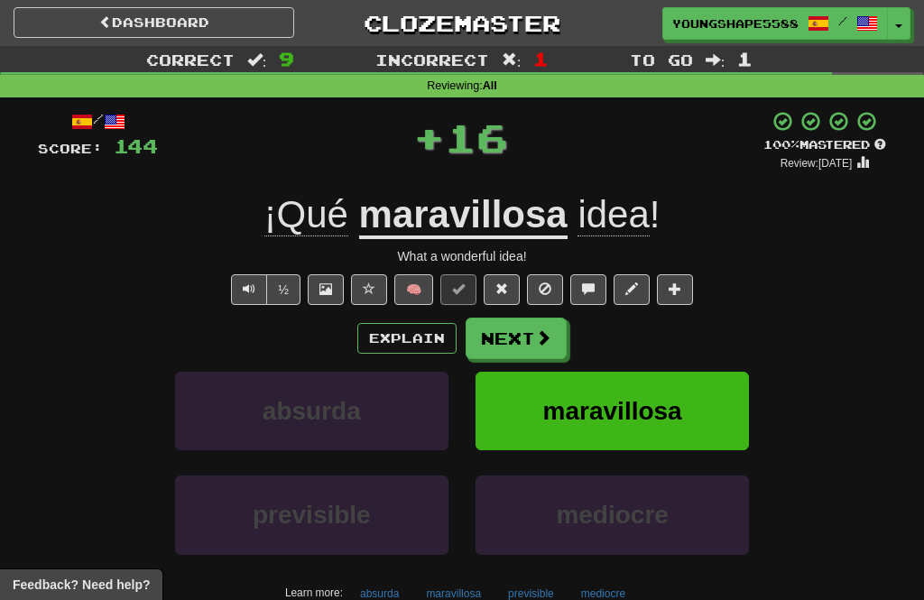
click at [515, 338] on button "Next" at bounding box center [516, 339] width 101 height 42
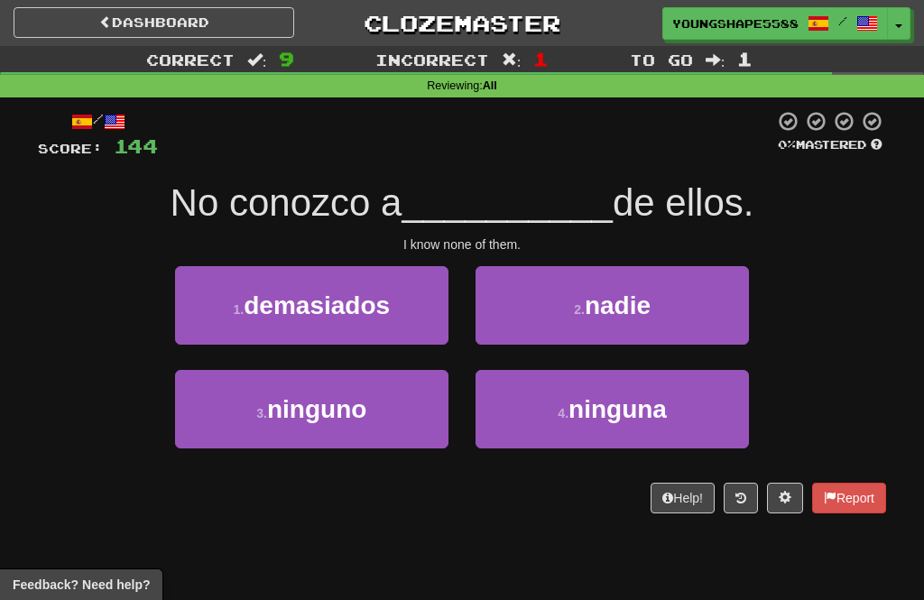
click at [363, 430] on button "3 . ninguno" at bounding box center [311, 409] width 273 height 79
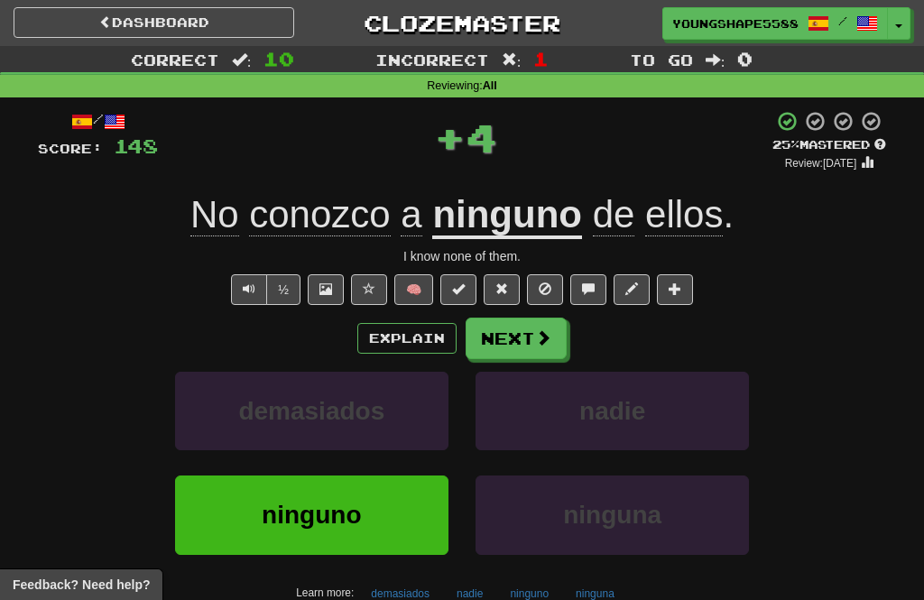
click at [507, 333] on button "Next" at bounding box center [516, 339] width 101 height 42
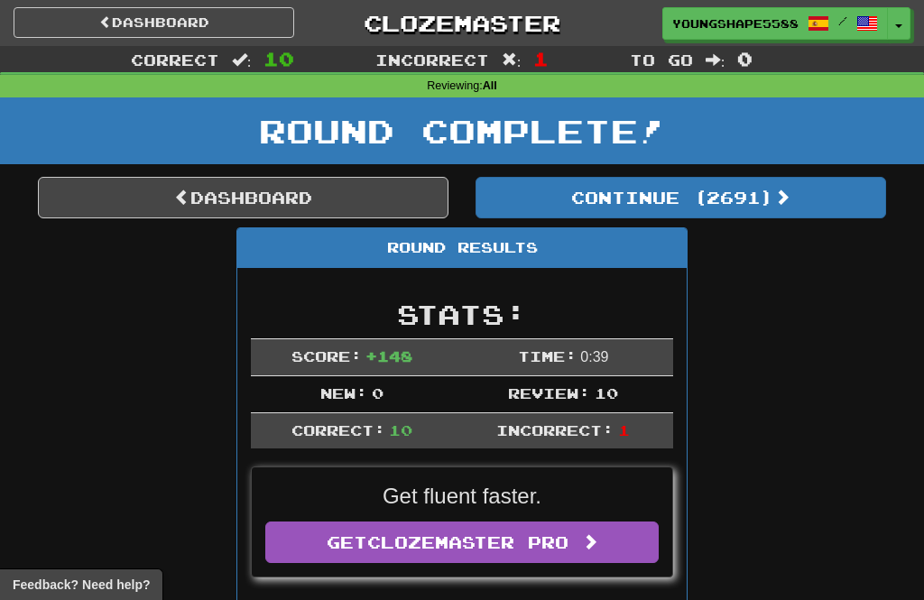
click at [555, 188] on button "Continue ( 2691 )" at bounding box center [681, 198] width 411 height 42
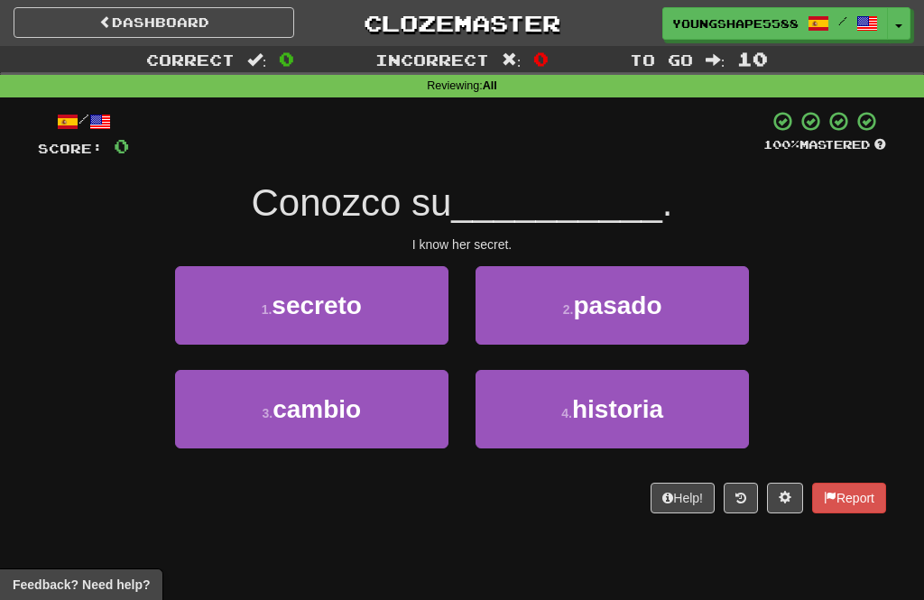
click at [294, 306] on span "secreto" at bounding box center [317, 306] width 90 height 28
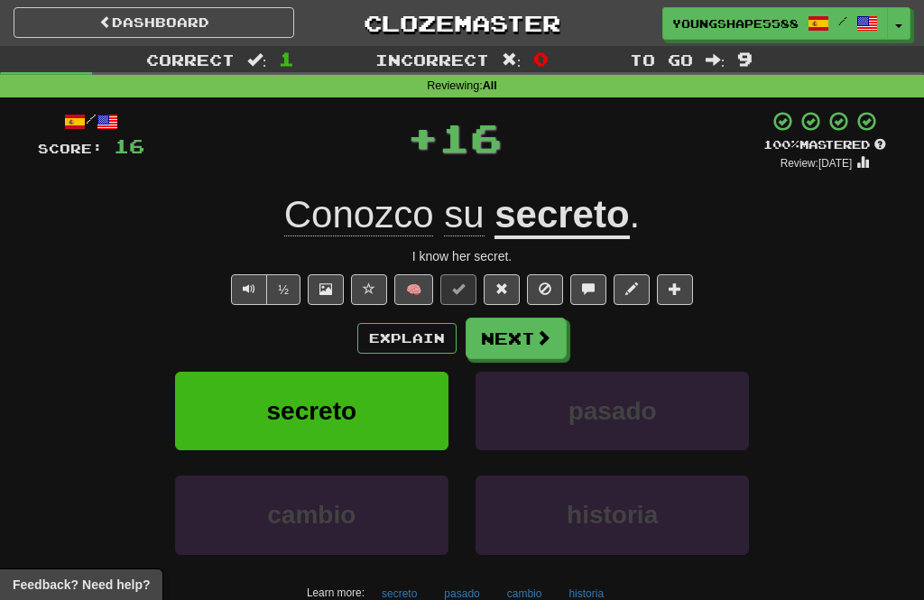
click at [497, 329] on button "Next" at bounding box center [516, 339] width 101 height 42
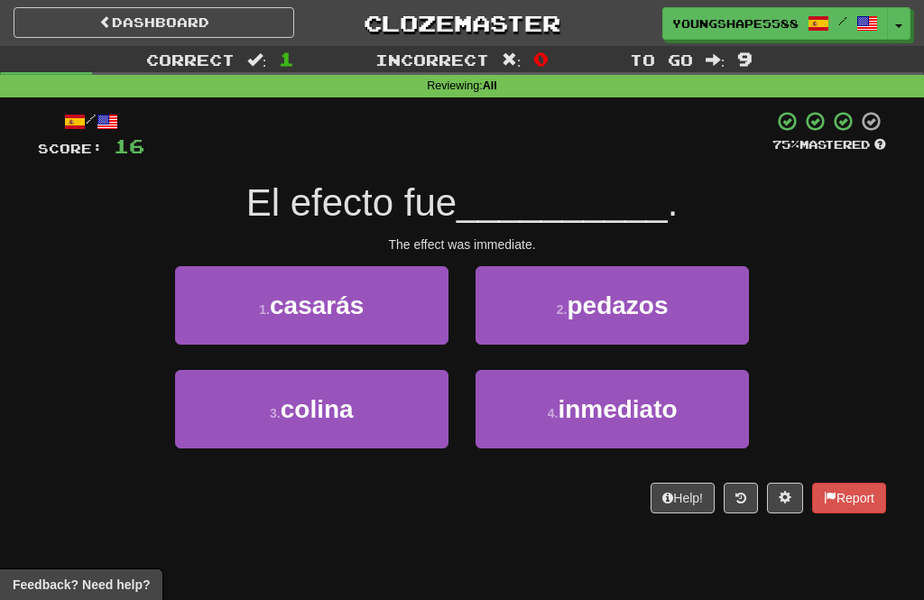
click at [586, 415] on span "inmediato" at bounding box center [617, 409] width 119 height 28
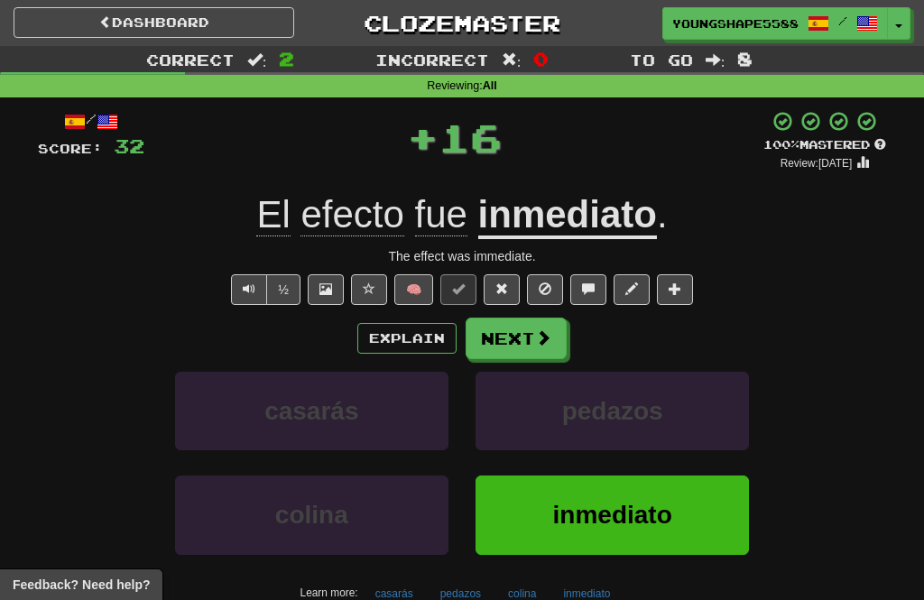
click at [511, 348] on button "Next" at bounding box center [516, 339] width 101 height 42
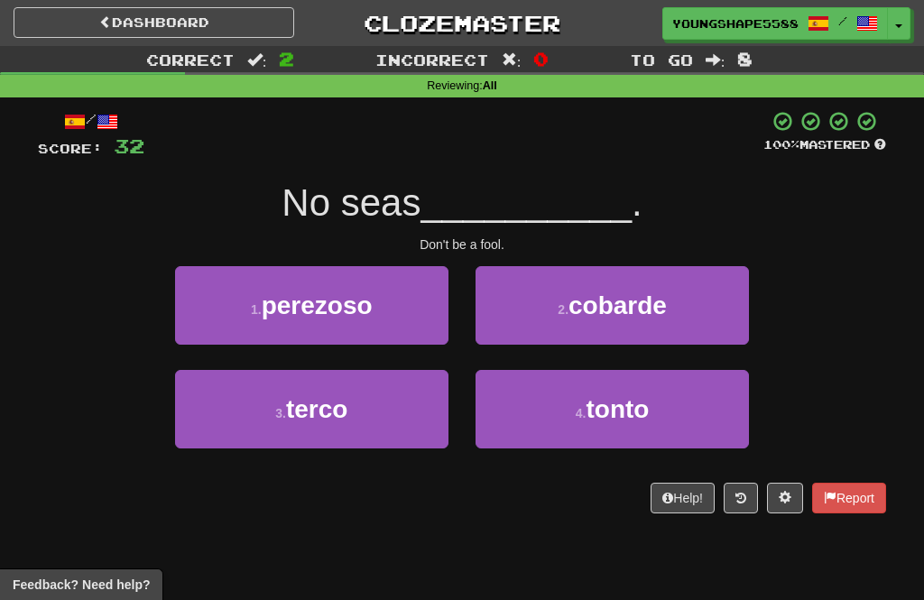
click at [605, 400] on span "tonto" at bounding box center [618, 409] width 63 height 28
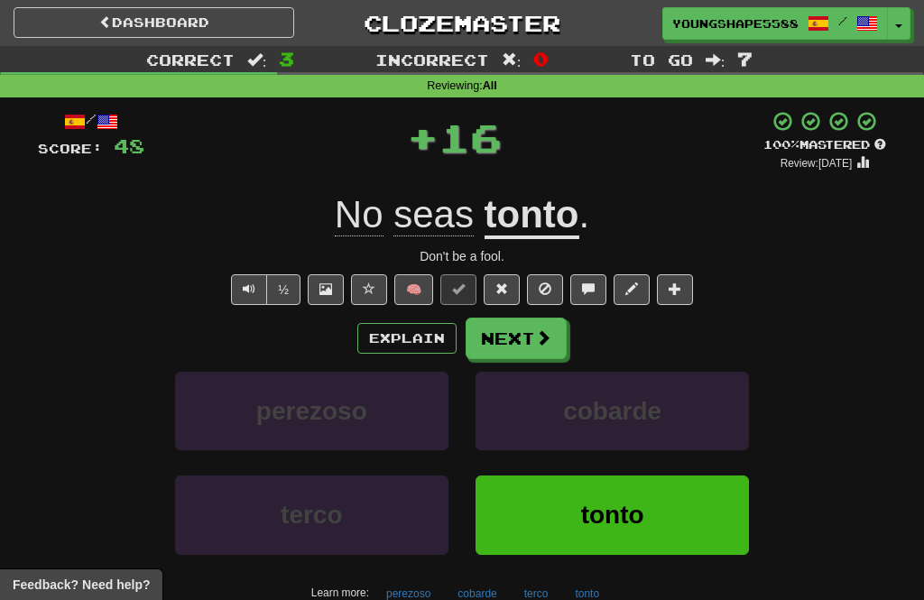
click at [527, 346] on button "Next" at bounding box center [516, 339] width 101 height 42
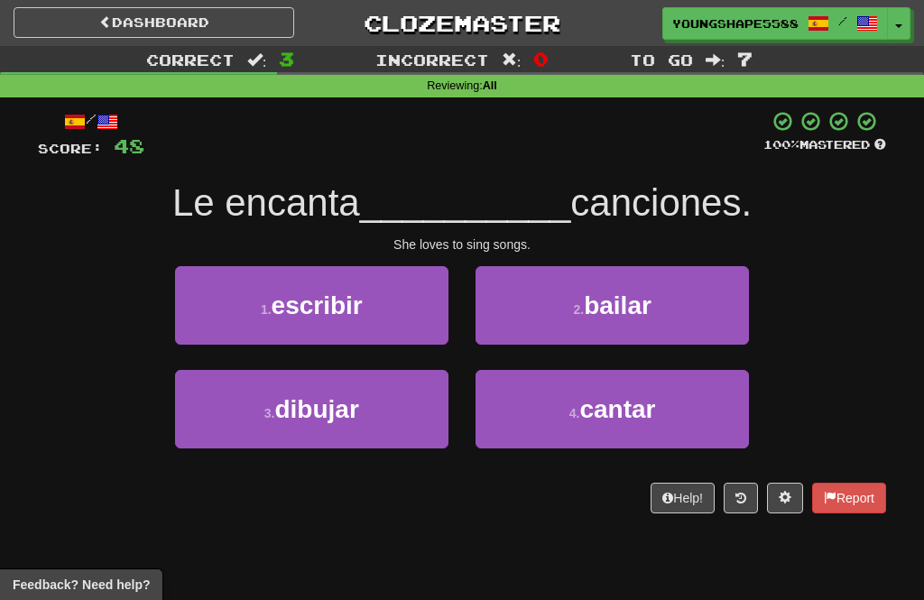
click at [561, 426] on button "4 . cantar" at bounding box center [612, 409] width 273 height 79
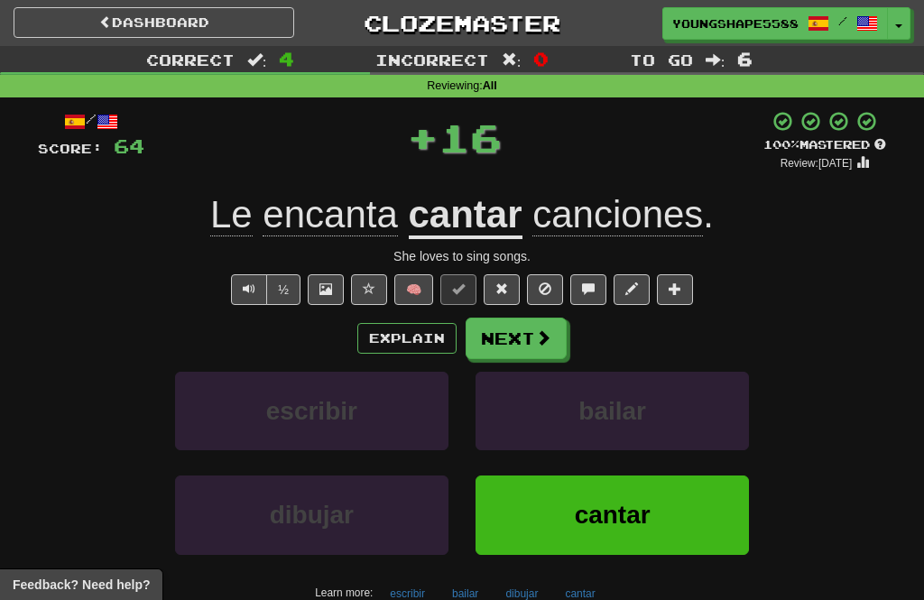
click at [501, 348] on button "Next" at bounding box center [516, 339] width 101 height 42
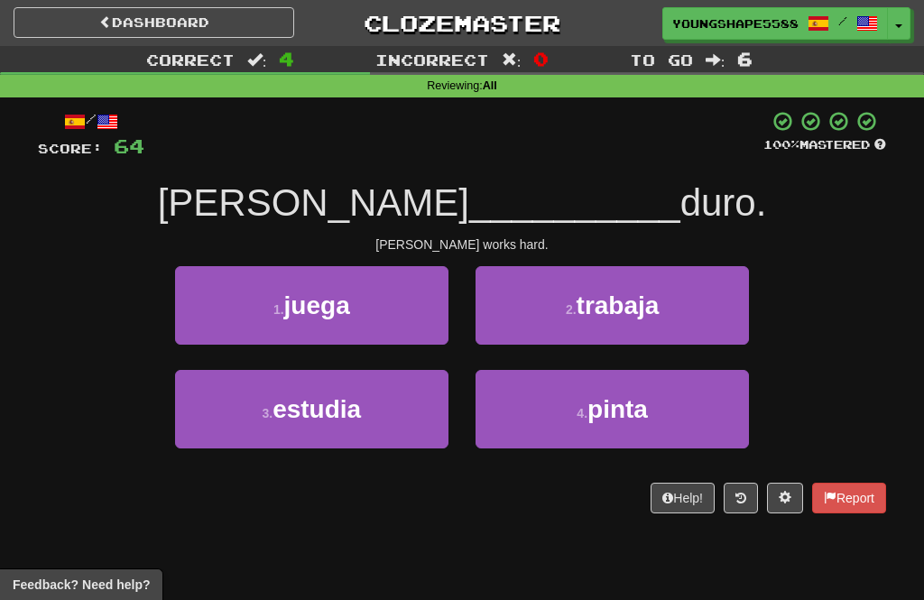
click at [582, 313] on span "trabaja" at bounding box center [618, 306] width 83 height 28
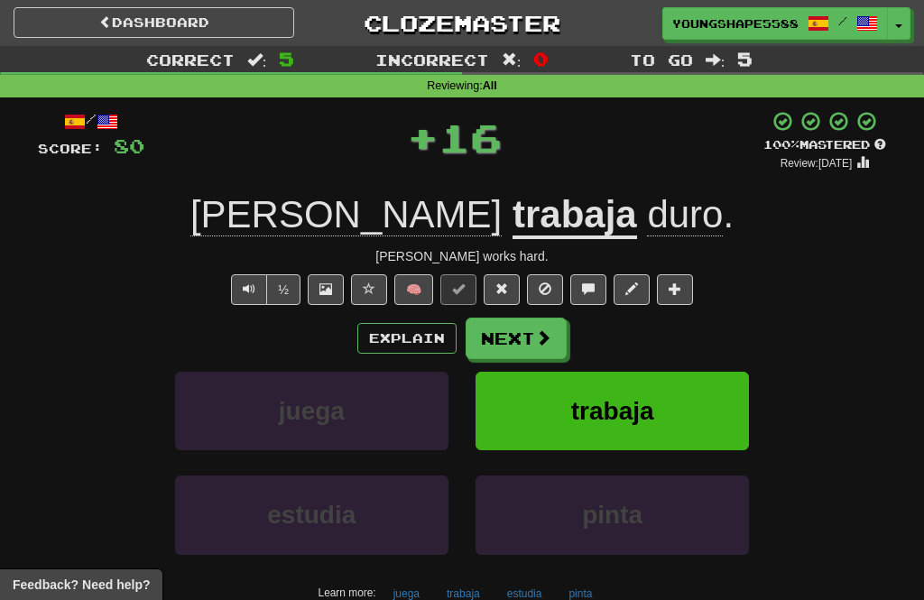
click at [508, 331] on button "Next" at bounding box center [516, 339] width 101 height 42
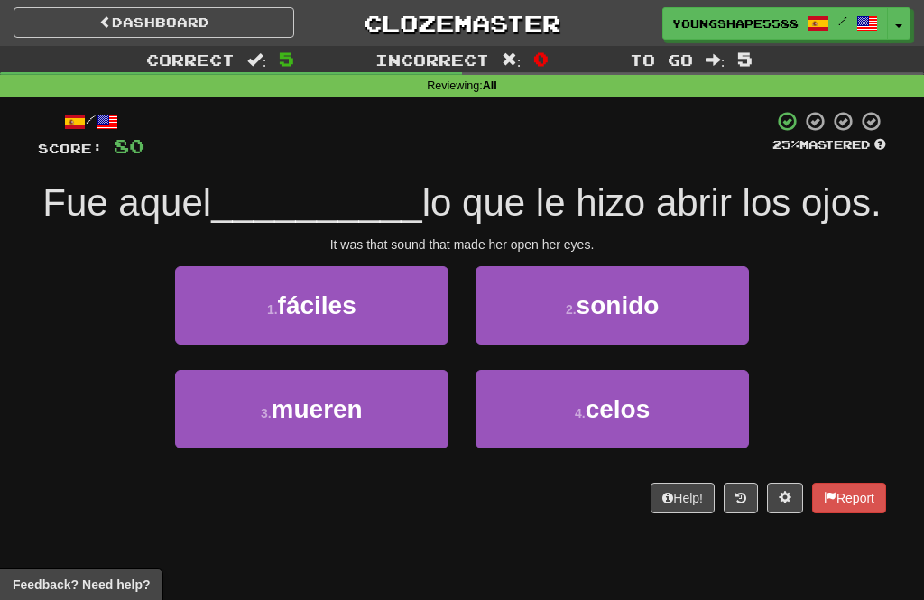
click at [555, 316] on button "2 . sonido" at bounding box center [612, 305] width 273 height 79
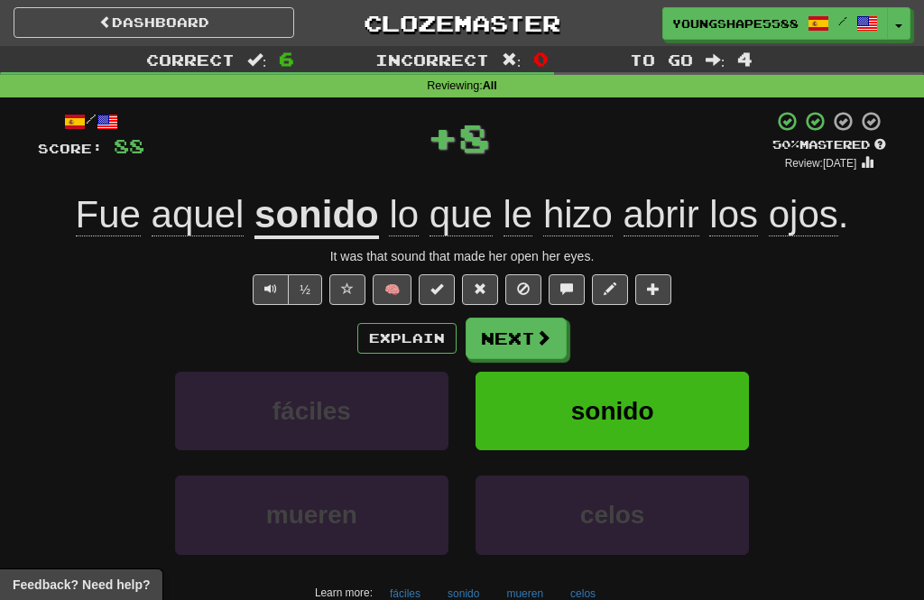
click at [523, 329] on button "Next" at bounding box center [516, 339] width 101 height 42
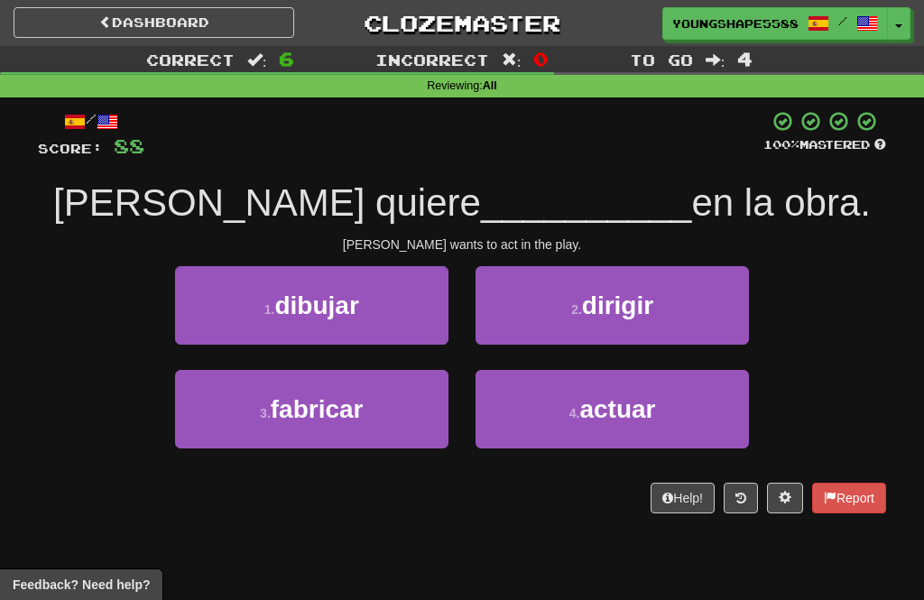
click at [634, 398] on span "actuar" at bounding box center [617, 409] width 76 height 28
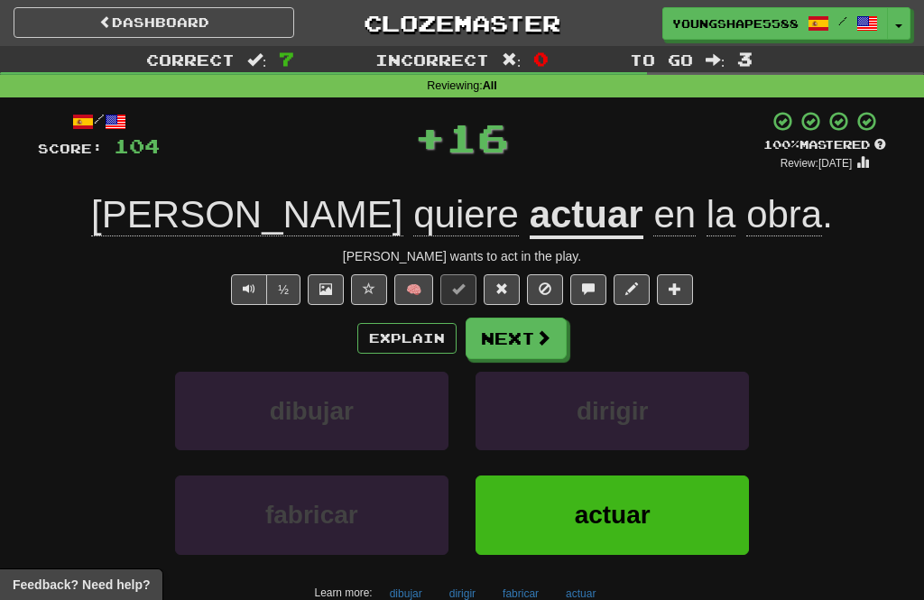
click at [523, 340] on button "Next" at bounding box center [516, 339] width 101 height 42
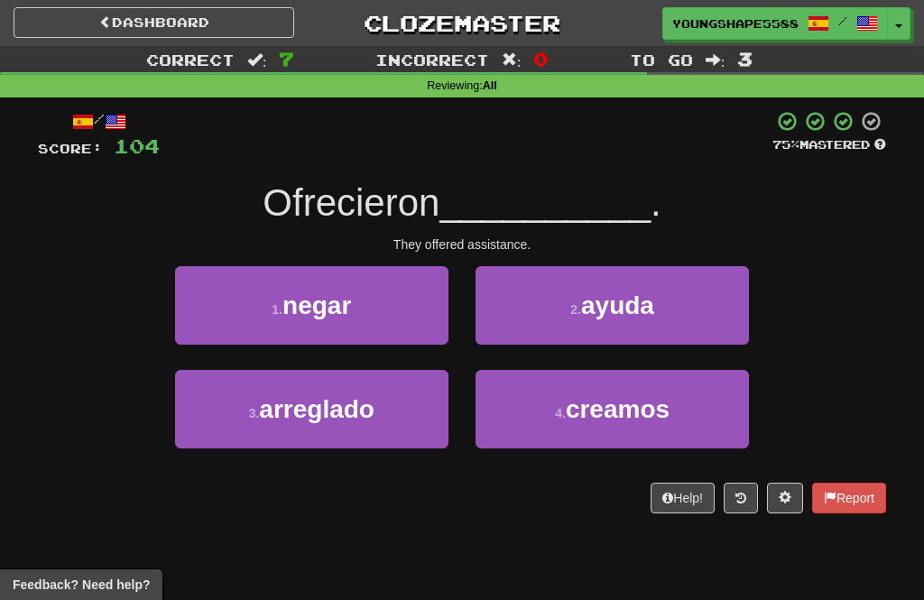
click at [566, 307] on button "2 . ayuda" at bounding box center [612, 305] width 273 height 79
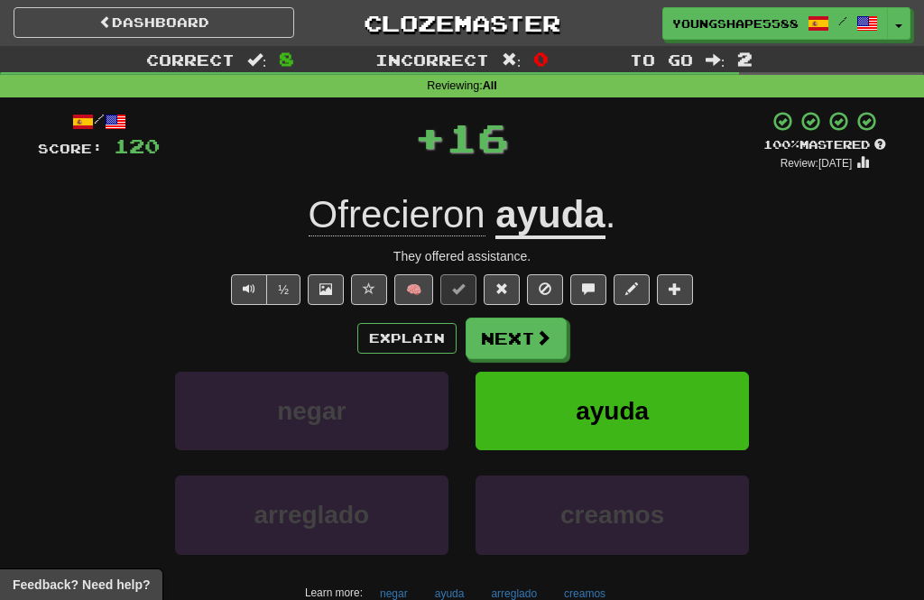
click at [522, 330] on button "Next" at bounding box center [516, 339] width 101 height 42
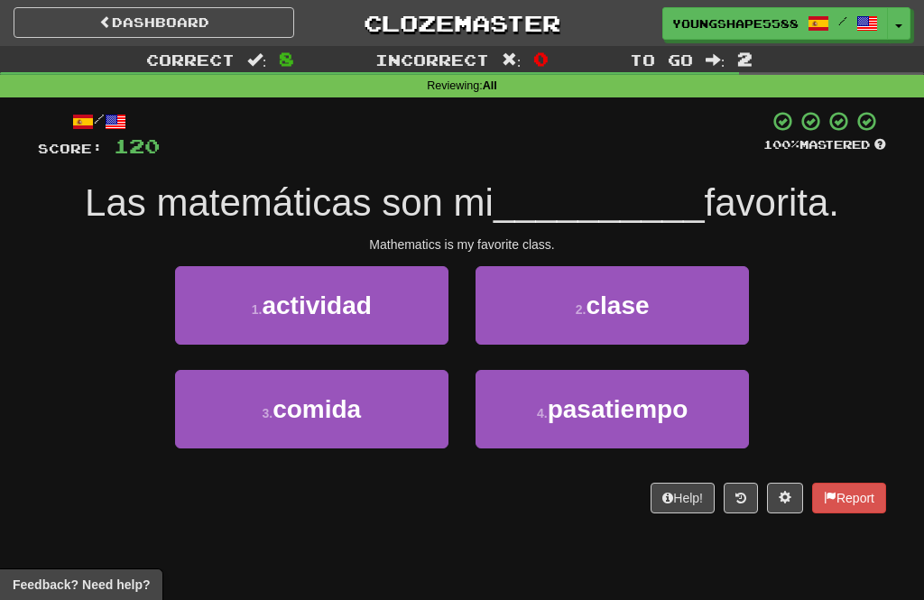
click at [598, 321] on button "2 . clase" at bounding box center [612, 305] width 273 height 79
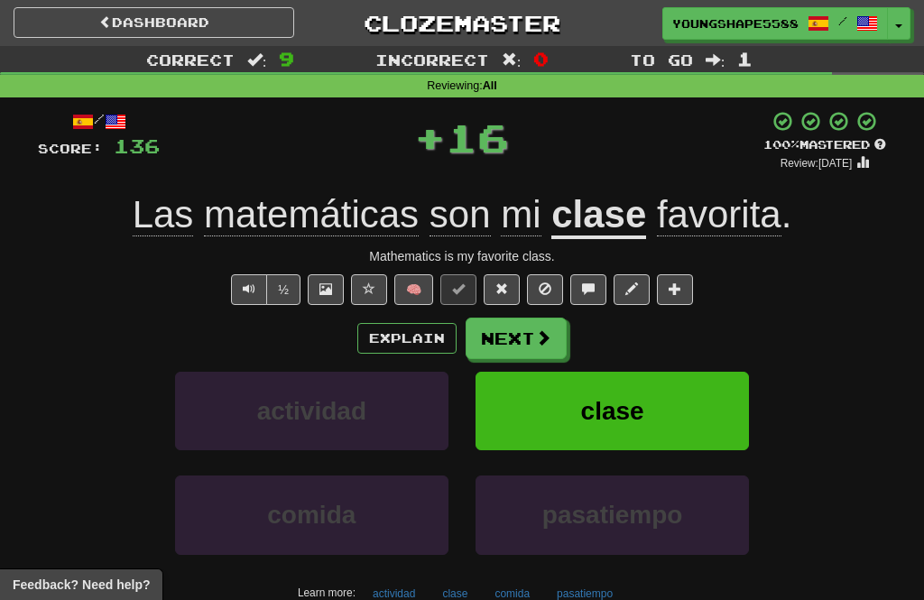
click at [511, 327] on button "Next" at bounding box center [516, 339] width 101 height 42
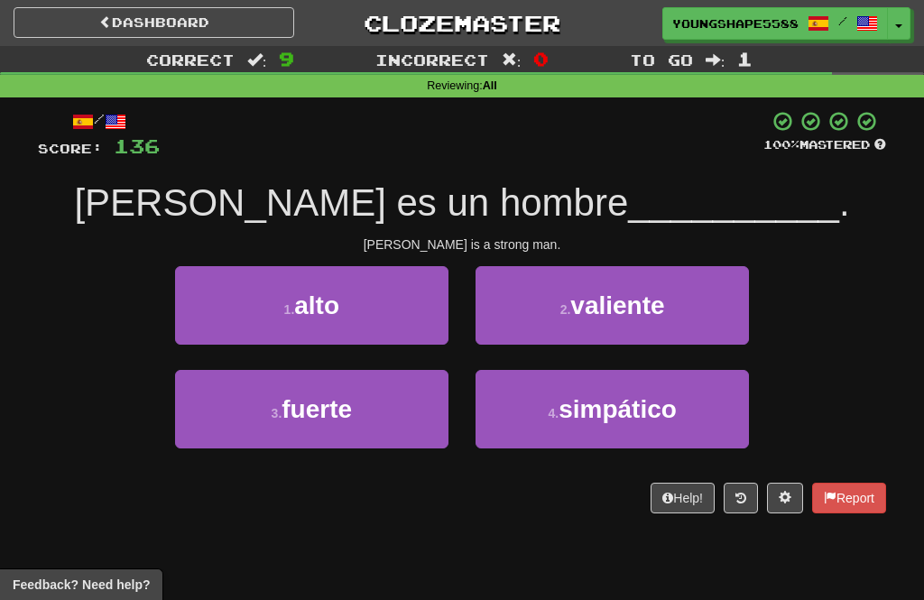
click at [360, 408] on button "3 . fuerte" at bounding box center [311, 409] width 273 height 79
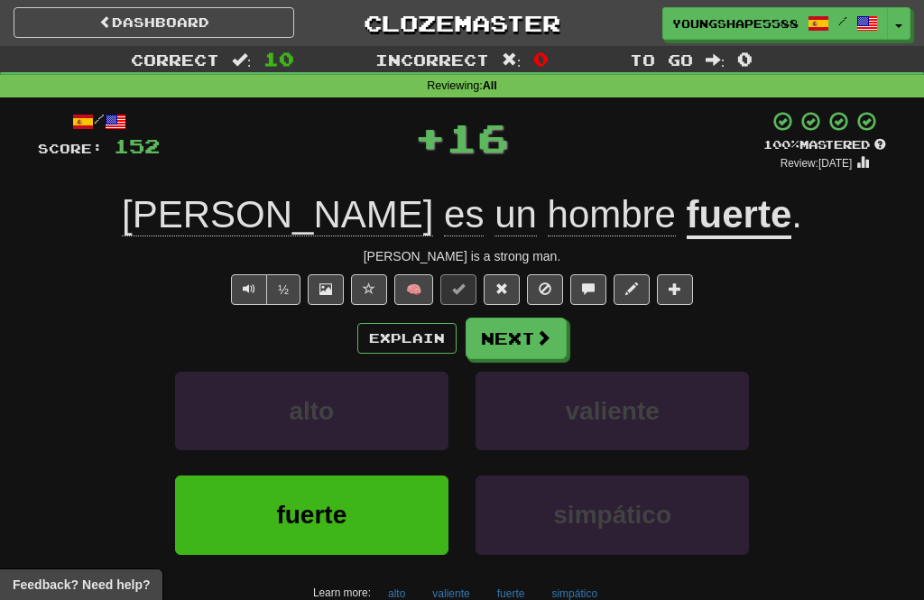
click at [519, 344] on button "Next" at bounding box center [516, 339] width 101 height 42
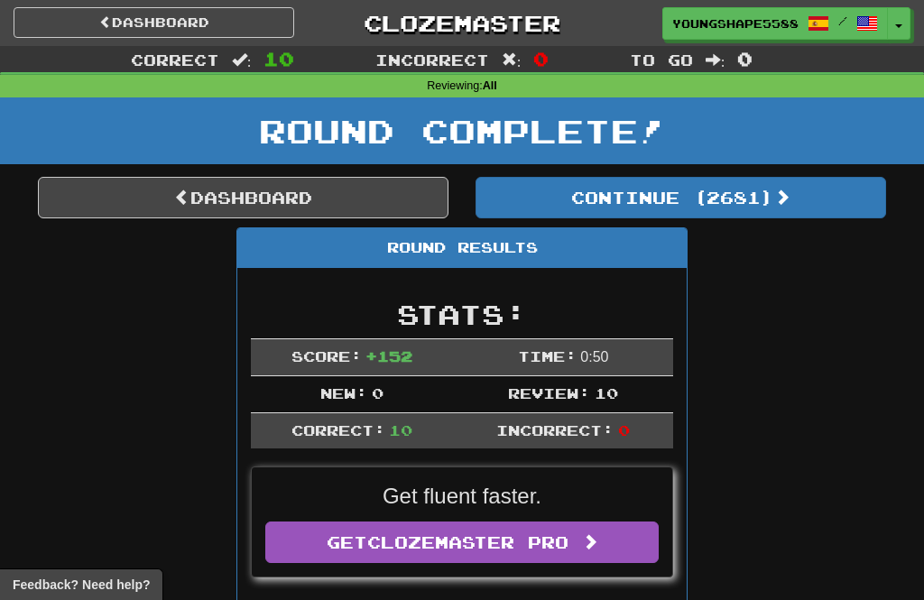
click at [537, 191] on button "Continue ( 2681 )" at bounding box center [681, 198] width 411 height 42
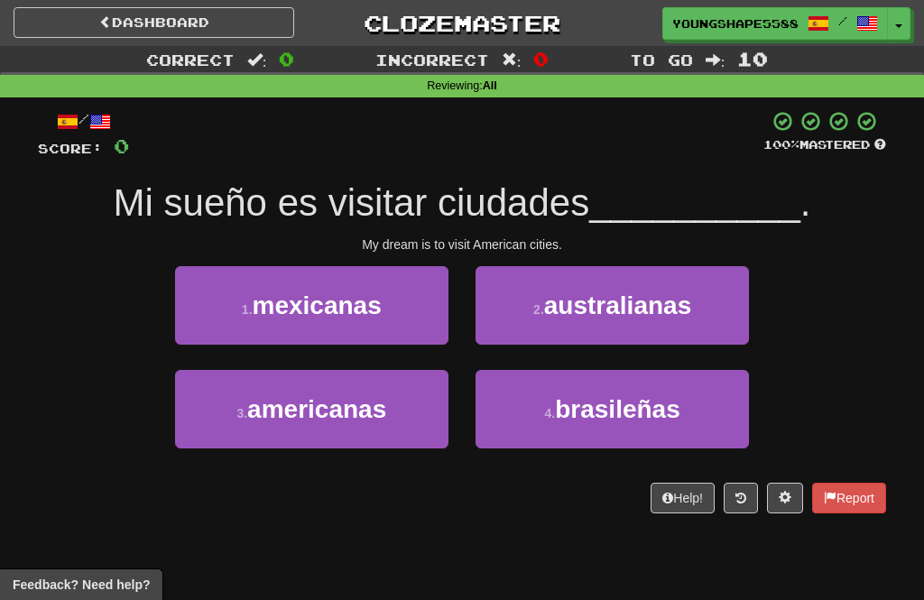
click at [345, 406] on span "americanas" at bounding box center [316, 409] width 139 height 28
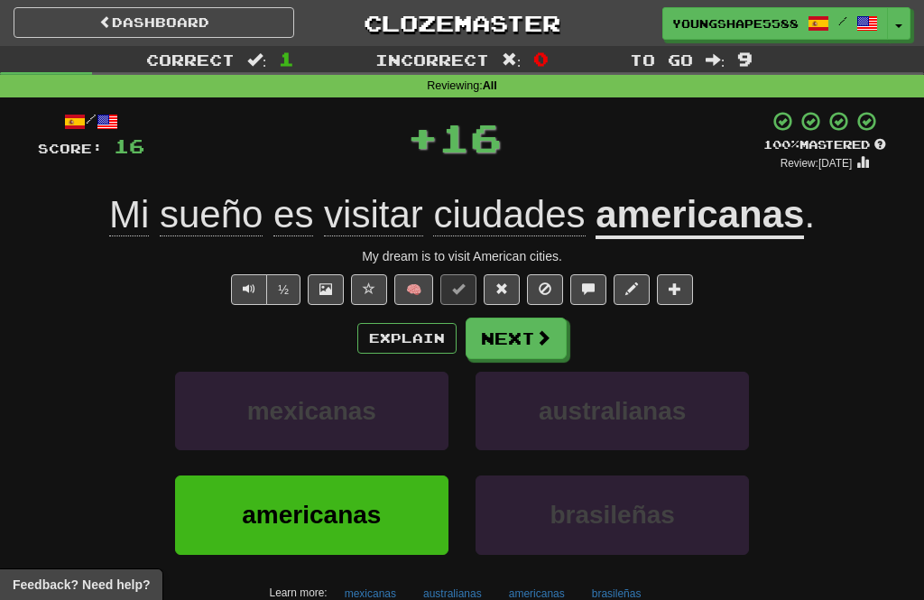
click at [516, 347] on button "Next" at bounding box center [516, 339] width 101 height 42
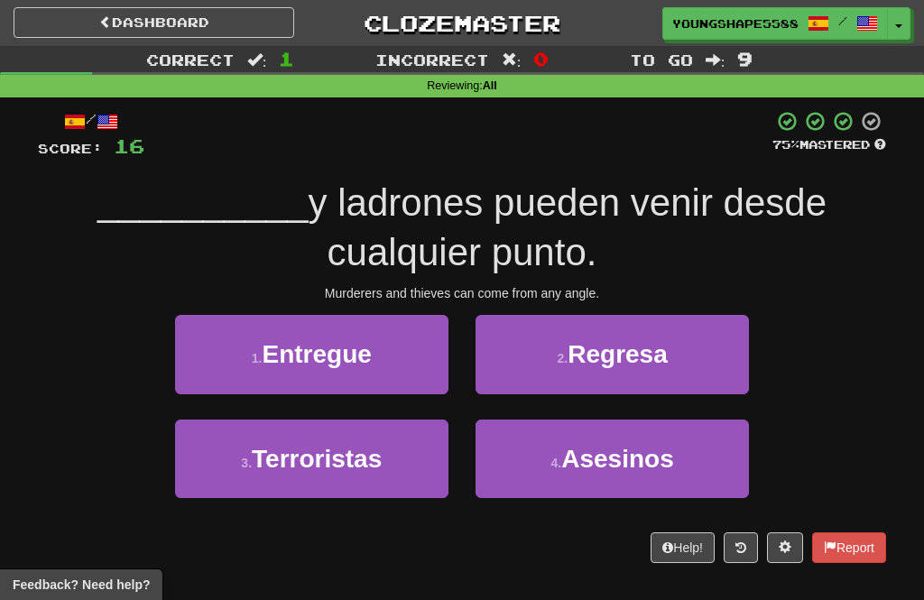
click at [576, 456] on span "Asesinos" at bounding box center [617, 459] width 113 height 28
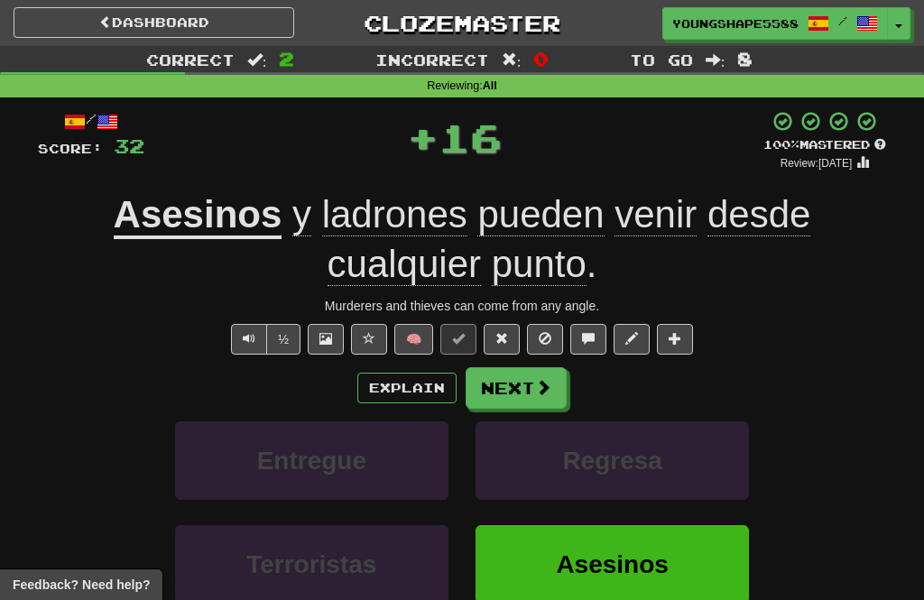
click at [506, 389] on button "Next" at bounding box center [516, 388] width 101 height 42
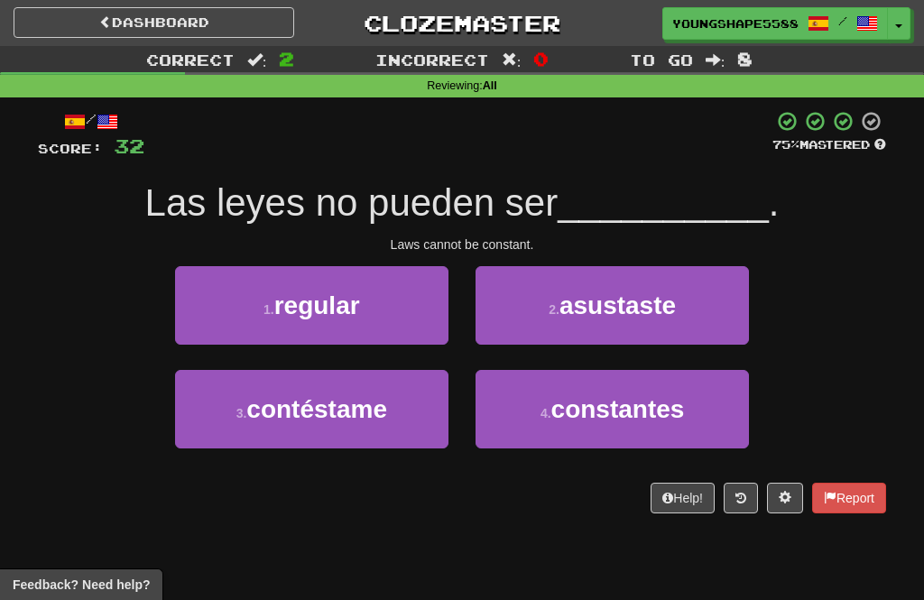
click at [537, 422] on button "4 . constantes" at bounding box center [612, 409] width 273 height 79
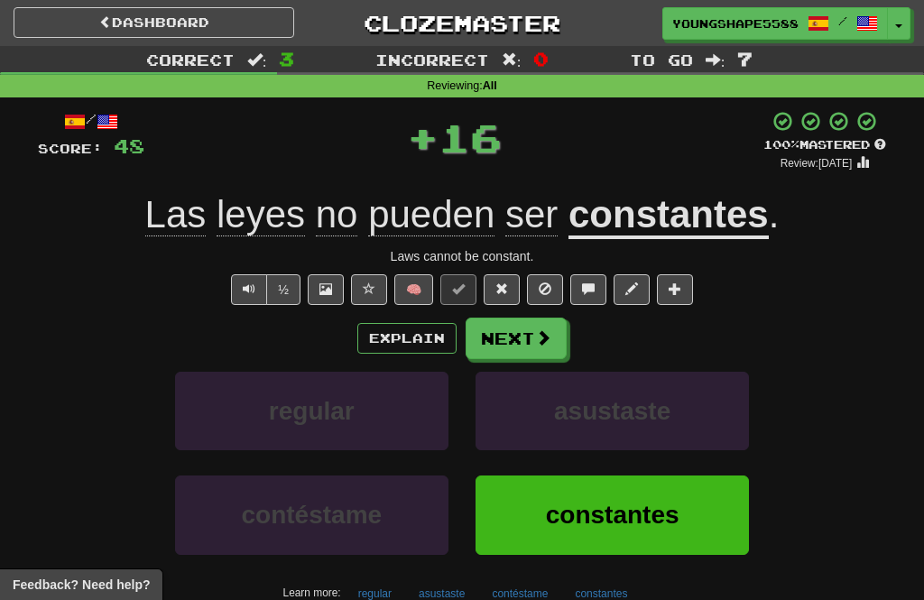
click at [514, 348] on button "Next" at bounding box center [516, 339] width 101 height 42
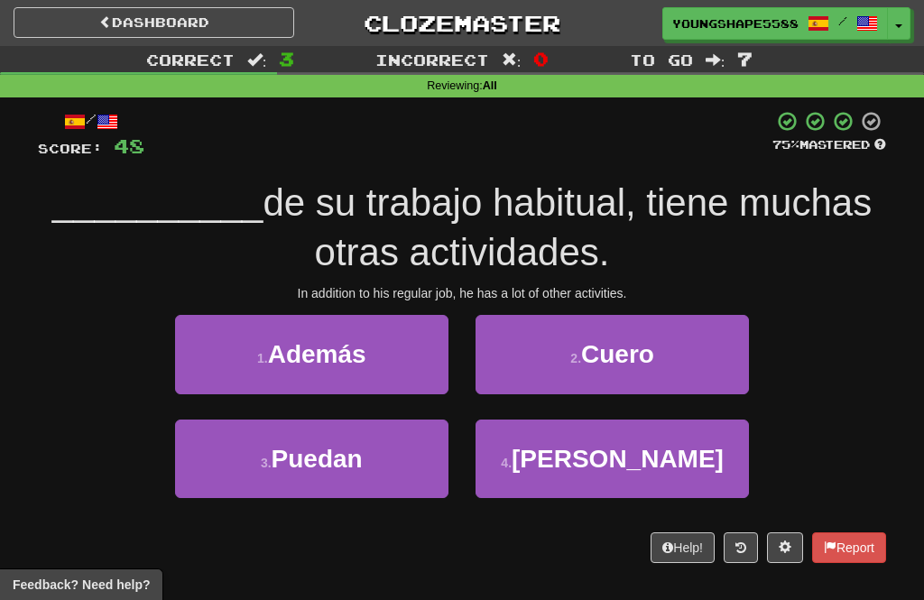
click at [366, 359] on span "Además" at bounding box center [317, 354] width 98 height 28
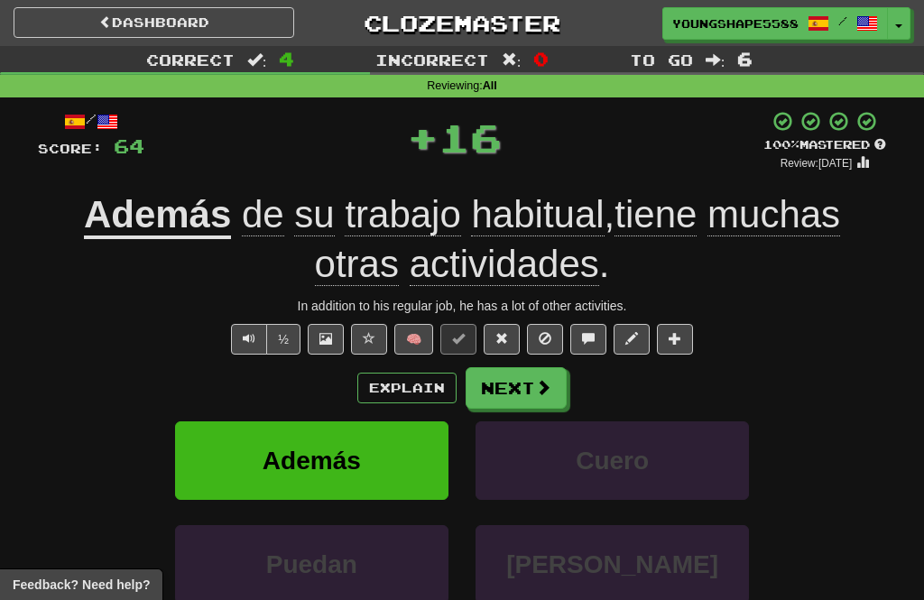
click at [517, 394] on button "Next" at bounding box center [516, 388] width 101 height 42
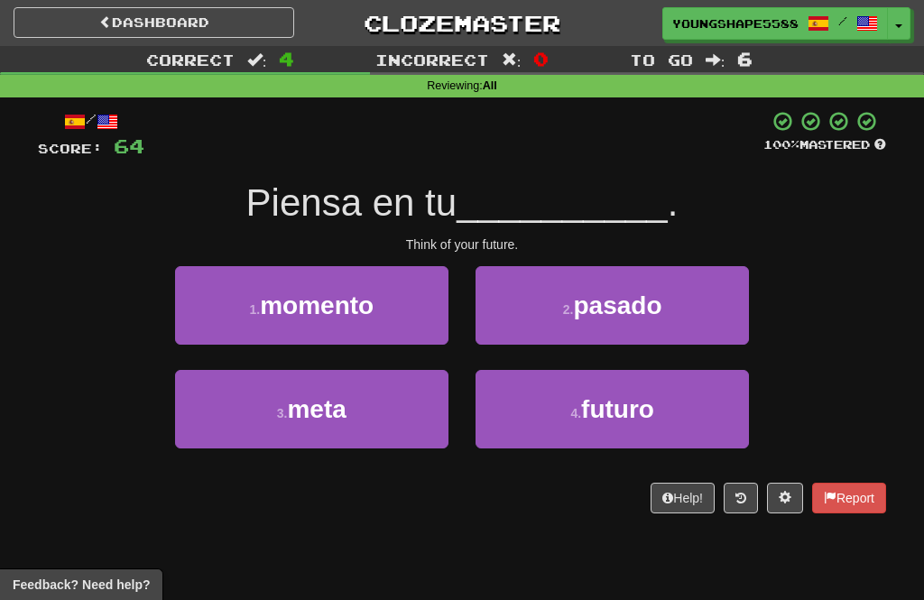
click at [598, 420] on span "futuro" at bounding box center [617, 409] width 73 height 28
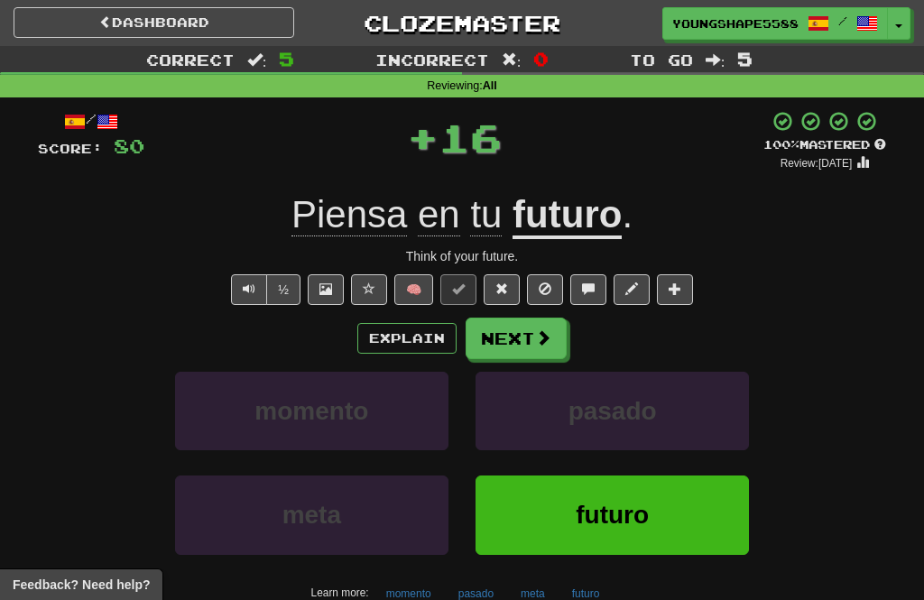
click at [505, 339] on button "Next" at bounding box center [516, 339] width 101 height 42
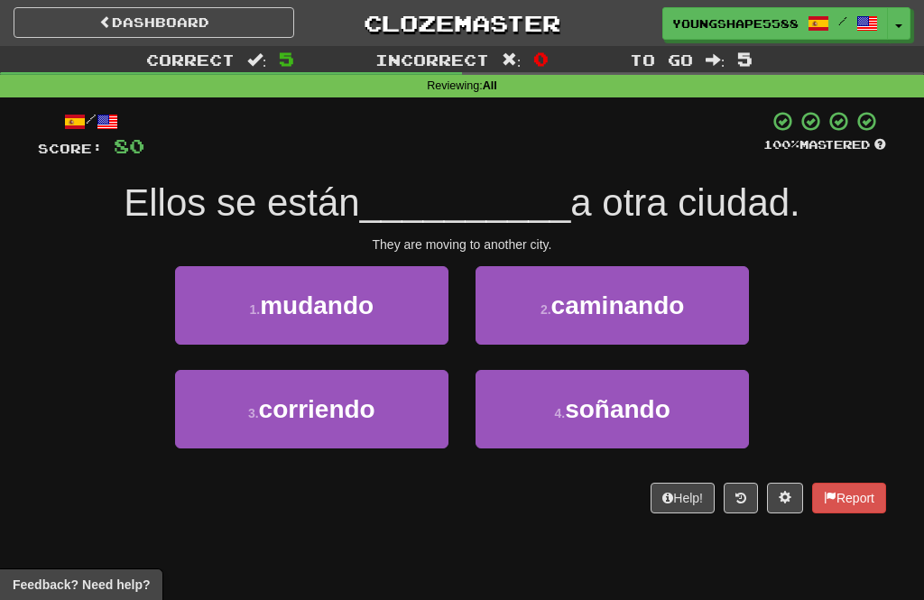
click at [533, 311] on button "2 . caminando" at bounding box center [612, 305] width 273 height 79
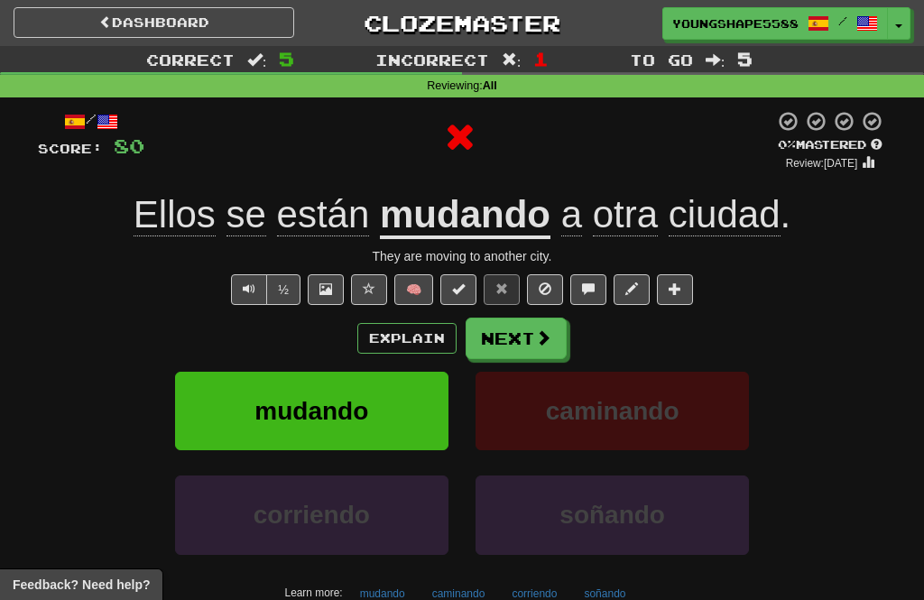
click at [517, 342] on button "Next" at bounding box center [516, 339] width 101 height 42
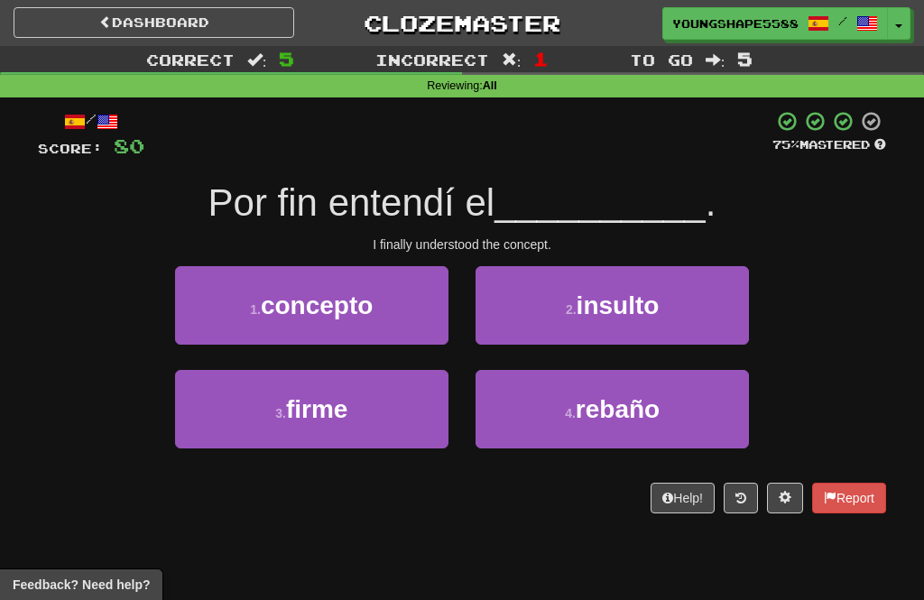
click at [358, 307] on span "concepto" at bounding box center [317, 306] width 112 height 28
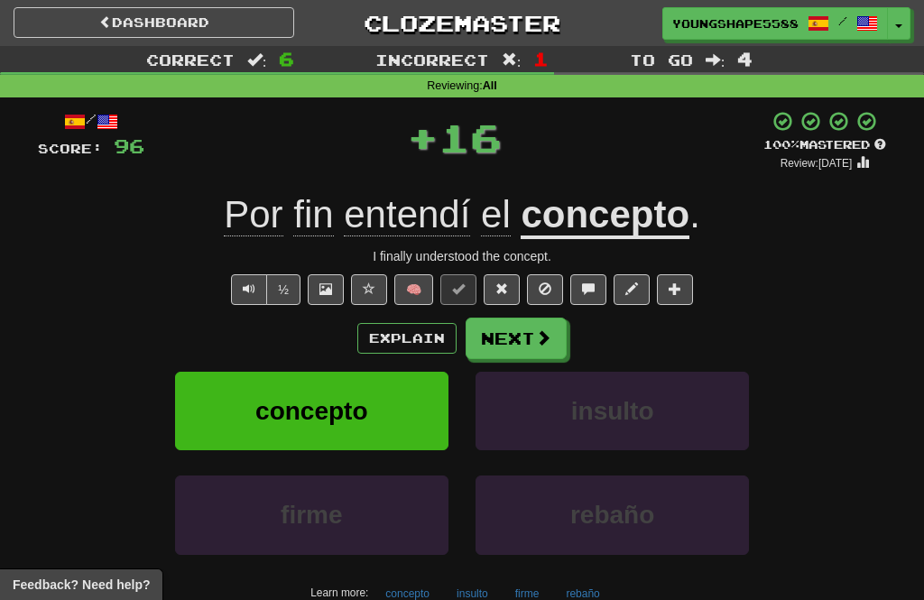
click at [522, 343] on button "Next" at bounding box center [516, 339] width 101 height 42
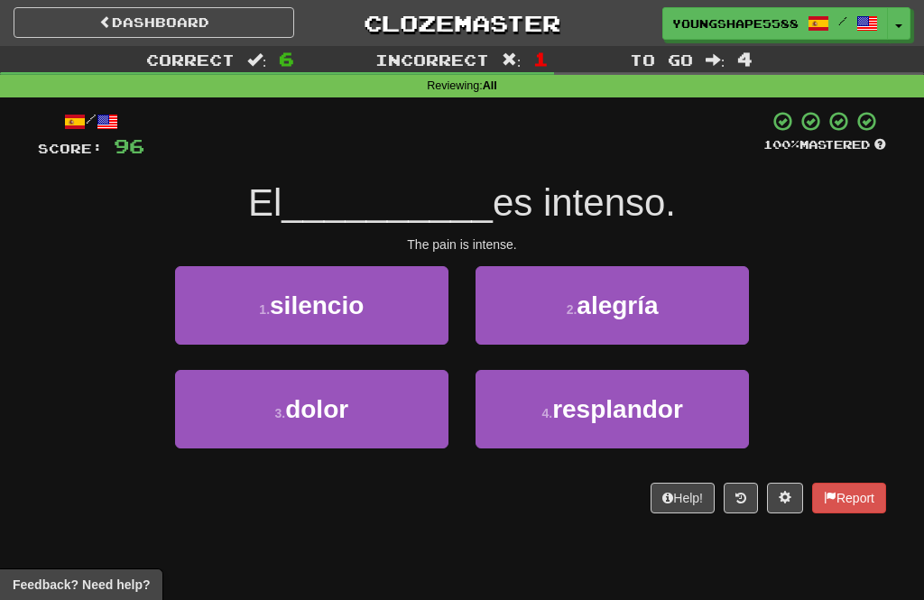
click at [351, 411] on button "3 . dolor" at bounding box center [311, 409] width 273 height 79
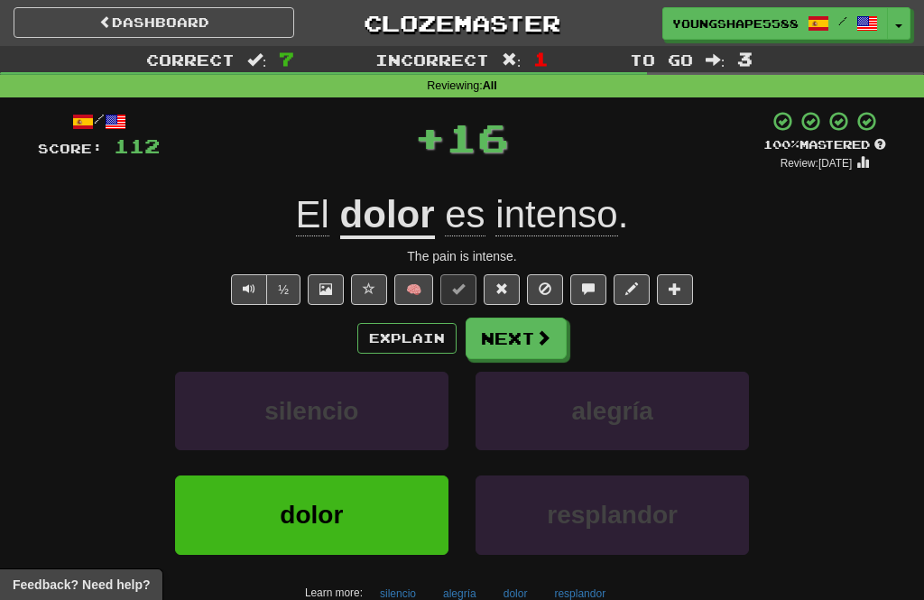
click at [502, 342] on button "Next" at bounding box center [516, 339] width 101 height 42
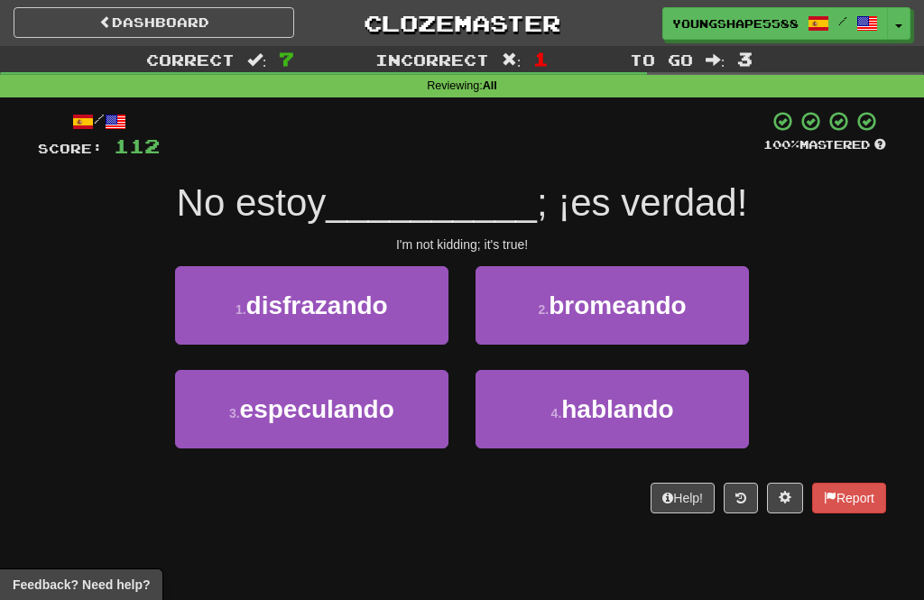
click at [387, 300] on span "disfrazando" at bounding box center [317, 306] width 142 height 28
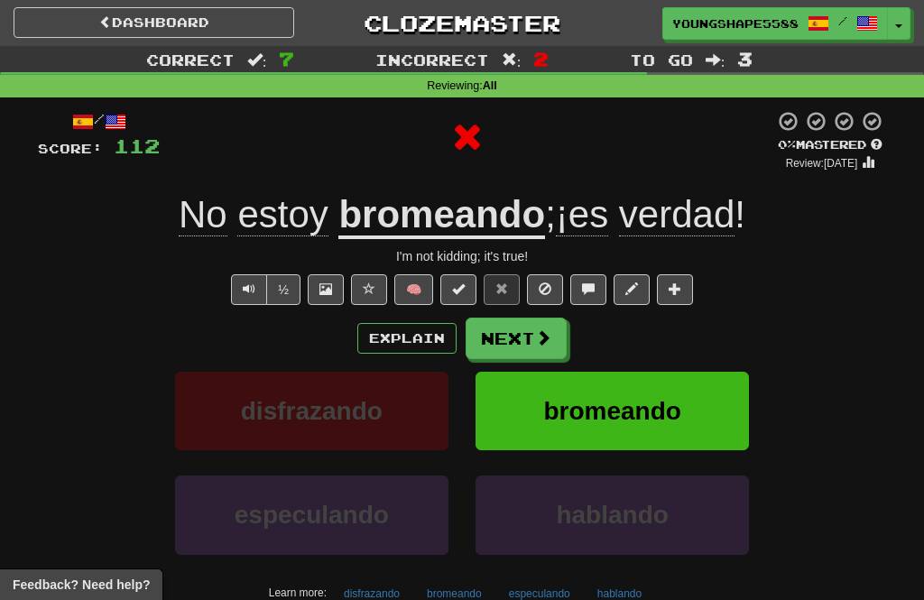
click at [508, 337] on button "Next" at bounding box center [516, 339] width 101 height 42
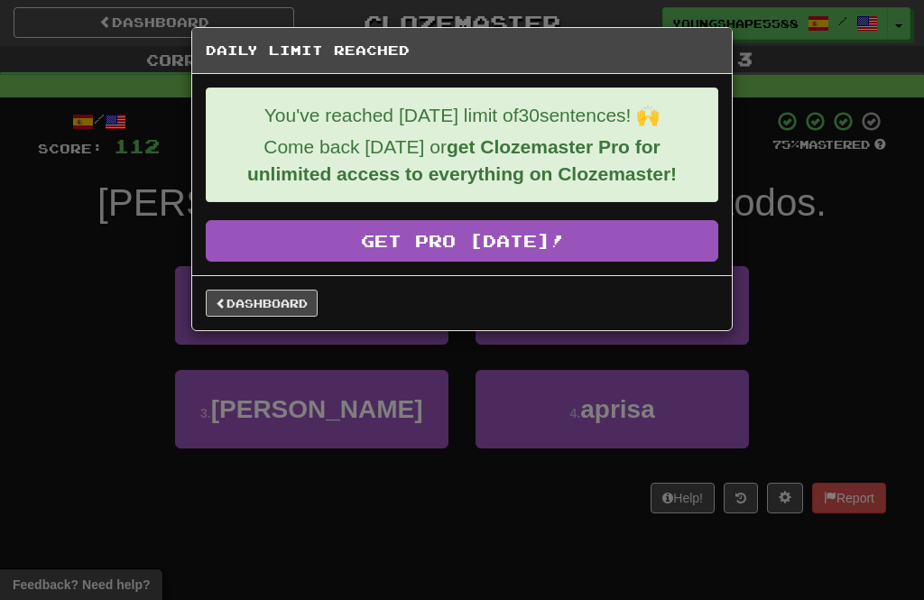
click at [272, 304] on link "Dashboard" at bounding box center [262, 303] width 112 height 27
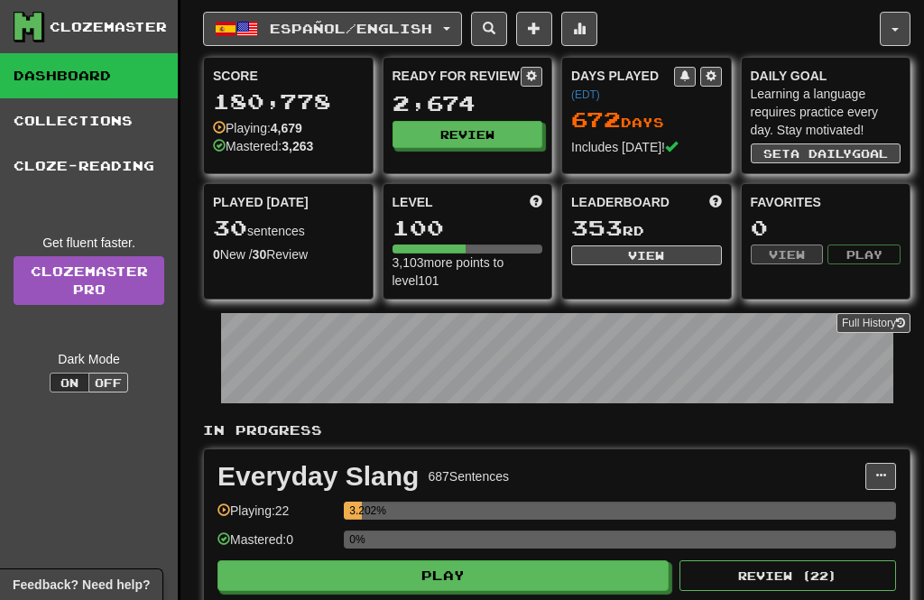
click at [899, 27] on button "button" at bounding box center [895, 29] width 31 height 34
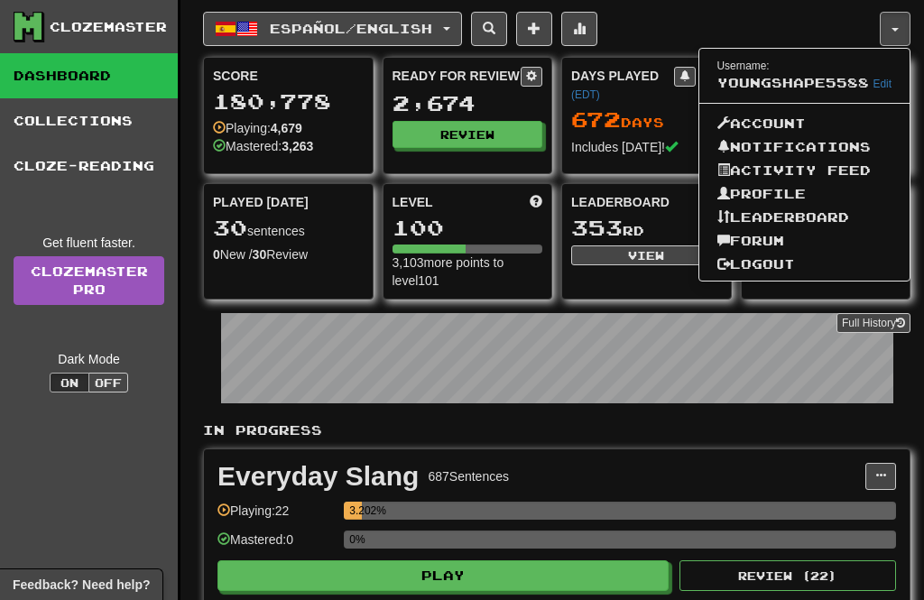
click at [770, 264] on link "Logout" at bounding box center [805, 264] width 211 height 23
